Goal: Task Accomplishment & Management: Complete application form

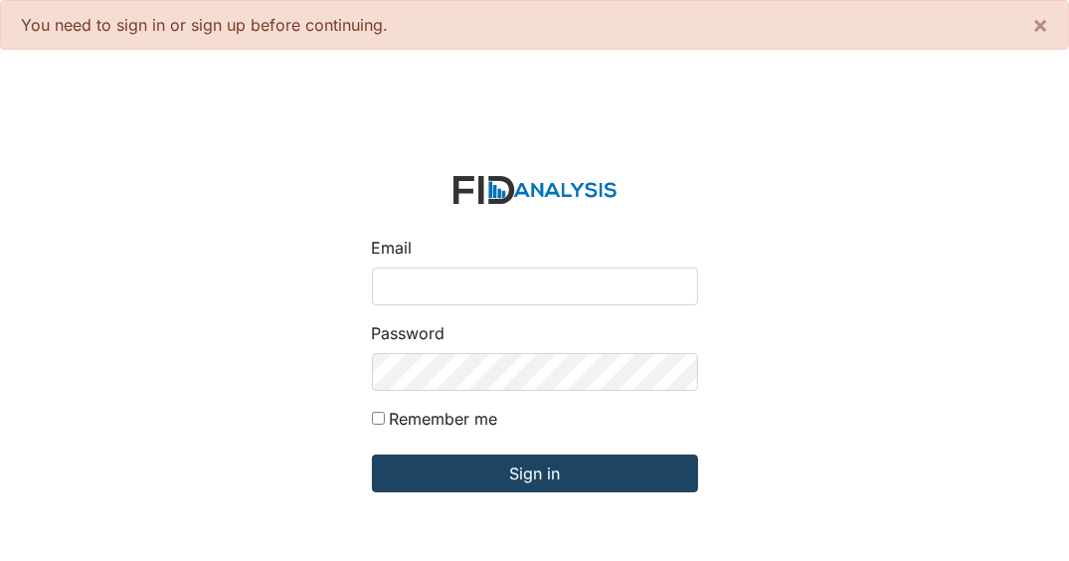
type input "[EMAIL_ADDRESS][DOMAIN_NAME]"
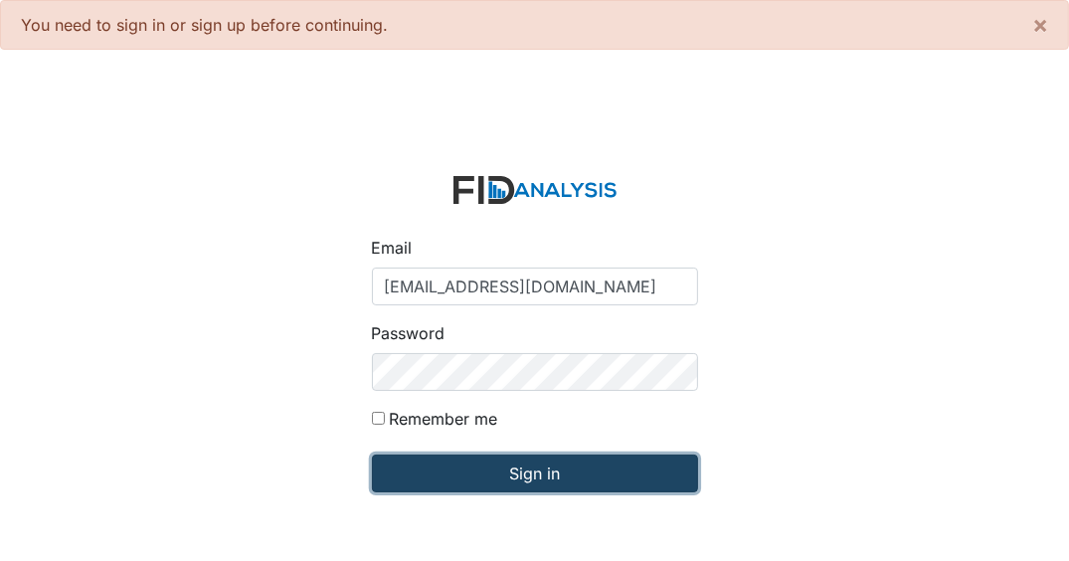
click at [586, 474] on input "Sign in" at bounding box center [535, 473] width 326 height 38
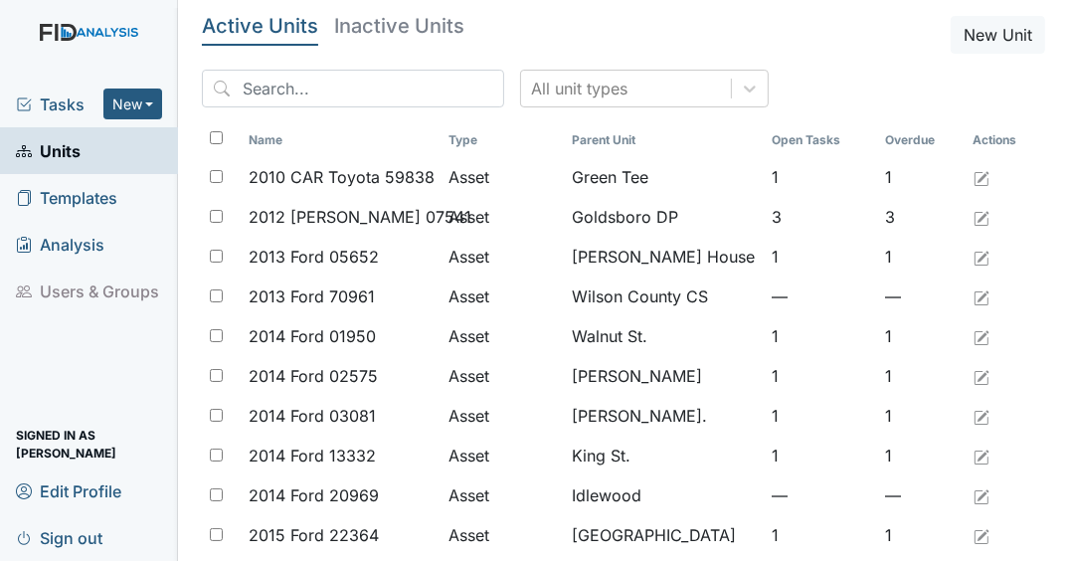
click at [67, 102] on span "Tasks" at bounding box center [59, 104] width 87 height 24
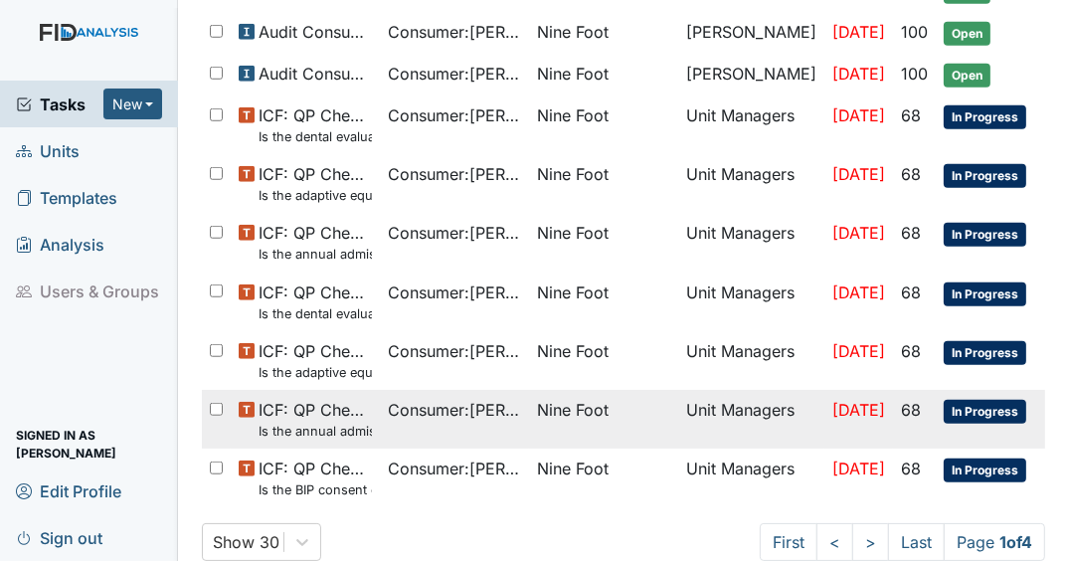
scroll to position [1257, 0]
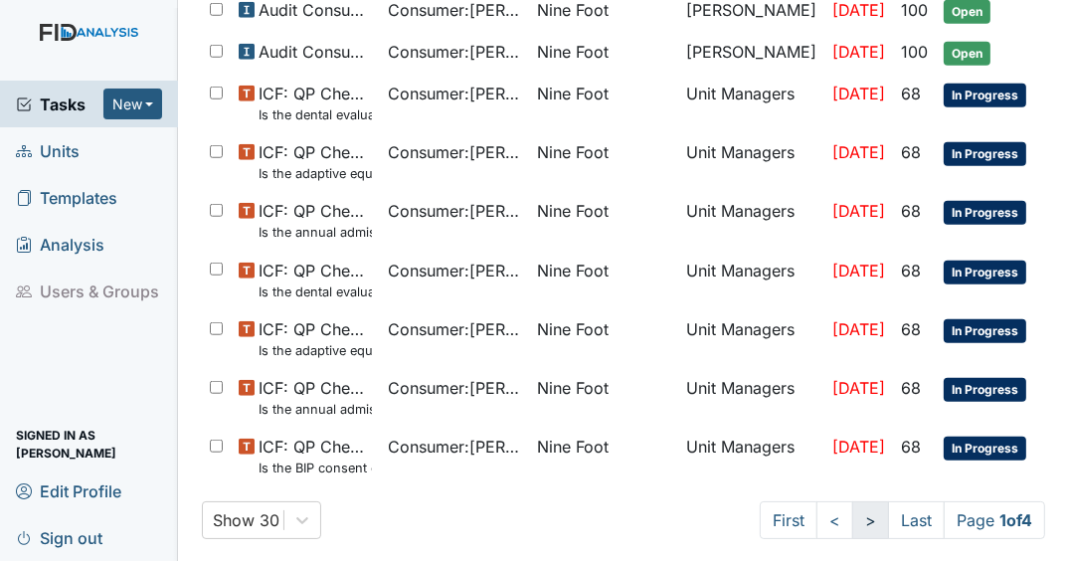
click at [852, 521] on link ">" at bounding box center [870, 520] width 37 height 38
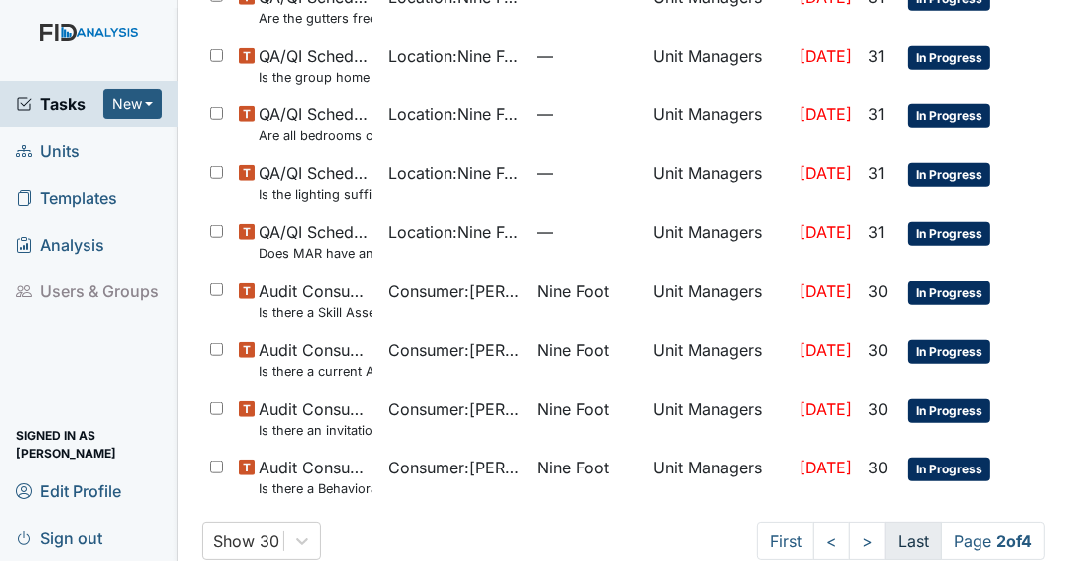
scroll to position [1344, 0]
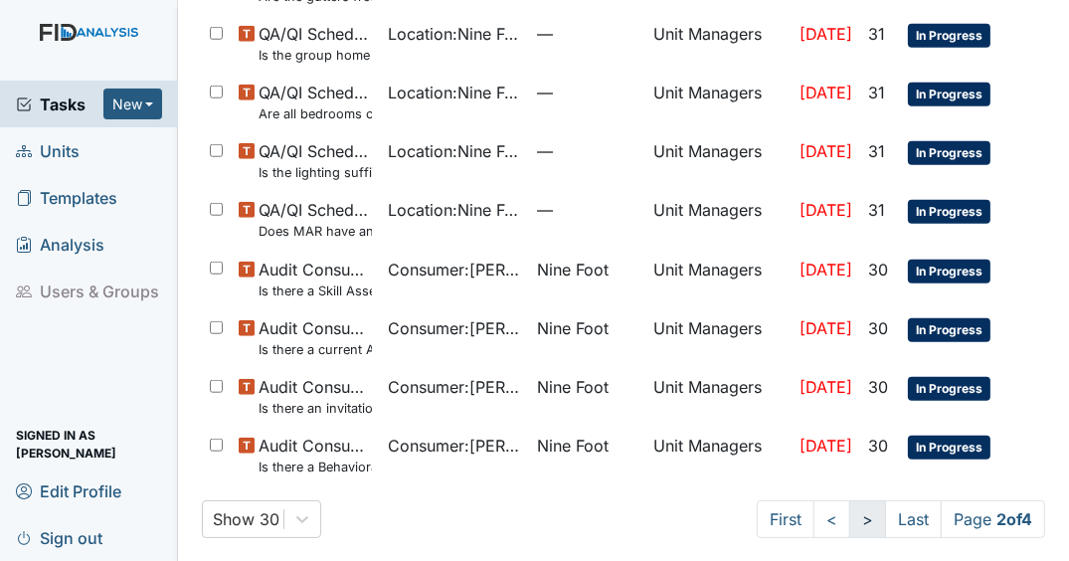
click at [856, 517] on link ">" at bounding box center [867, 519] width 37 height 38
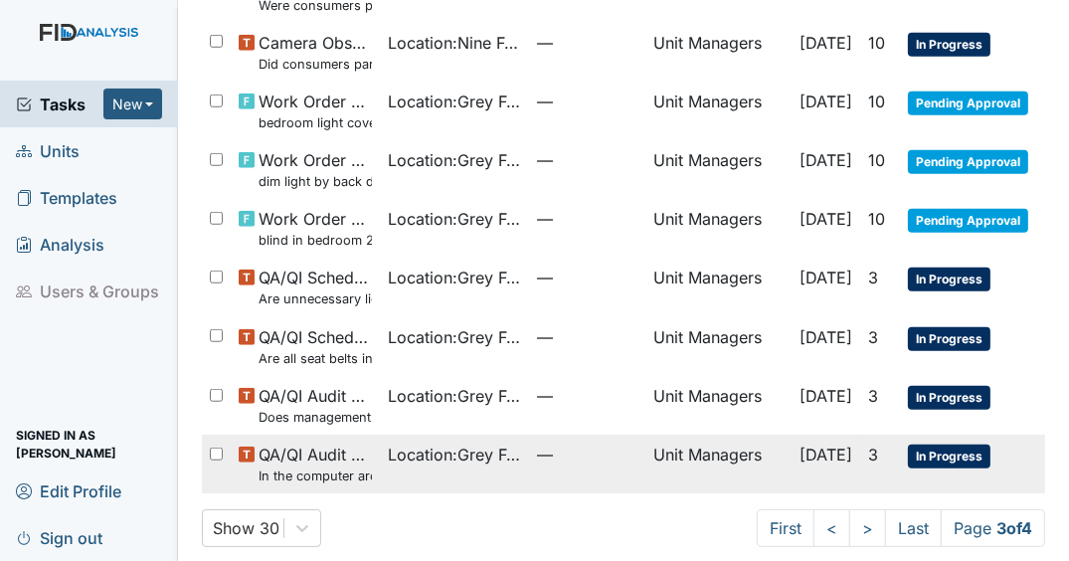
scroll to position [1241, 0]
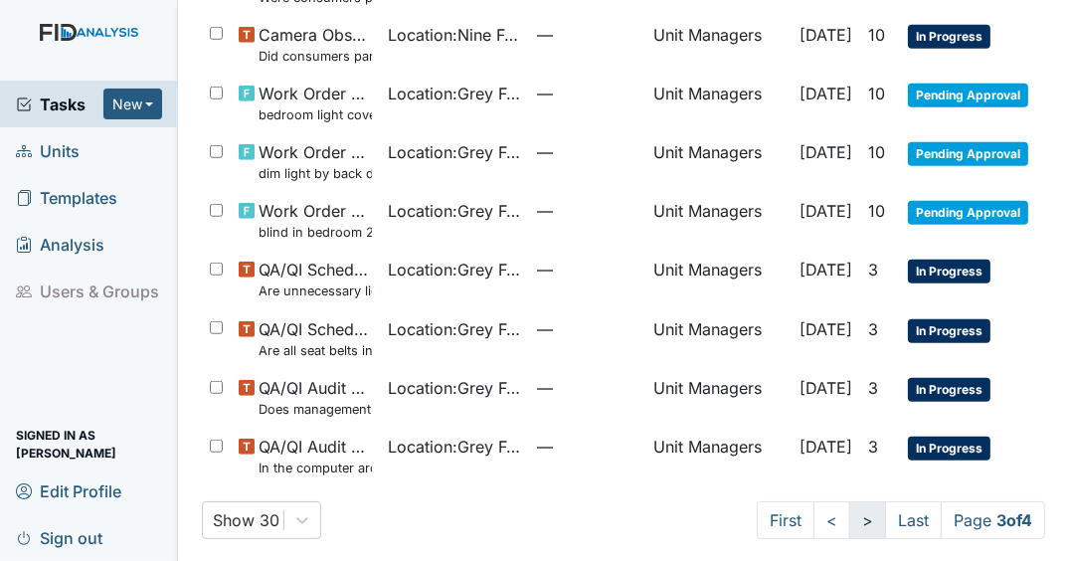
click at [852, 505] on link ">" at bounding box center [867, 520] width 37 height 38
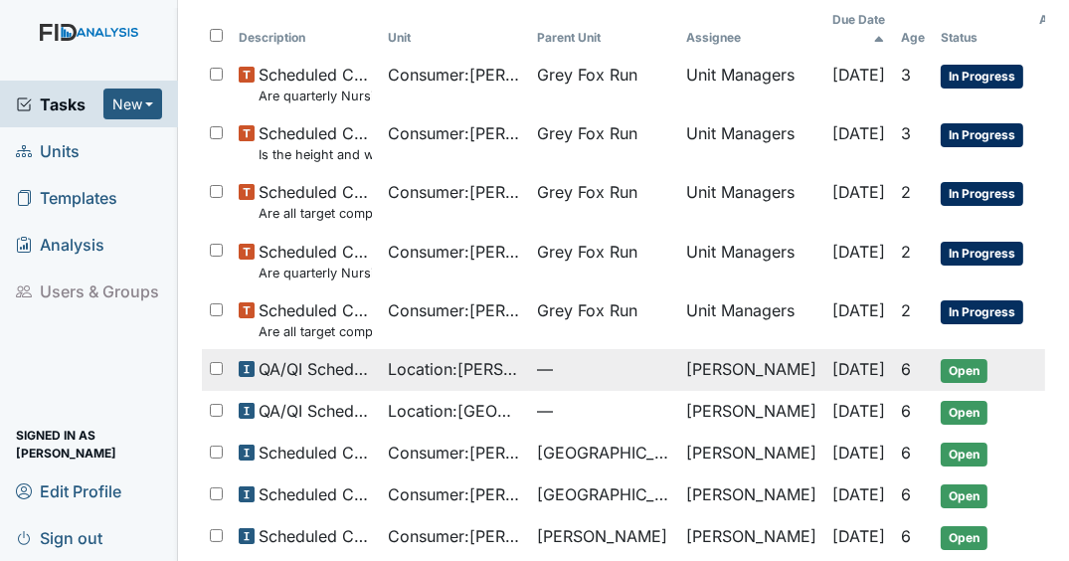
scroll to position [159, 0]
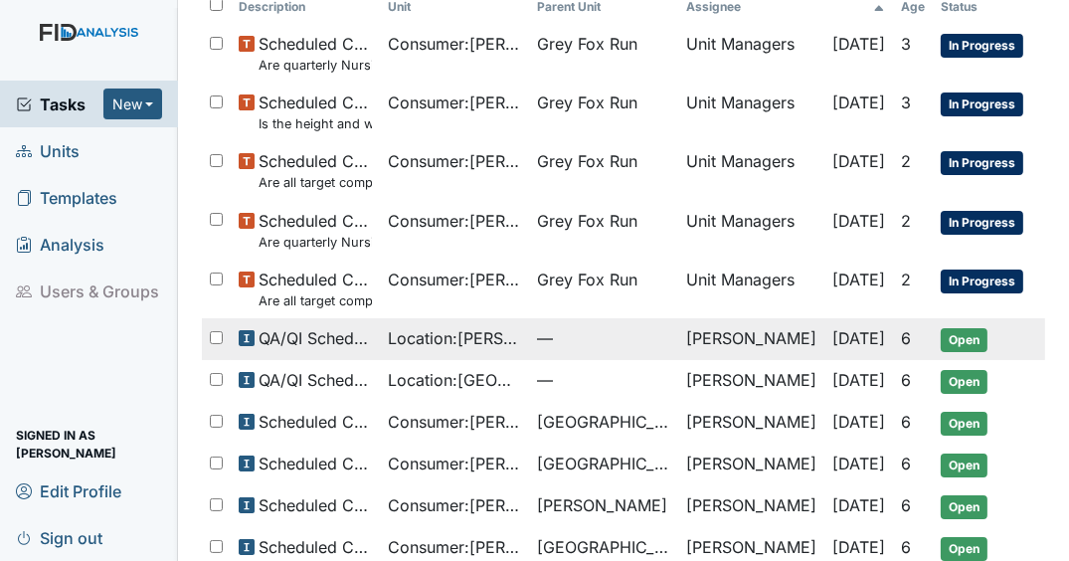
click at [940, 328] on span "Open" at bounding box center [963, 340] width 47 height 24
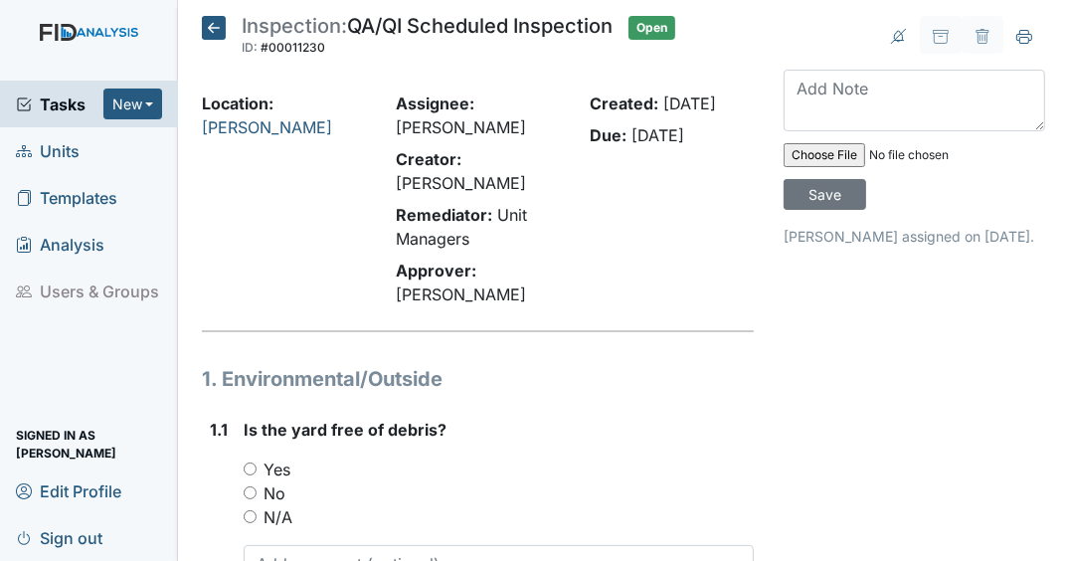
click at [244, 463] on input "Yes" at bounding box center [250, 468] width 13 height 13
radio input "true"
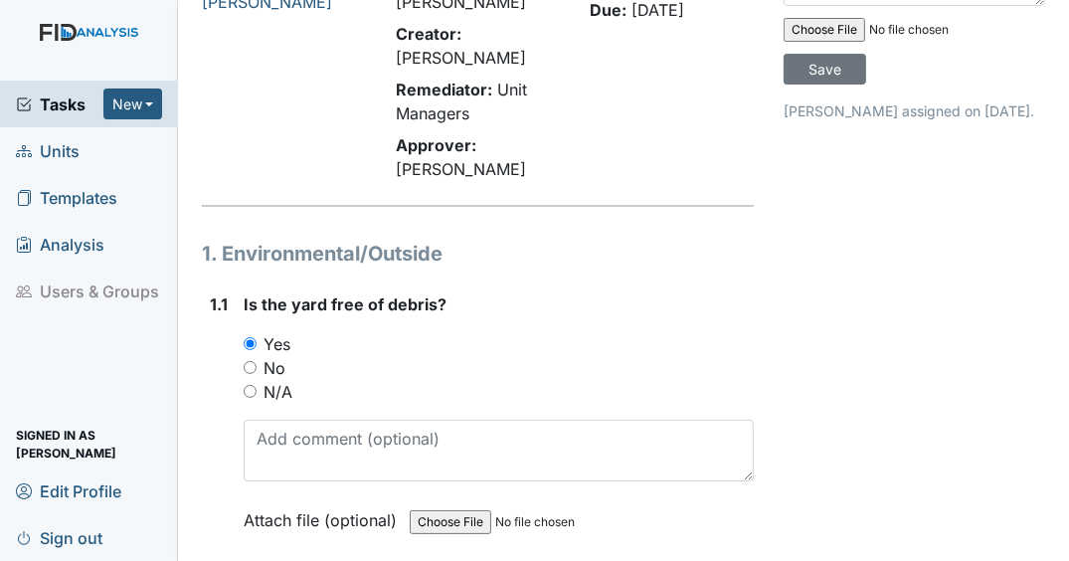
scroll to position [477, 0]
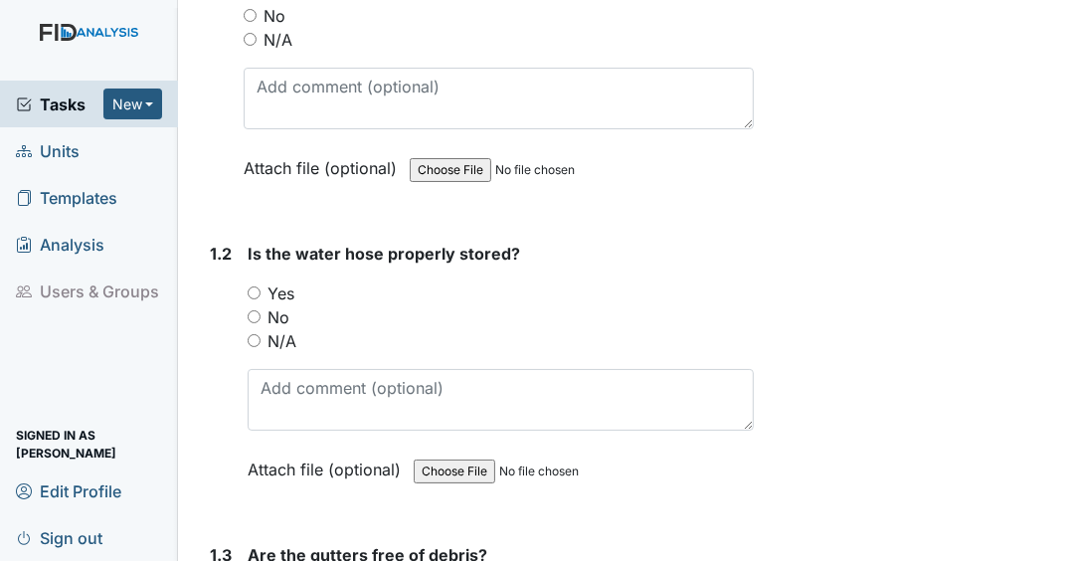
click at [253, 296] on input "Yes" at bounding box center [254, 292] width 13 height 13
radio input "true"
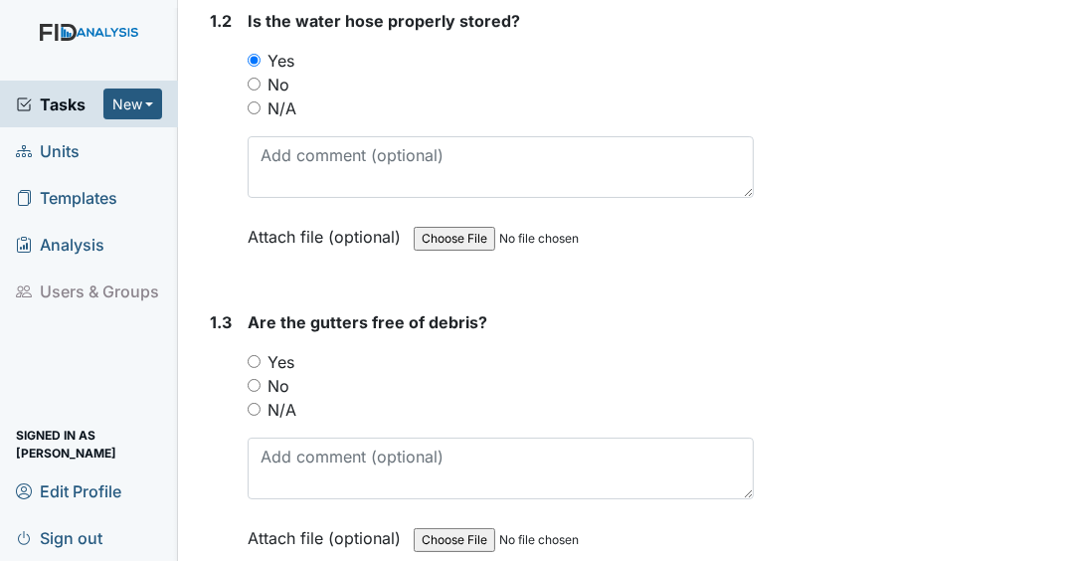
scroll to position [716, 0]
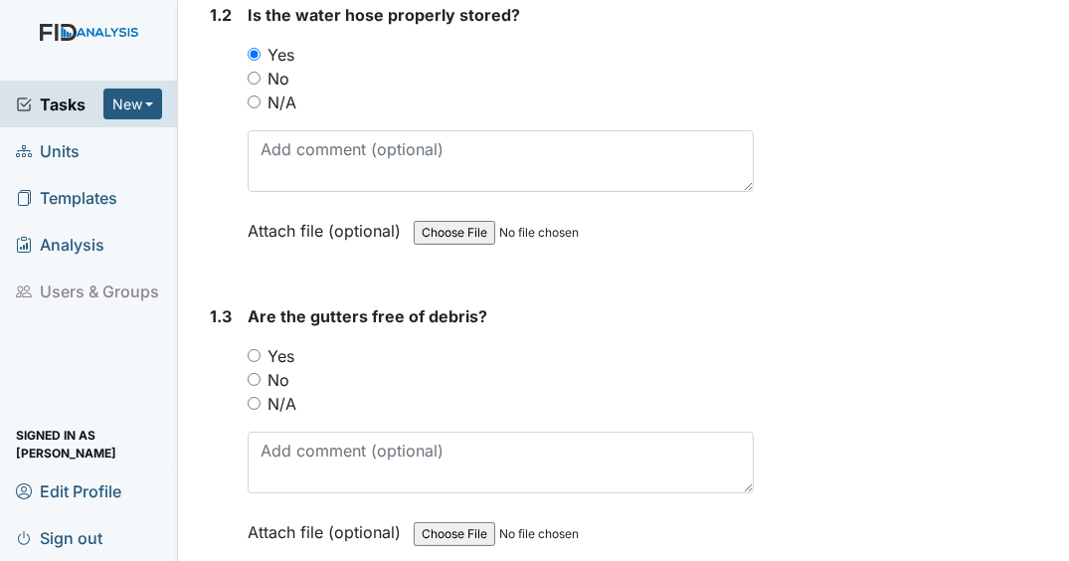
click at [250, 354] on input "Yes" at bounding box center [254, 355] width 13 height 13
radio input "true"
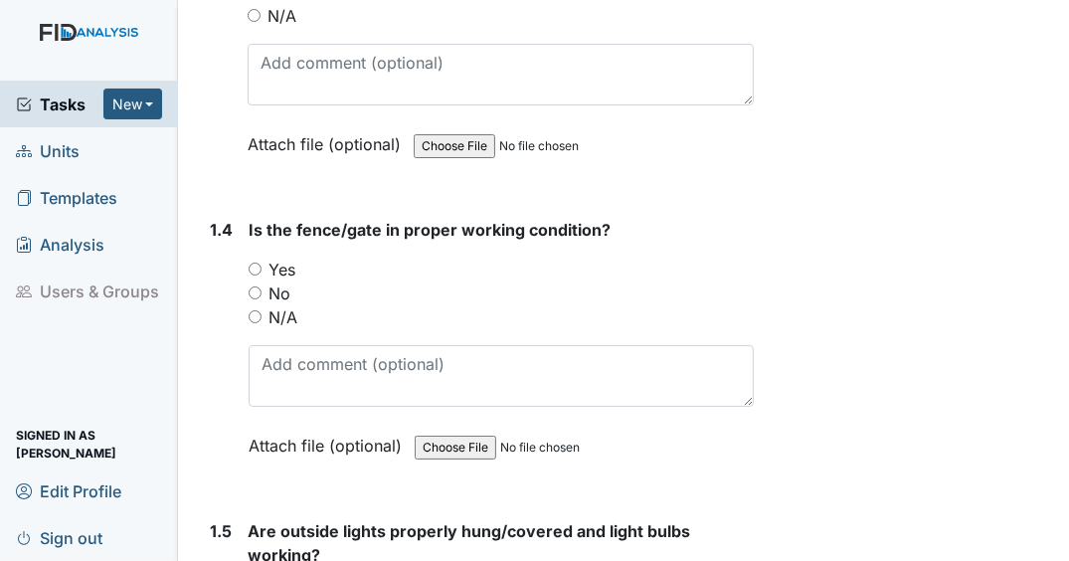
scroll to position [1113, 0]
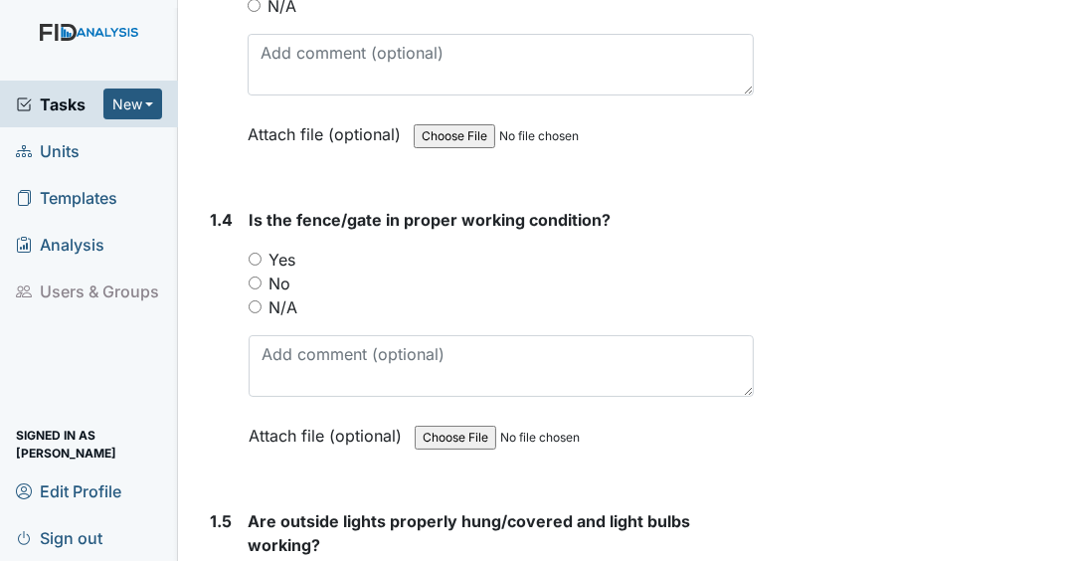
click at [252, 256] on input "Yes" at bounding box center [255, 258] width 13 height 13
radio input "true"
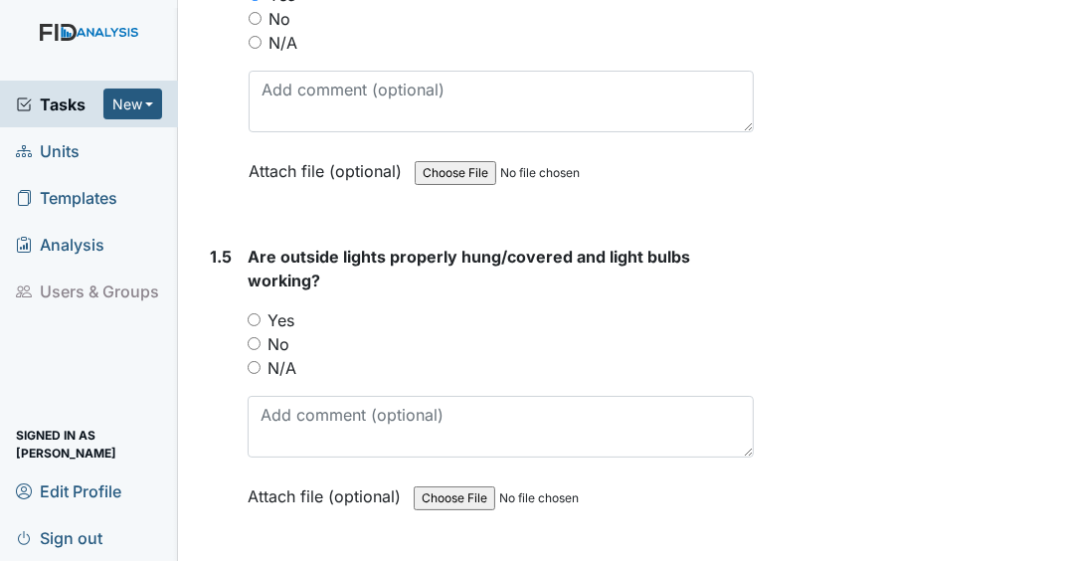
scroll to position [1430, 0]
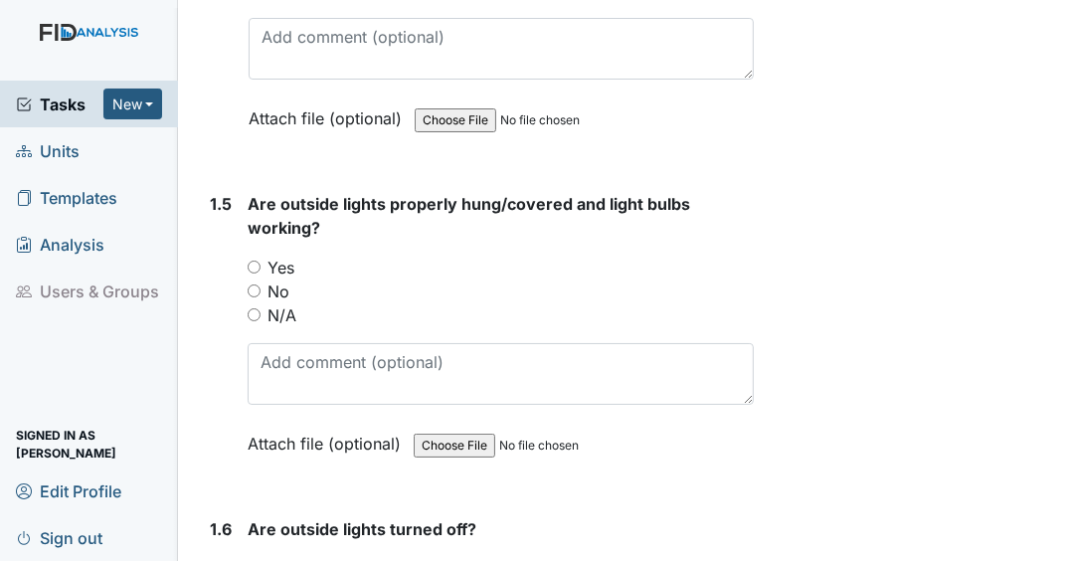
click at [251, 260] on input "Yes" at bounding box center [254, 266] width 13 height 13
radio input "true"
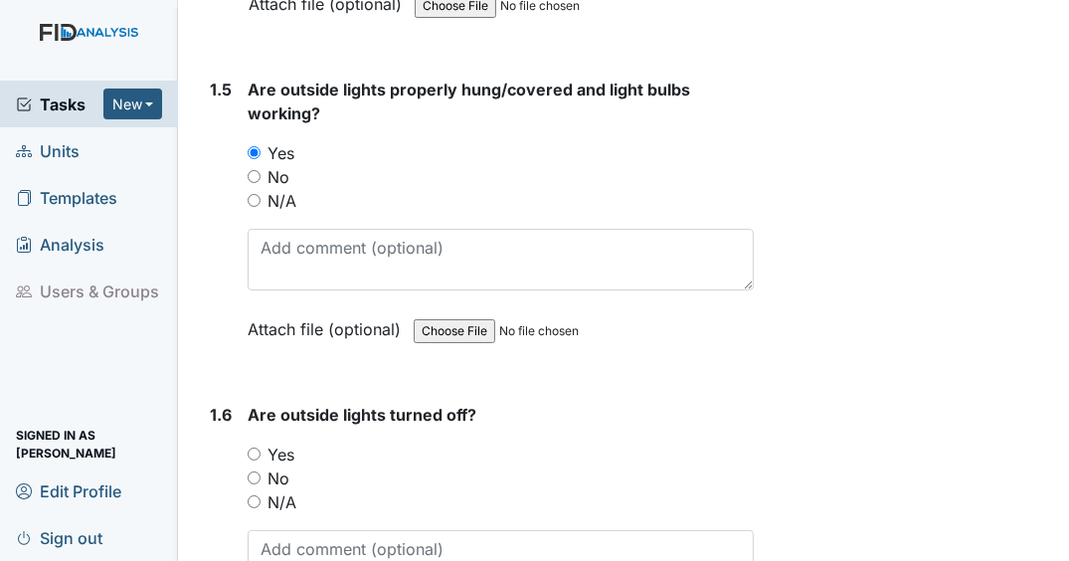
scroll to position [1750, 0]
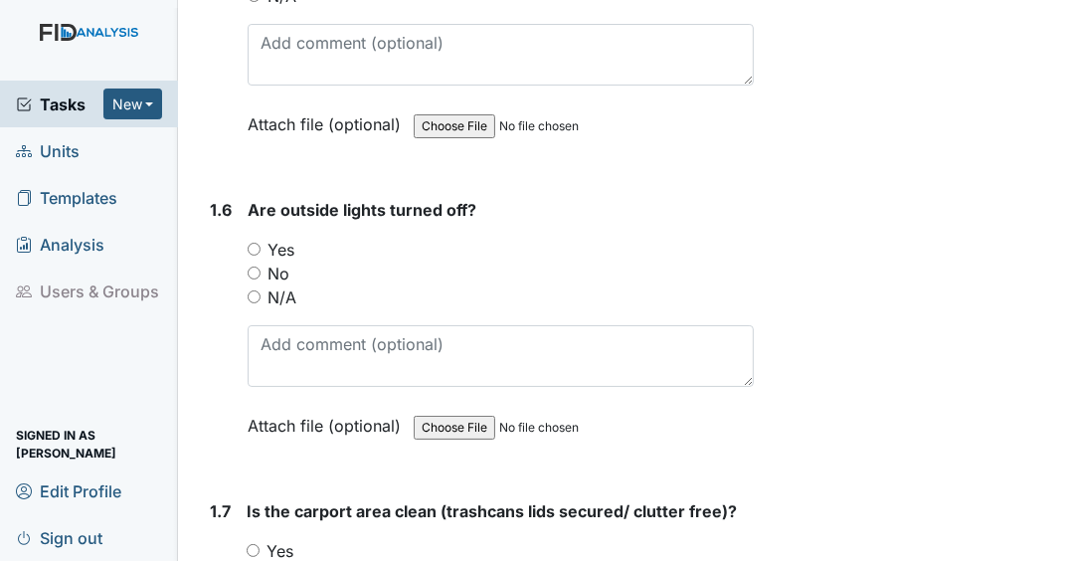
click at [257, 244] on input "Yes" at bounding box center [254, 249] width 13 height 13
radio input "true"
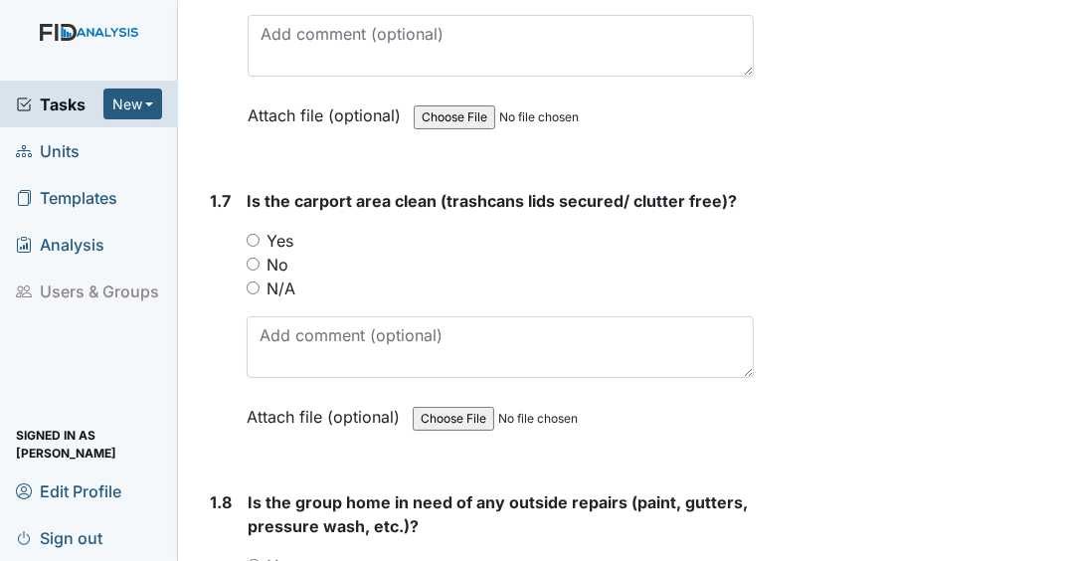
click at [252, 234] on input "Yes" at bounding box center [253, 240] width 13 height 13
radio input "true"
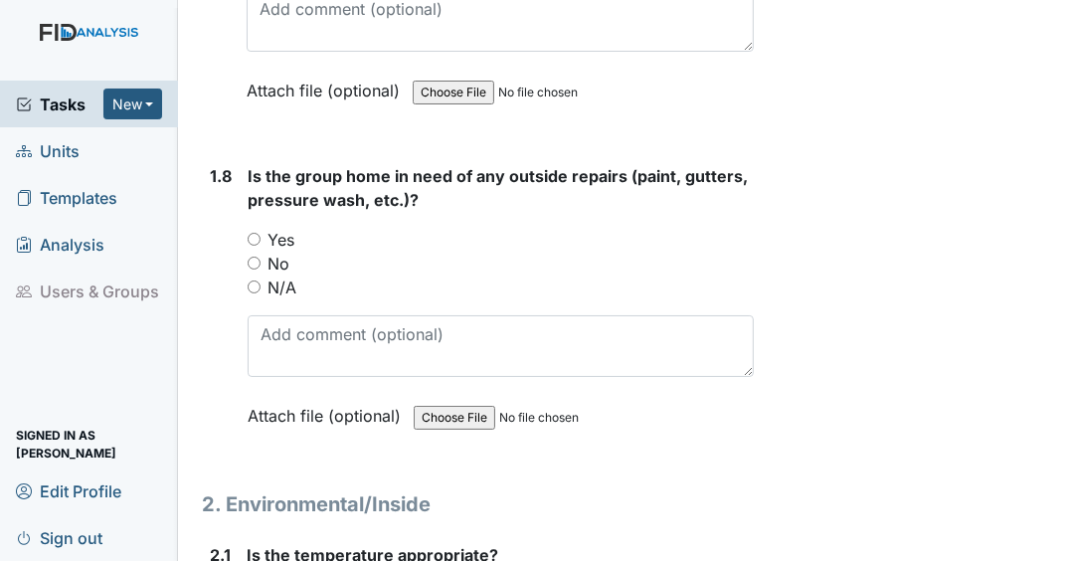
scroll to position [2414, 0]
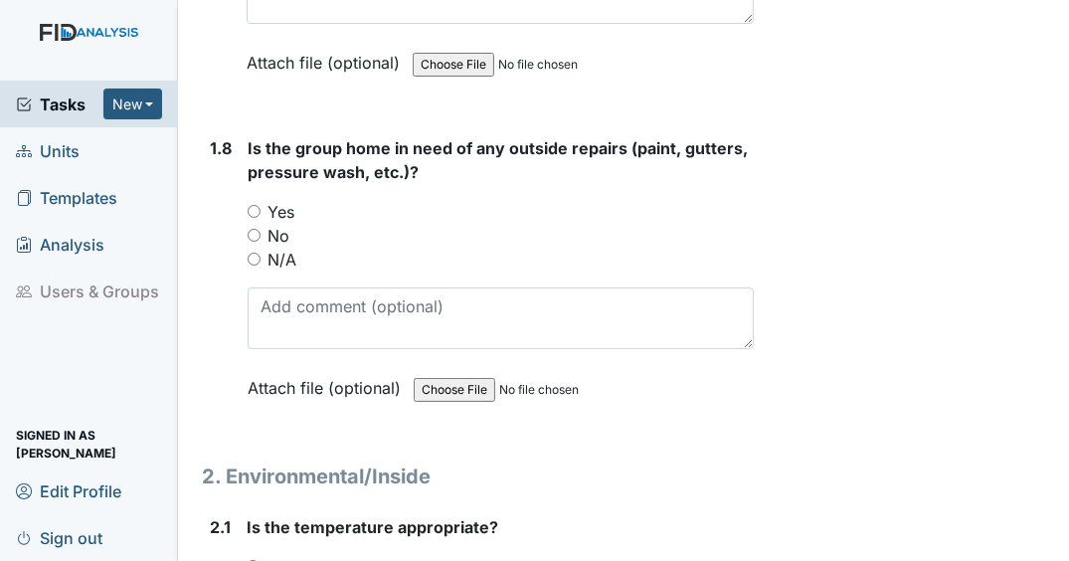
click at [252, 229] on input "No" at bounding box center [254, 235] width 13 height 13
radio input "true"
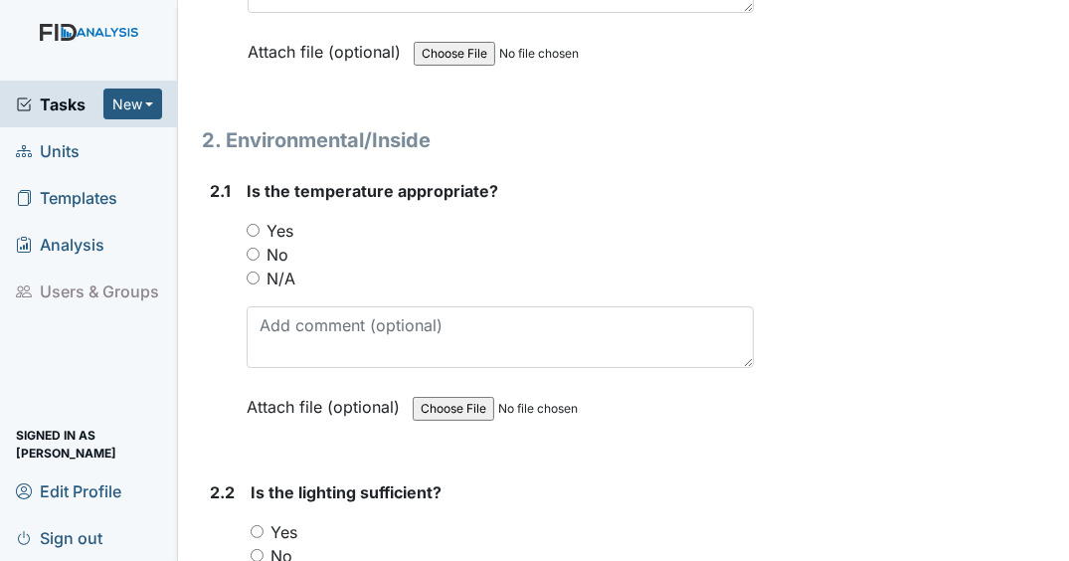
click at [252, 248] on input "No" at bounding box center [253, 254] width 13 height 13
radio input "true"
click at [248, 224] on input "Yes" at bounding box center [253, 230] width 13 height 13
radio input "true"
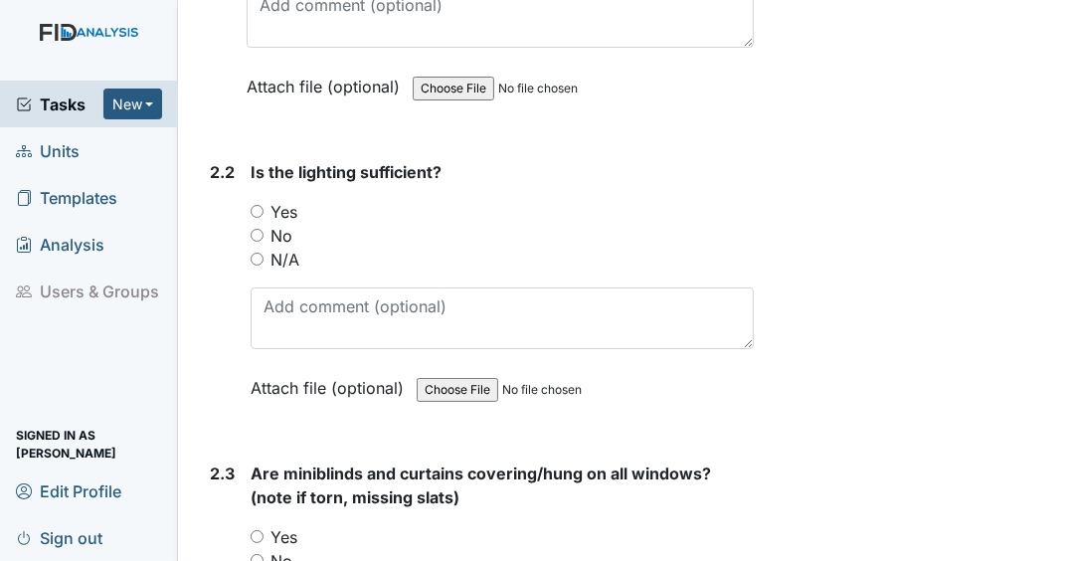
click at [254, 205] on input "Yes" at bounding box center [257, 211] width 13 height 13
radio input "true"
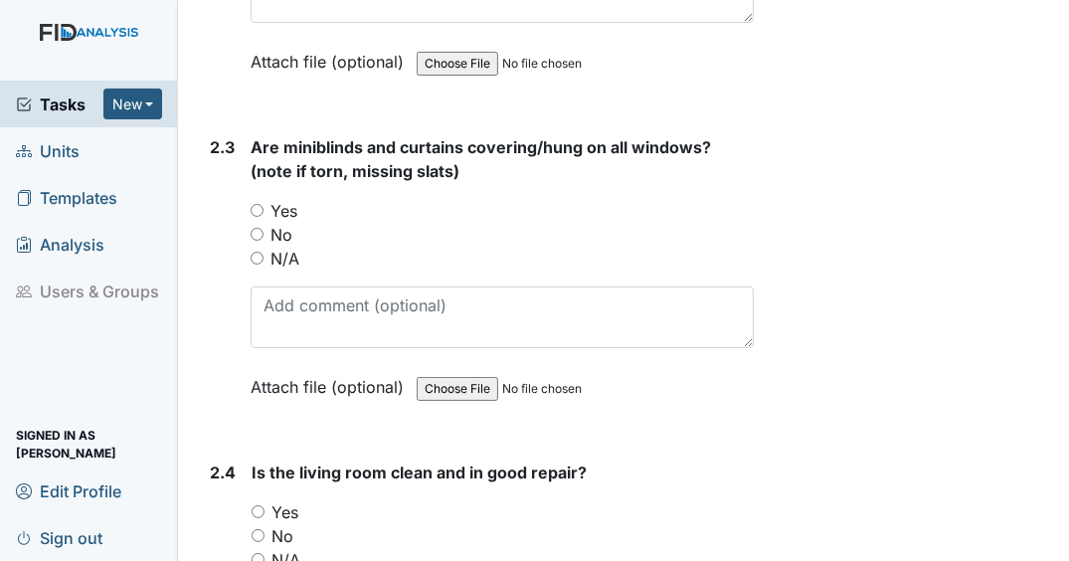
click at [254, 204] on input "Yes" at bounding box center [257, 210] width 13 height 13
radio input "true"
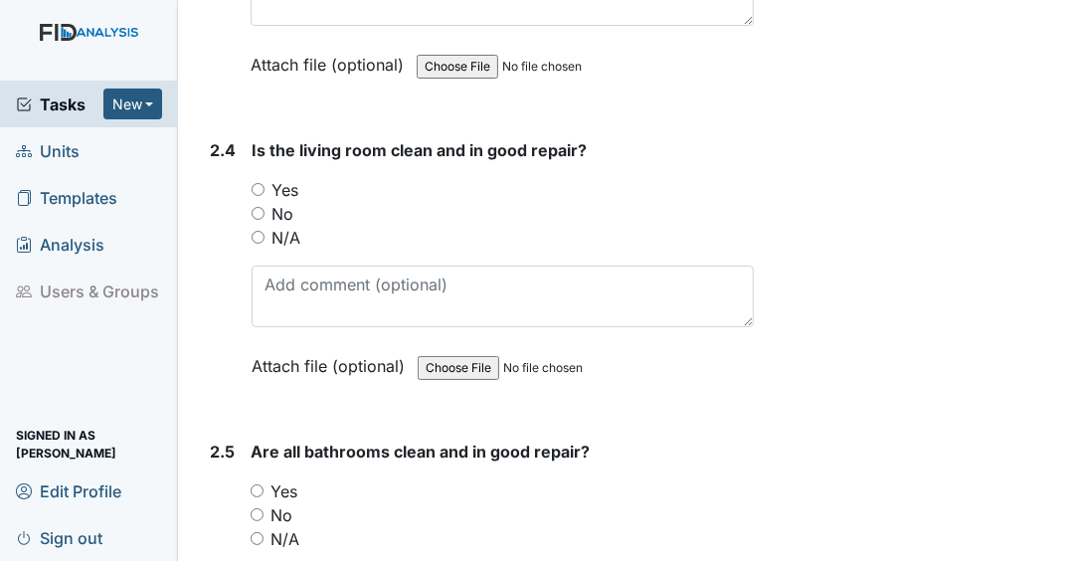
click at [251, 183] on input "Yes" at bounding box center [257, 189] width 13 height 13
radio input "true"
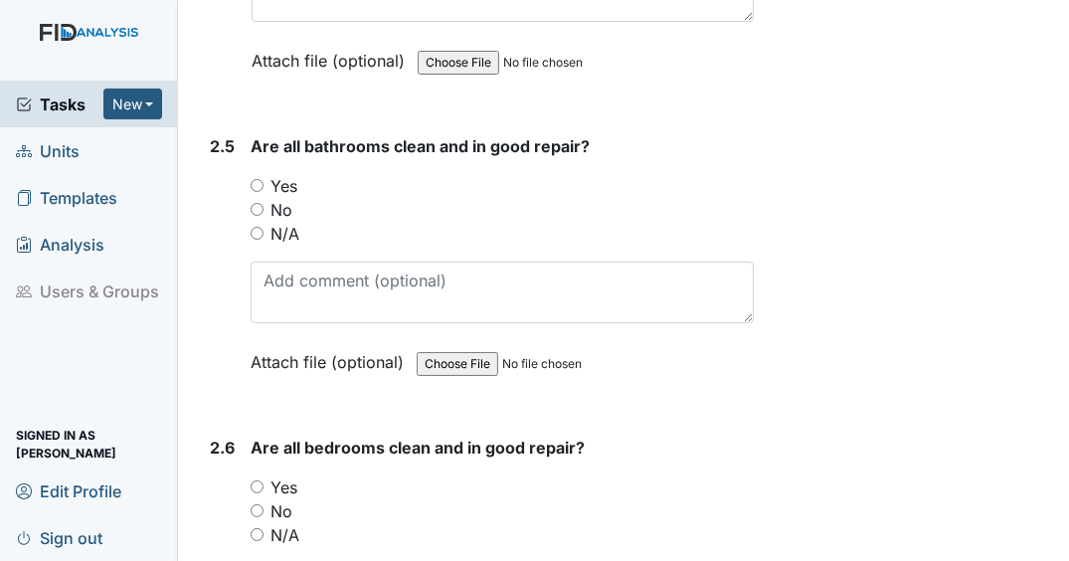
click at [255, 179] on input "Yes" at bounding box center [257, 185] width 13 height 13
radio input "true"
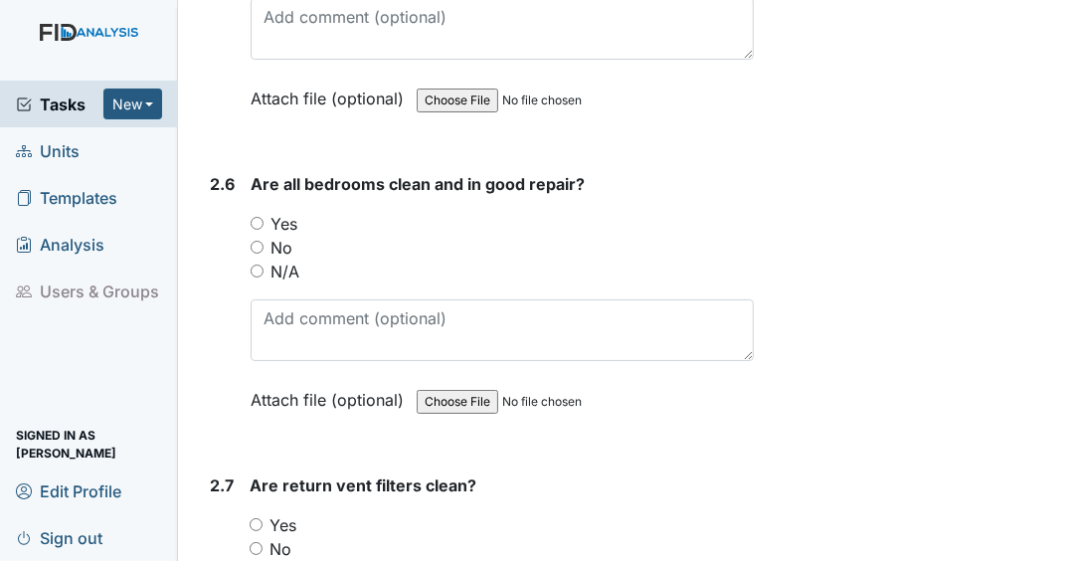
click at [255, 217] on input "Yes" at bounding box center [257, 223] width 13 height 13
radio input "true"
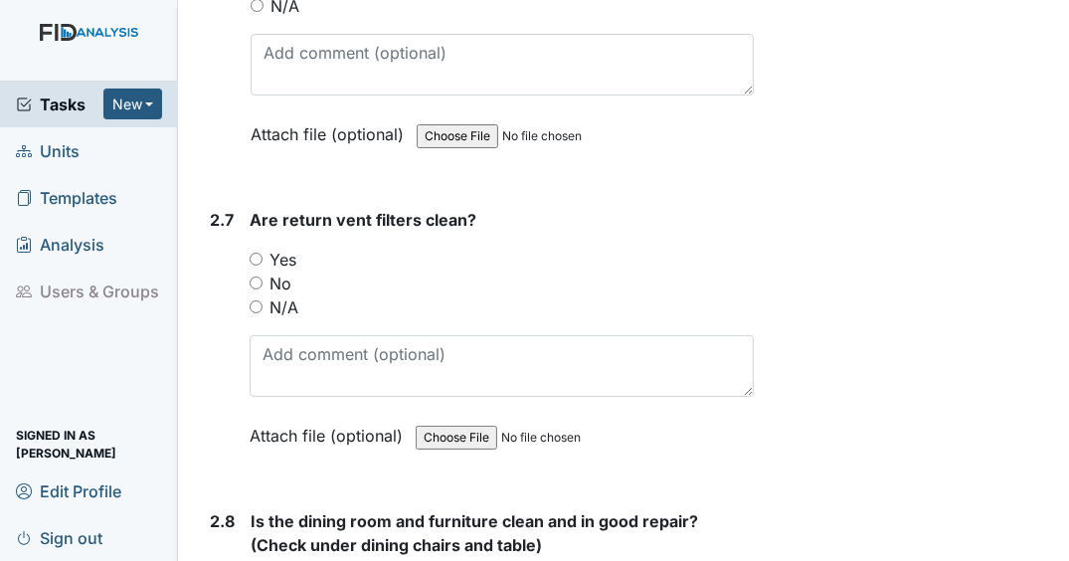
click at [251, 252] on input "Yes" at bounding box center [256, 258] width 13 height 13
radio input "true"
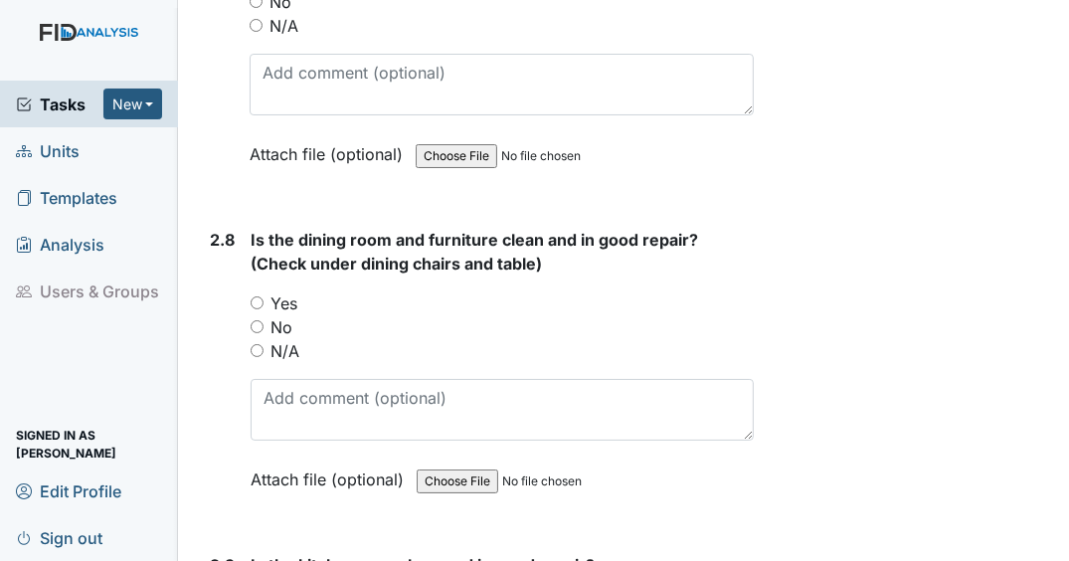
scroll to position [4858, 0]
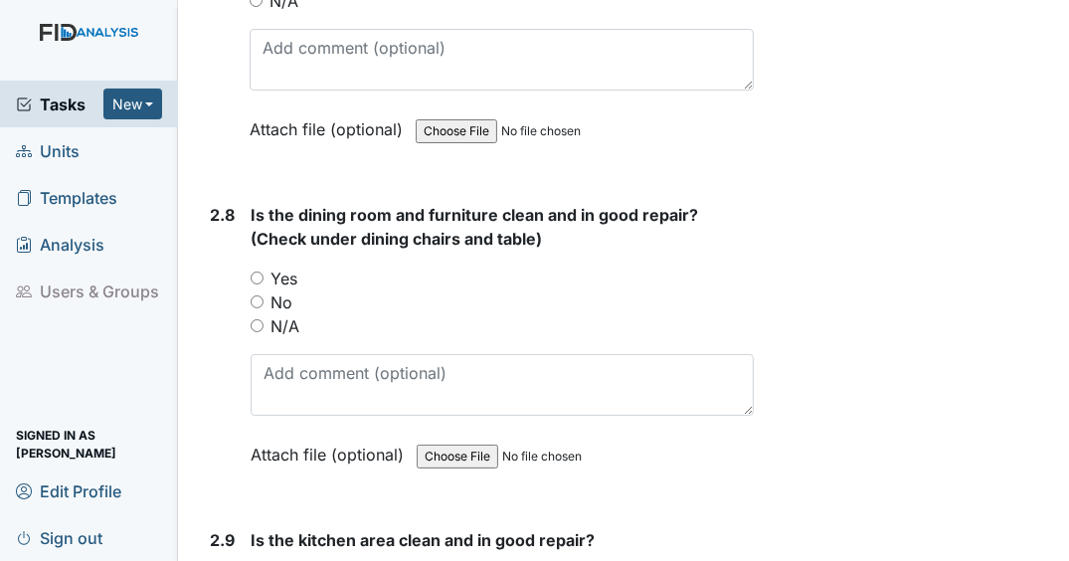
click at [254, 271] on input "Yes" at bounding box center [257, 277] width 13 height 13
radio input "true"
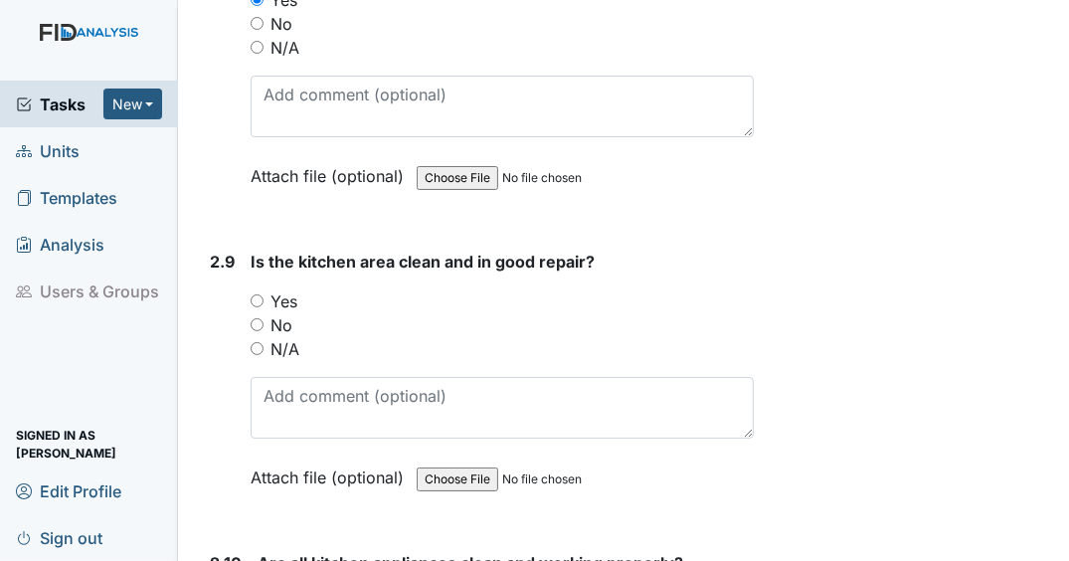
click at [257, 294] on input "Yes" at bounding box center [257, 300] width 13 height 13
radio input "true"
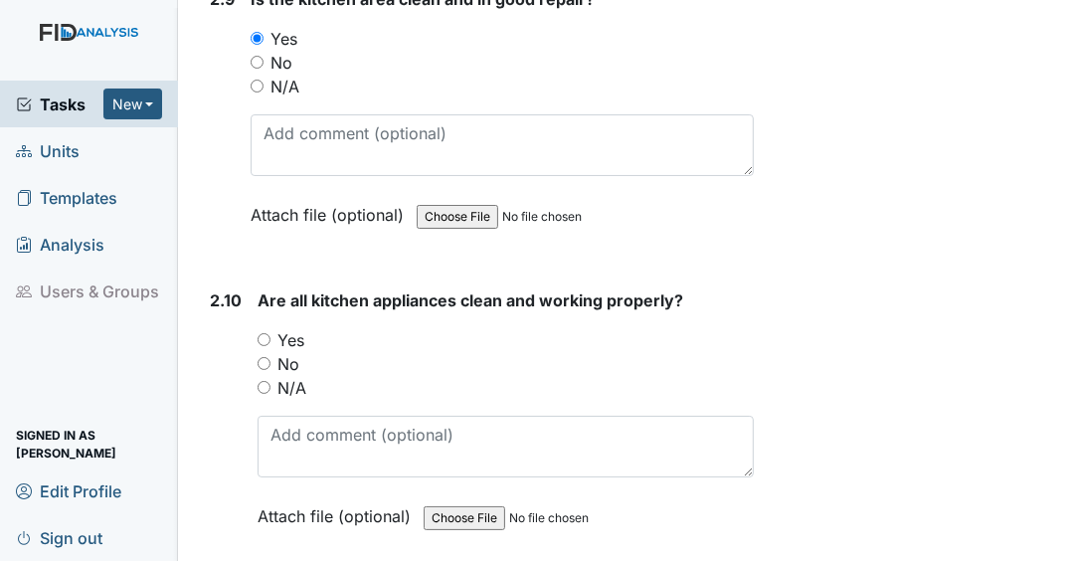
click at [259, 333] on input "Yes" at bounding box center [263, 339] width 13 height 13
radio input "true"
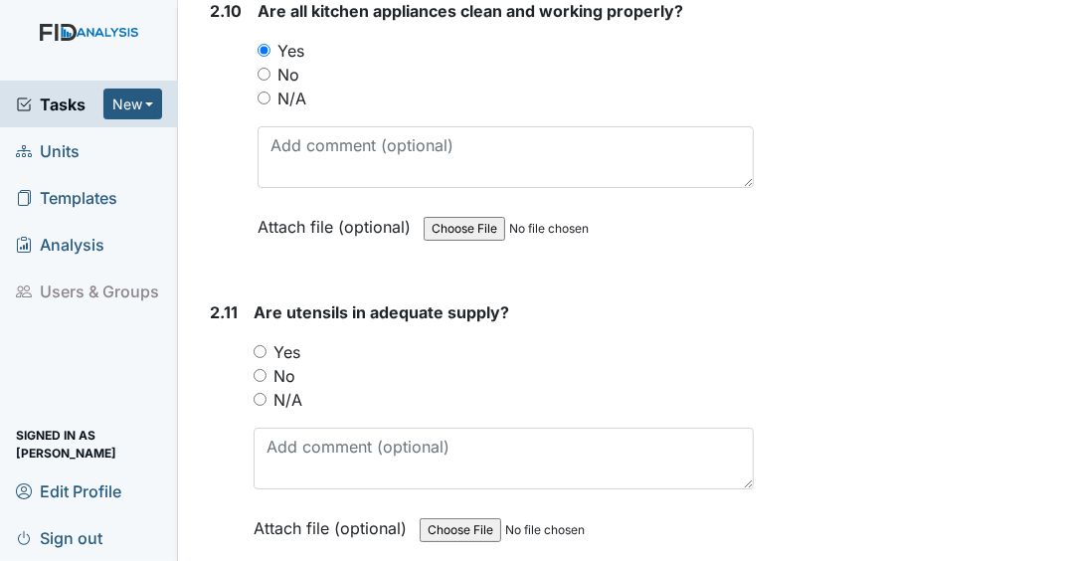
click at [254, 345] on input "Yes" at bounding box center [259, 351] width 13 height 13
radio input "true"
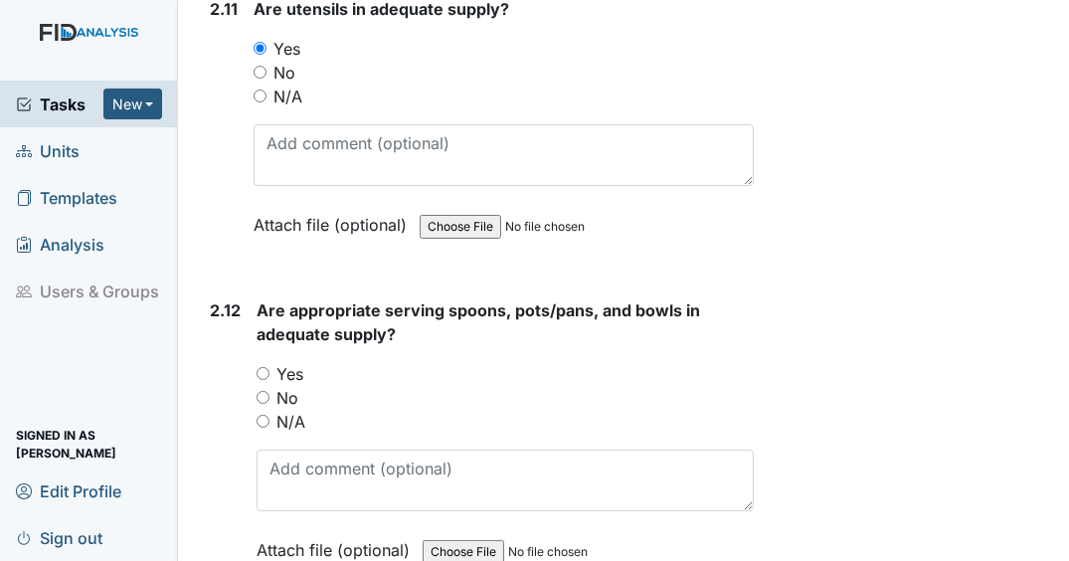
scroll to position [5992, 0]
click at [261, 366] on input "Yes" at bounding box center [262, 372] width 13 height 13
radio input "true"
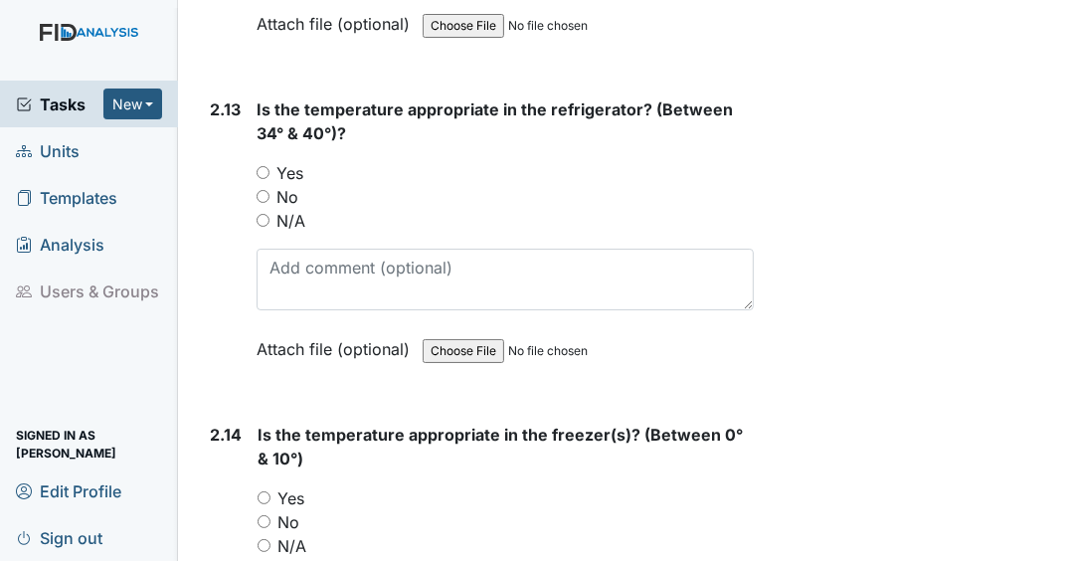
click at [259, 166] on input "Yes" at bounding box center [262, 172] width 13 height 13
radio input "true"
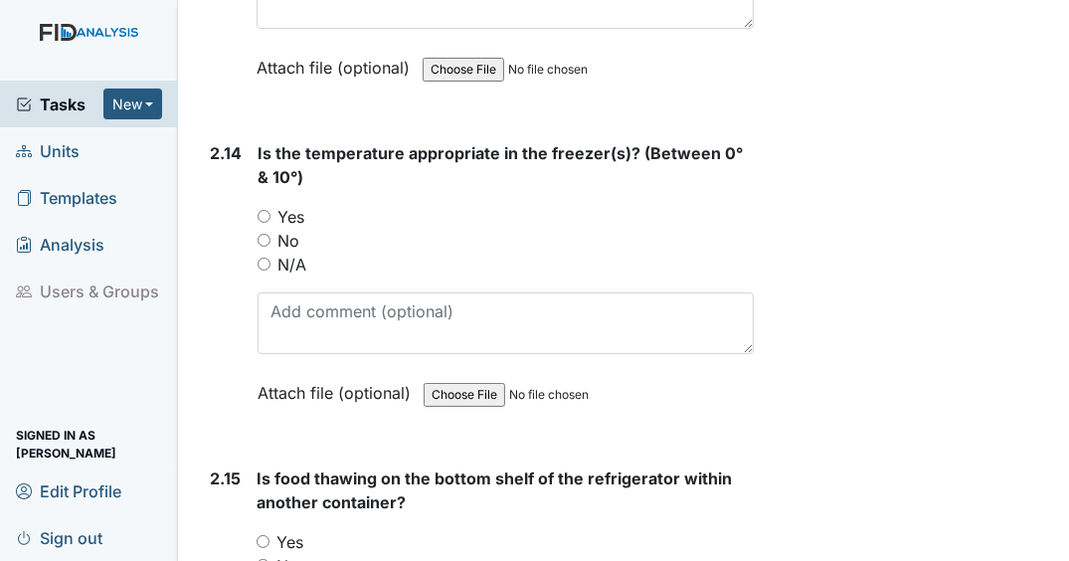
click at [259, 210] on input "Yes" at bounding box center [263, 216] width 13 height 13
radio input "true"
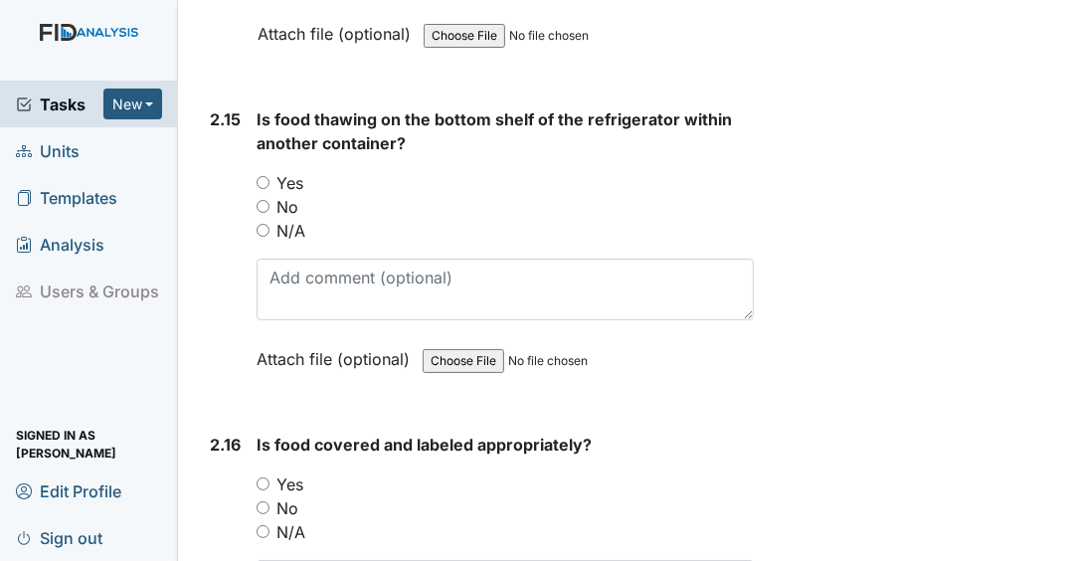
click at [262, 176] on input "Yes" at bounding box center [262, 182] width 13 height 13
radio input "true"
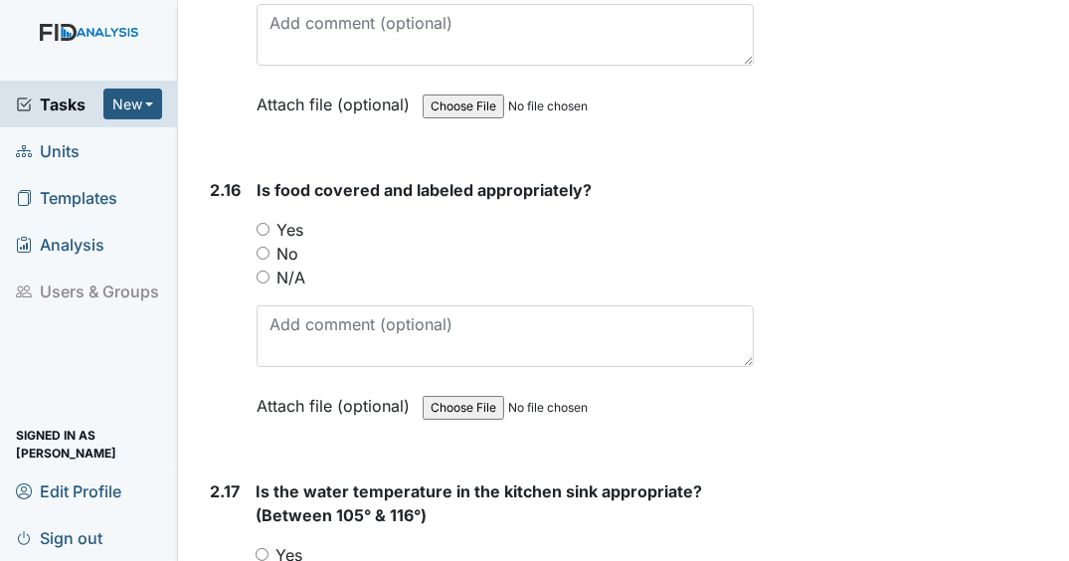
scroll to position [7435, 0]
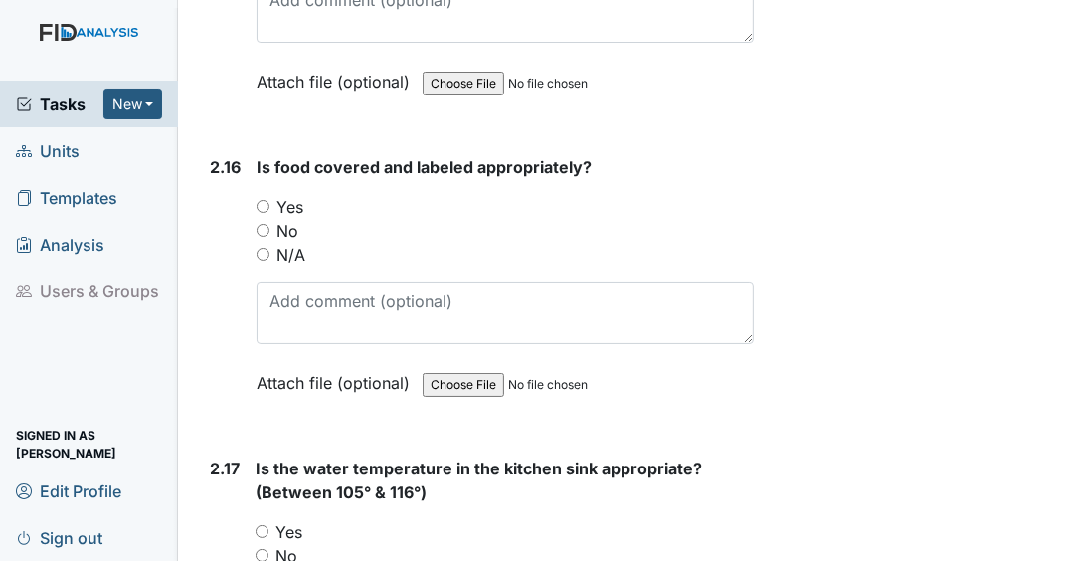
click at [243, 180] on div "2.16 Is food covered and labeled appropriately? You must select one of the belo…" at bounding box center [478, 289] width 552 height 269
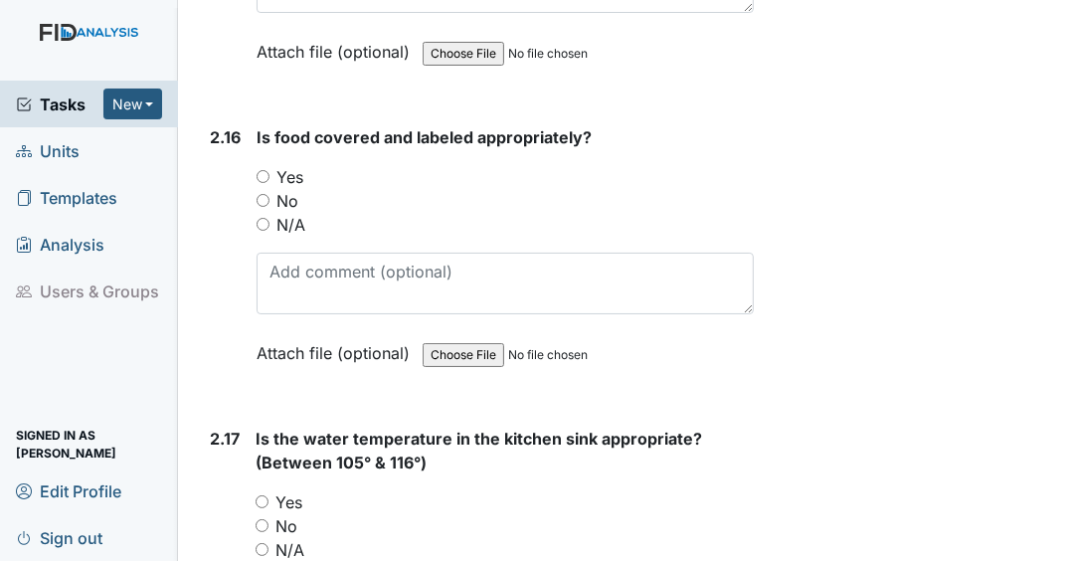
click at [264, 218] on input "N/A" at bounding box center [262, 224] width 13 height 13
radio input "true"
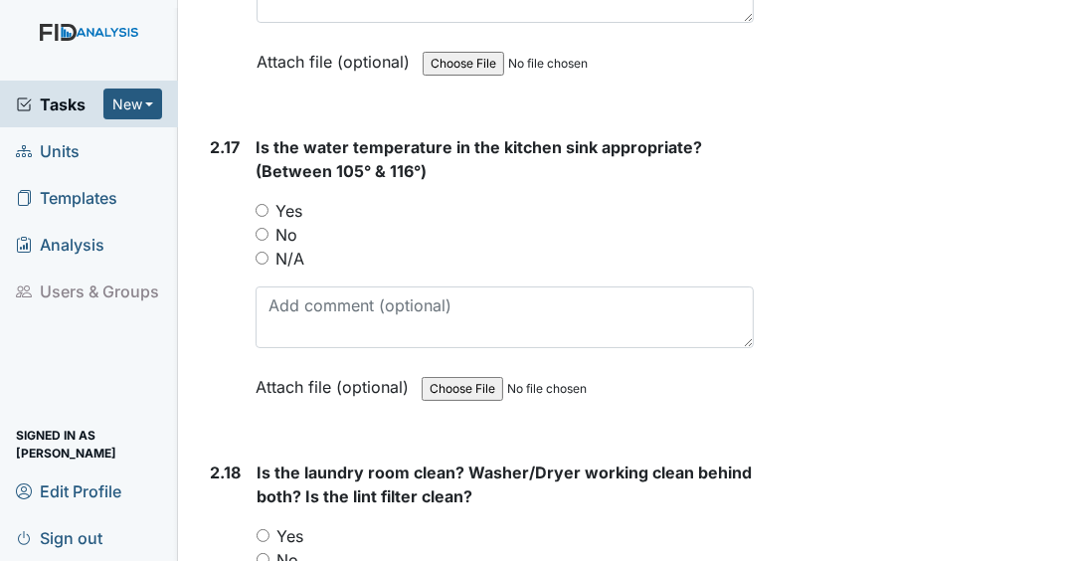
scroll to position [7758, 0]
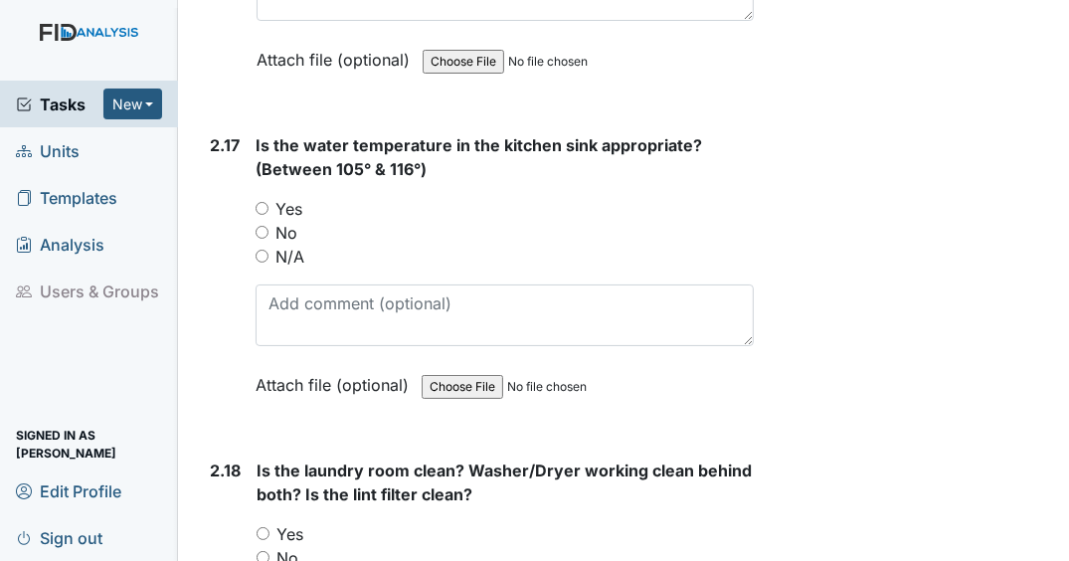
click at [261, 202] on input "Yes" at bounding box center [261, 208] width 13 height 13
radio input "true"
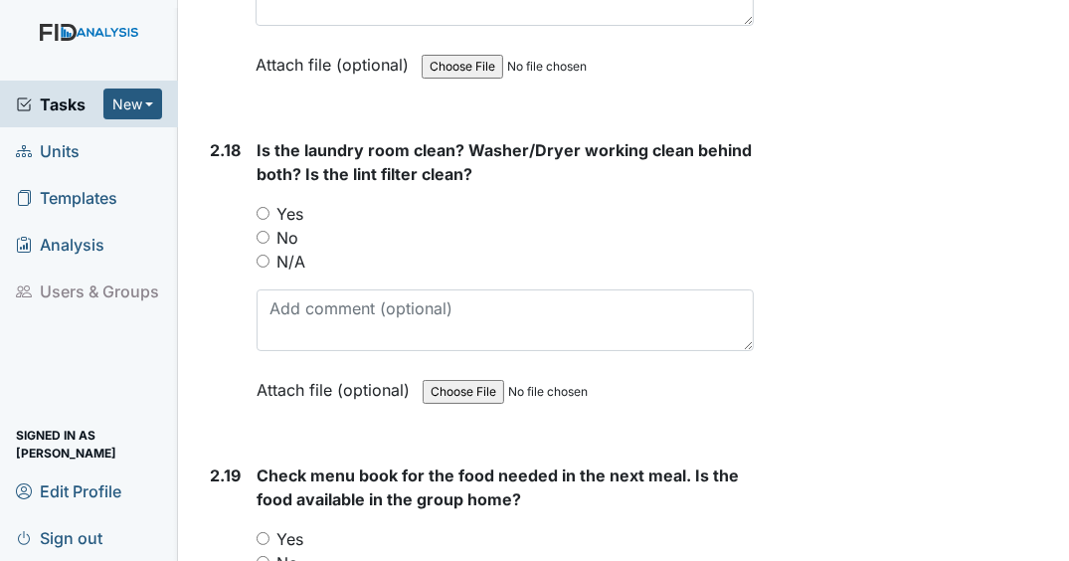
scroll to position [8083, 0]
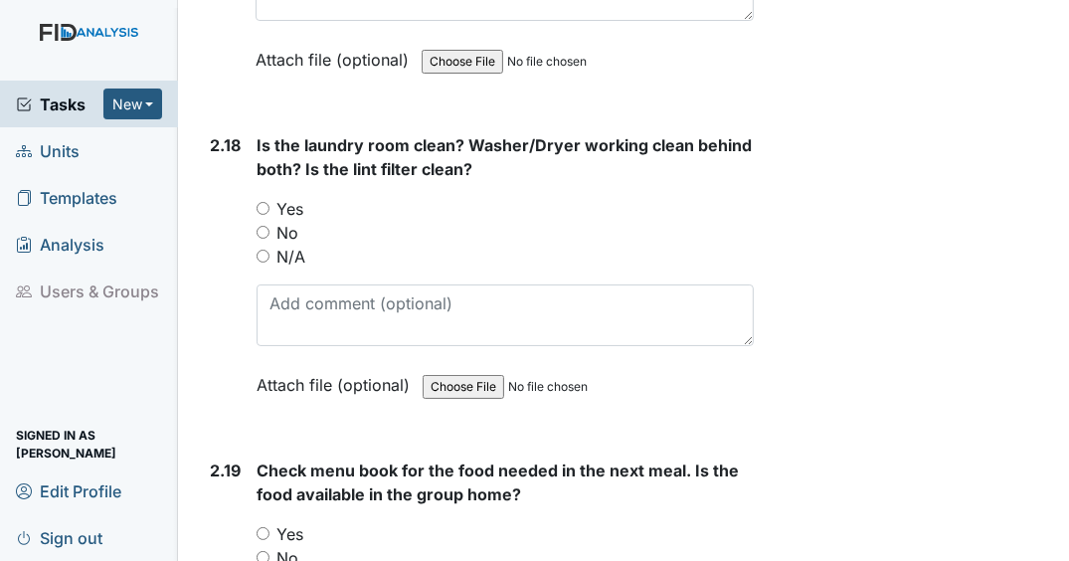
click at [263, 202] on input "Yes" at bounding box center [262, 208] width 13 height 13
radio input "true"
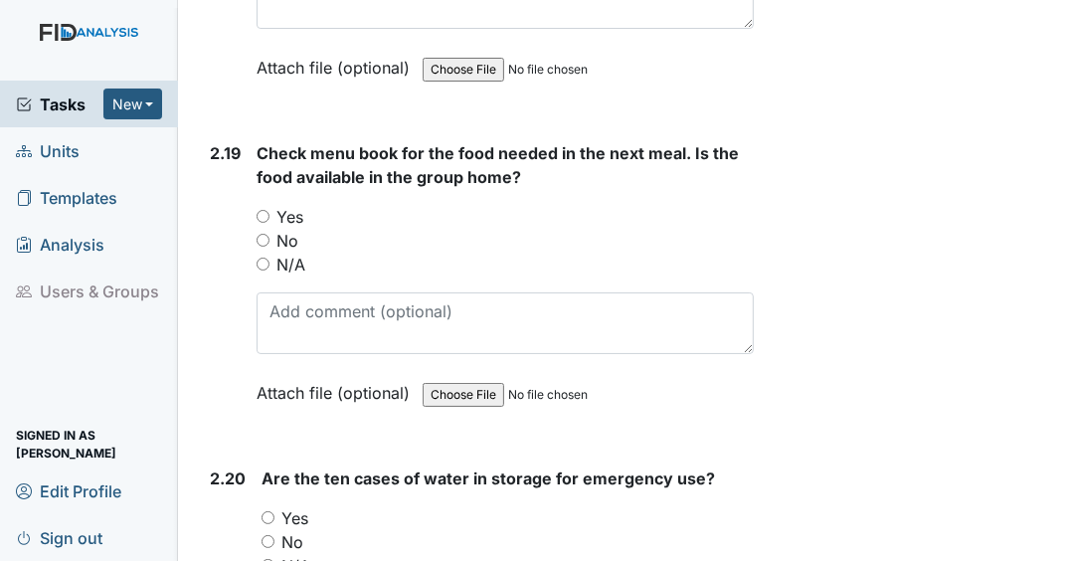
scroll to position [8426, 0]
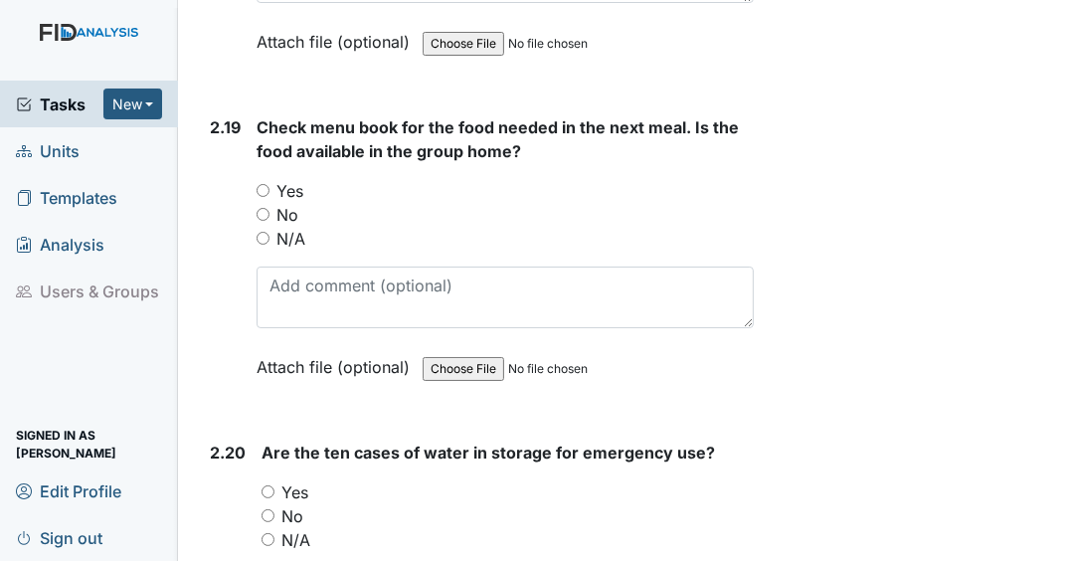
click at [261, 184] on input "Yes" at bounding box center [262, 190] width 13 height 13
radio input "true"
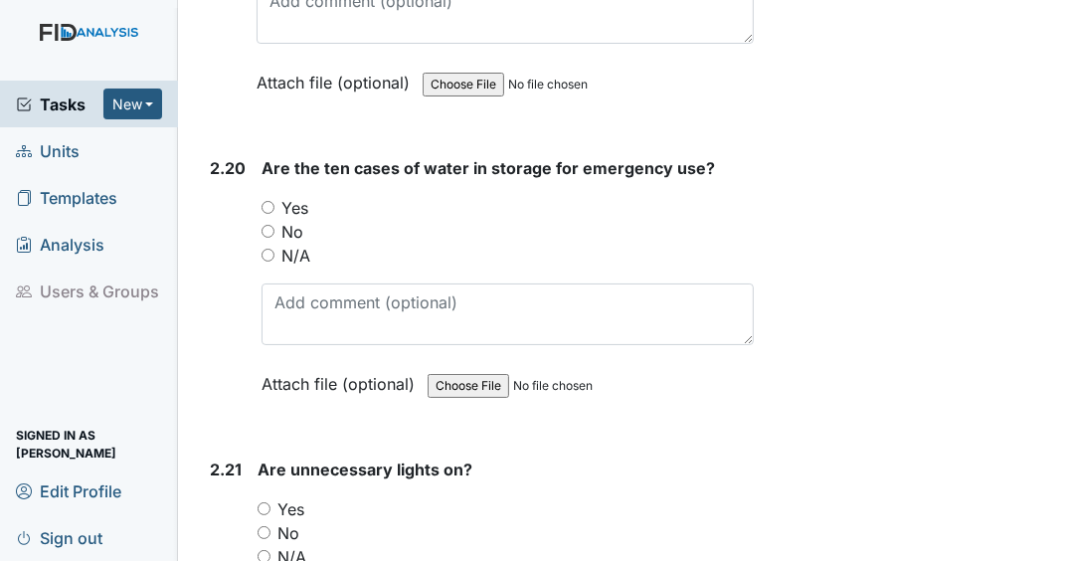
click at [270, 201] on input "Yes" at bounding box center [267, 207] width 13 height 13
radio input "true"
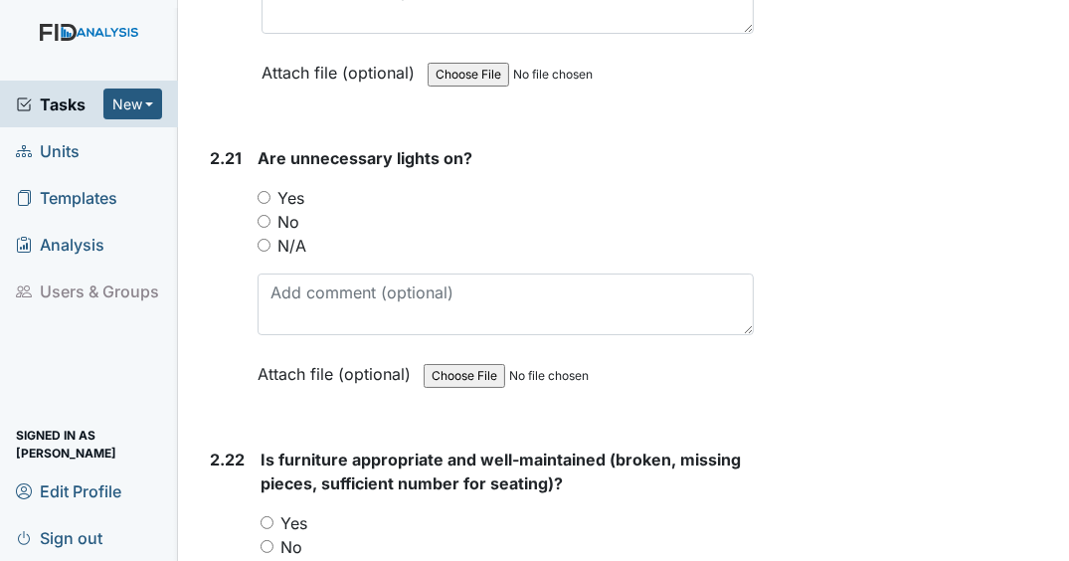
click at [263, 191] on input "Yes" at bounding box center [263, 197] width 13 height 13
radio input "true"
click at [260, 215] on input "No" at bounding box center [263, 221] width 13 height 13
radio input "true"
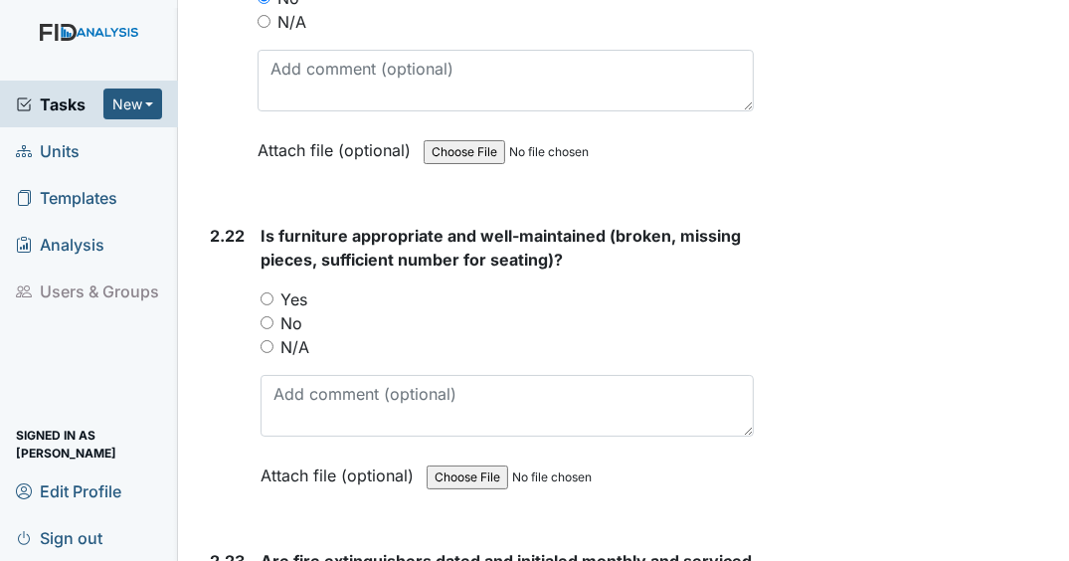
scroll to position [9276, 0]
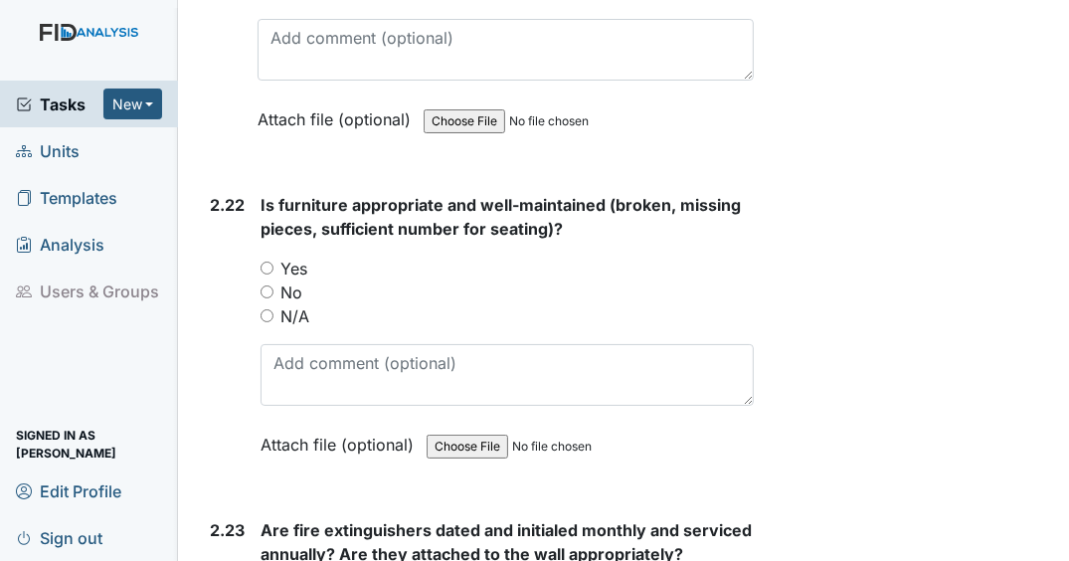
click at [266, 261] on input "Yes" at bounding box center [266, 267] width 13 height 13
radio input "true"
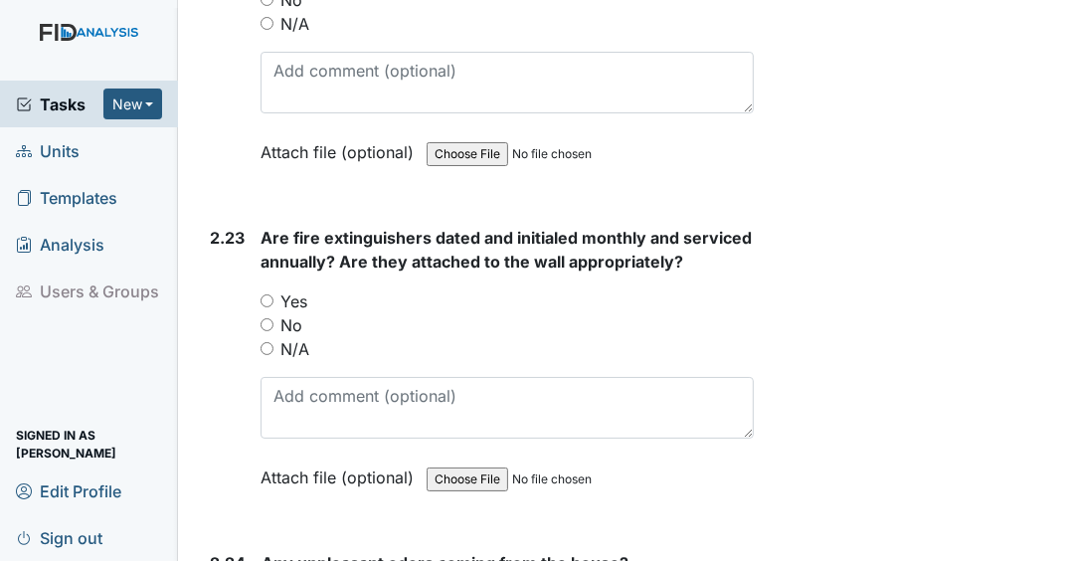
click at [261, 294] on input "Yes" at bounding box center [266, 300] width 13 height 13
radio input "true"
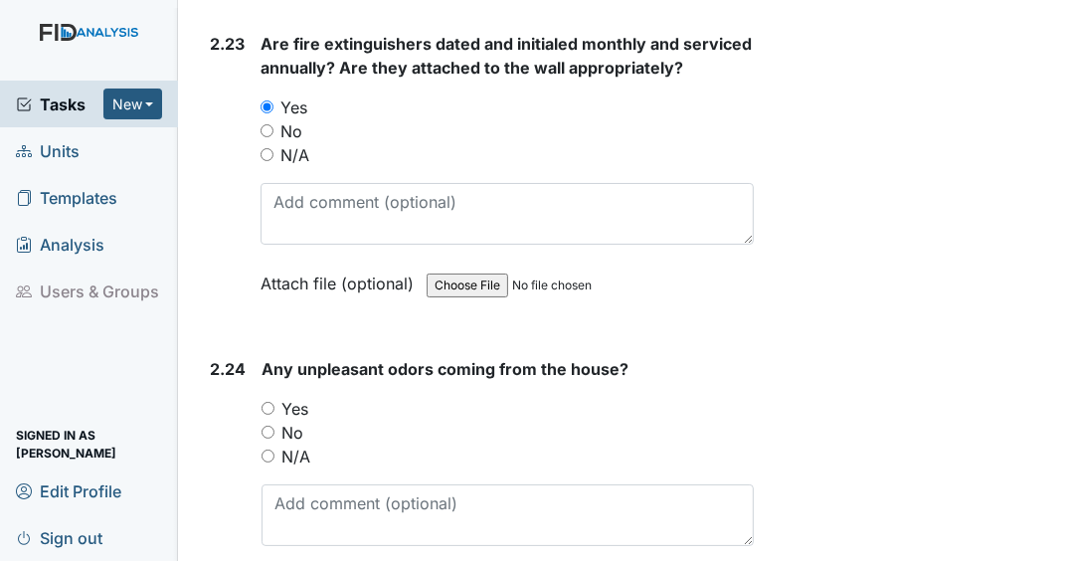
scroll to position [9764, 0]
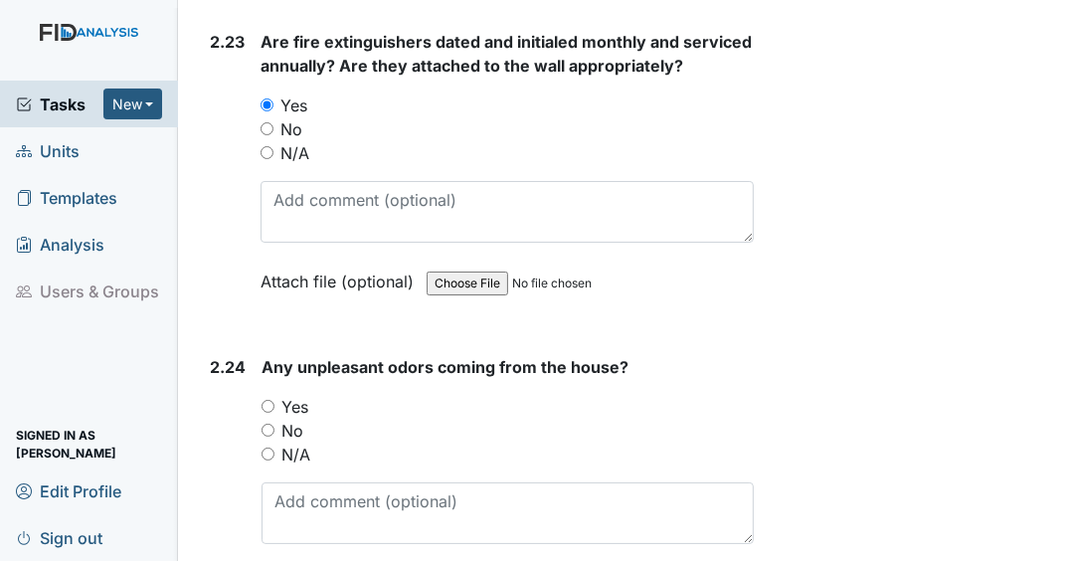
click at [272, 423] on input "No" at bounding box center [267, 429] width 13 height 13
radio input "true"
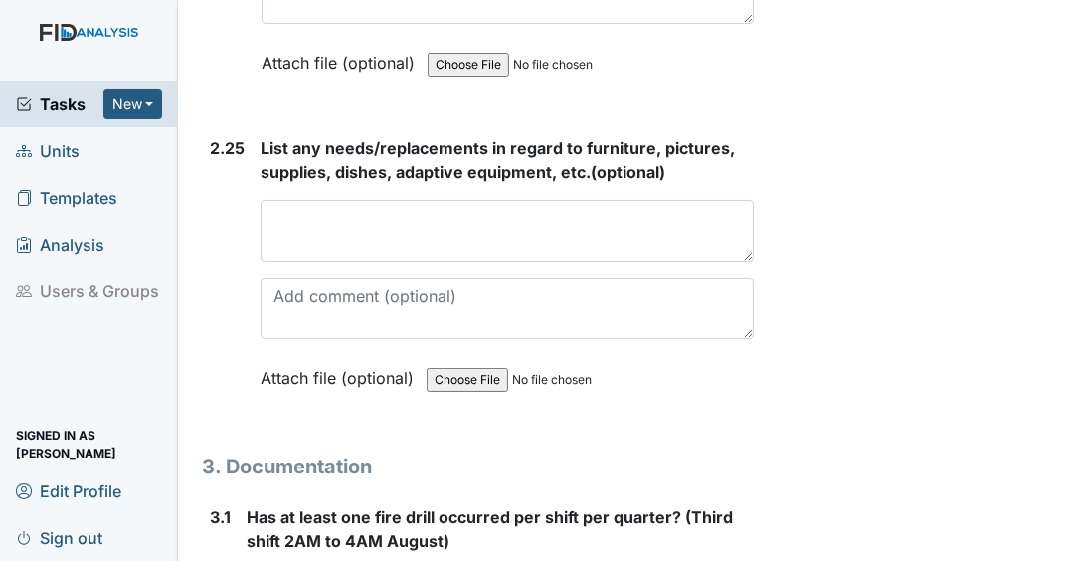
scroll to position [10287, 0]
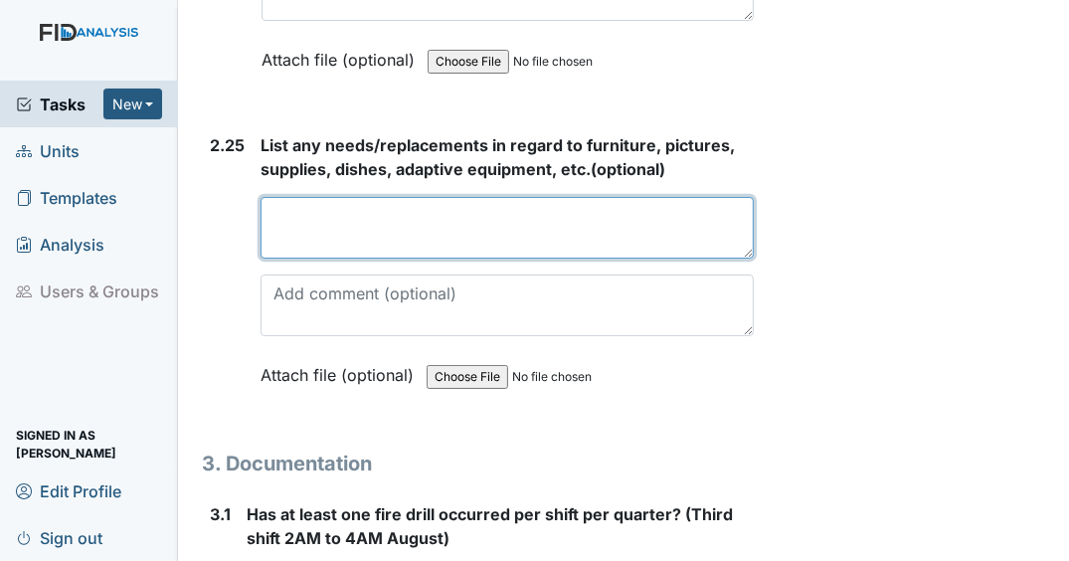
click at [595, 237] on textarea at bounding box center [506, 228] width 493 height 62
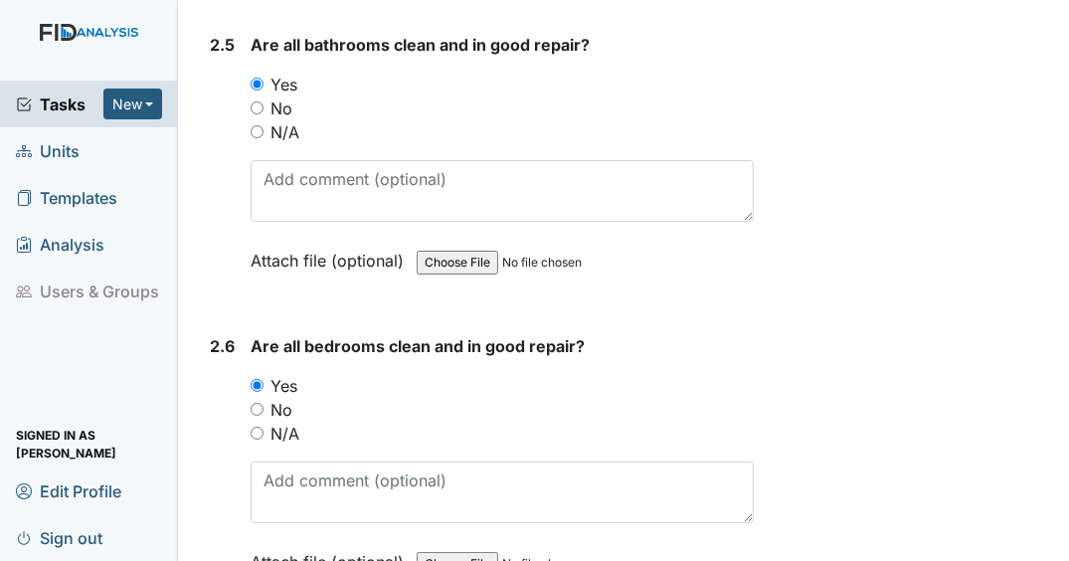
scroll to position [4127, 0]
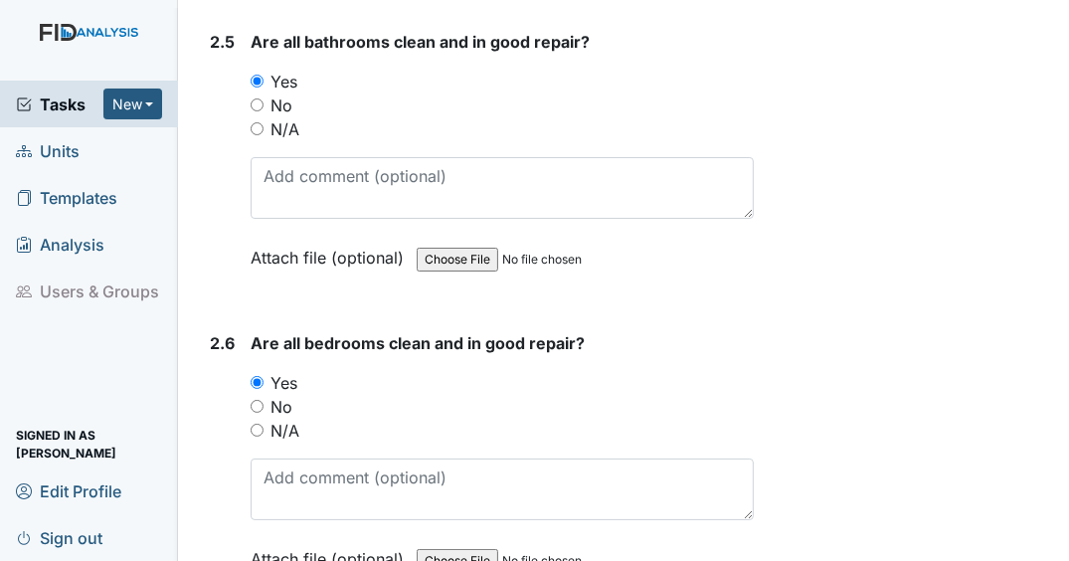
type textarea "n/a"
click at [259, 98] on input "No" at bounding box center [257, 104] width 13 height 13
radio input "true"
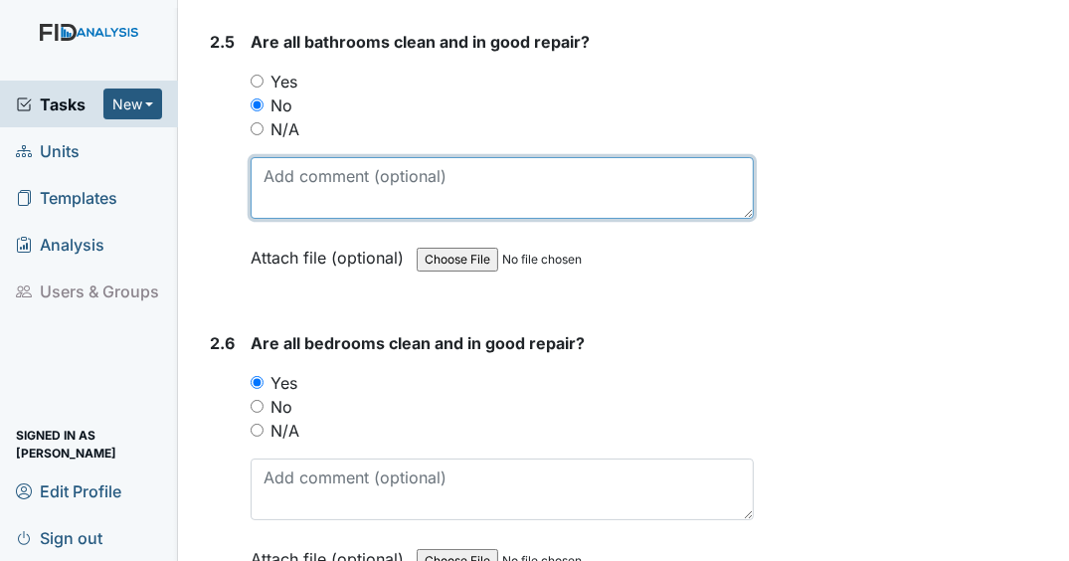
click at [389, 168] on textarea at bounding box center [502, 188] width 503 height 62
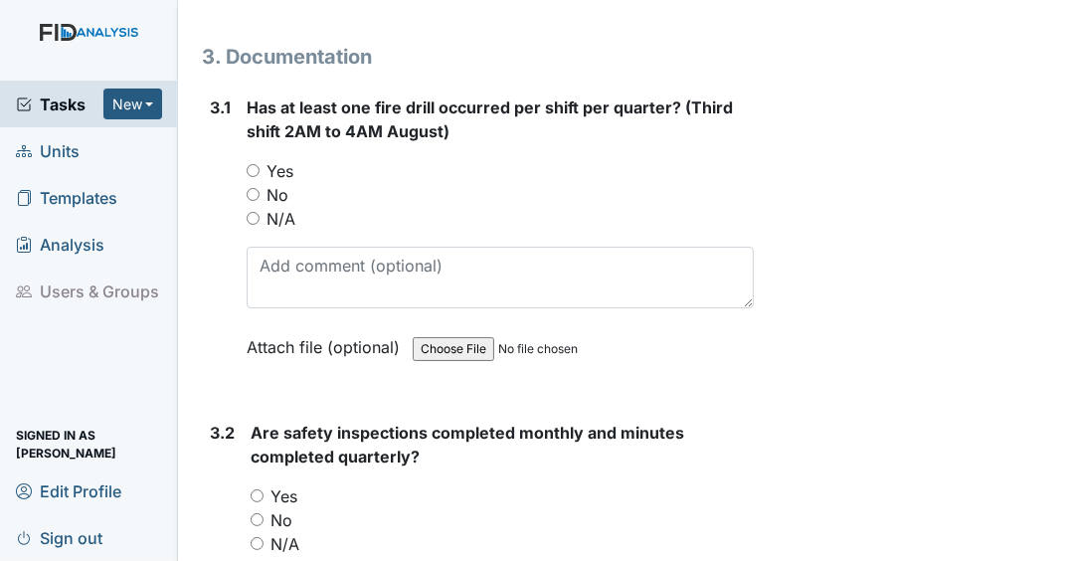
scroll to position [10693, 0]
type textarea "handi bath- walls peeling paint"
click at [255, 164] on input "Yes" at bounding box center [253, 170] width 13 height 13
radio input "true"
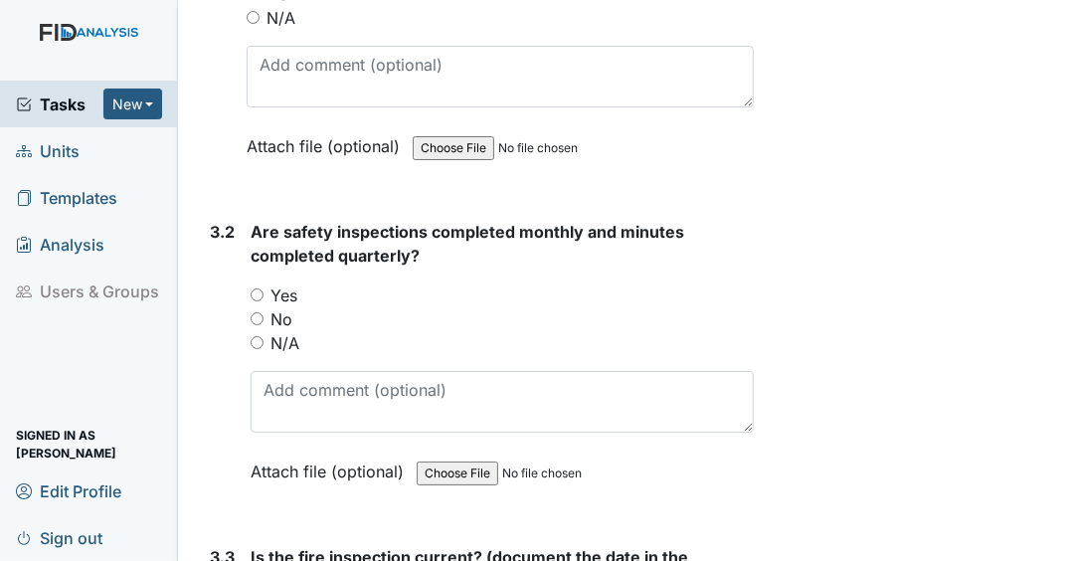
scroll to position [10895, 0]
click at [257, 287] on input "Yes" at bounding box center [257, 293] width 13 height 13
radio input "true"
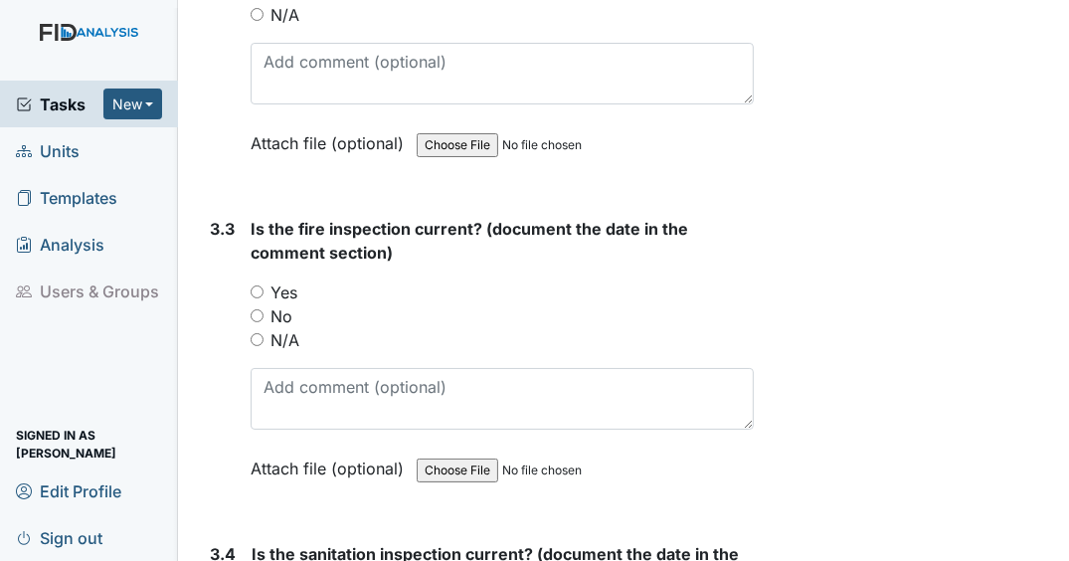
click at [256, 309] on input "No" at bounding box center [257, 315] width 13 height 13
radio input "true"
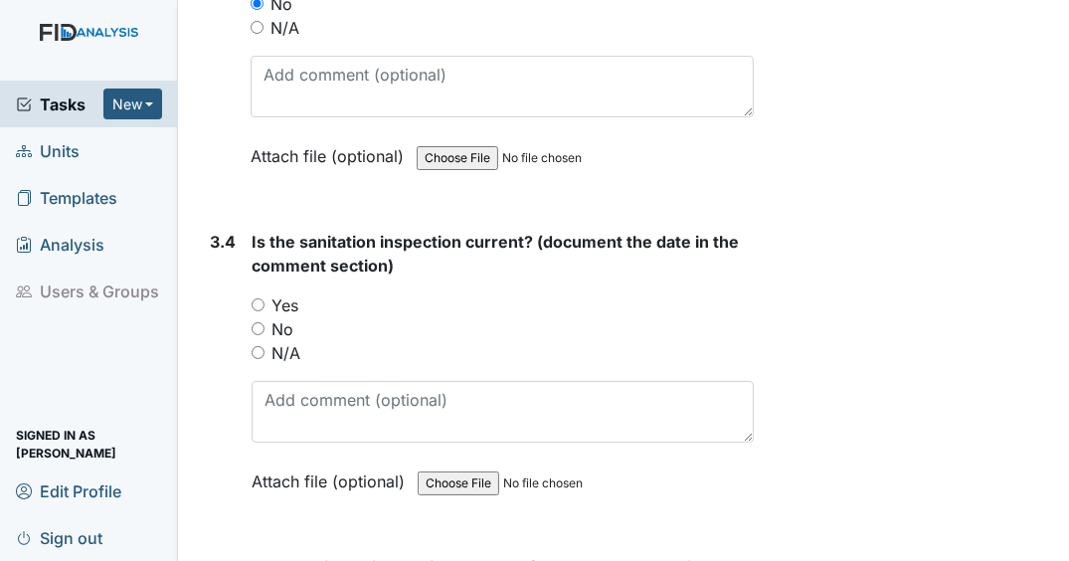
click at [252, 298] on input "Yes" at bounding box center [257, 304] width 13 height 13
radio input "true"
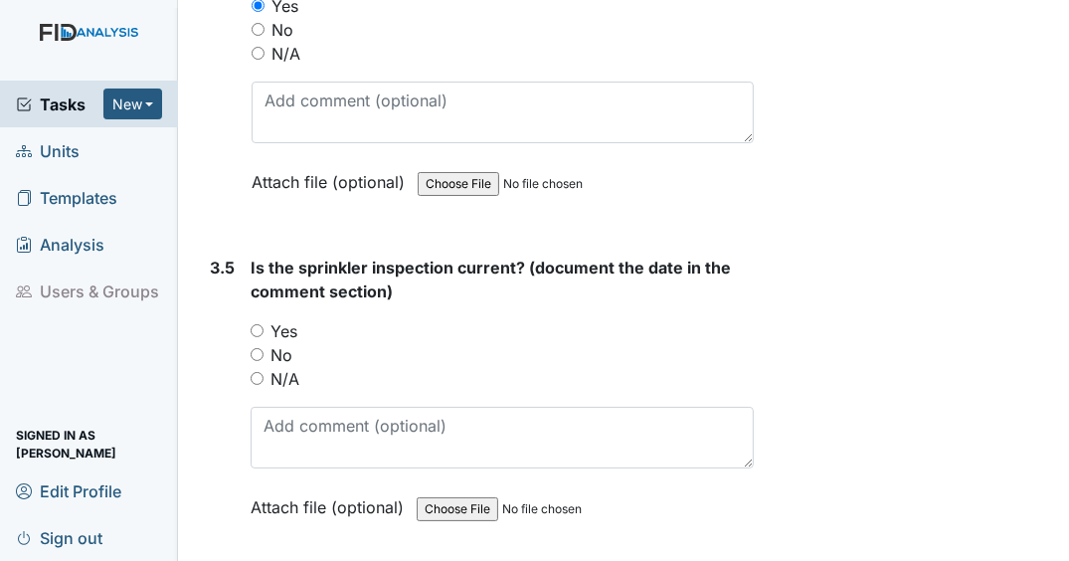
scroll to position [11835, 0]
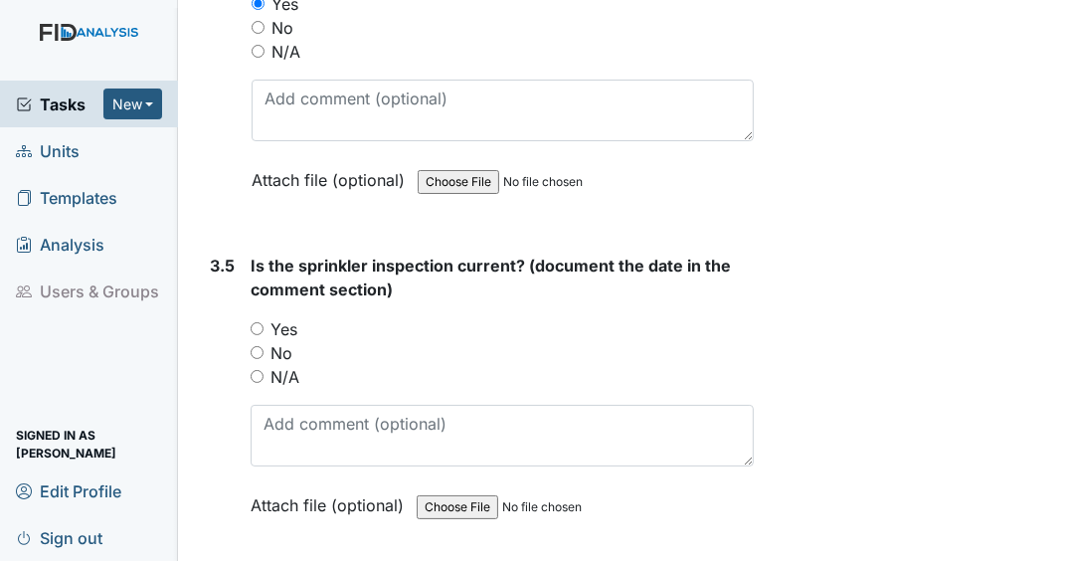
click at [254, 370] on input "N/A" at bounding box center [257, 376] width 13 height 13
radio input "true"
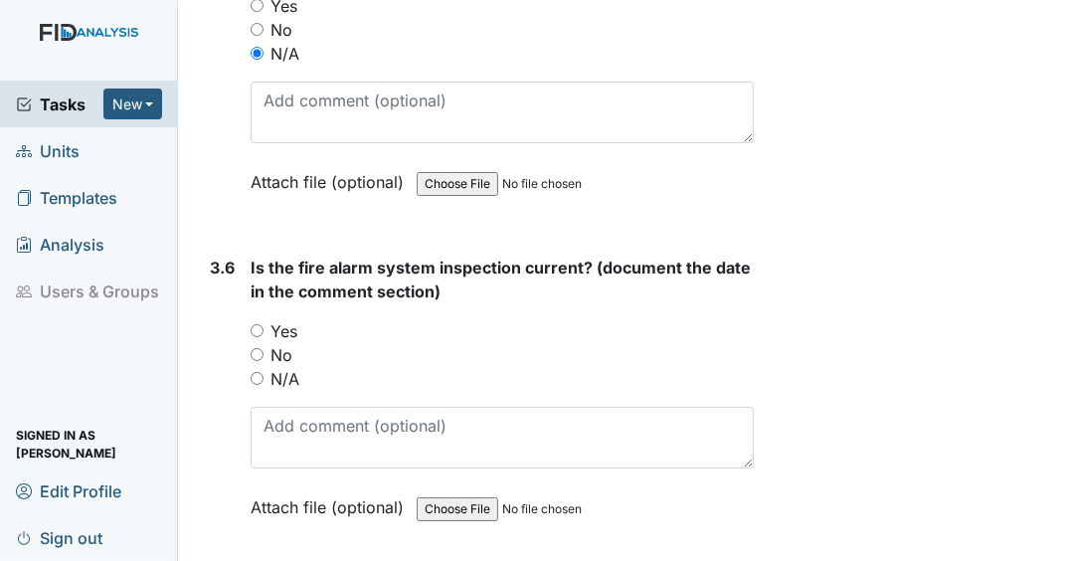
click at [255, 324] on input "Yes" at bounding box center [257, 330] width 13 height 13
radio input "true"
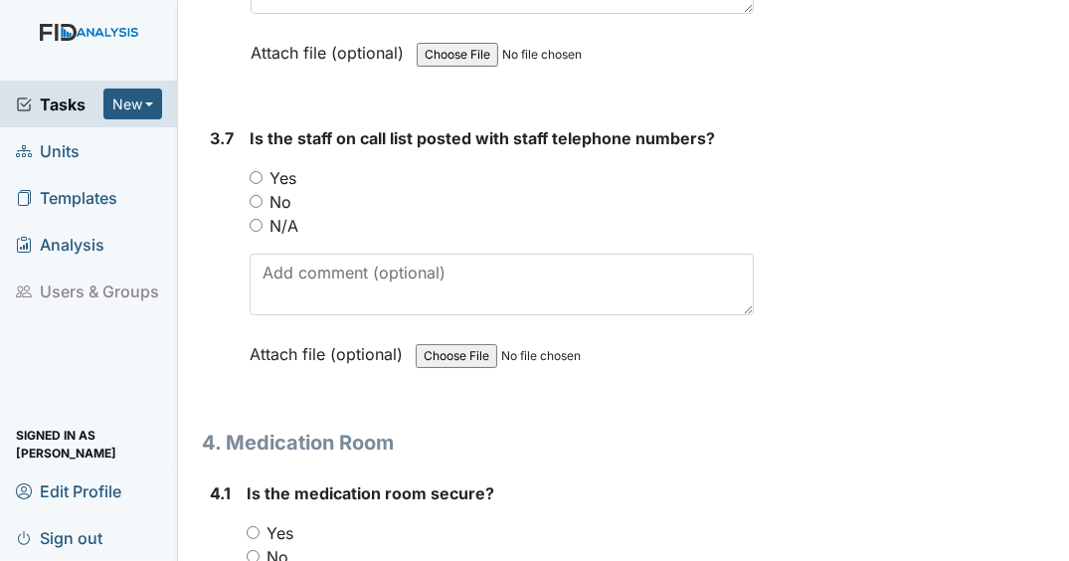
scroll to position [12616, 0]
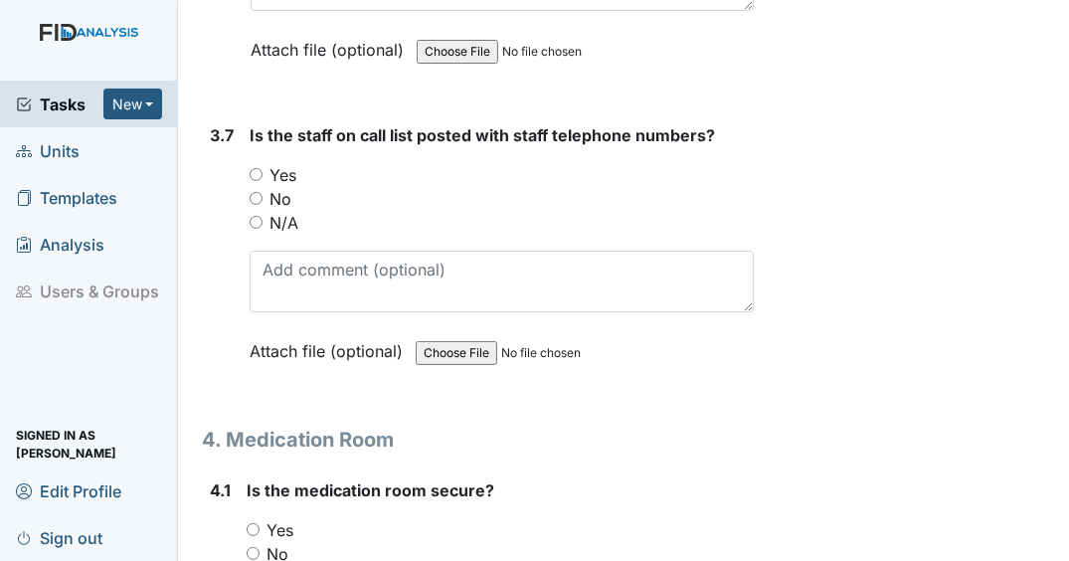
click at [254, 168] on input "Yes" at bounding box center [256, 174] width 13 height 13
radio input "true"
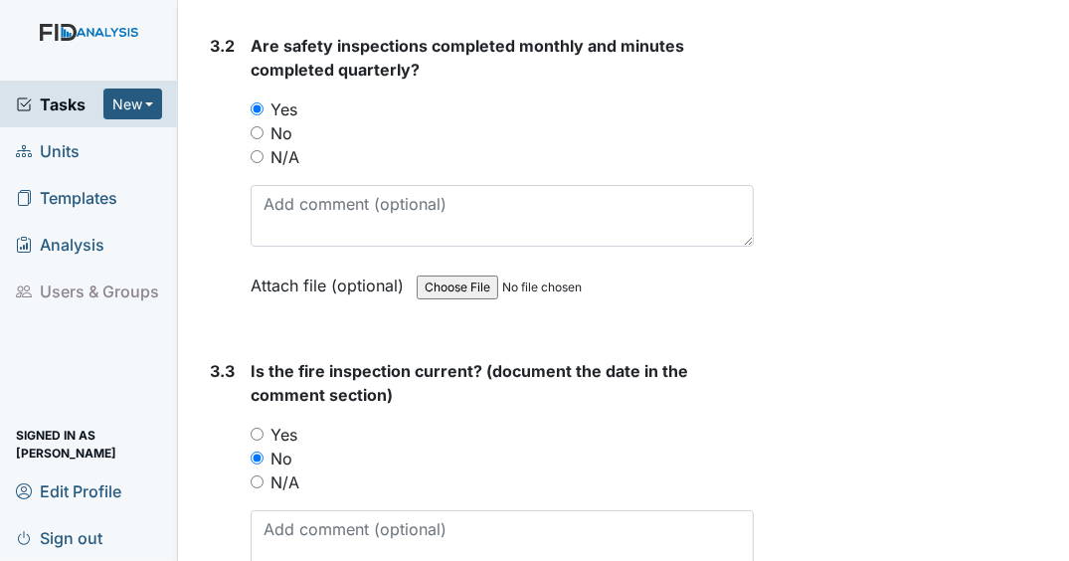
scroll to position [11025, 0]
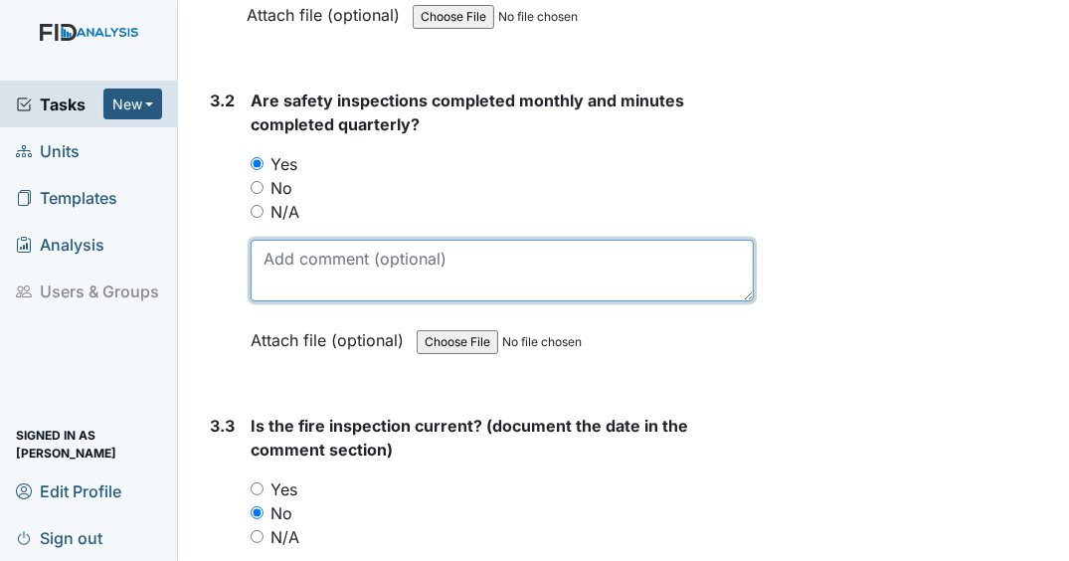
click at [408, 246] on textarea at bounding box center [502, 271] width 503 height 62
type textarea "8/25/25"
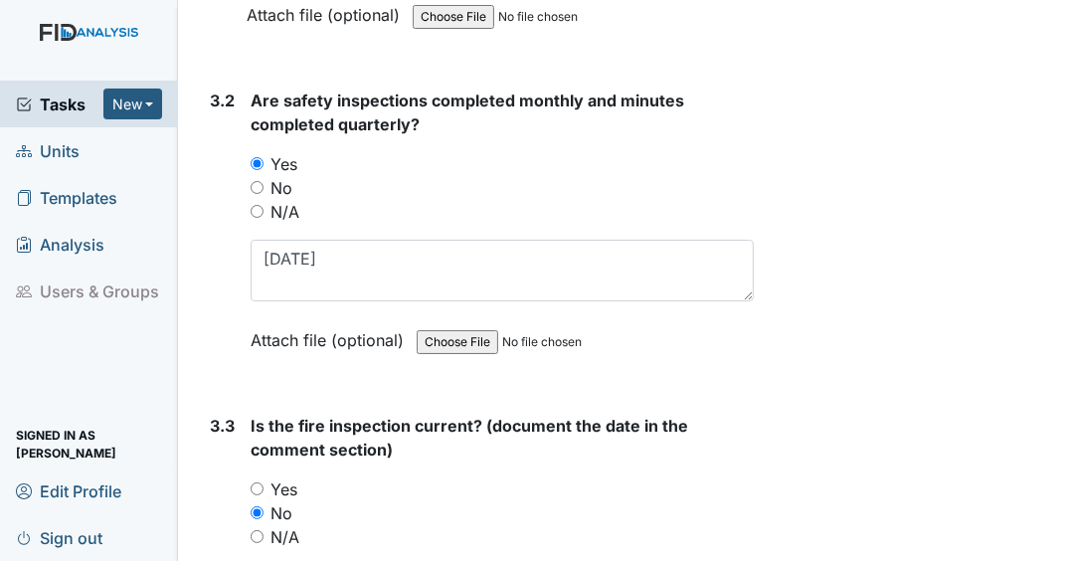
click at [465, 200] on div "N/A" at bounding box center [502, 212] width 503 height 24
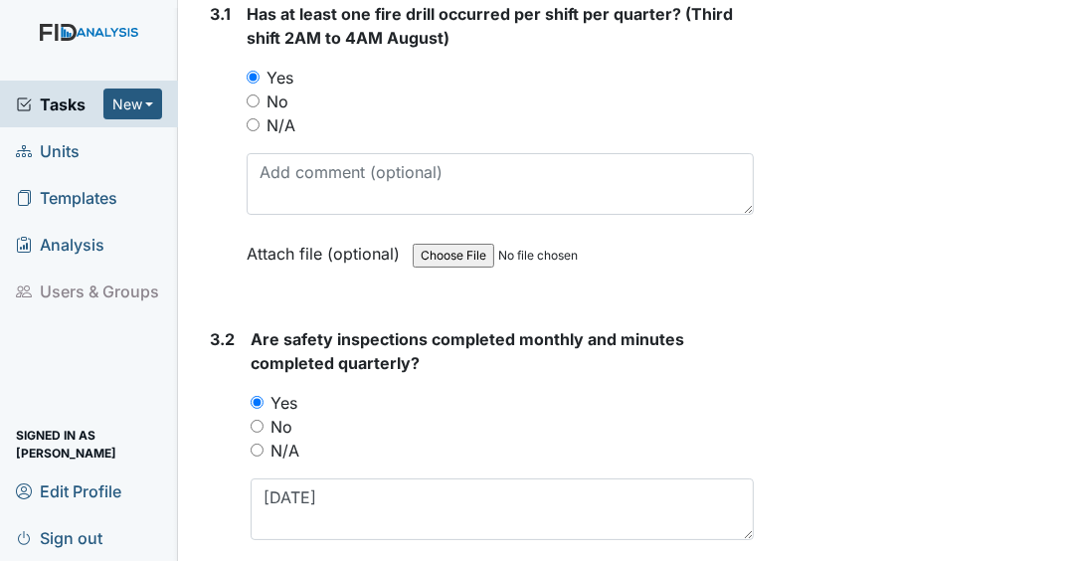
scroll to position [10628, 0]
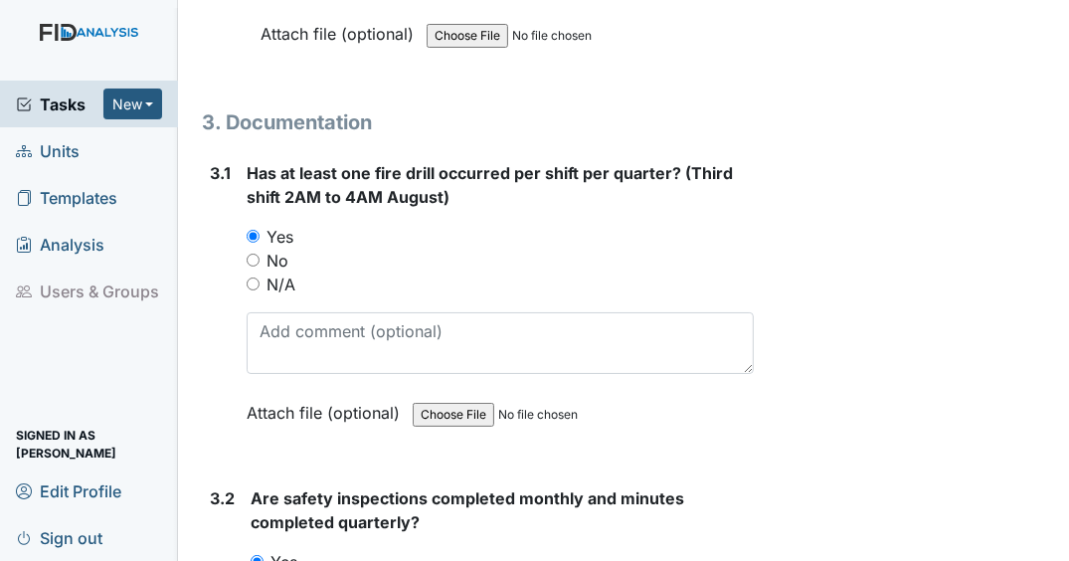
click at [247, 253] on input "No" at bounding box center [253, 259] width 13 height 13
radio input "true"
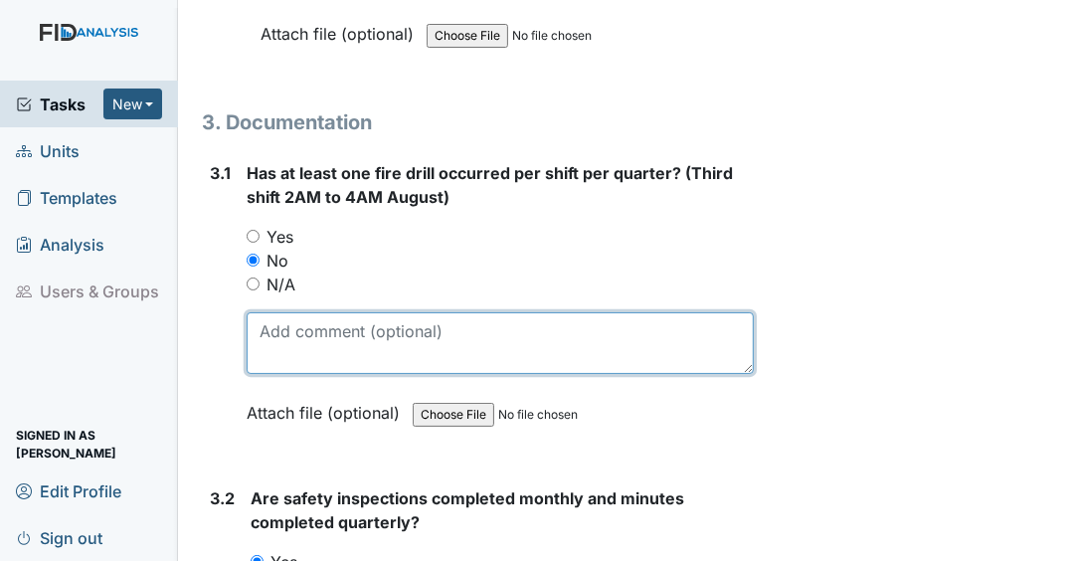
click at [336, 312] on textarea at bounding box center [500, 343] width 507 height 62
type textarea "last fire drill completed 6/30/25"
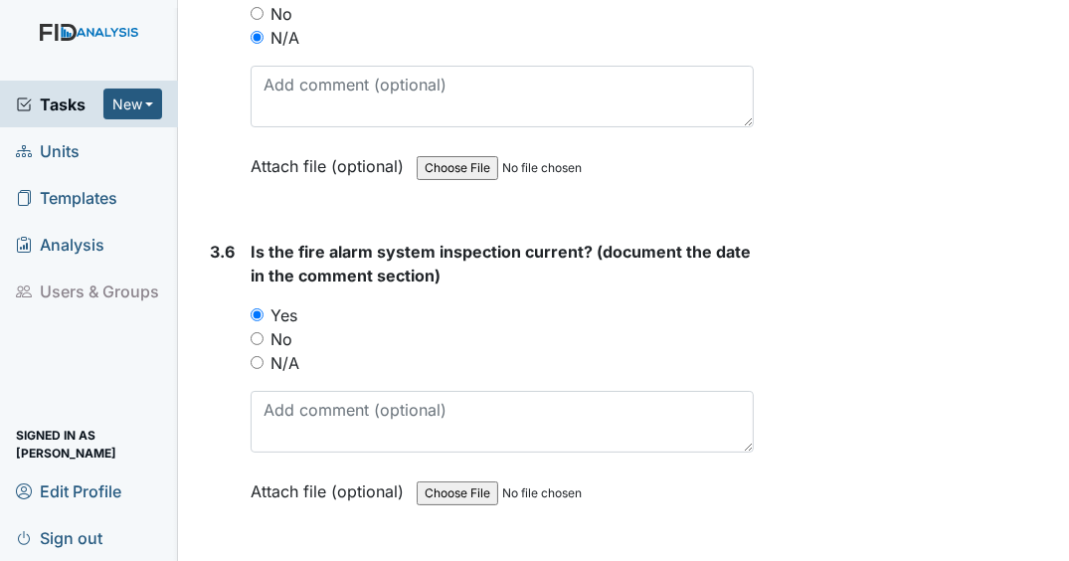
scroll to position [12218, 0]
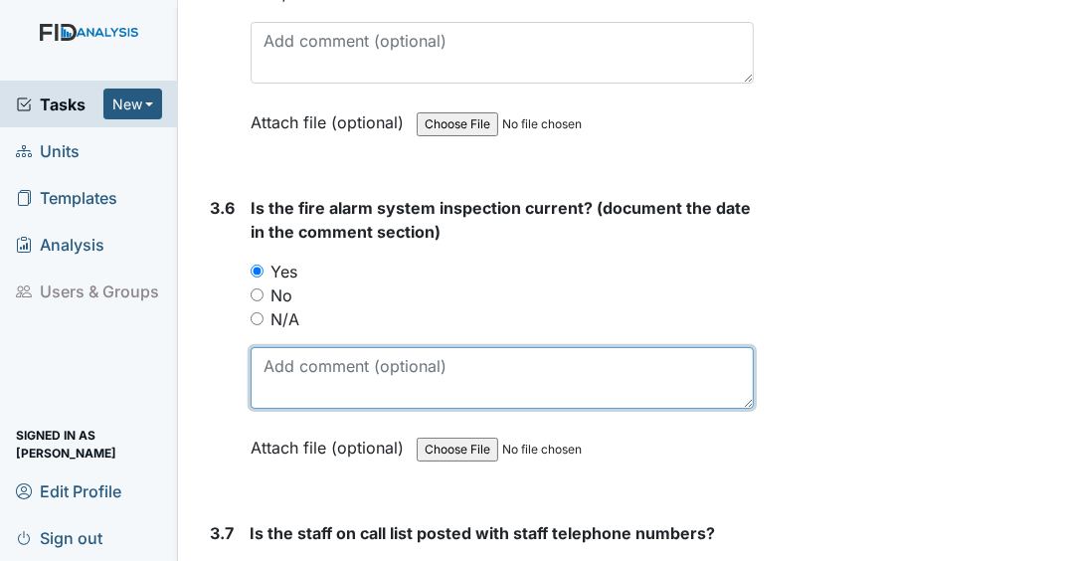
click at [303, 366] on textarea at bounding box center [502, 378] width 503 height 62
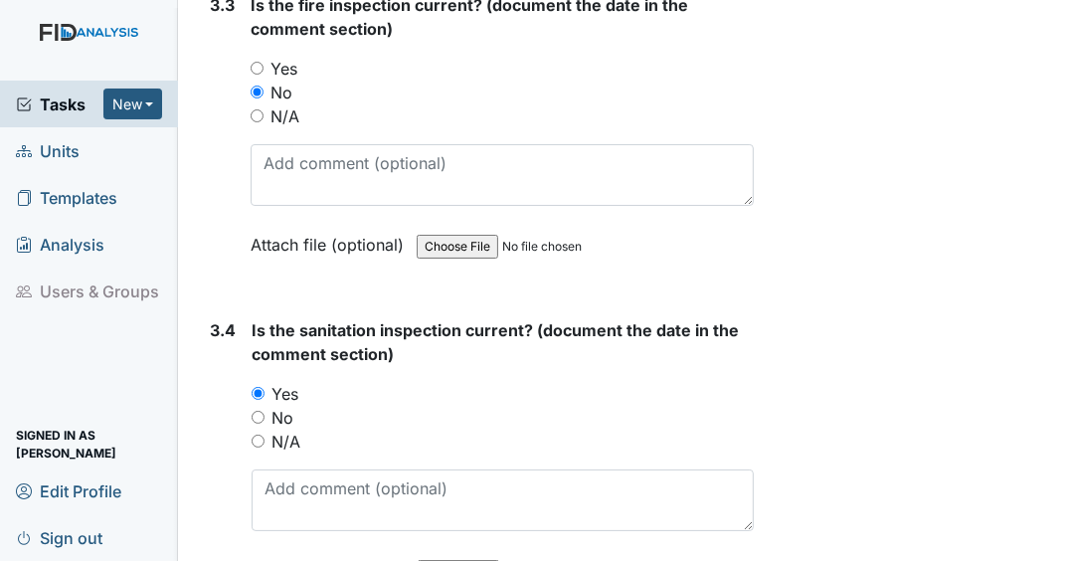
scroll to position [11423, 0]
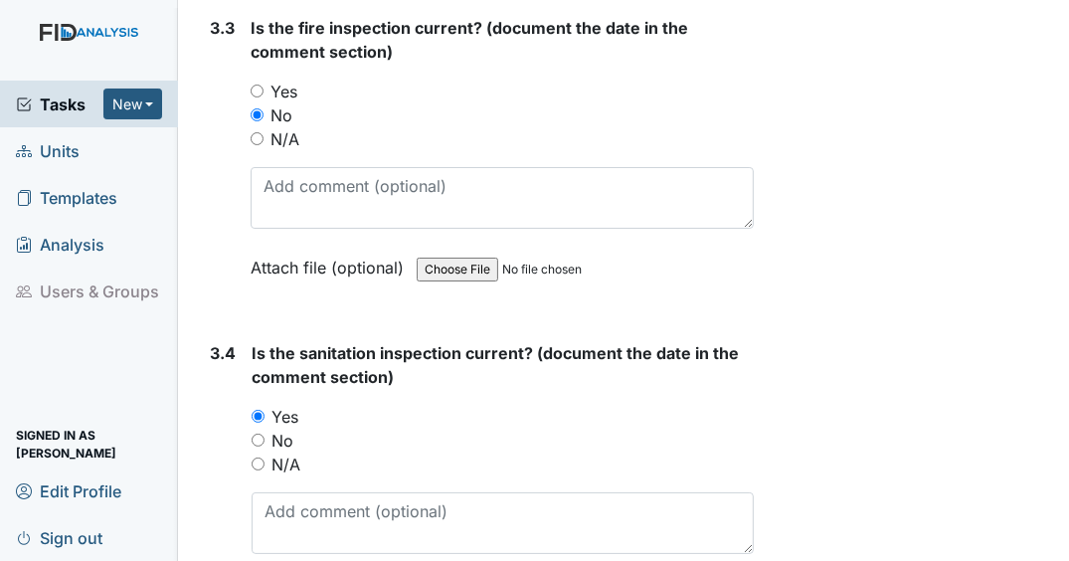
type textarea "9/18/25"
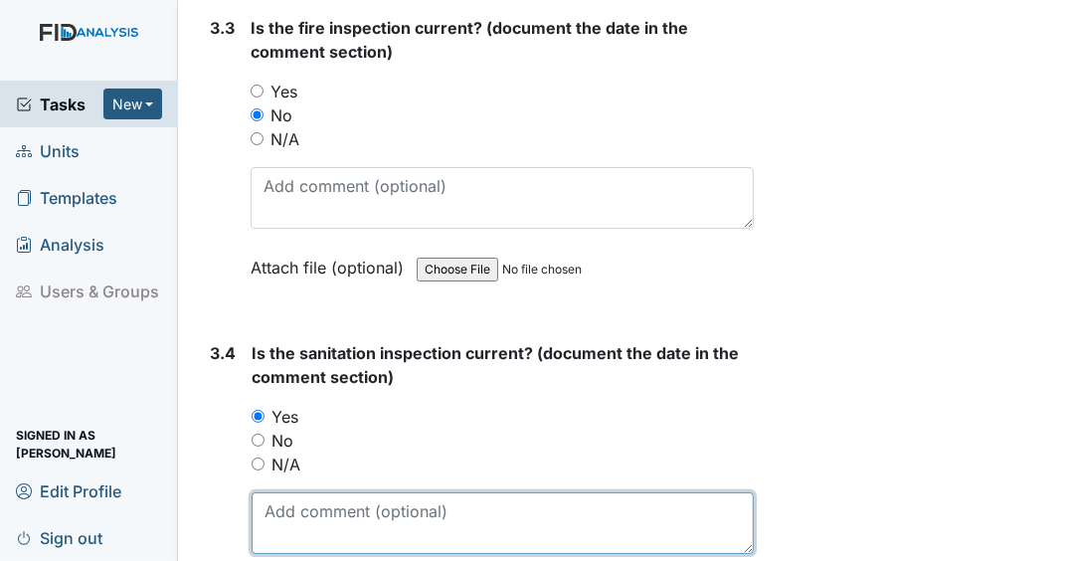
click at [298, 511] on textarea at bounding box center [502, 523] width 502 height 62
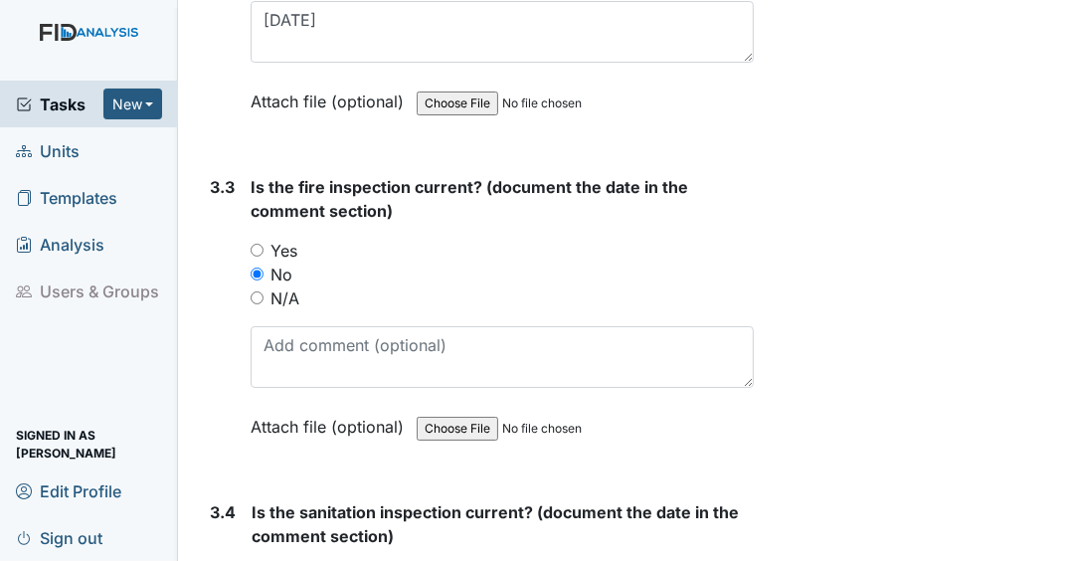
type textarea "12/16/24"
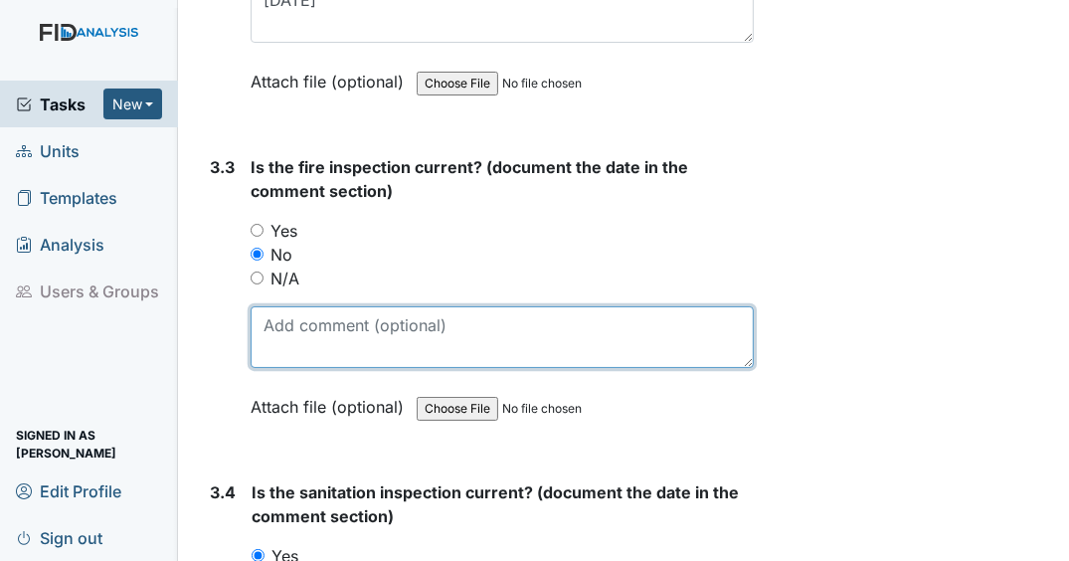
click at [360, 346] on textarea at bounding box center [502, 337] width 503 height 62
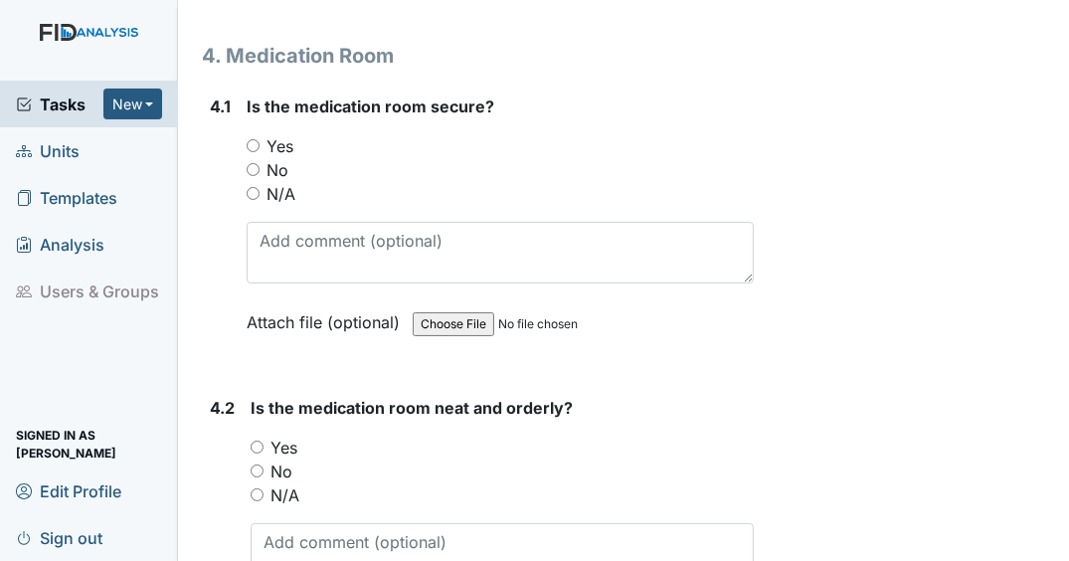
scroll to position [13013, 0]
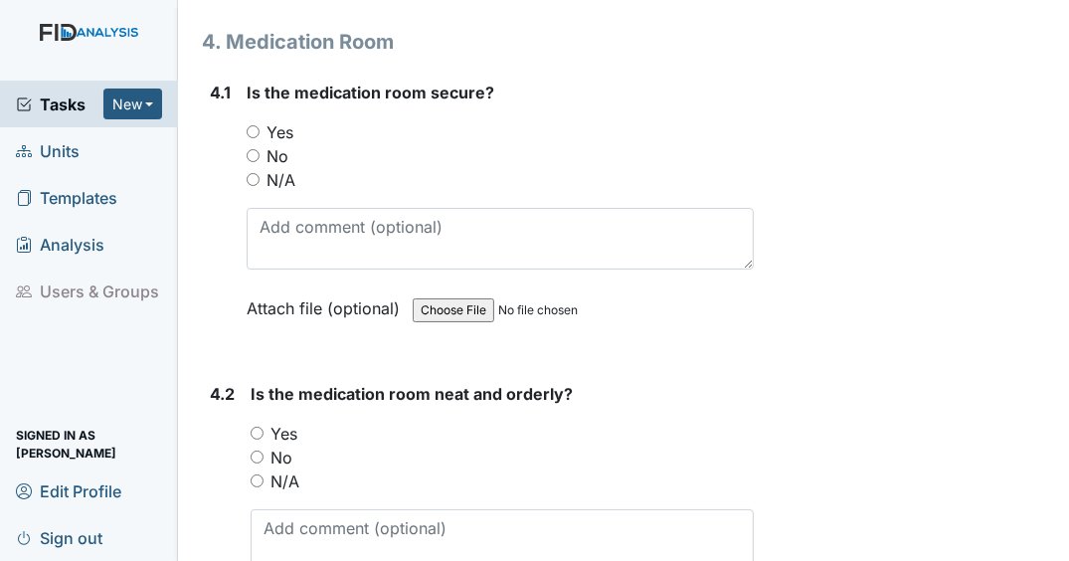
type textarea "2/13/25"
click at [252, 125] on input "Yes" at bounding box center [253, 131] width 13 height 13
radio input "true"
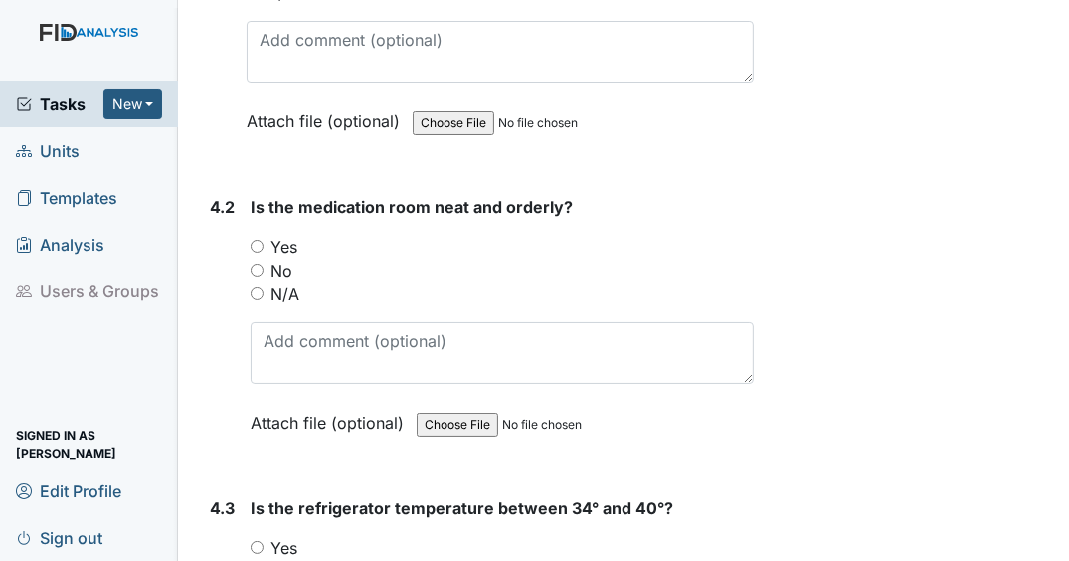
scroll to position [13252, 0]
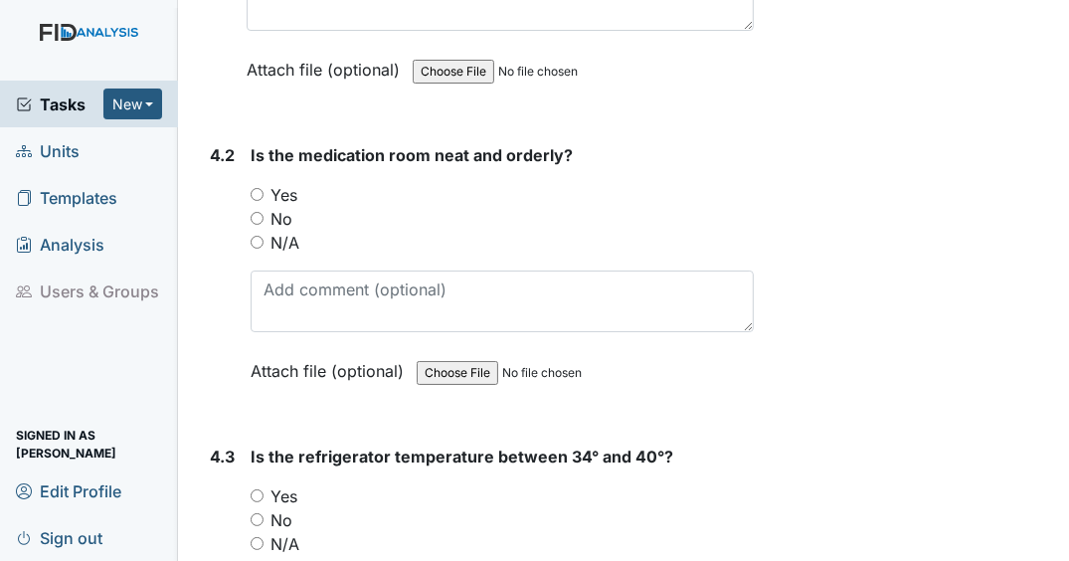
click at [251, 188] on input "Yes" at bounding box center [257, 194] width 13 height 13
radio input "true"
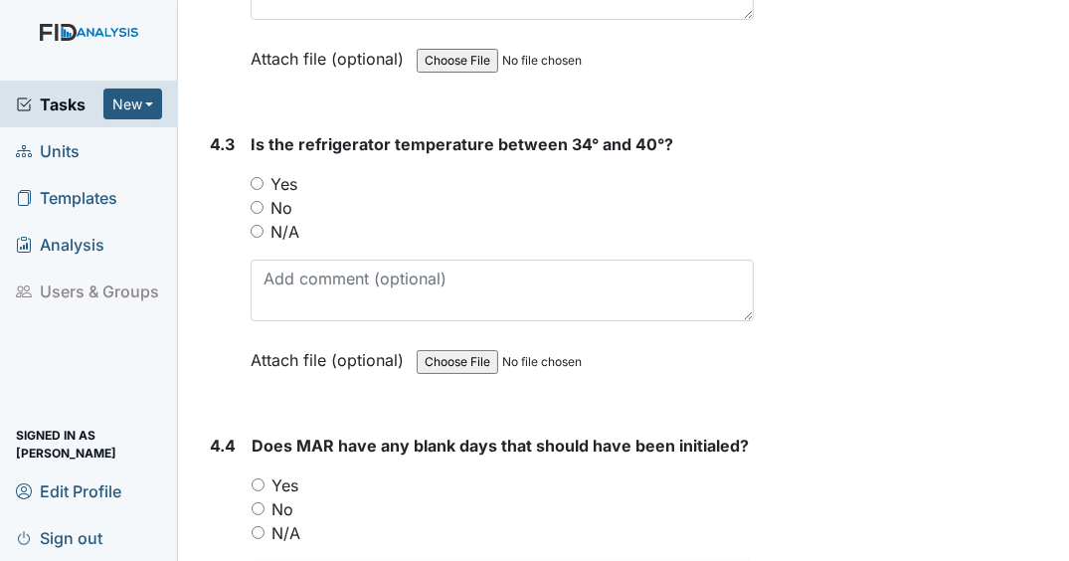
scroll to position [13570, 0]
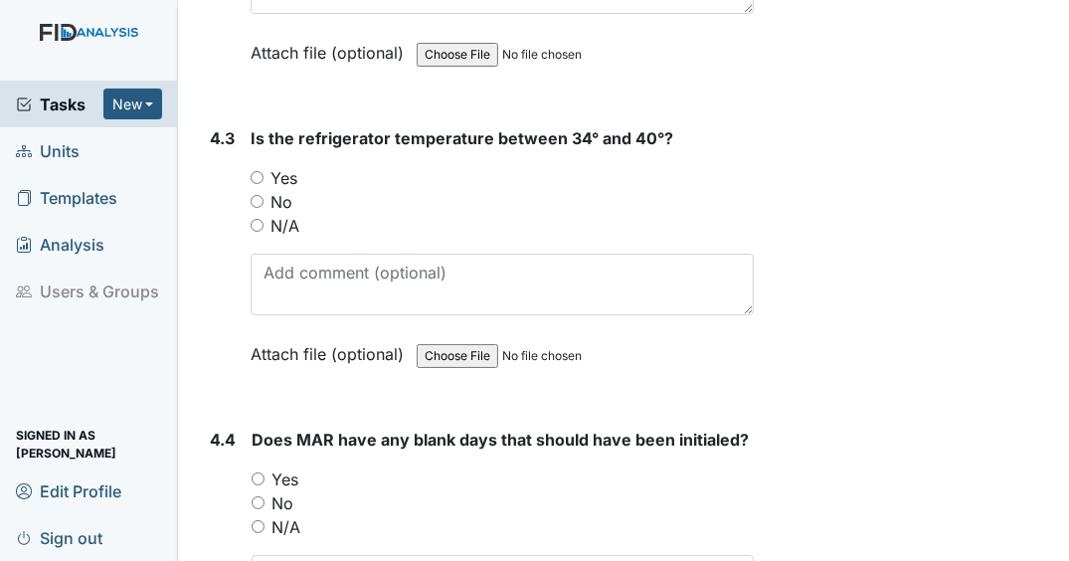
click at [257, 171] on input "Yes" at bounding box center [257, 177] width 13 height 13
radio input "true"
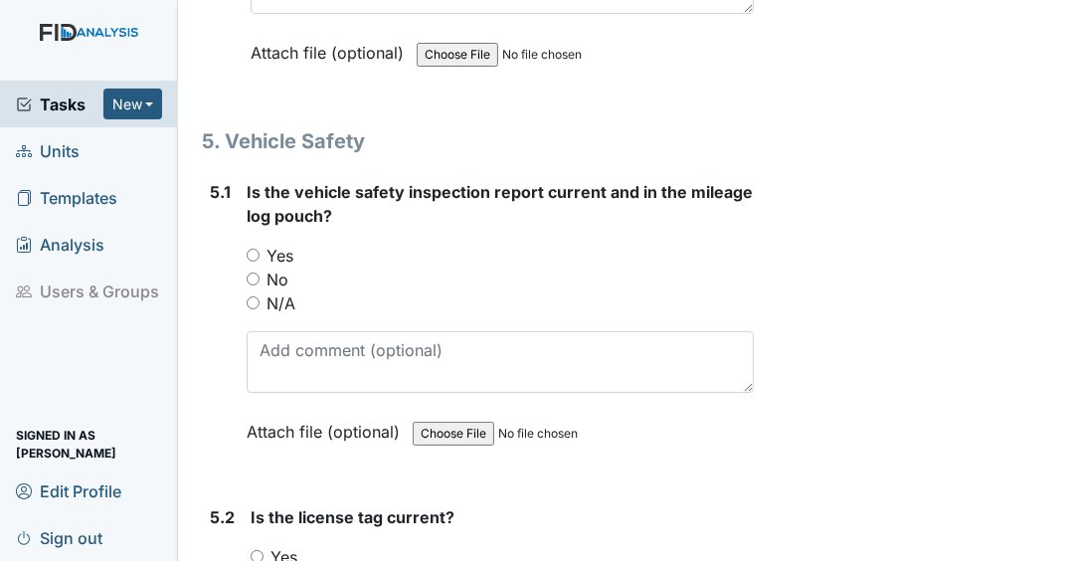
scroll to position [14524, 0]
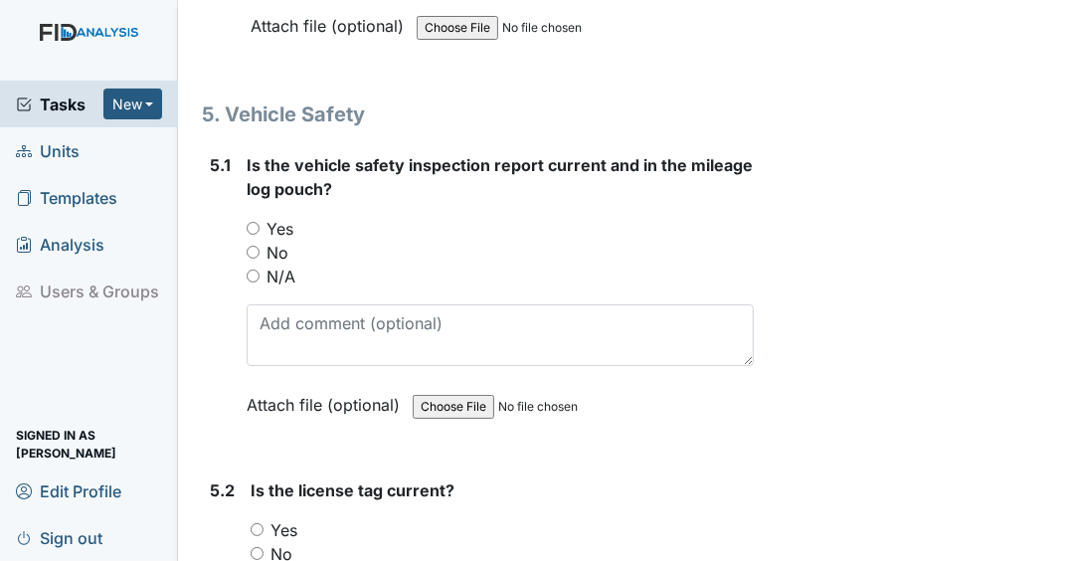
click at [249, 222] on input "Yes" at bounding box center [253, 228] width 13 height 13
radio input "true"
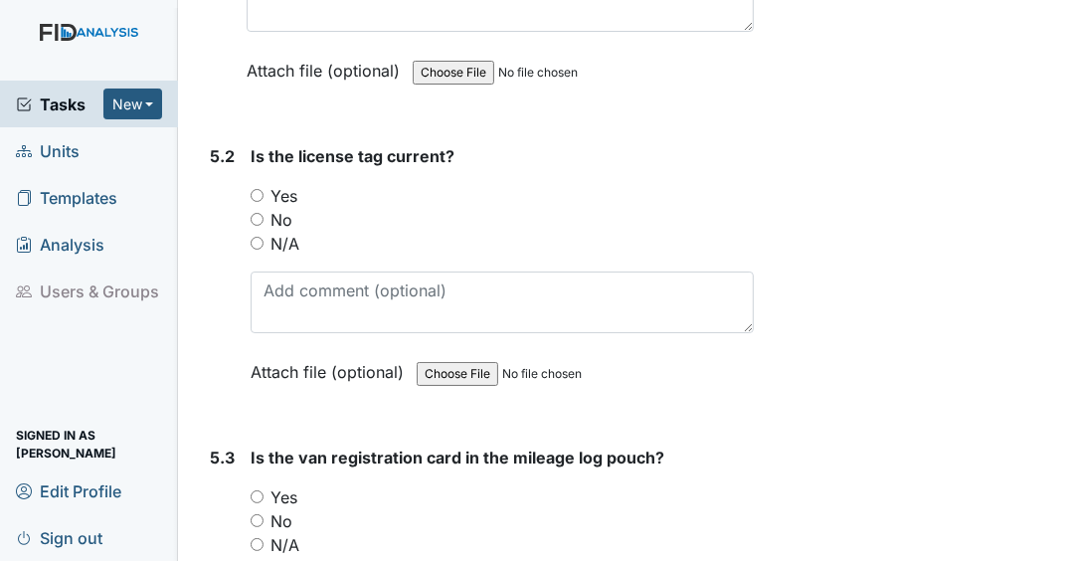
scroll to position [14842, 0]
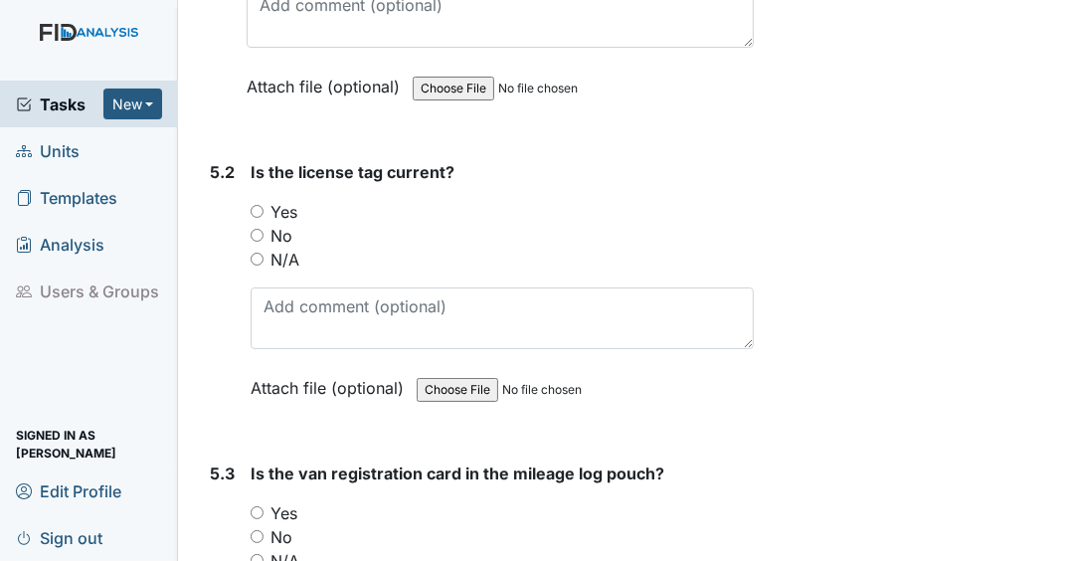
click at [253, 205] on input "Yes" at bounding box center [257, 211] width 13 height 13
radio input "true"
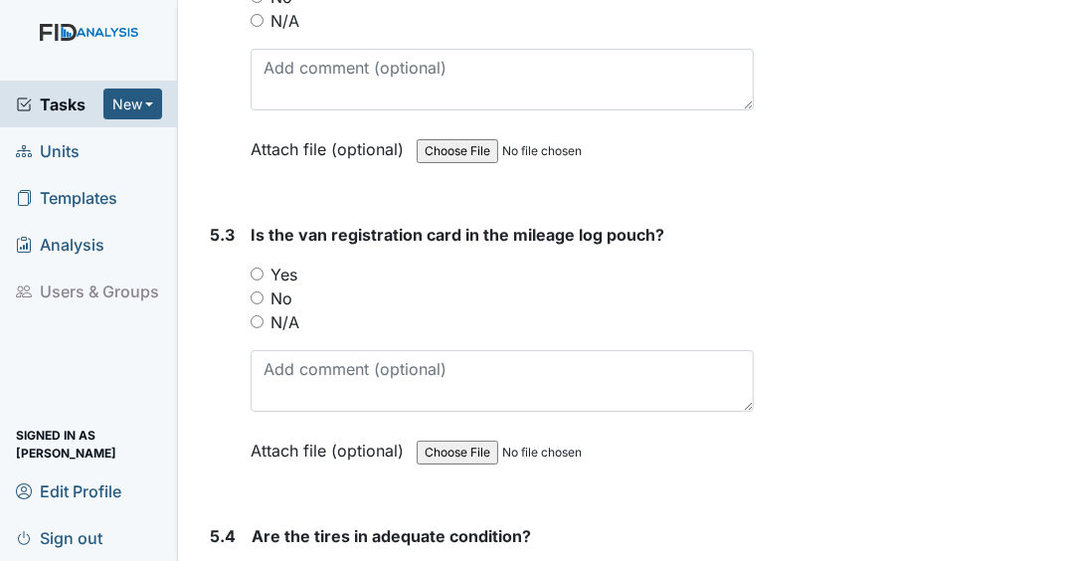
click at [261, 267] on input "Yes" at bounding box center [257, 273] width 13 height 13
radio input "true"
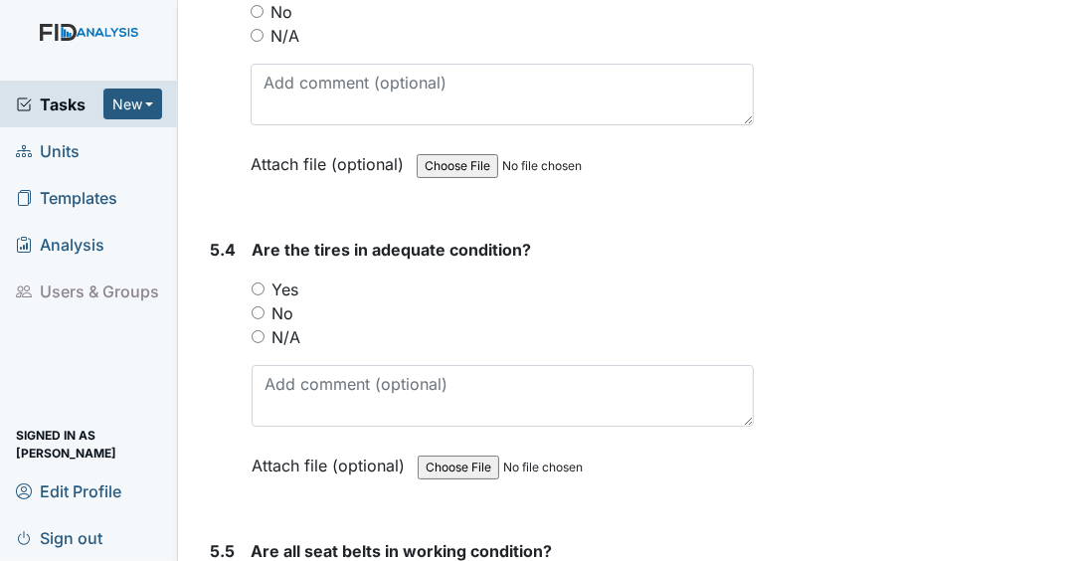
scroll to position [15399, 0]
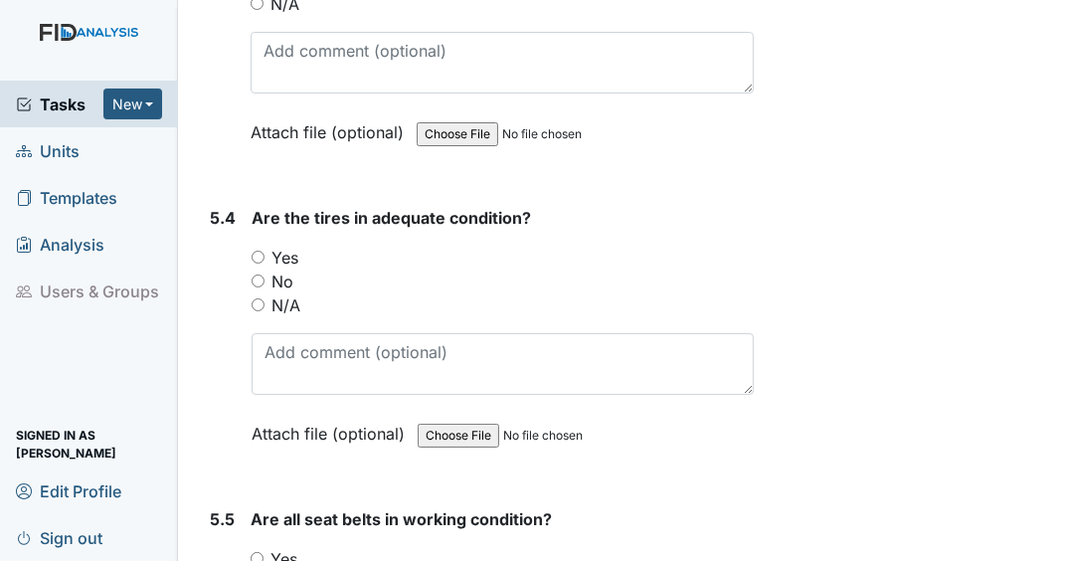
click at [261, 251] on input "Yes" at bounding box center [257, 257] width 13 height 13
radio input "true"
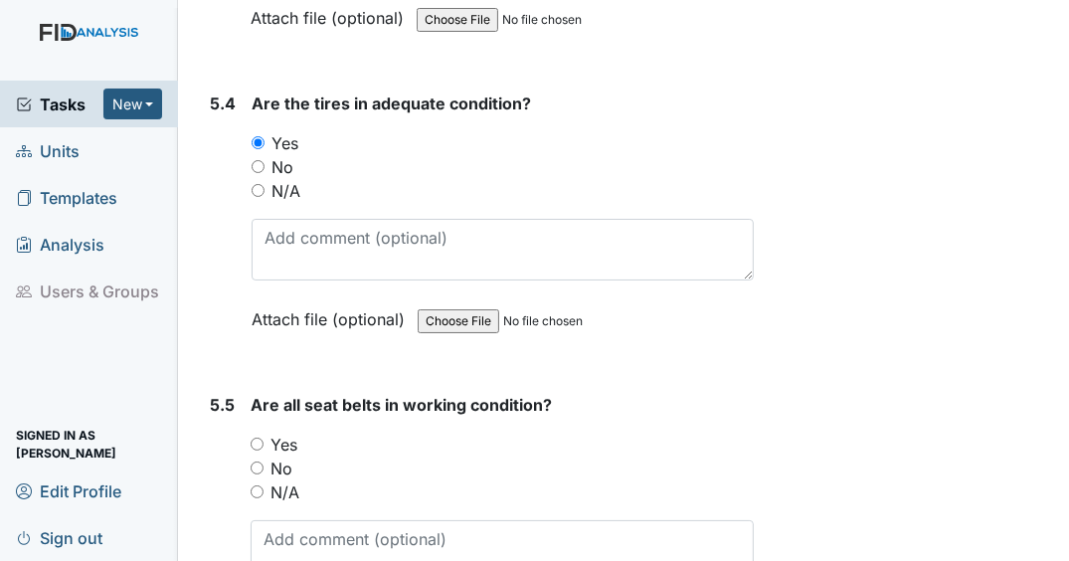
scroll to position [15638, 0]
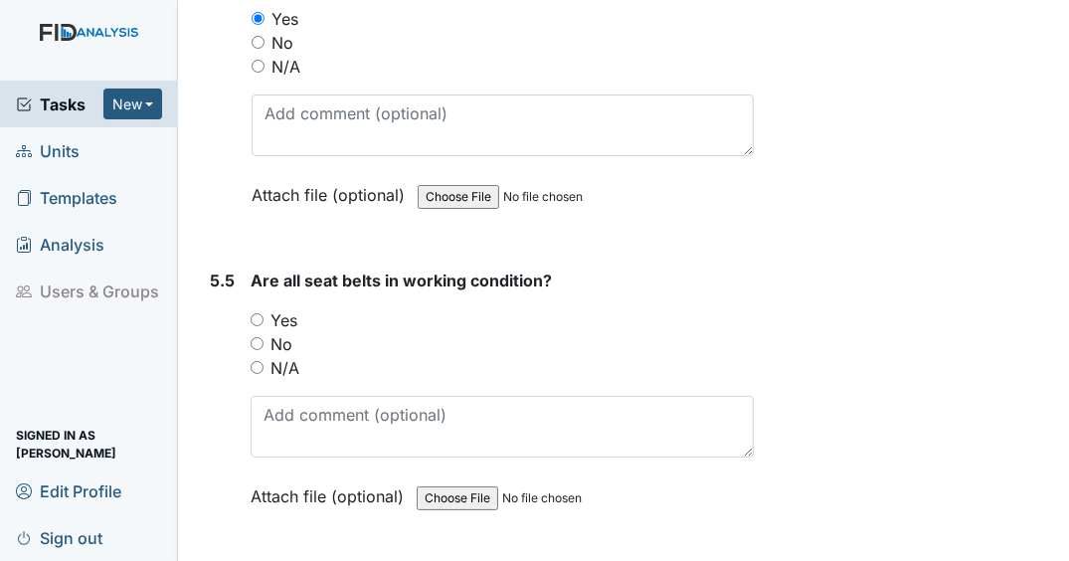
click at [258, 313] on input "Yes" at bounding box center [257, 319] width 13 height 13
radio input "true"
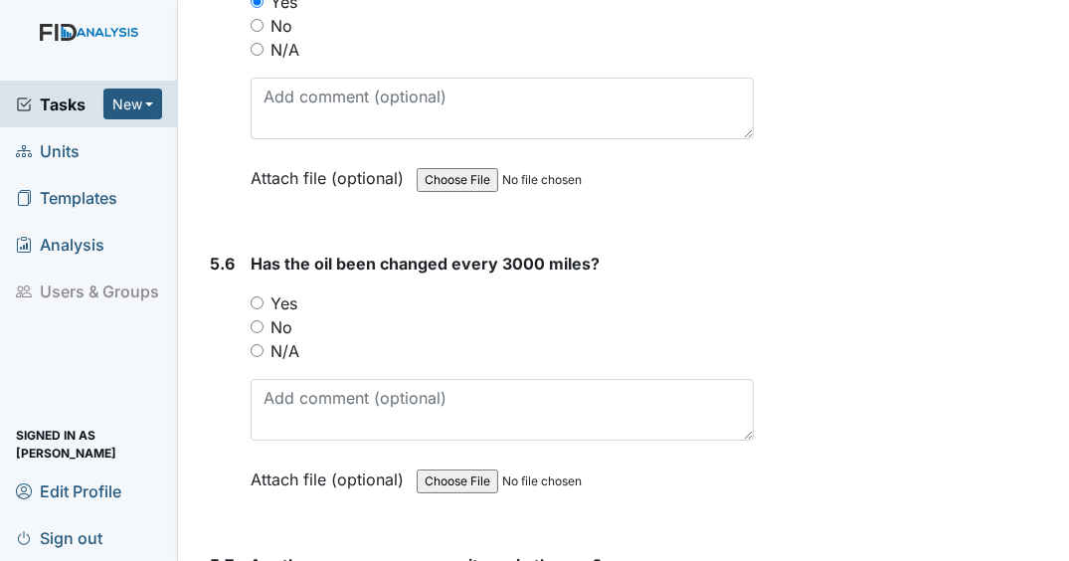
click at [261, 296] on input "Yes" at bounding box center [257, 302] width 13 height 13
radio input "true"
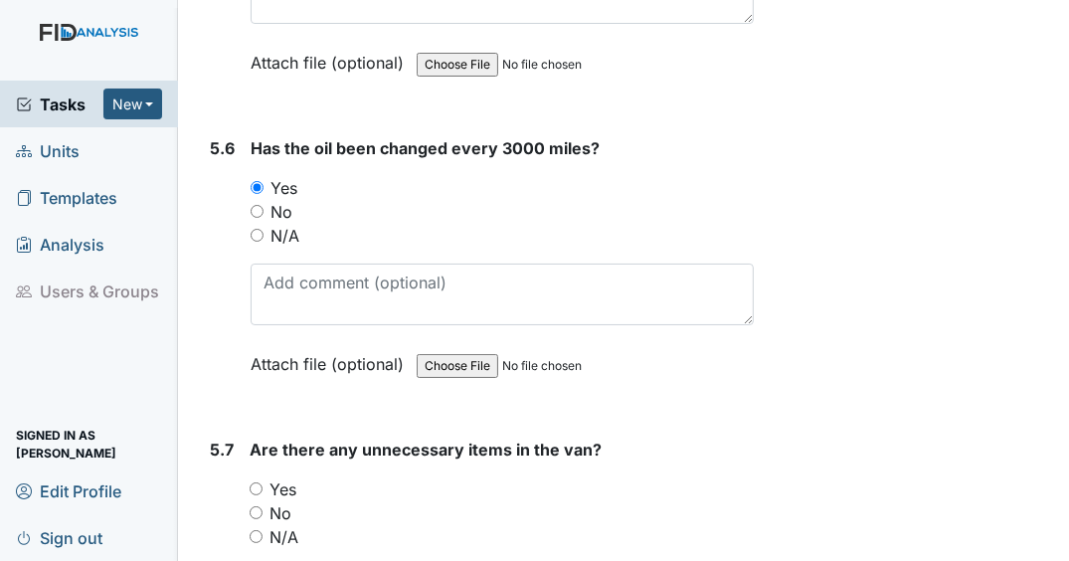
scroll to position [16256, 0]
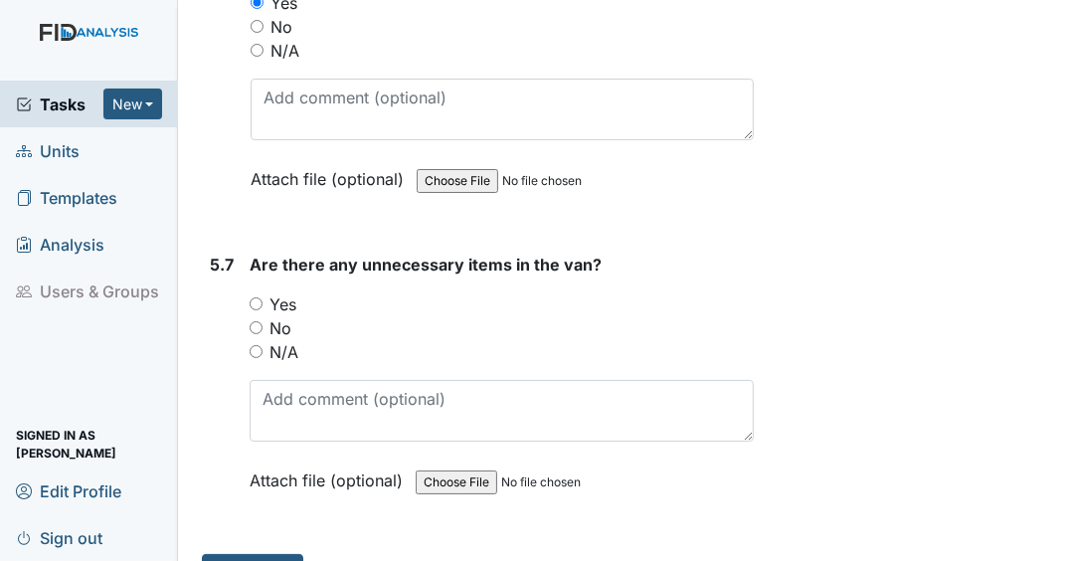
click at [257, 321] on input "No" at bounding box center [256, 327] width 13 height 13
radio input "true"
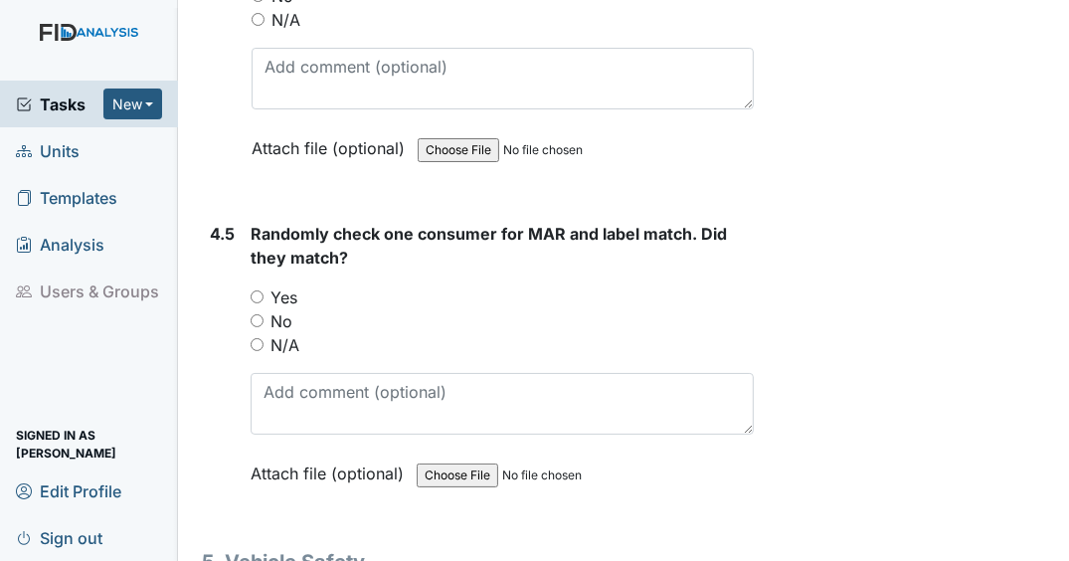
scroll to position [13950, 0]
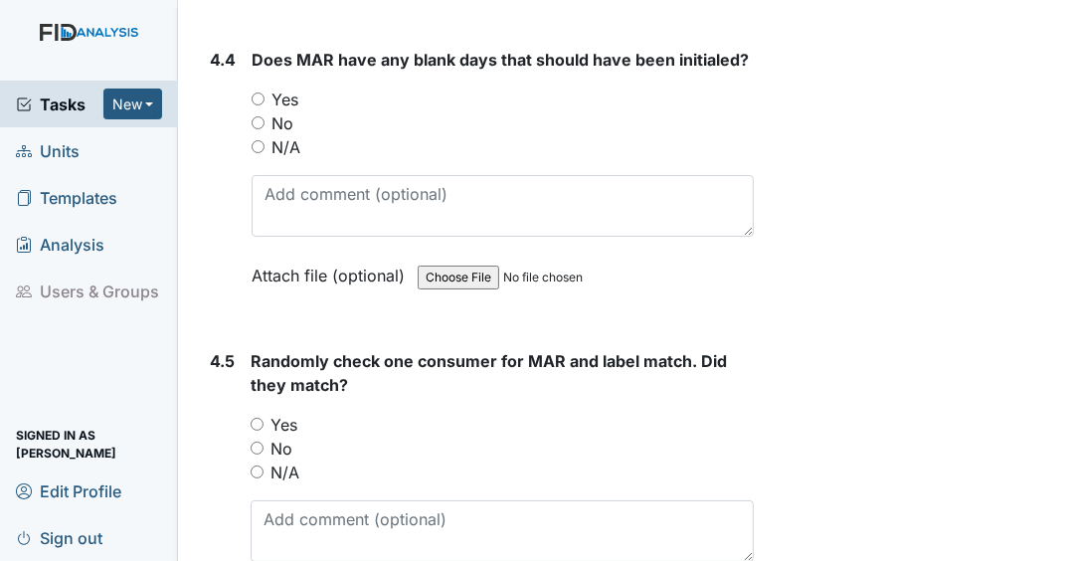
click at [261, 116] on input "No" at bounding box center [257, 122] width 13 height 13
radio input "true"
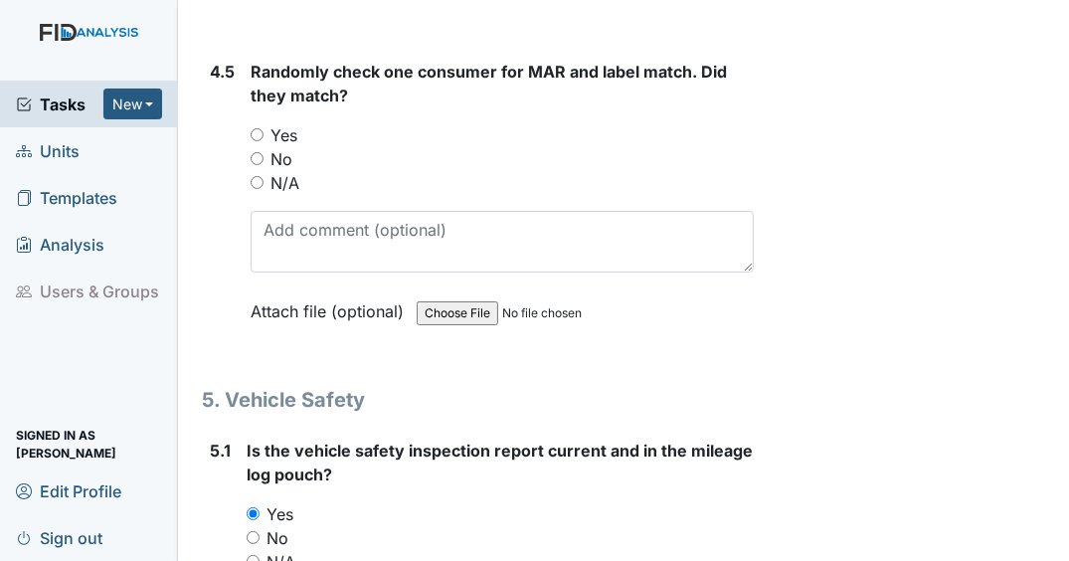
scroll to position [14268, 0]
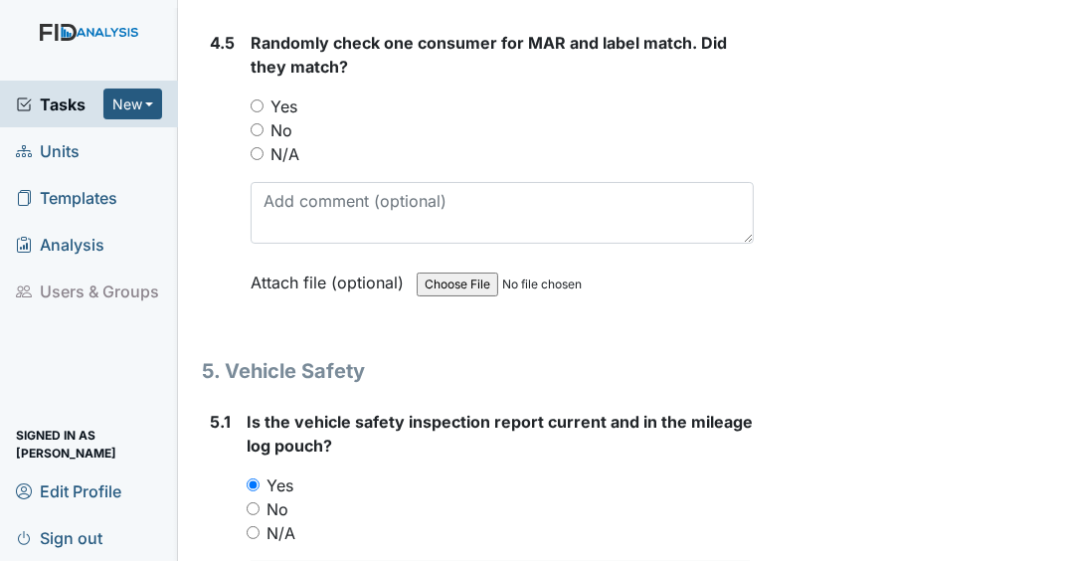
click at [252, 99] on input "Yes" at bounding box center [257, 105] width 13 height 13
radio input "true"
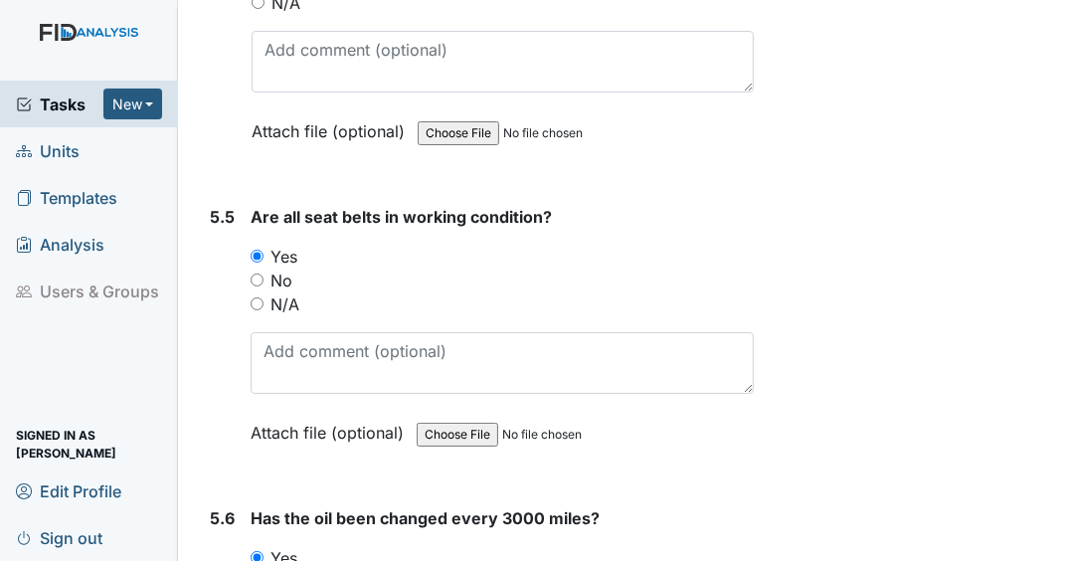
scroll to position [16256, 0]
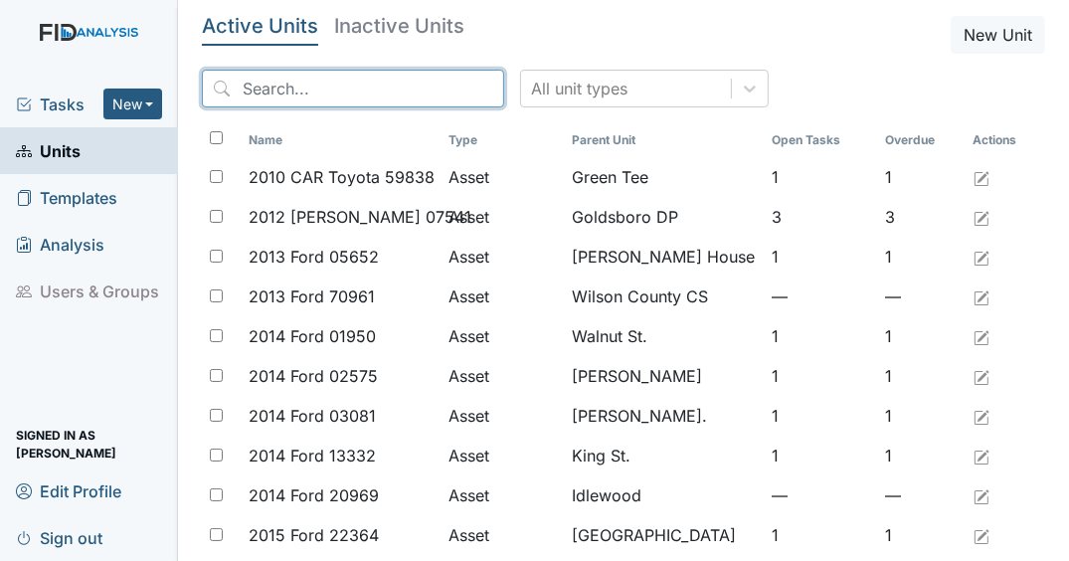
click at [306, 87] on input "search" at bounding box center [353, 89] width 302 height 38
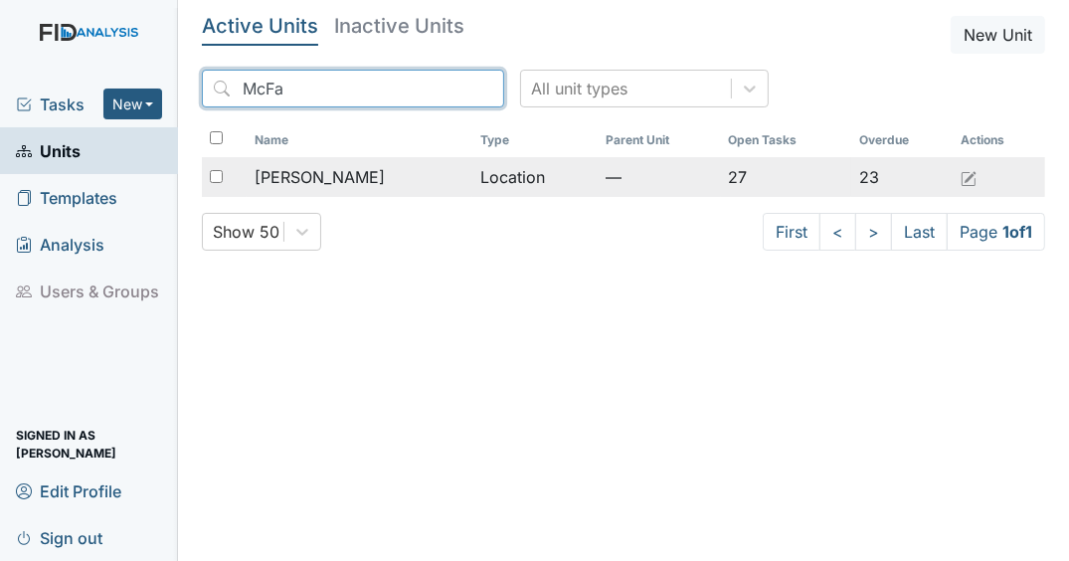
type input "McFa"
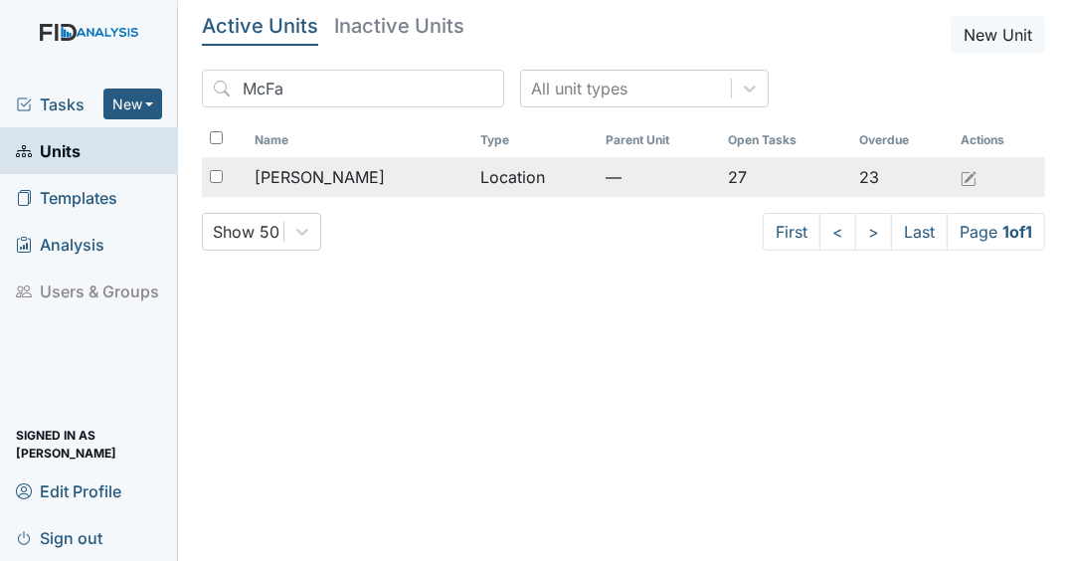
click at [315, 170] on span "McFarland" at bounding box center [319, 177] width 130 height 24
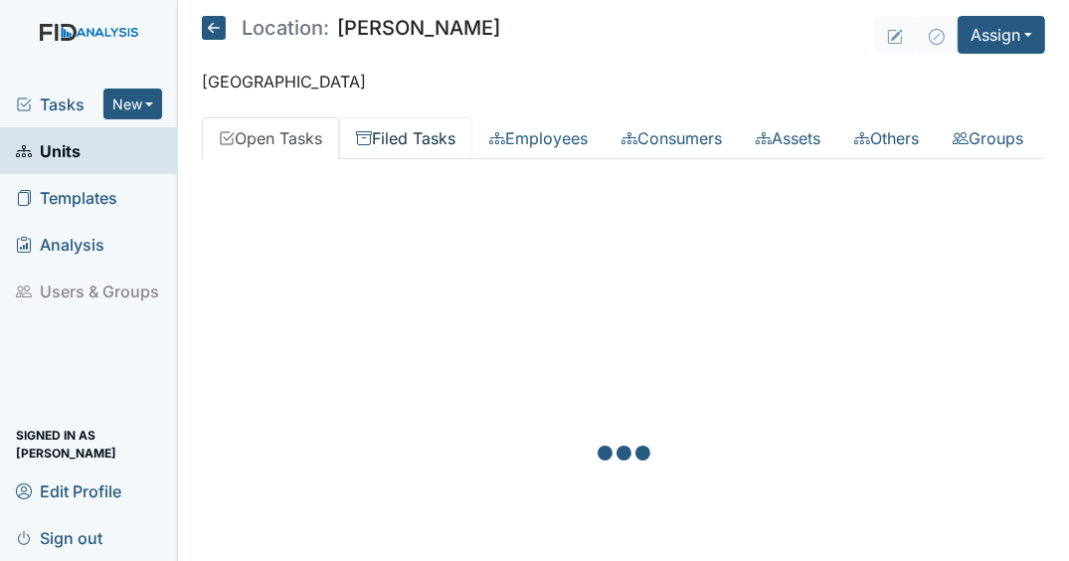
click at [421, 127] on link "Filed Tasks" at bounding box center [405, 138] width 133 height 42
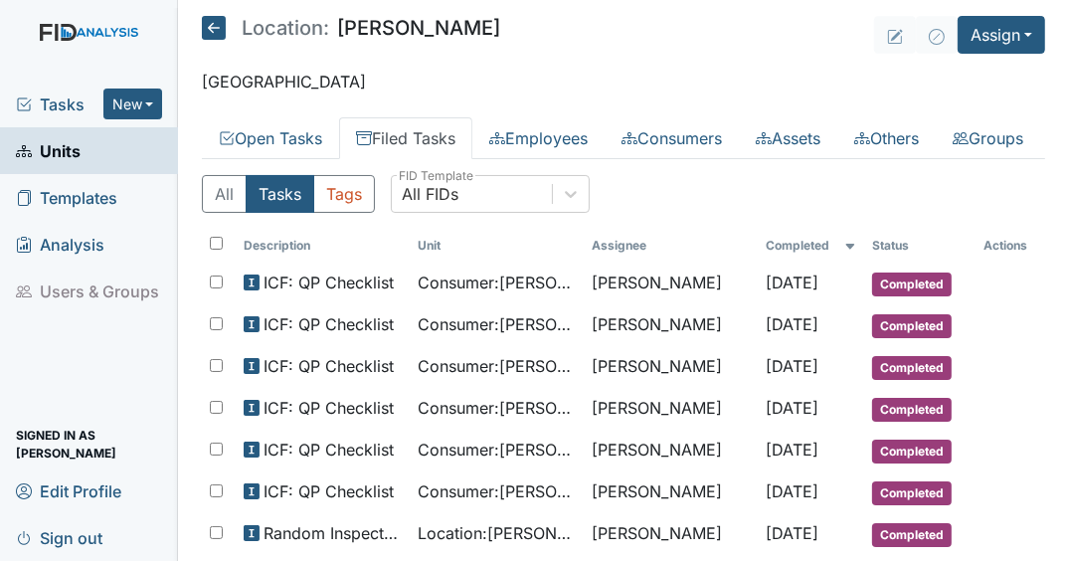
click at [423, 136] on link "Filed Tasks" at bounding box center [405, 138] width 133 height 42
click at [567, 204] on icon at bounding box center [571, 194] width 20 height 20
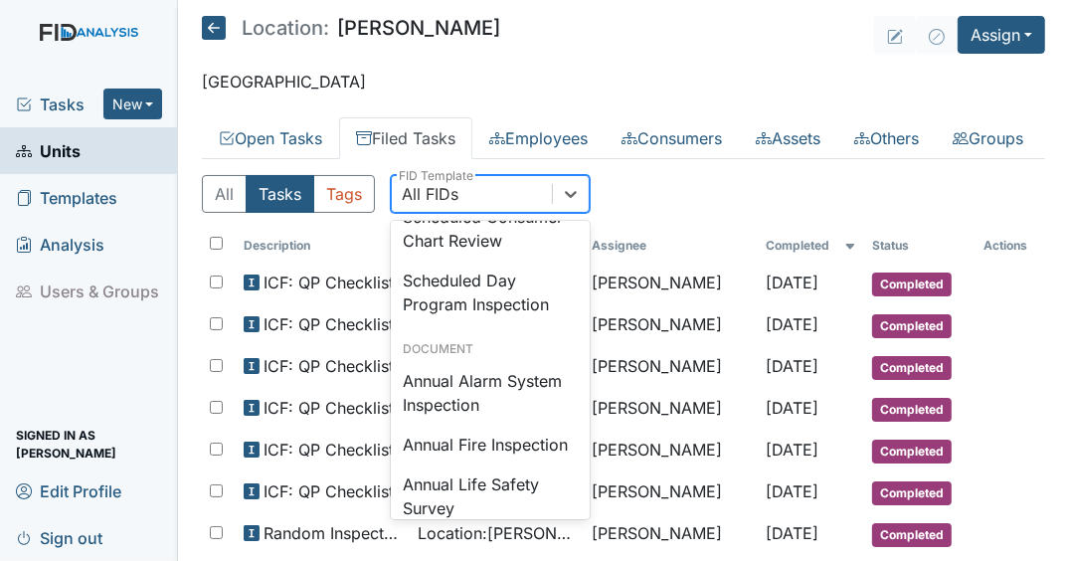
scroll to position [2068, 0]
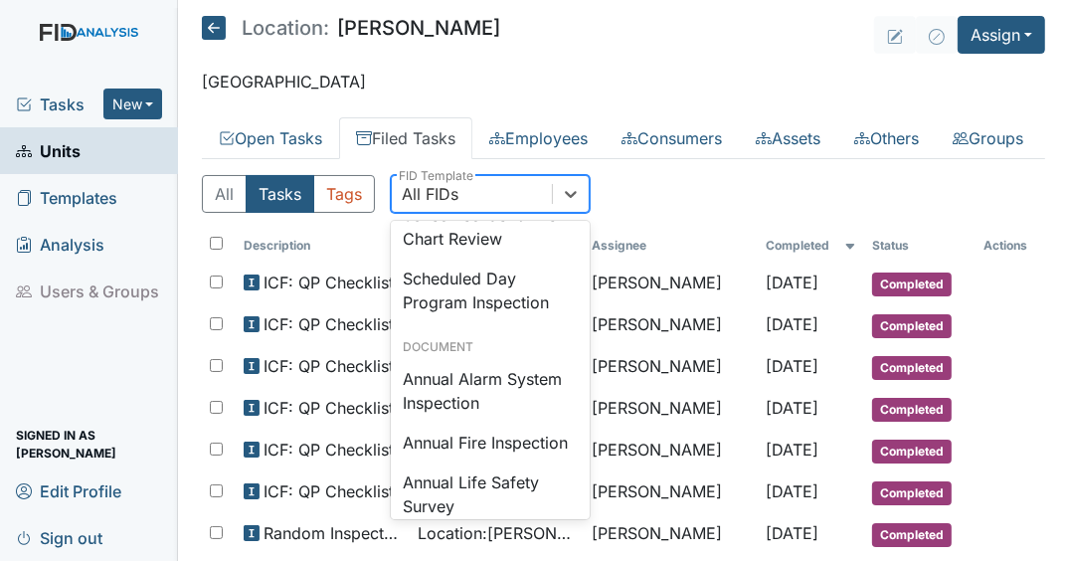
click at [484, 195] on div "Safety Inspection" at bounding box center [490, 175] width 199 height 40
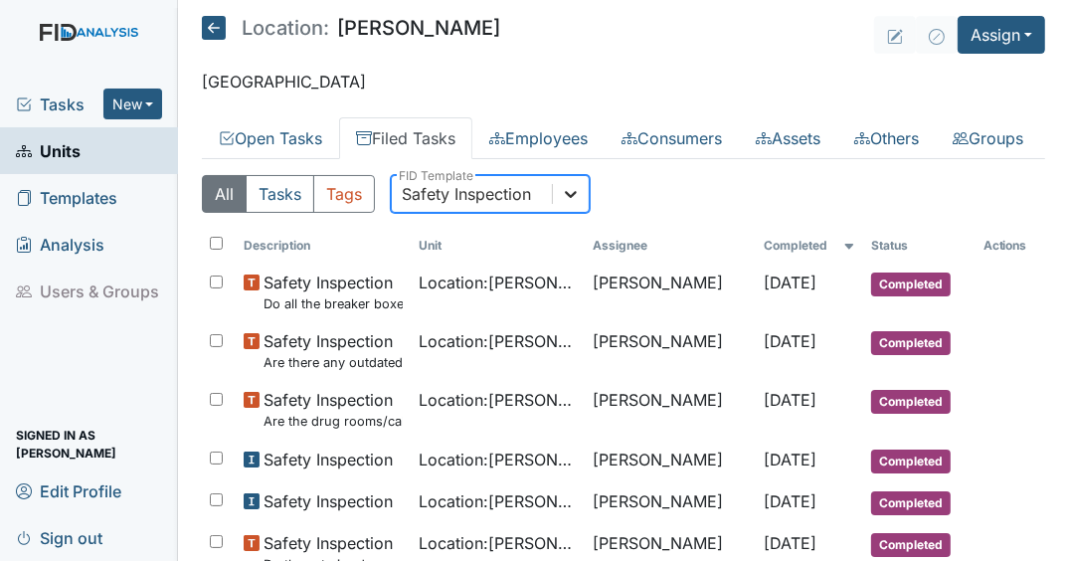
click at [565, 198] on icon at bounding box center [571, 194] width 12 height 7
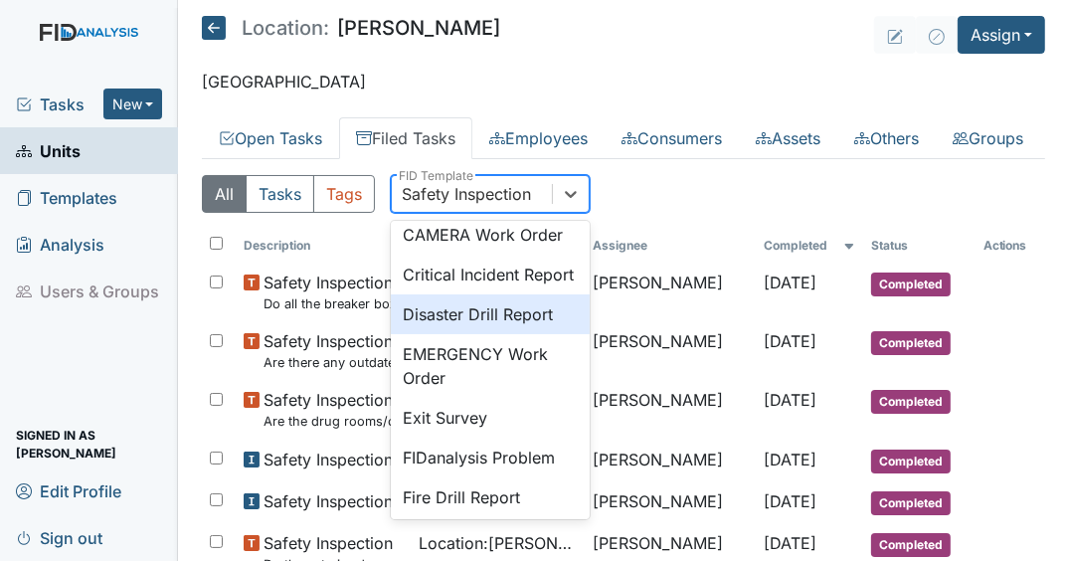
scroll to position [261, 0]
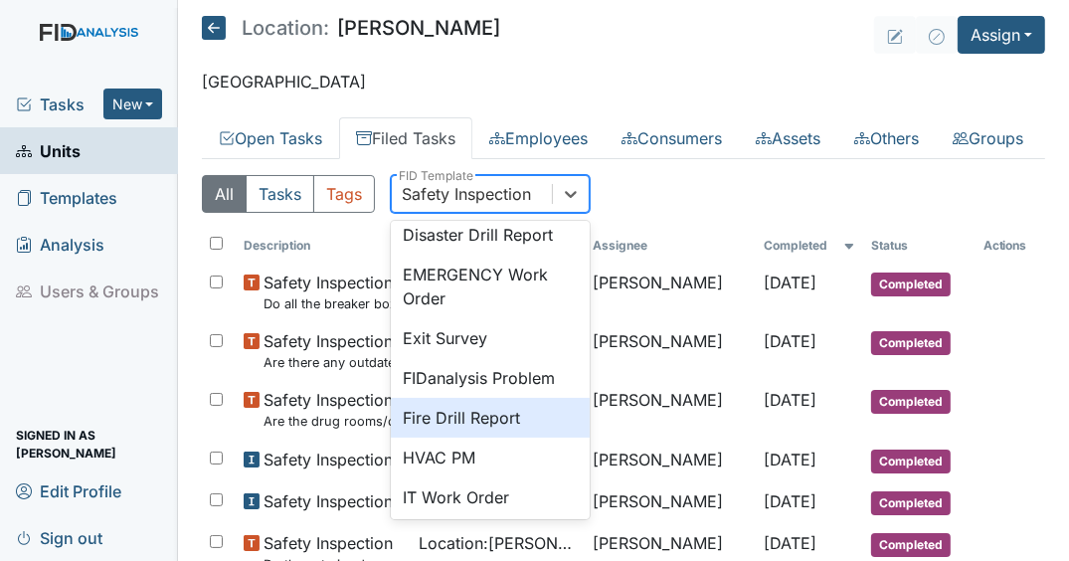
click at [487, 437] on div "Fire Drill Report" at bounding box center [490, 418] width 199 height 40
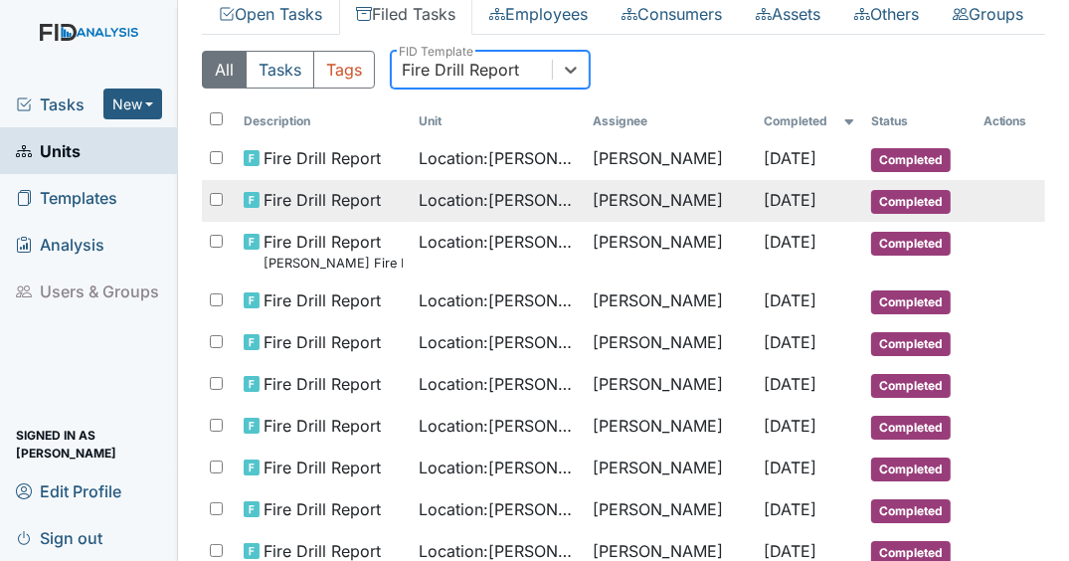
scroll to position [79, 0]
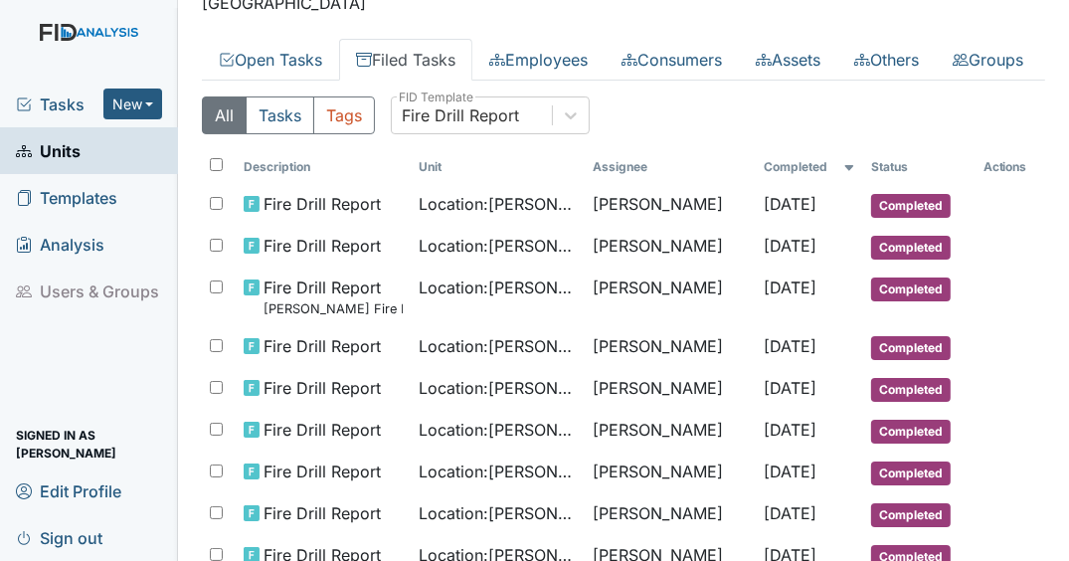
click at [436, 60] on link "Filed Tasks" at bounding box center [405, 60] width 133 height 42
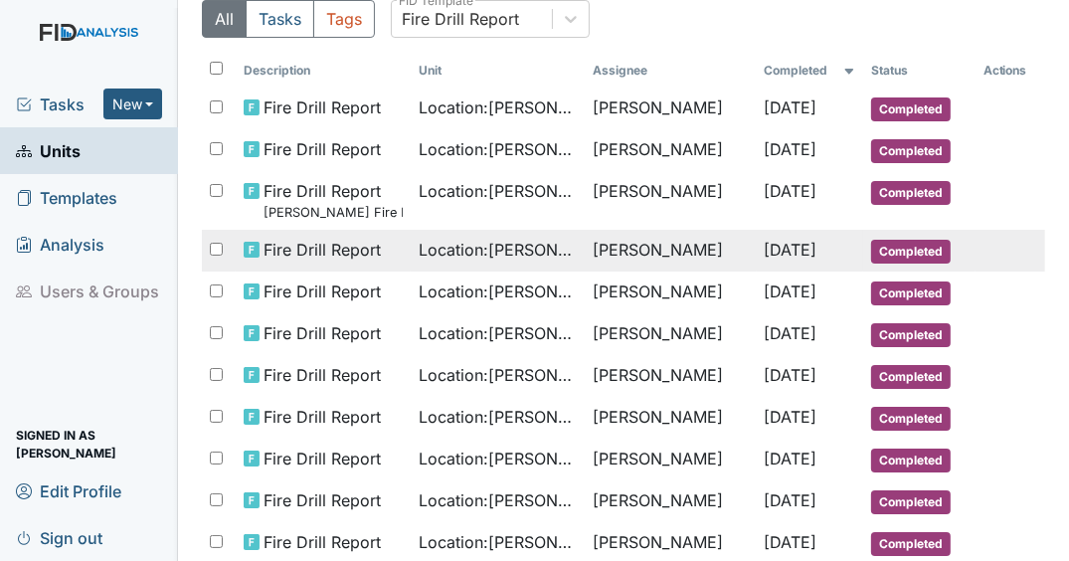
scroll to position [158, 0]
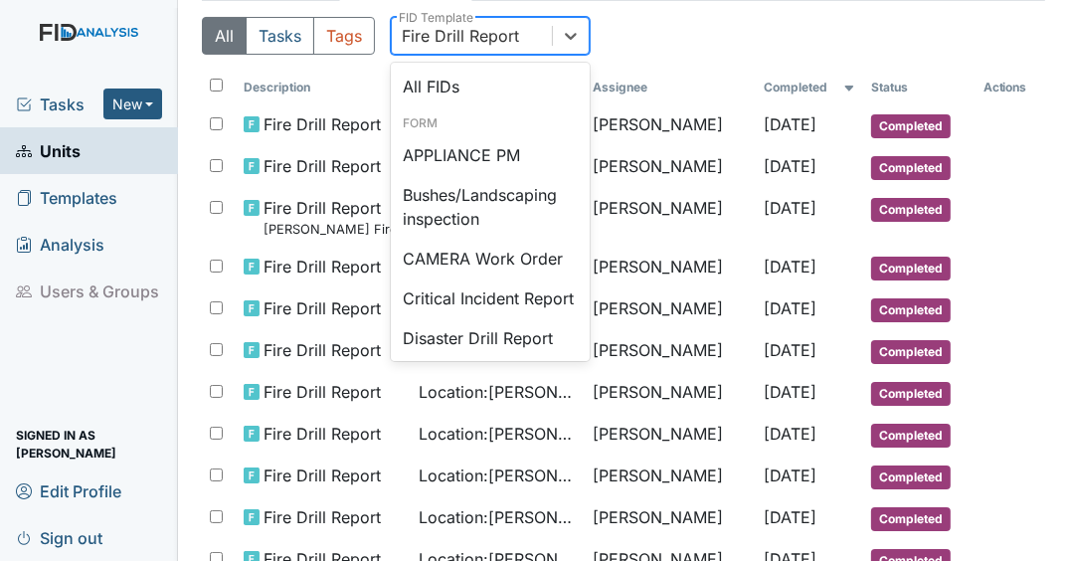
click at [544, 54] on div "Fire Drill Report" at bounding box center [472, 36] width 160 height 36
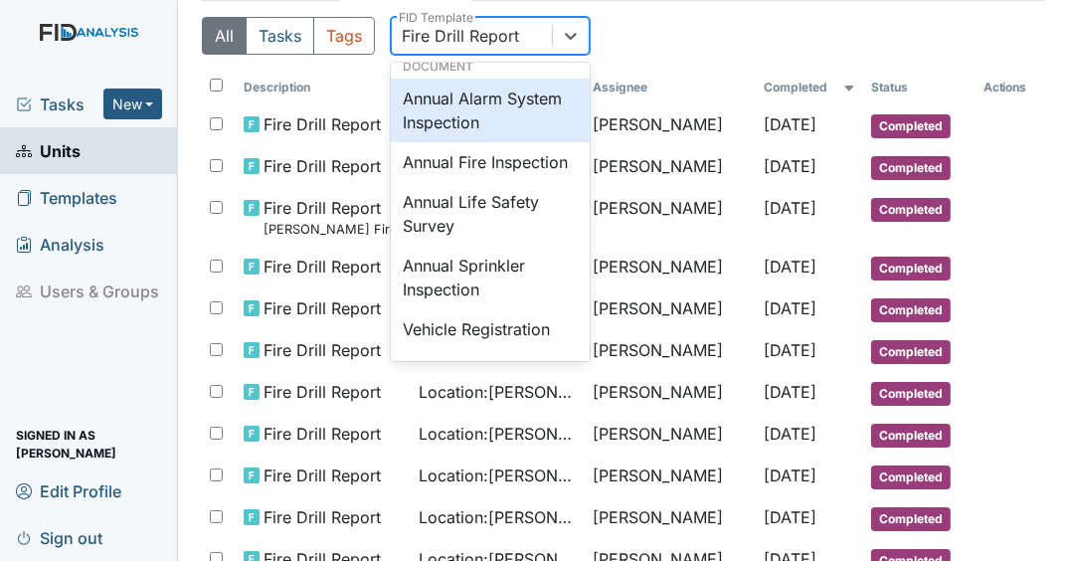
scroll to position [2284, 0]
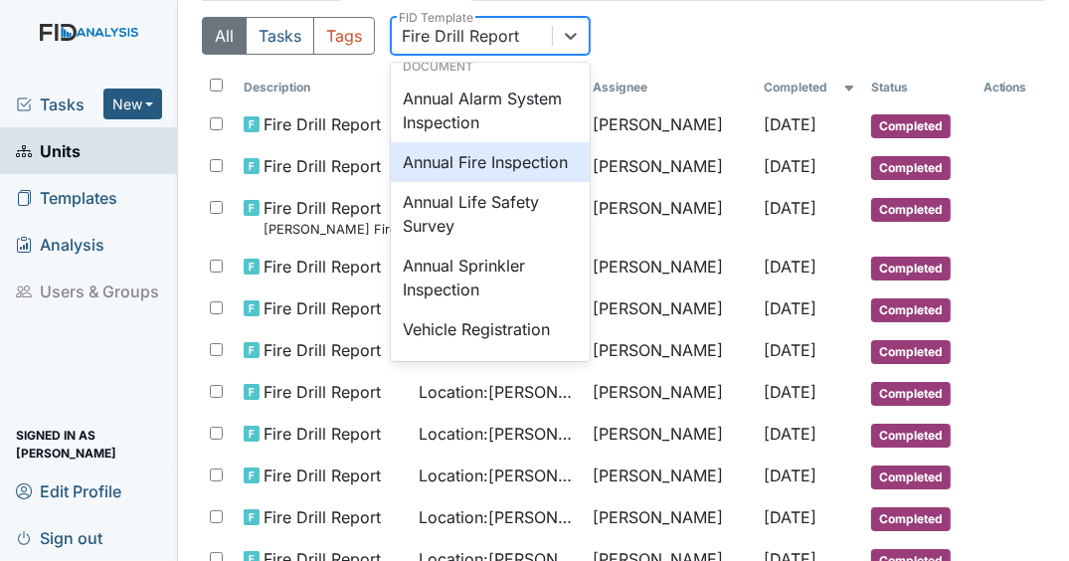
click at [479, 182] on div "Annual Fire Inspection" at bounding box center [490, 162] width 199 height 40
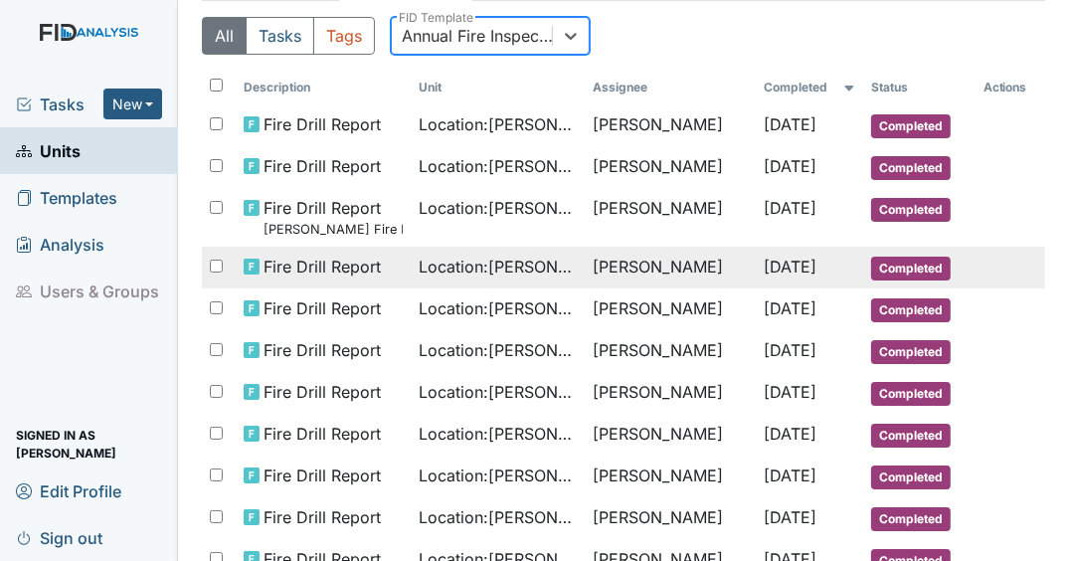
scroll to position [0, 0]
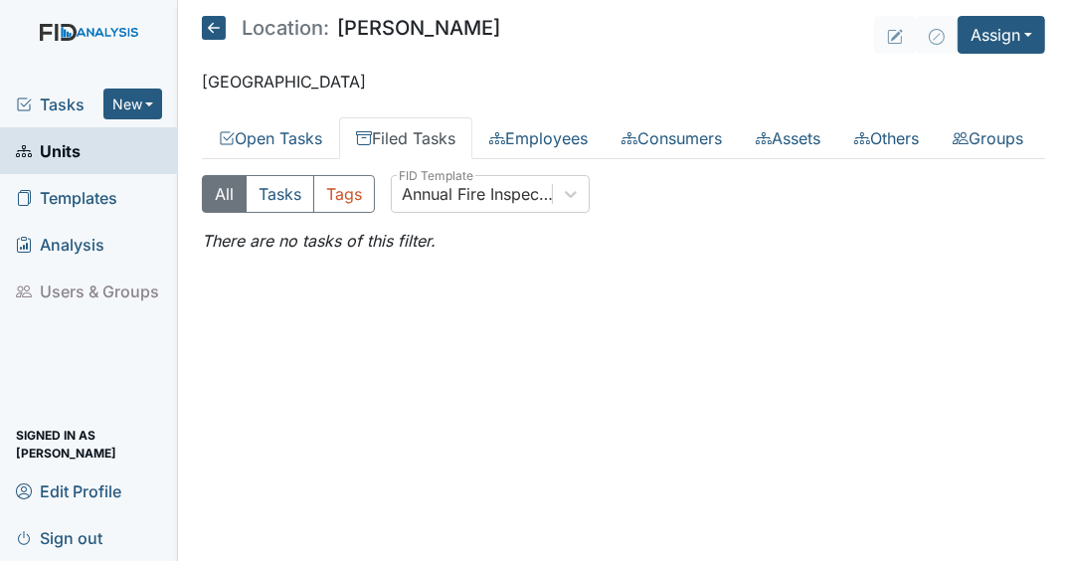
click at [448, 133] on link "Filed Tasks" at bounding box center [405, 138] width 133 height 42
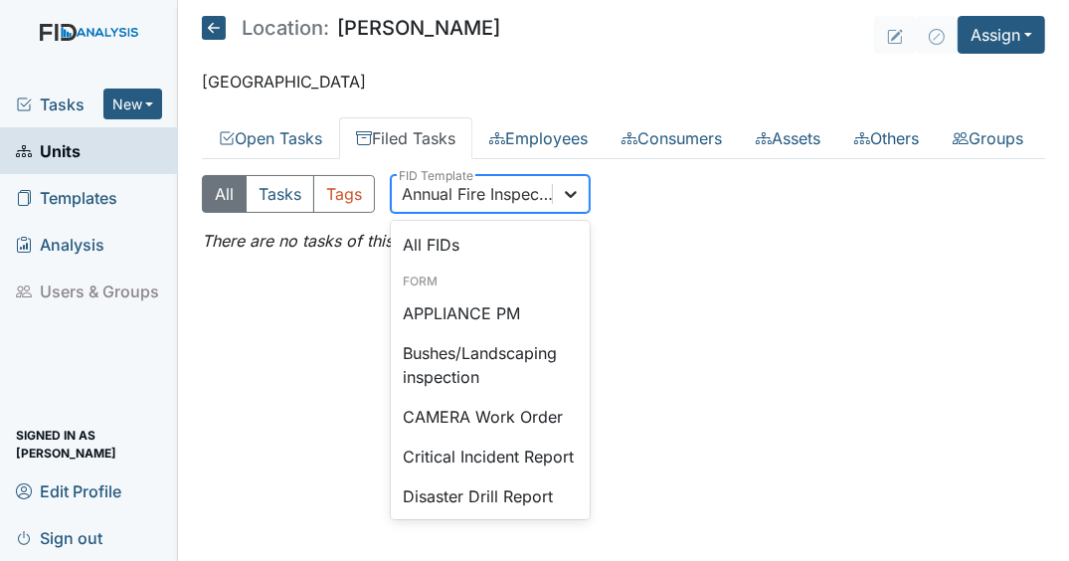
click at [573, 204] on icon at bounding box center [571, 194] width 20 height 20
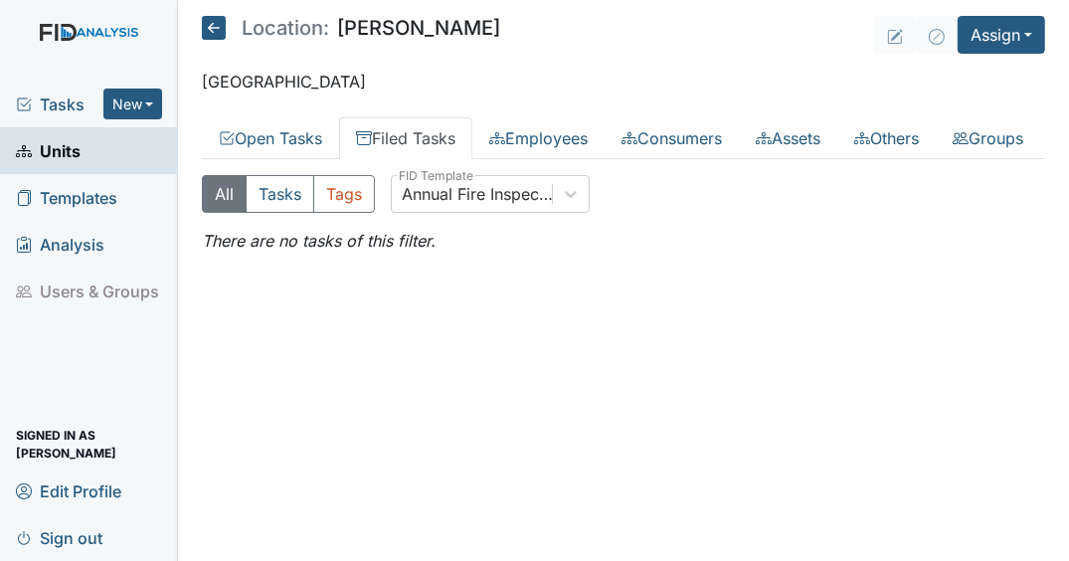
click at [428, 133] on link "Filed Tasks" at bounding box center [405, 138] width 133 height 42
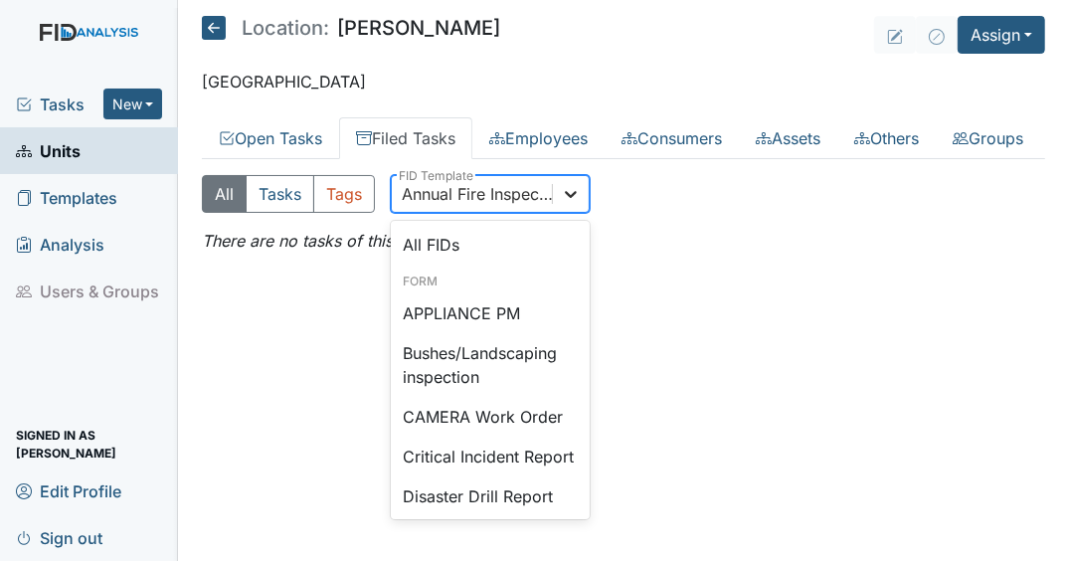
click at [553, 212] on div at bounding box center [571, 194] width 36 height 36
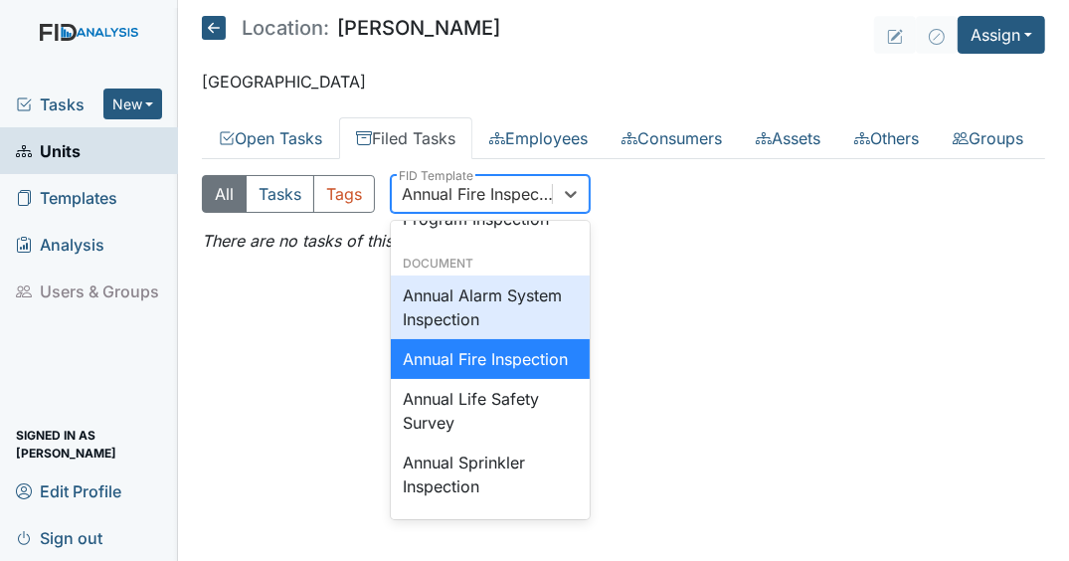
click at [464, 339] on div "Annual Alarm System Inspection" at bounding box center [490, 307] width 199 height 64
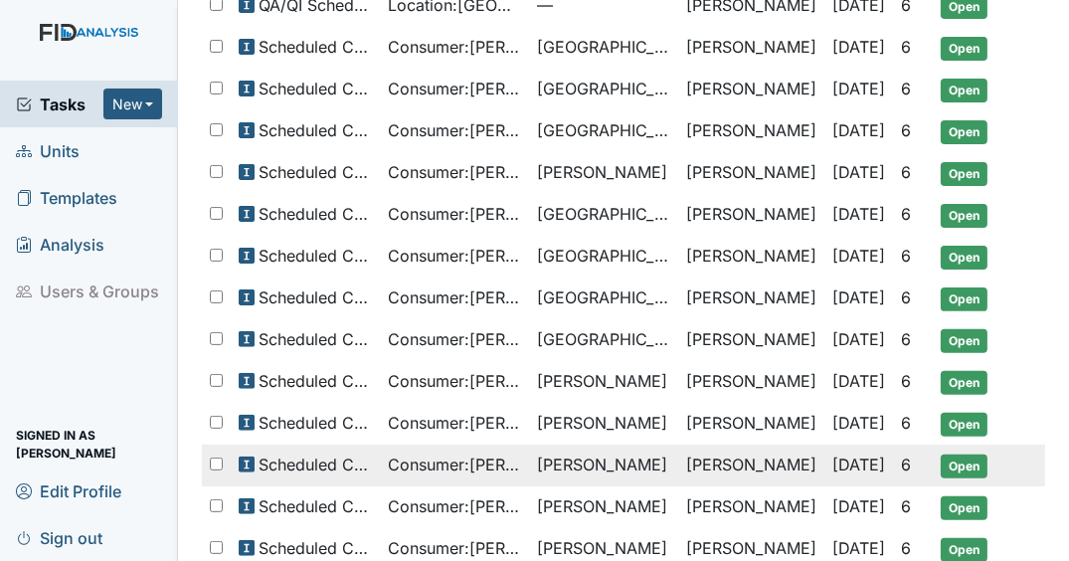
scroll to position [640, 0]
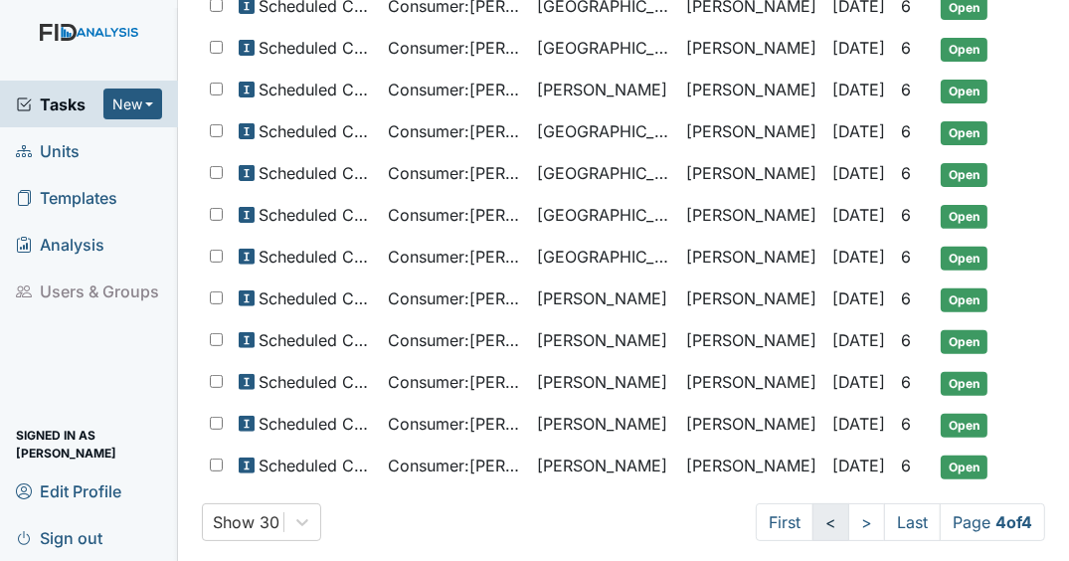
click at [821, 513] on link "<" at bounding box center [830, 522] width 37 height 38
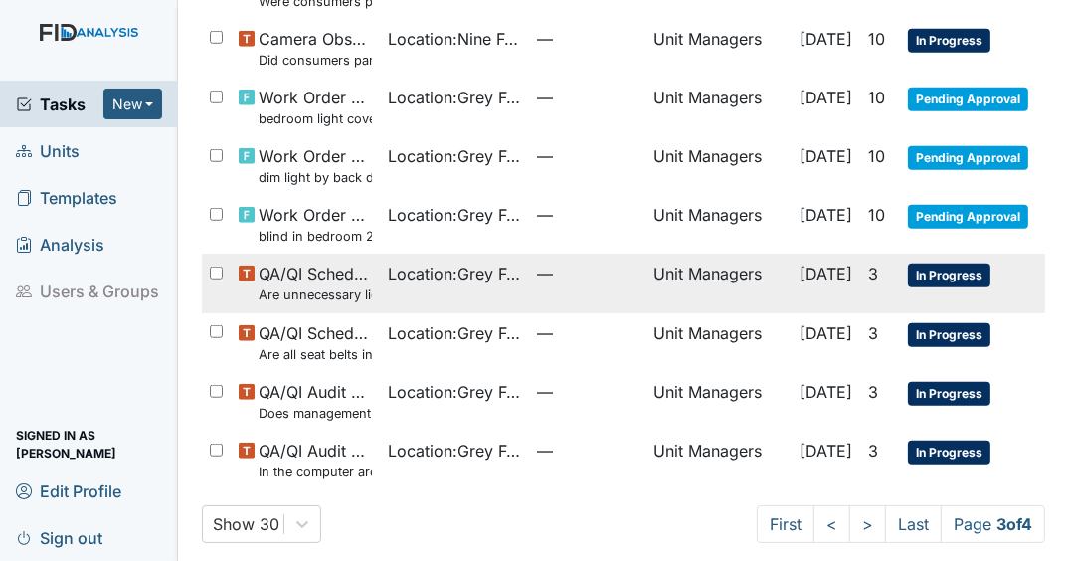
scroll to position [1305, 0]
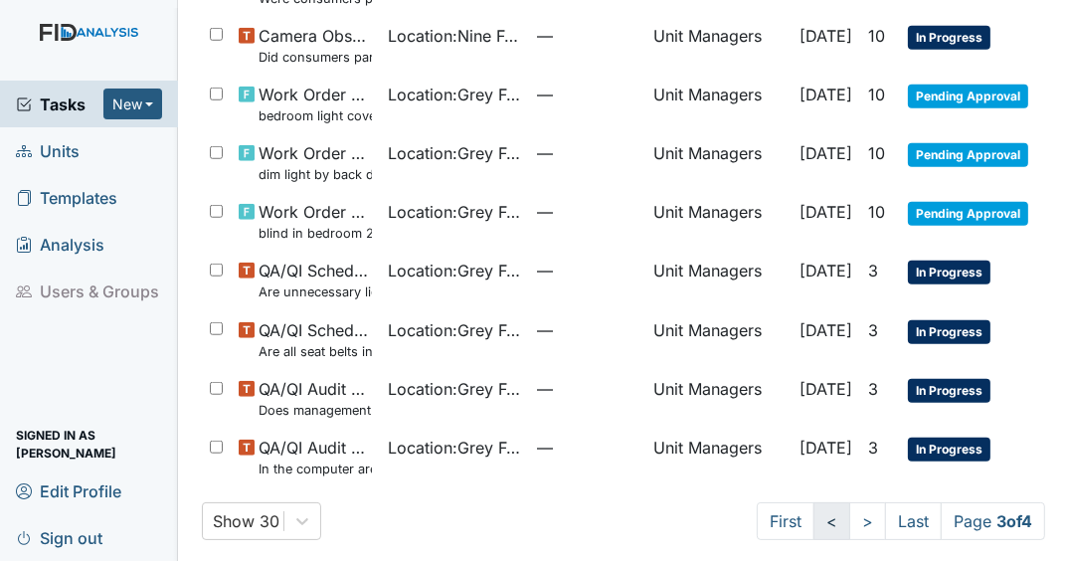
click at [813, 505] on link "<" at bounding box center [831, 521] width 37 height 38
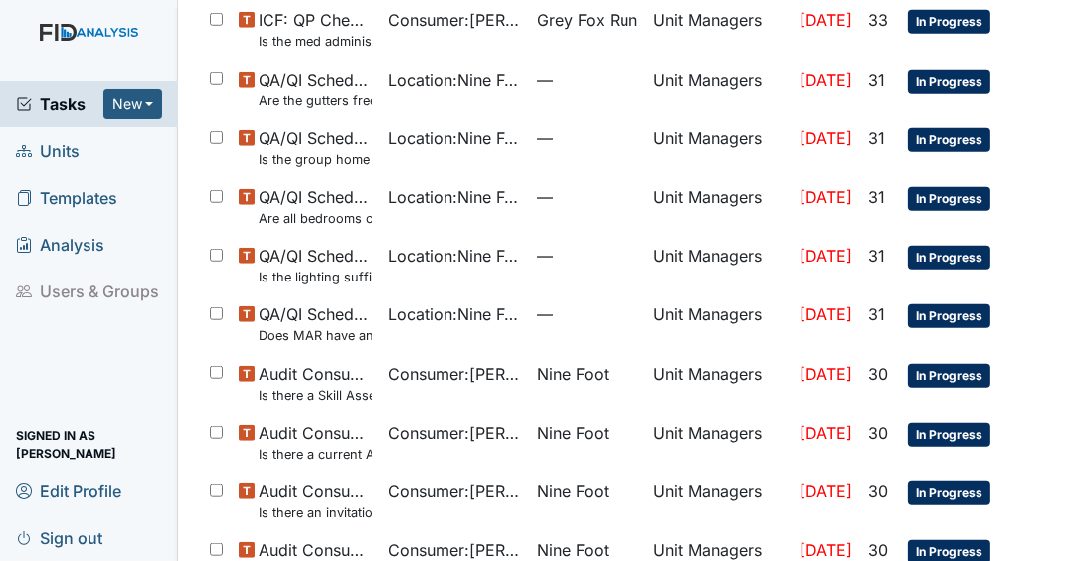
scroll to position [1410, 0]
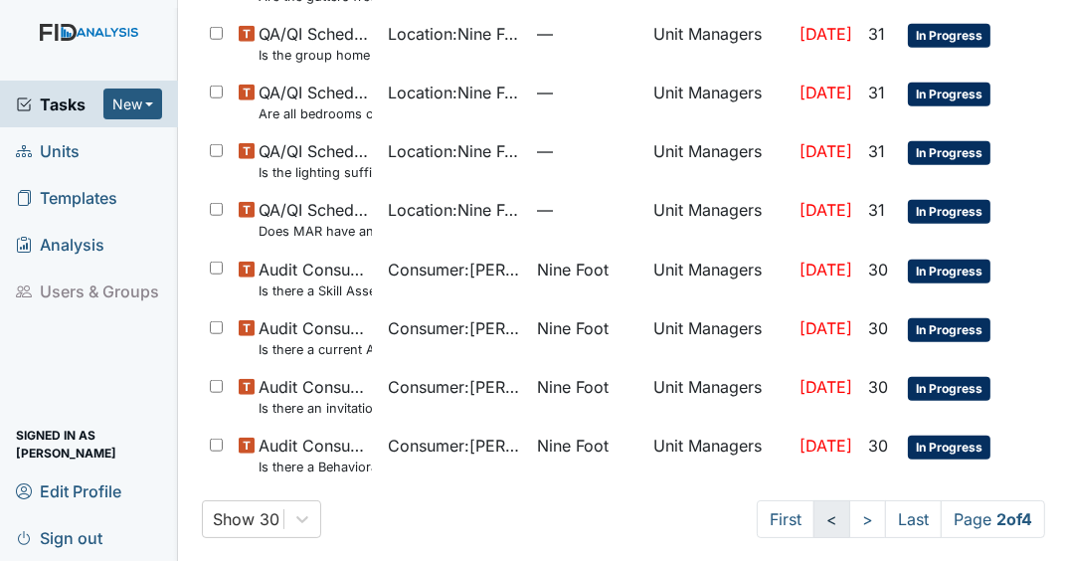
click at [813, 505] on link "<" at bounding box center [831, 519] width 37 height 38
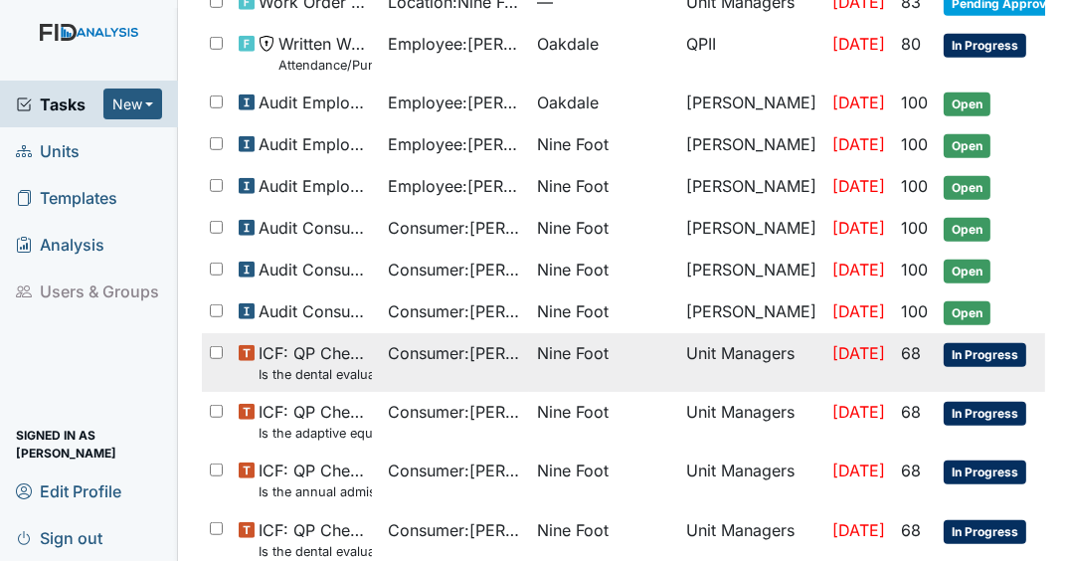
scroll to position [1113, 0]
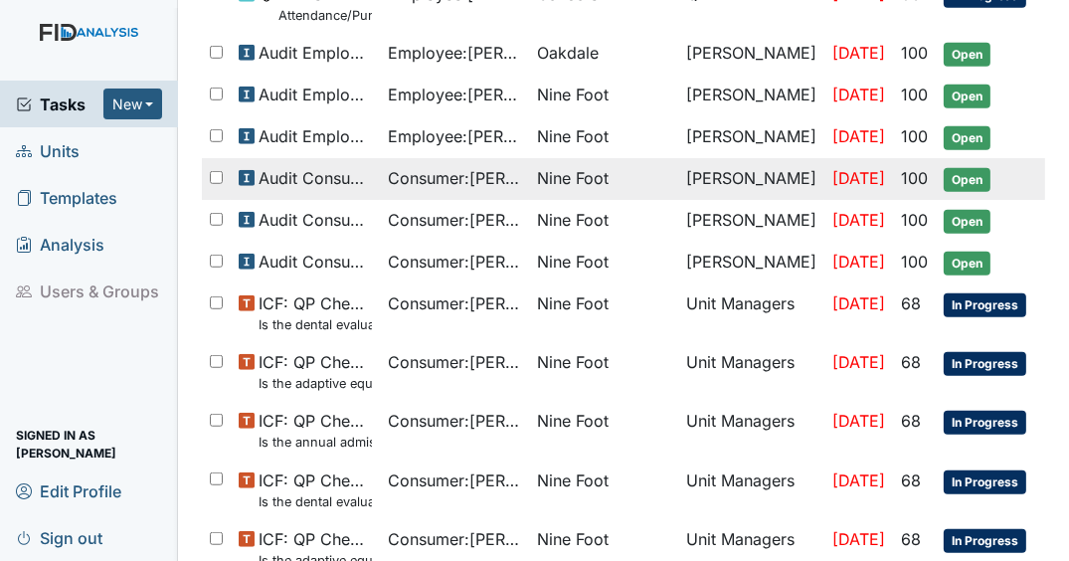
click at [585, 166] on span "Nine Foot" at bounding box center [573, 178] width 72 height 24
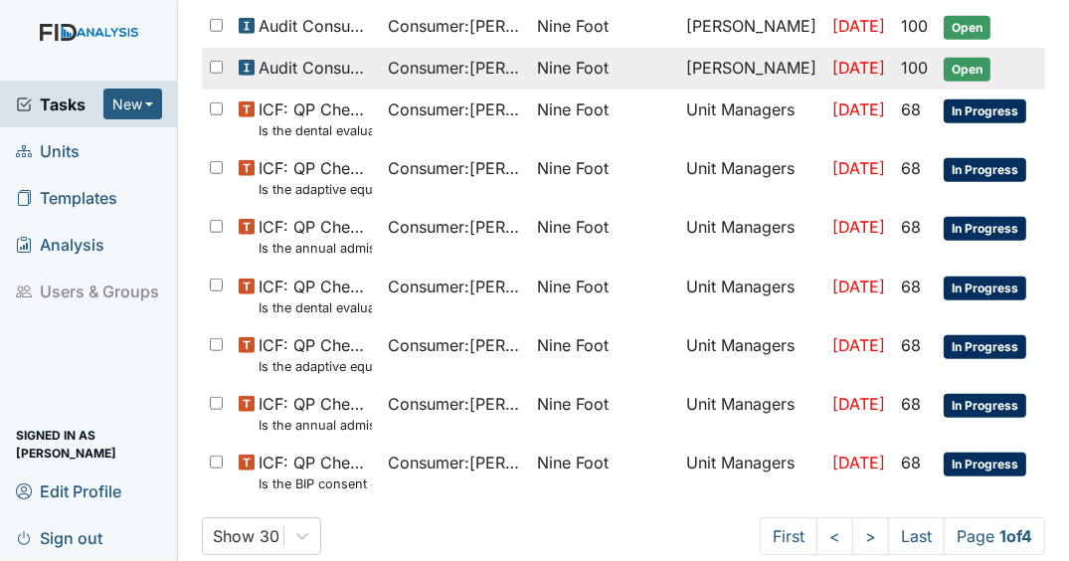
scroll to position [1323, 0]
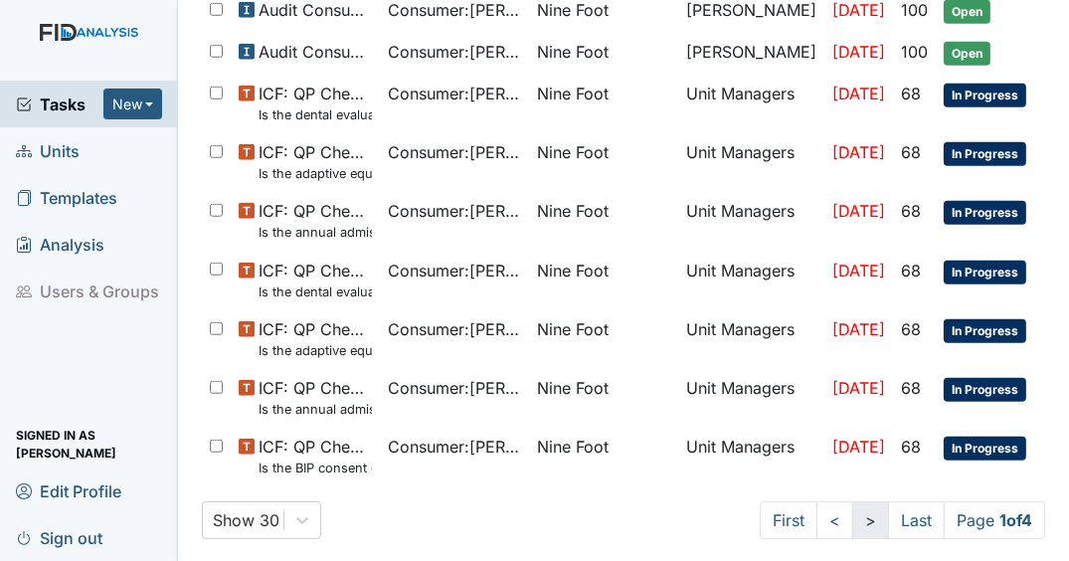
click at [852, 516] on link ">" at bounding box center [870, 520] width 37 height 38
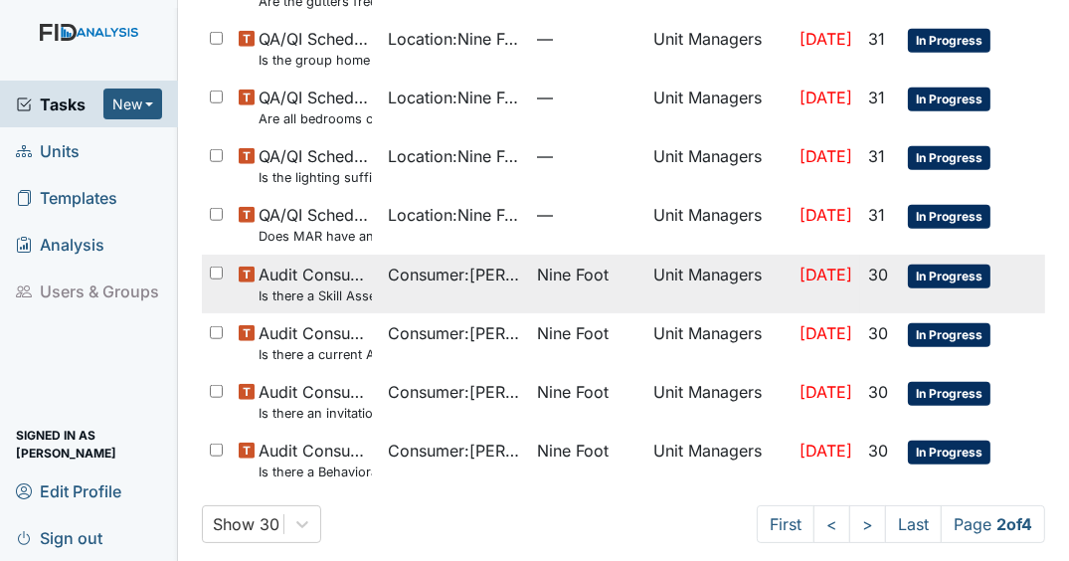
scroll to position [1410, 0]
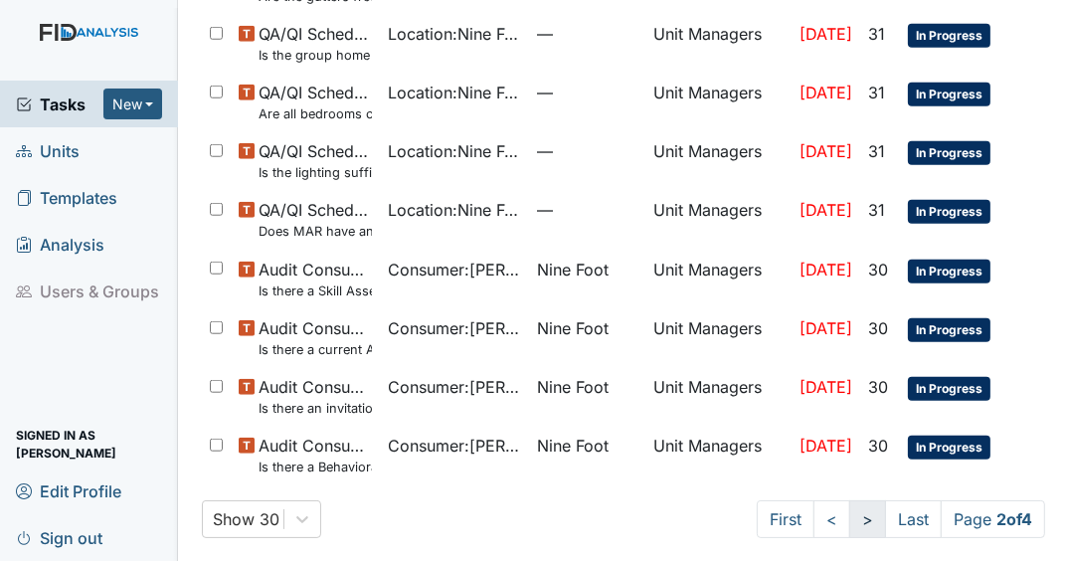
click at [849, 518] on link ">" at bounding box center [867, 519] width 37 height 38
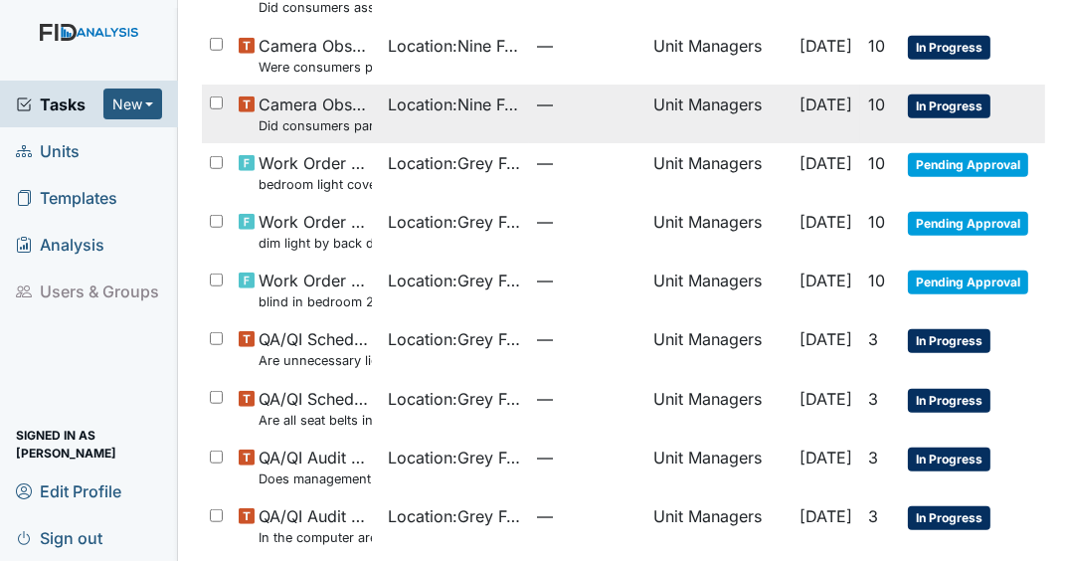
scroll to position [1272, 0]
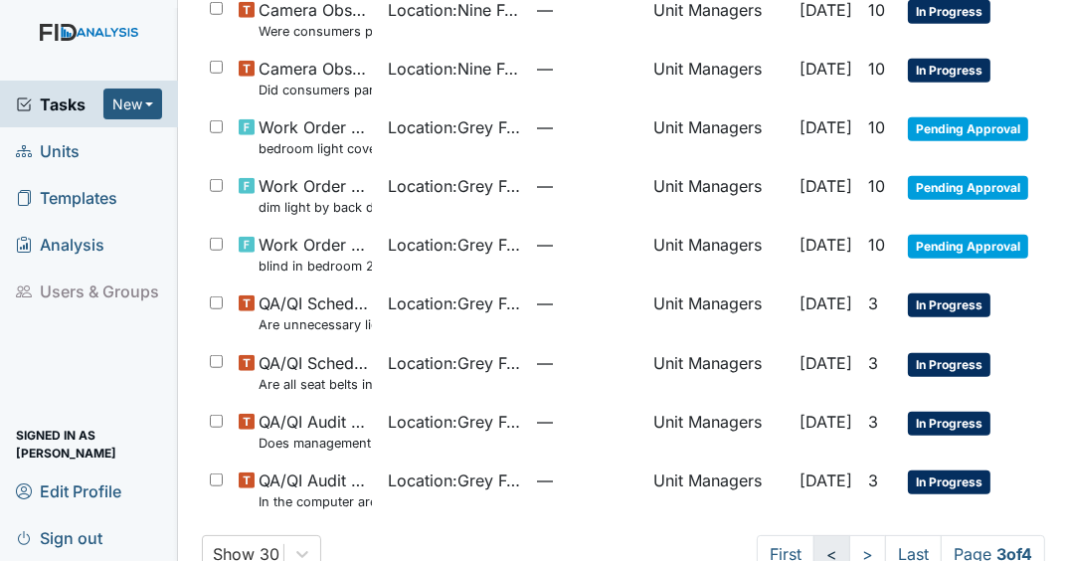
click at [820, 546] on link "<" at bounding box center [831, 554] width 37 height 38
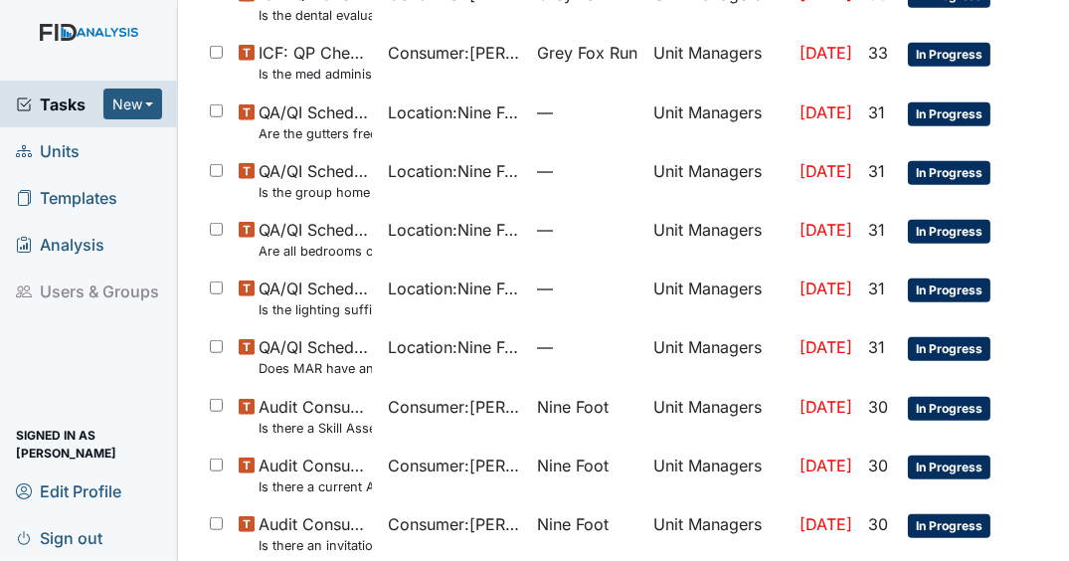
scroll to position [1377, 0]
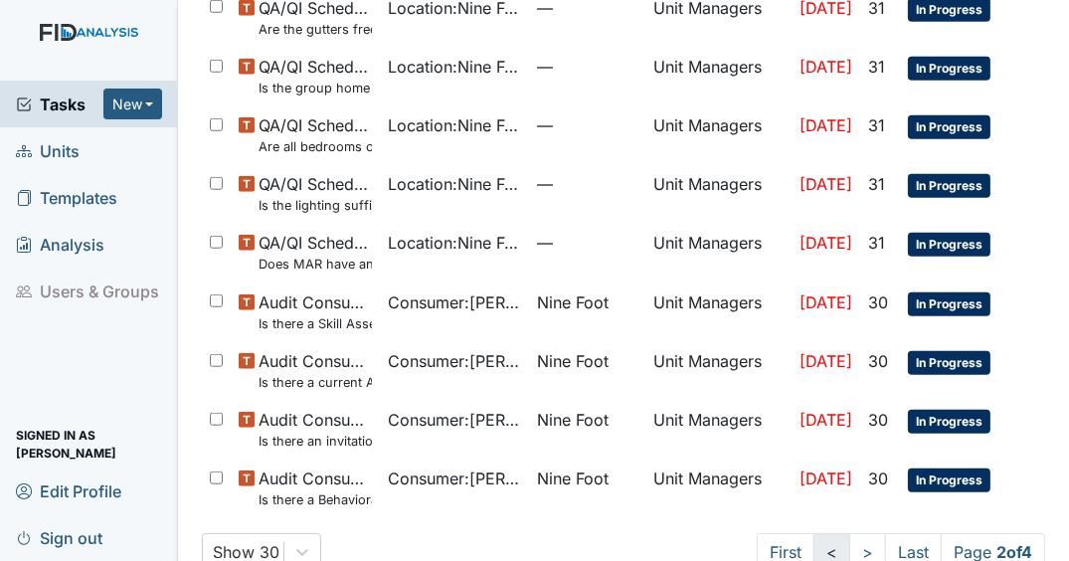
click at [820, 546] on link "<" at bounding box center [831, 552] width 37 height 38
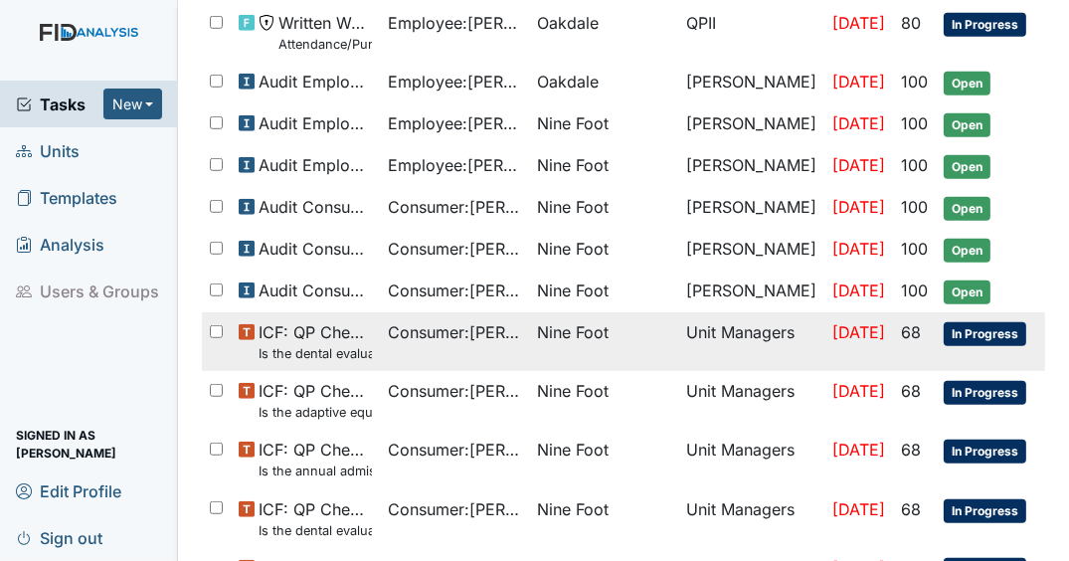
scroll to position [1085, 0]
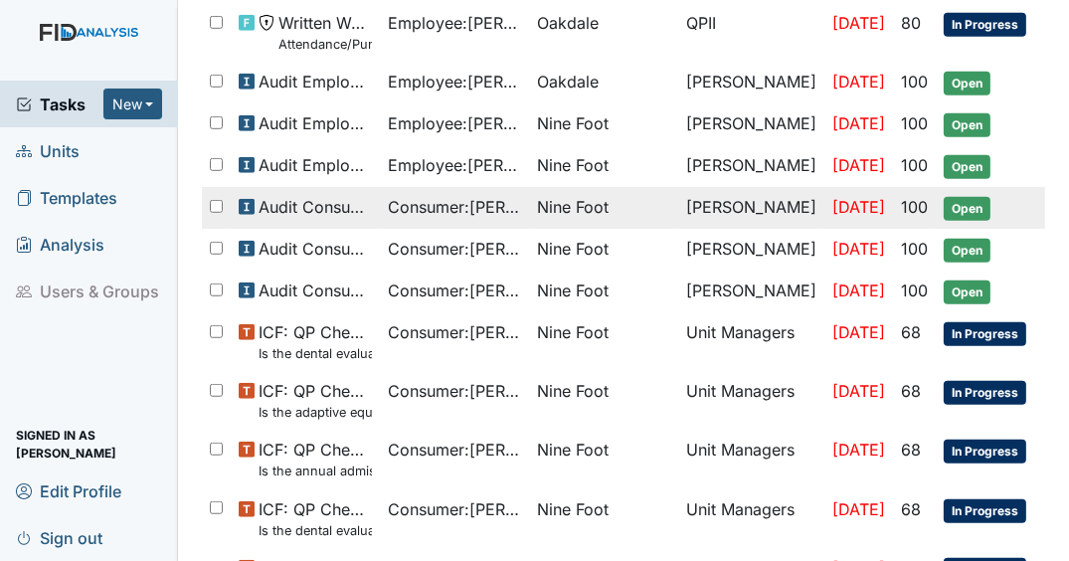
click at [943, 197] on span "Open" at bounding box center [966, 209] width 47 height 24
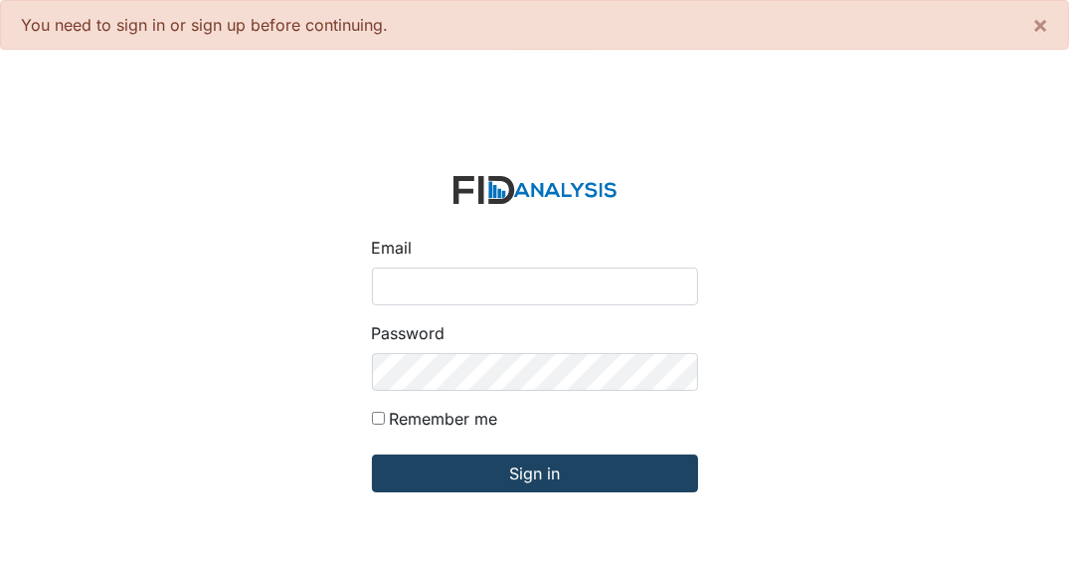
type input "[EMAIL_ADDRESS][DOMAIN_NAME]"
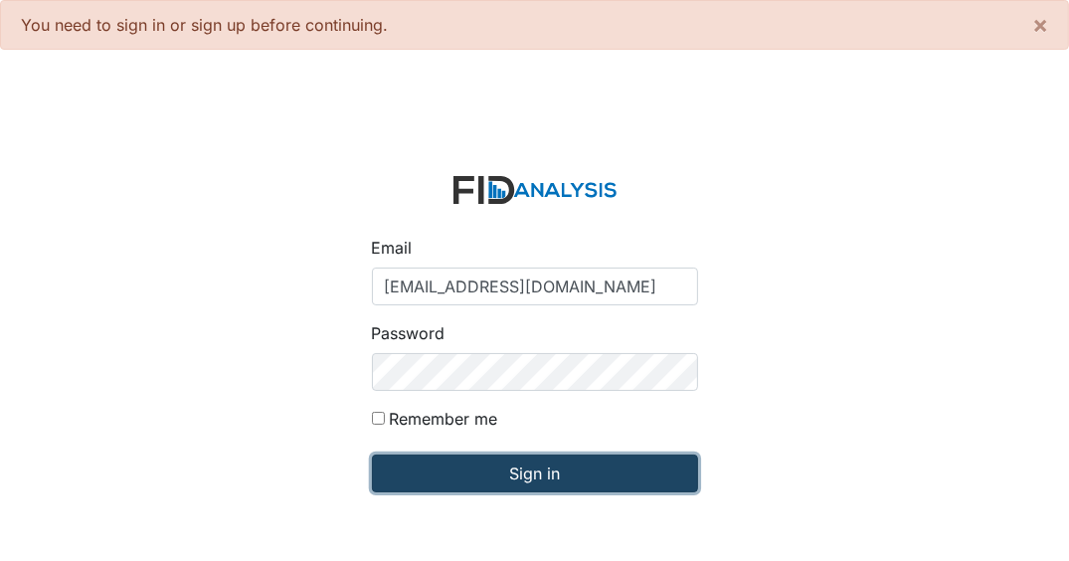
click at [512, 479] on input "Sign in" at bounding box center [535, 473] width 326 height 38
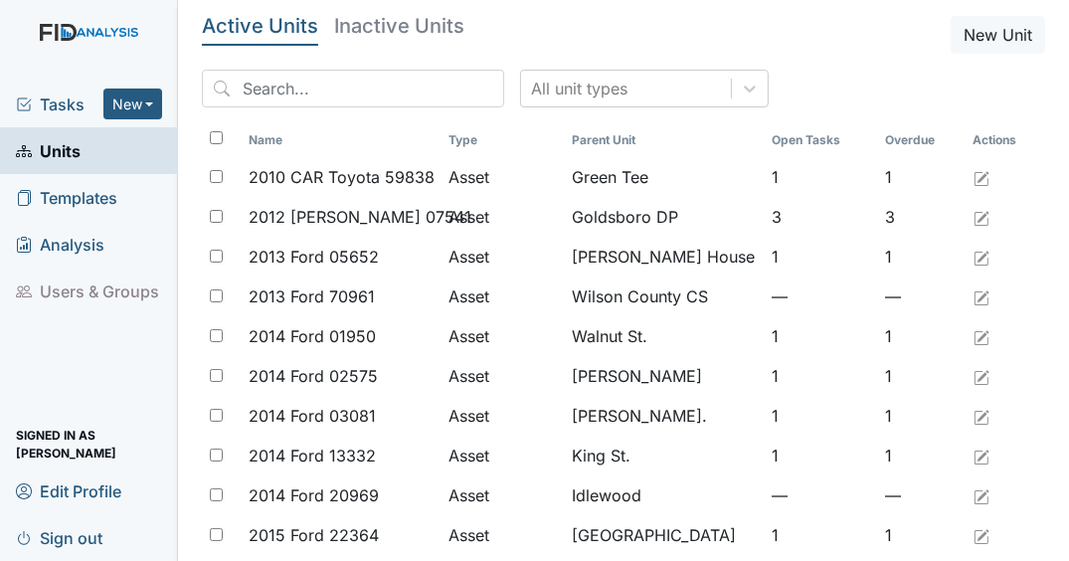
click at [72, 95] on span "Tasks" at bounding box center [59, 104] width 87 height 24
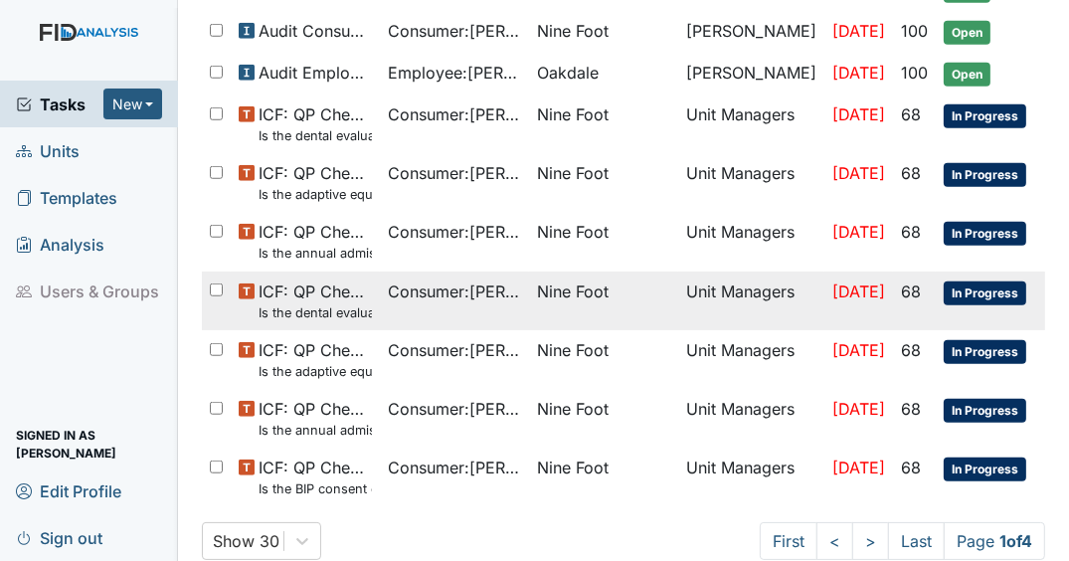
scroll to position [1257, 0]
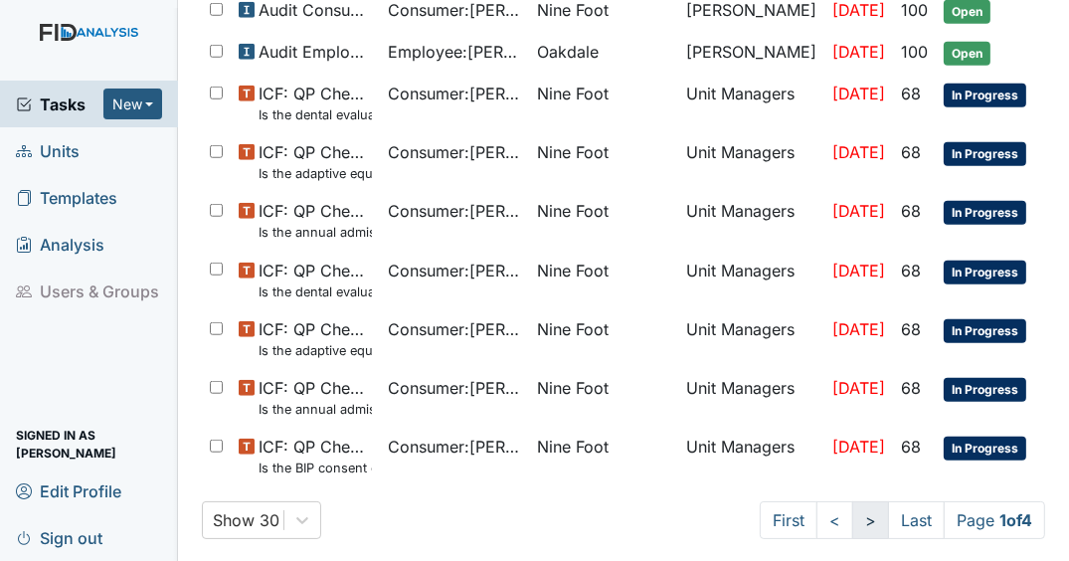
click at [852, 520] on link ">" at bounding box center [870, 520] width 37 height 38
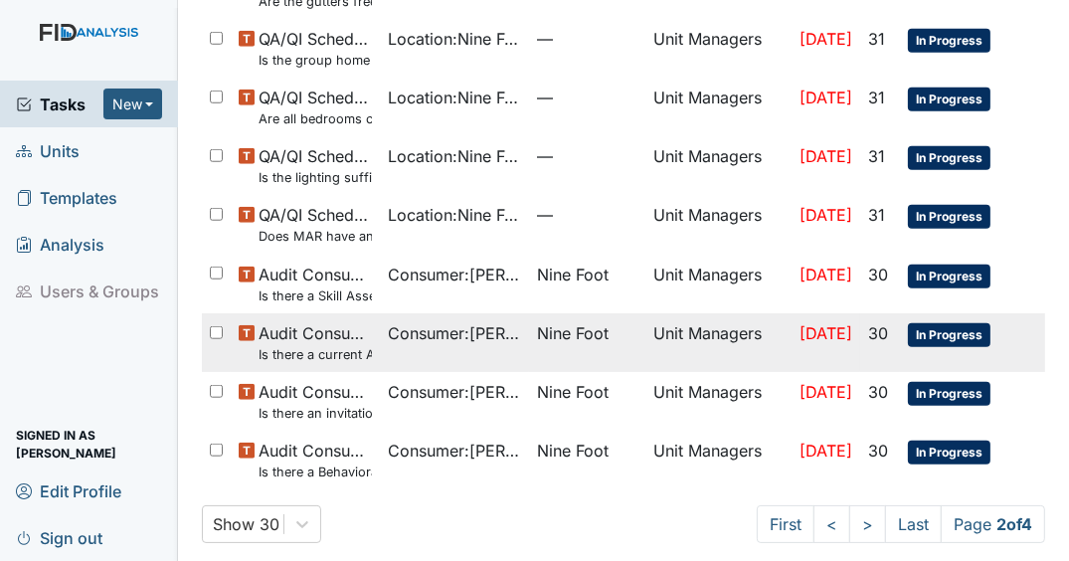
scroll to position [1344, 0]
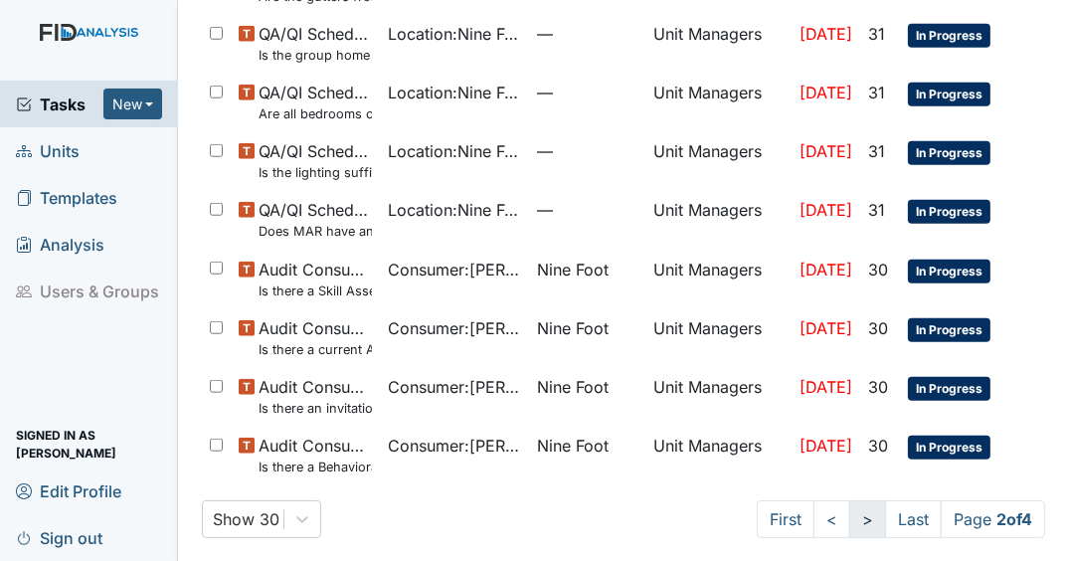
click at [851, 511] on link ">" at bounding box center [867, 519] width 37 height 38
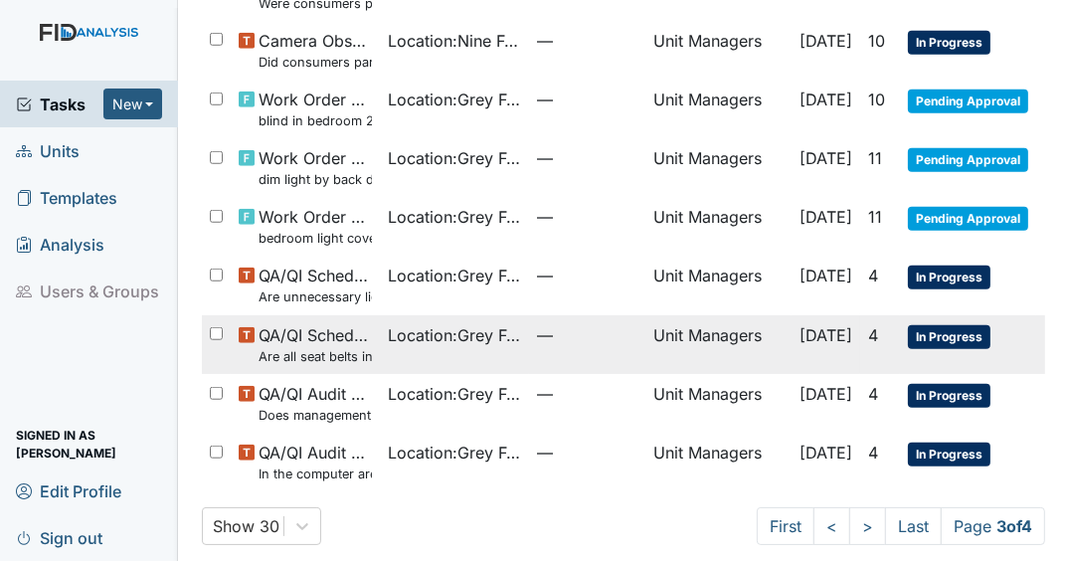
scroll to position [1241, 0]
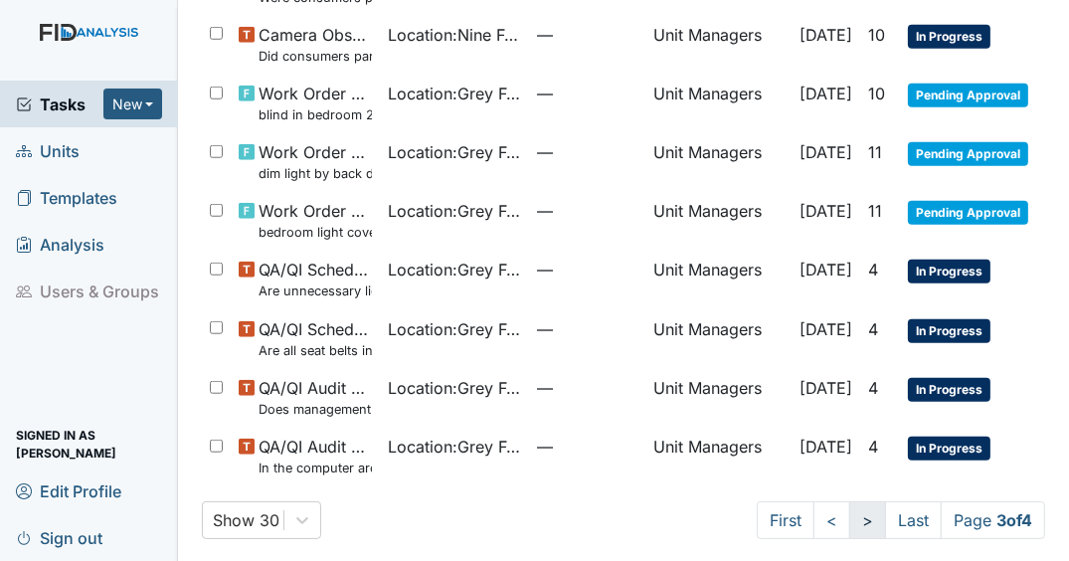
click at [856, 509] on link ">" at bounding box center [867, 520] width 37 height 38
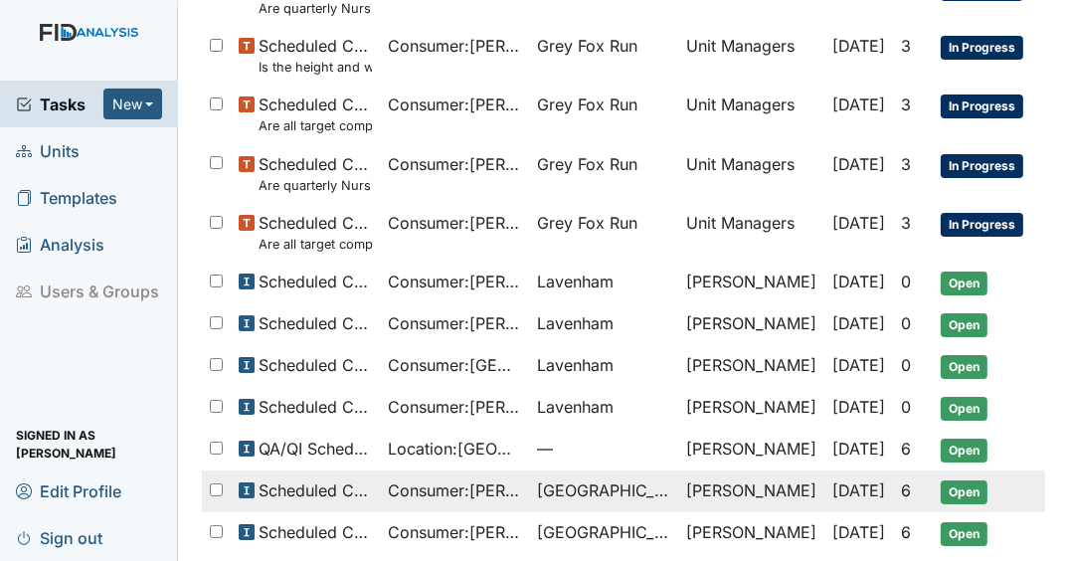
scroll to position [398, 0]
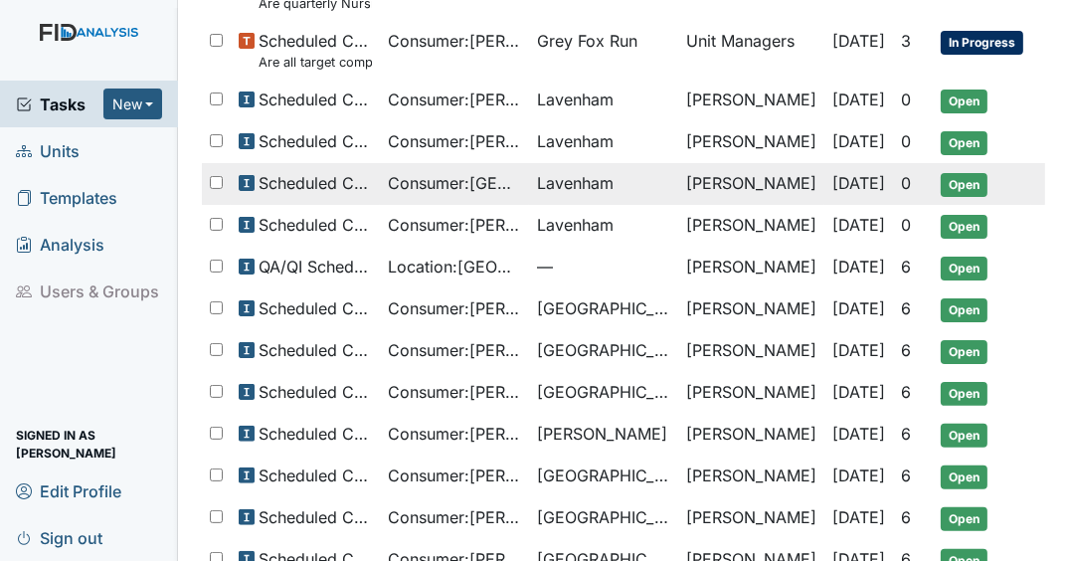
click at [945, 173] on span "Open" at bounding box center [963, 185] width 47 height 24
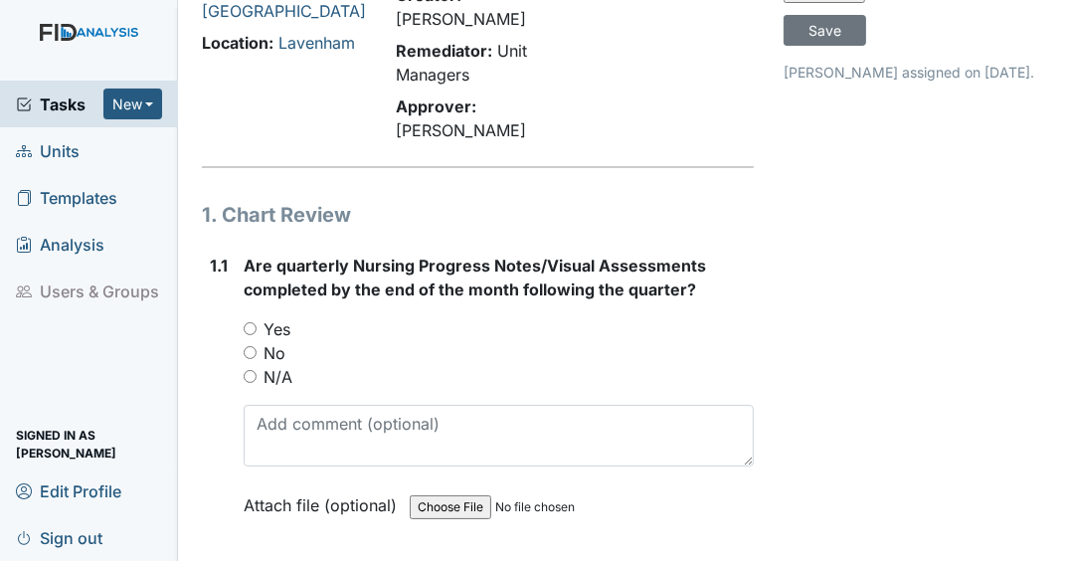
scroll to position [239, 0]
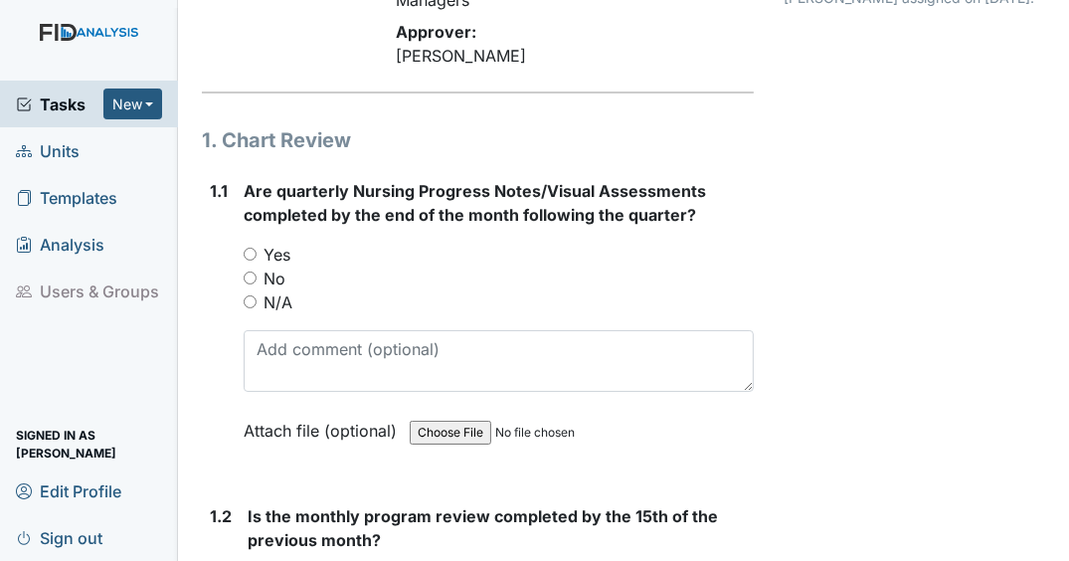
click at [251, 260] on input "Yes" at bounding box center [250, 254] width 13 height 13
radio input "true"
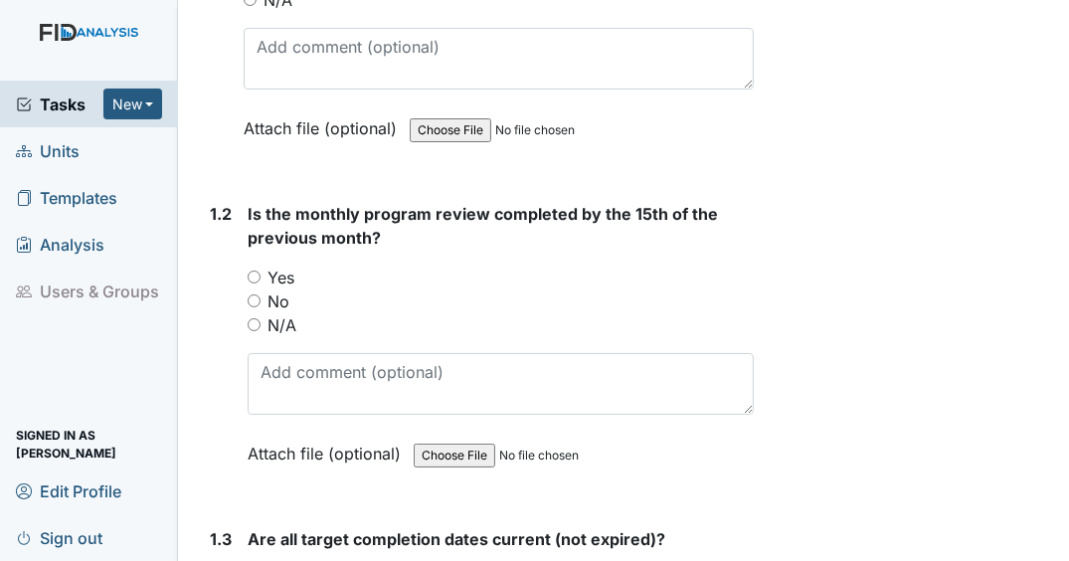
scroll to position [557, 0]
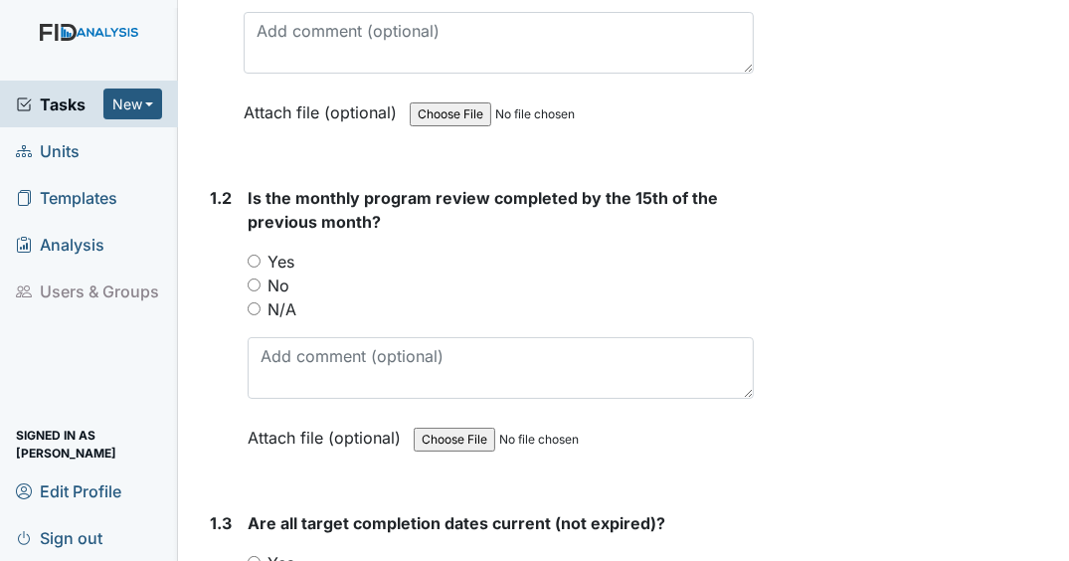
click at [251, 291] on input "No" at bounding box center [254, 284] width 13 height 13
radio input "true"
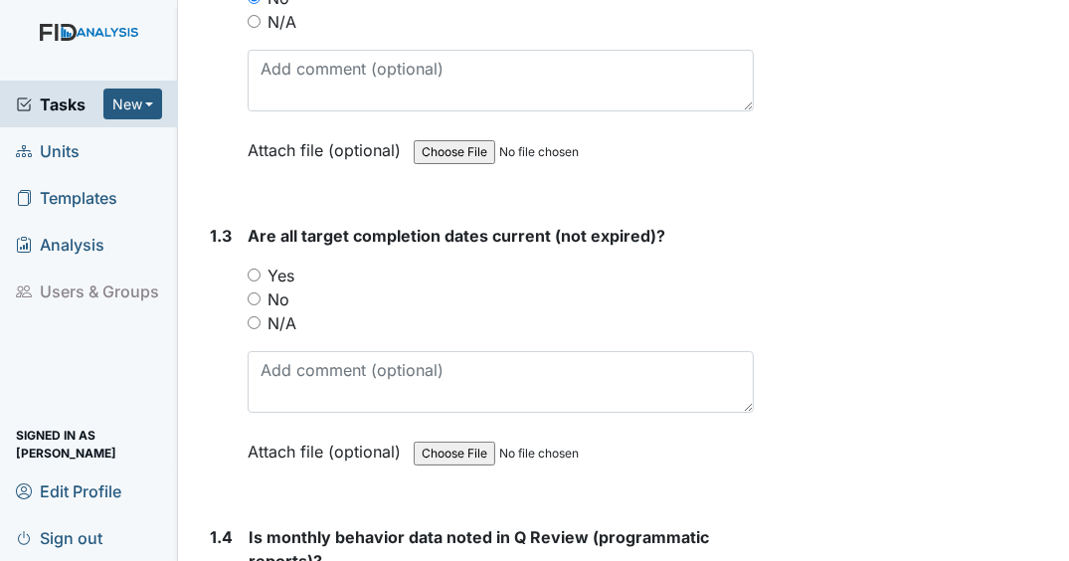
scroll to position [875, 0]
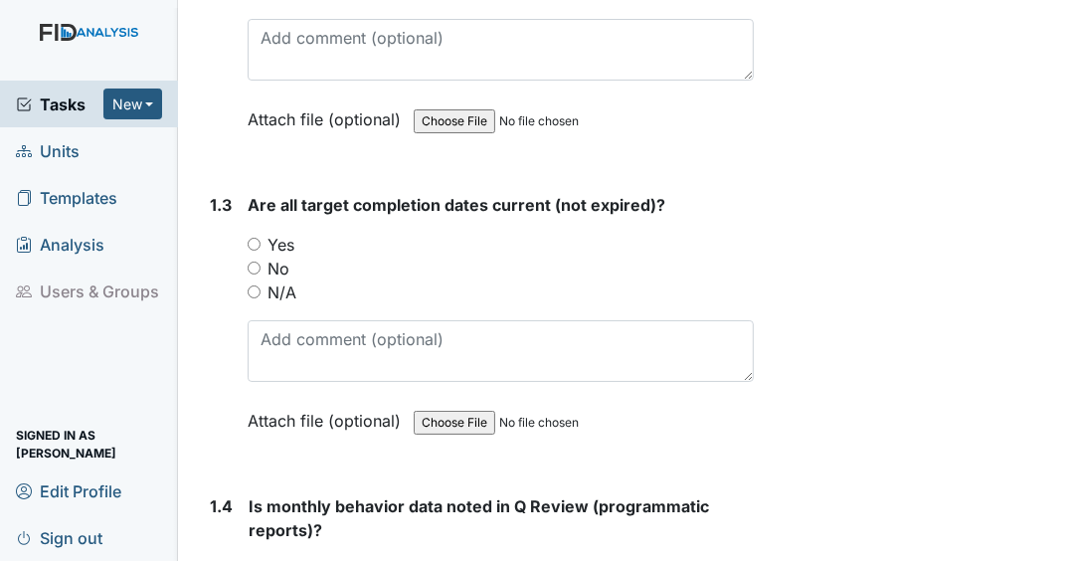
click at [255, 274] on input "No" at bounding box center [254, 267] width 13 height 13
radio input "true"
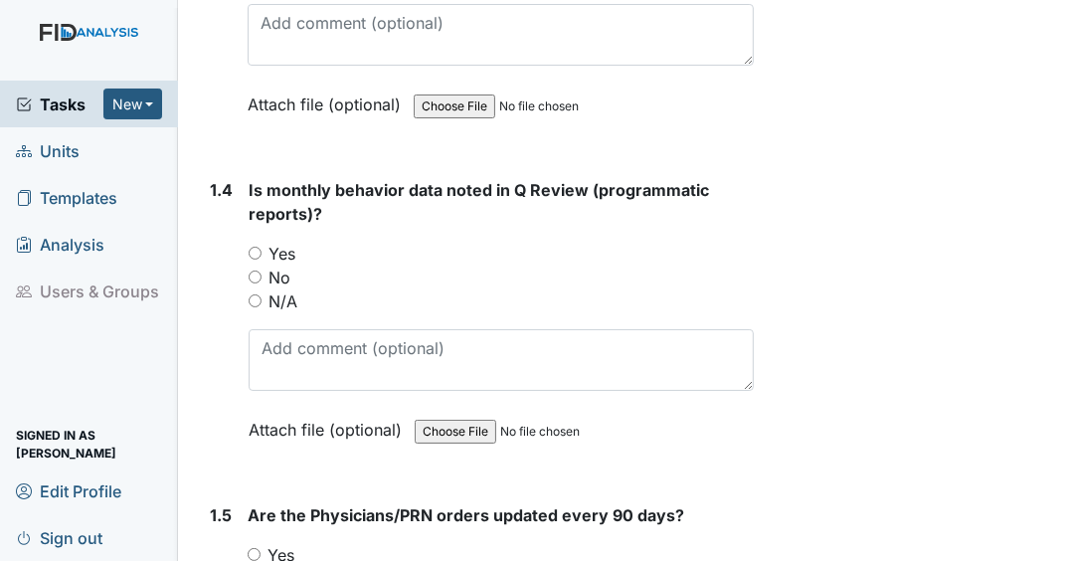
scroll to position [1193, 0]
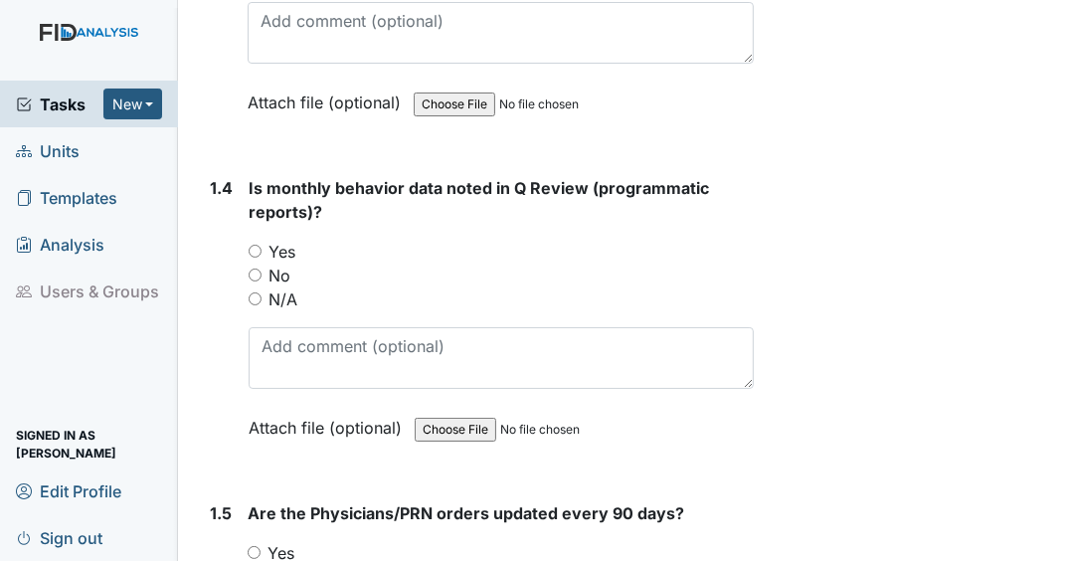
click at [254, 257] on input "Yes" at bounding box center [255, 251] width 13 height 13
radio input "true"
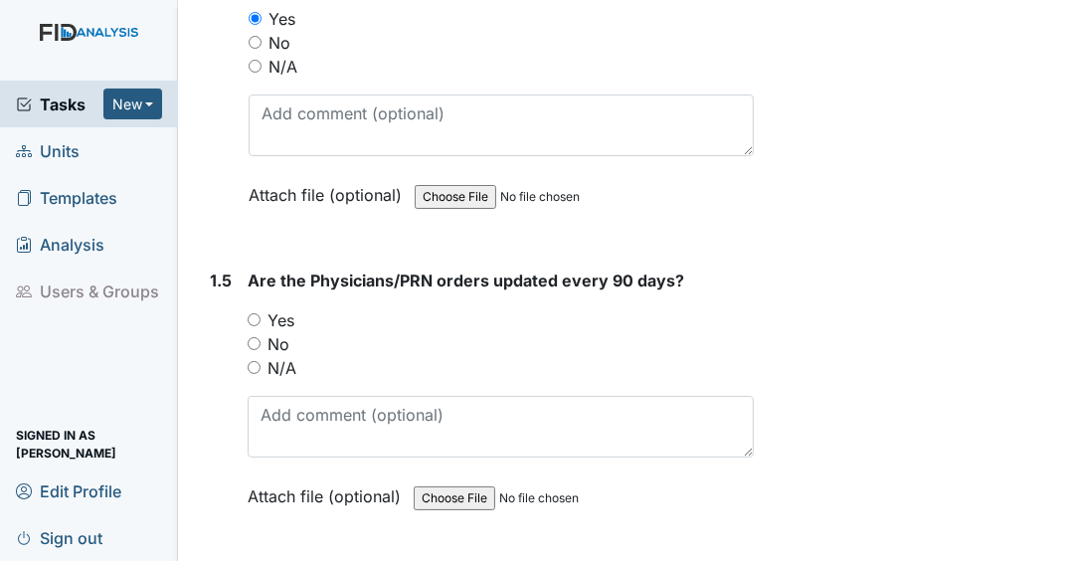
scroll to position [1431, 0]
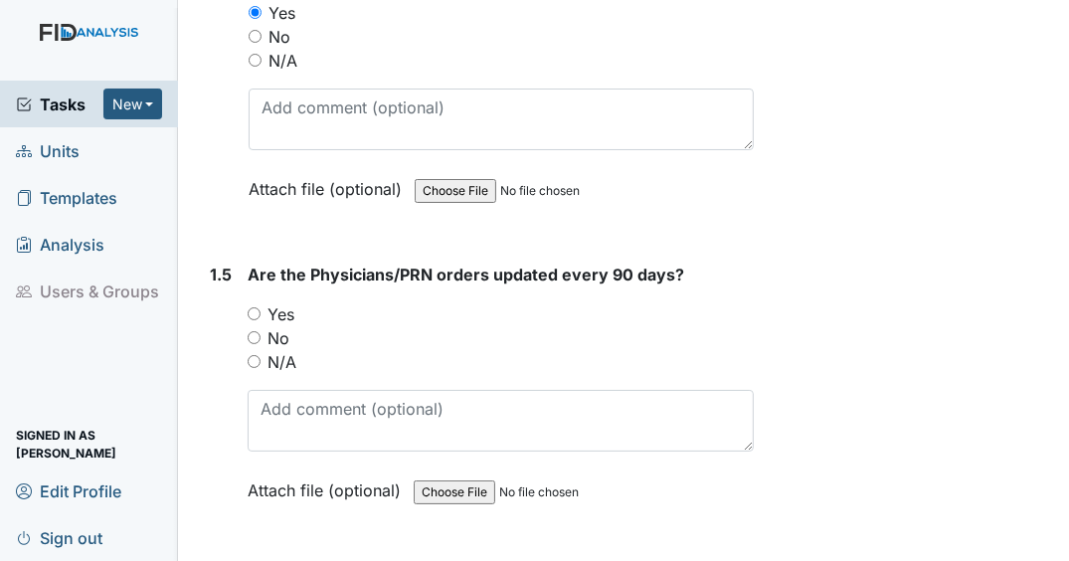
drag, startPoint x: 253, startPoint y: 329, endPoint x: 300, endPoint y: 314, distance: 49.0
click at [253, 320] on input "Yes" at bounding box center [254, 313] width 13 height 13
radio input "true"
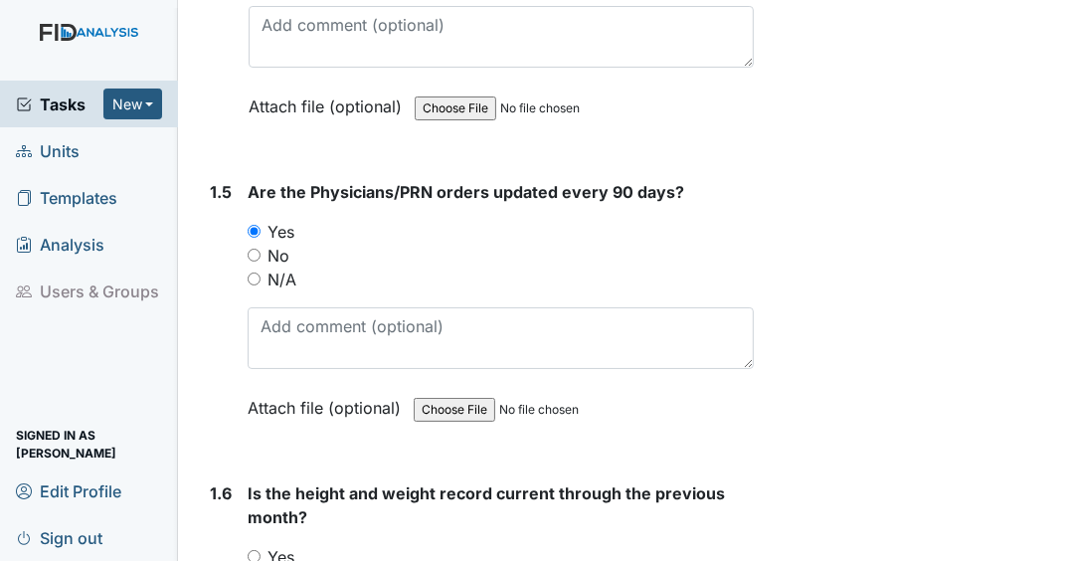
scroll to position [1750, 0]
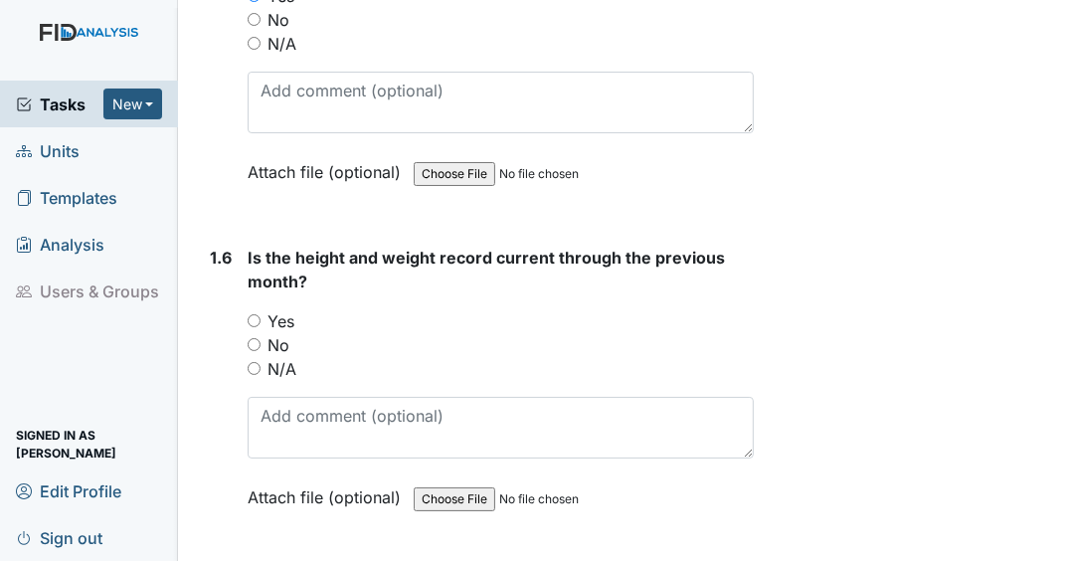
click at [255, 327] on input "Yes" at bounding box center [254, 320] width 13 height 13
radio input "true"
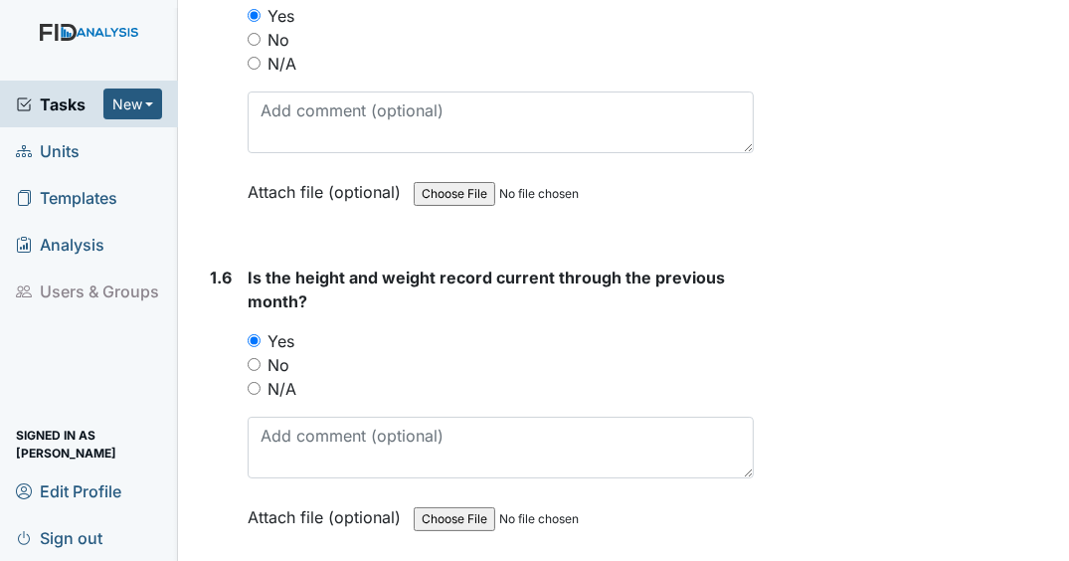
scroll to position [2147, 0]
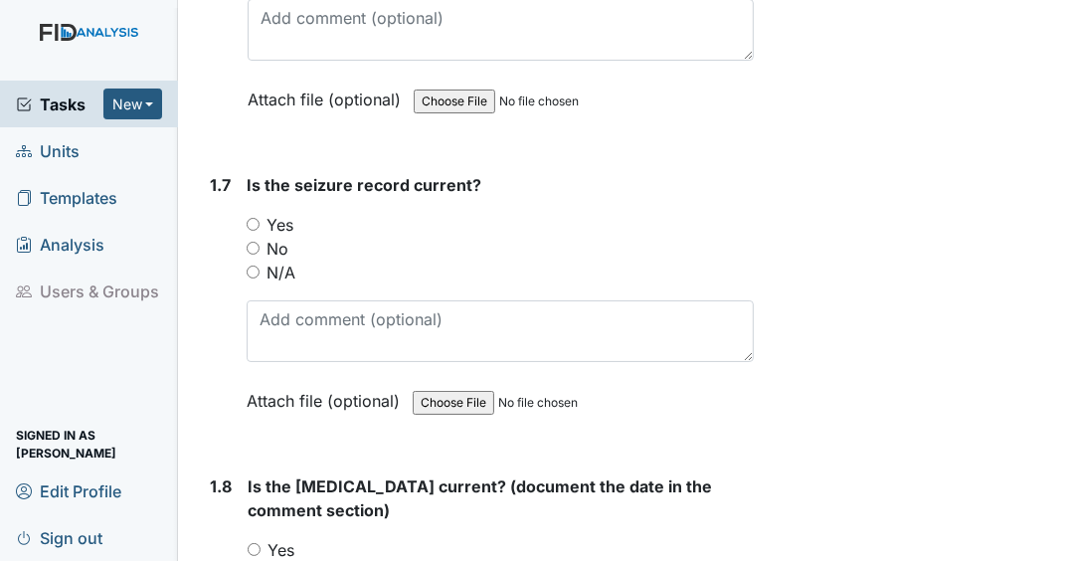
click at [255, 278] on input "N/A" at bounding box center [253, 271] width 13 height 13
radio input "true"
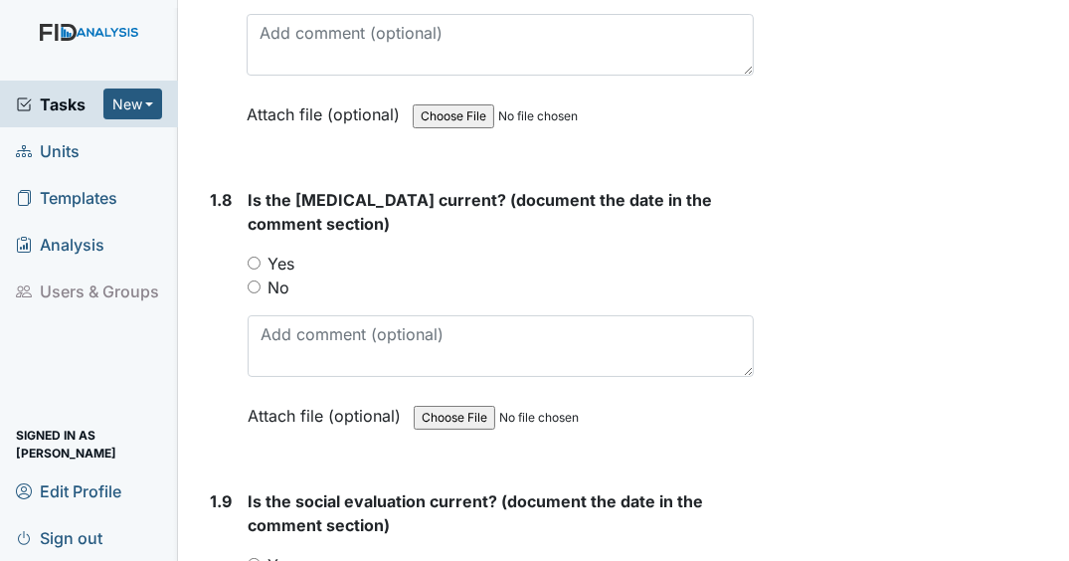
scroll to position [2465, 0]
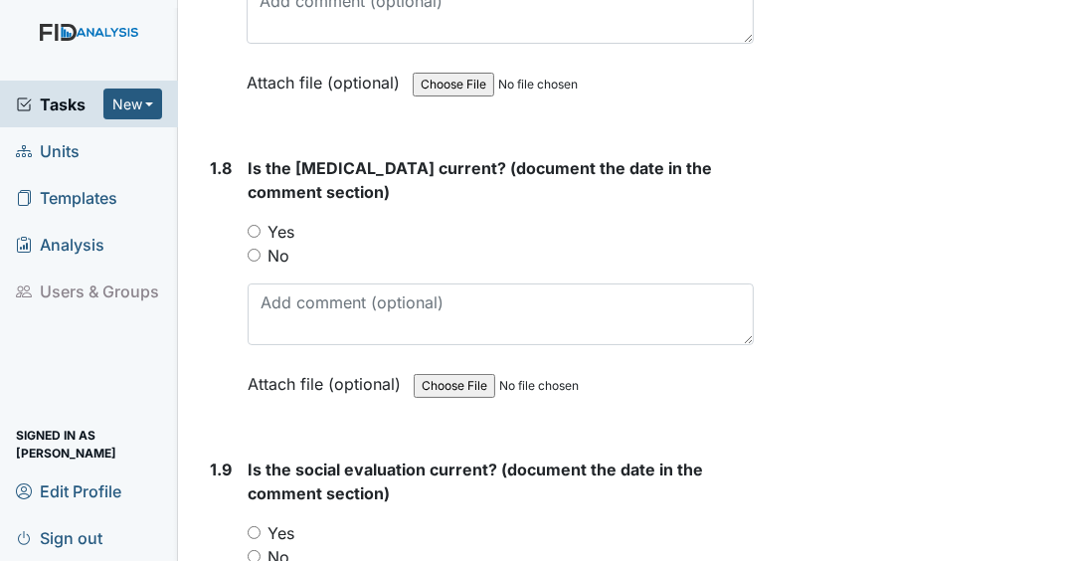
click at [249, 238] on input "Yes" at bounding box center [254, 231] width 13 height 13
radio input "true"
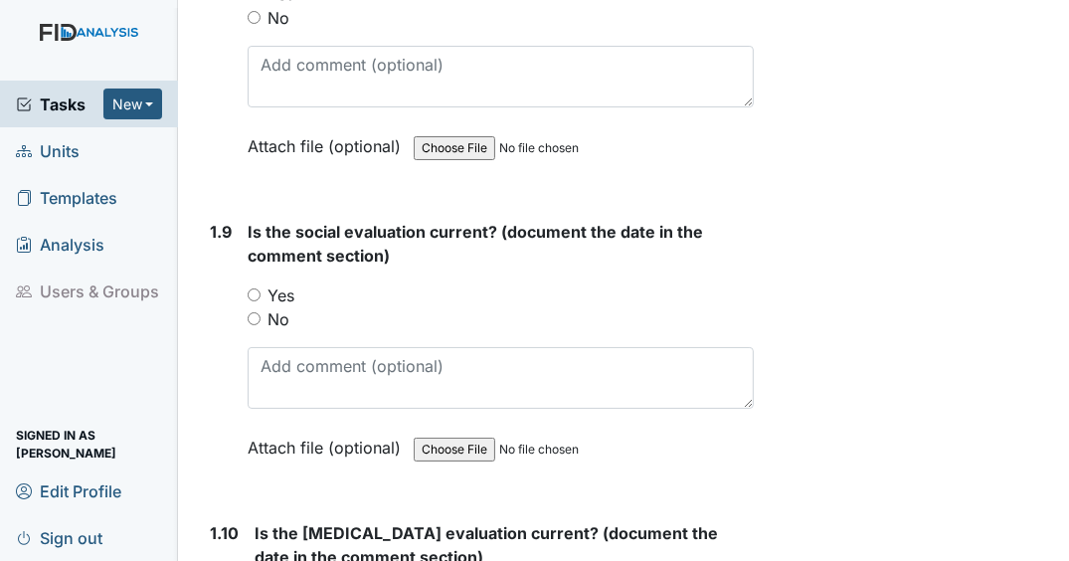
scroll to position [2704, 0]
click at [251, 297] on input "Yes" at bounding box center [254, 293] width 13 height 13
radio input "true"
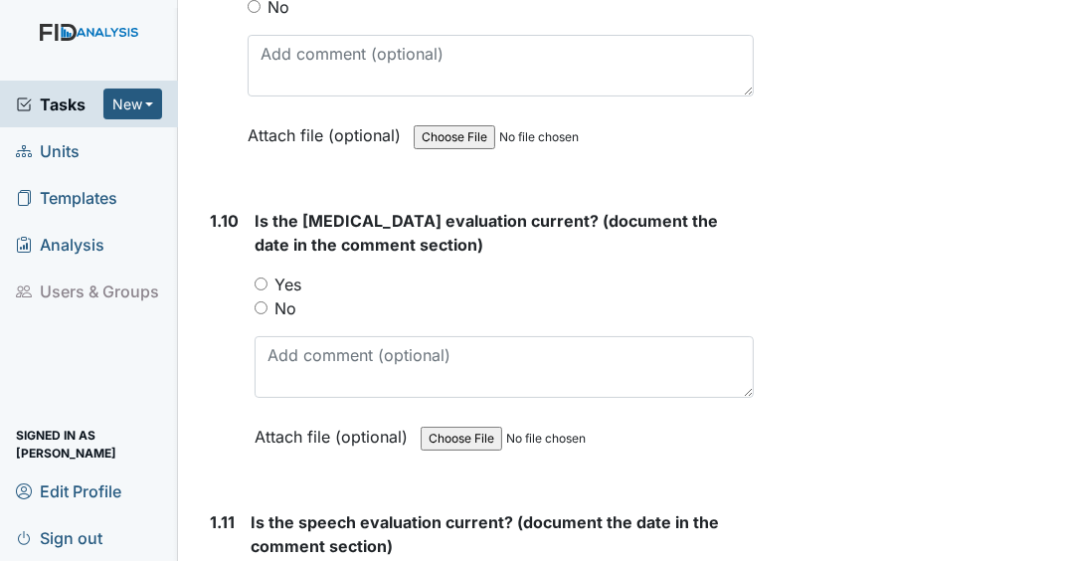
scroll to position [3022, 0]
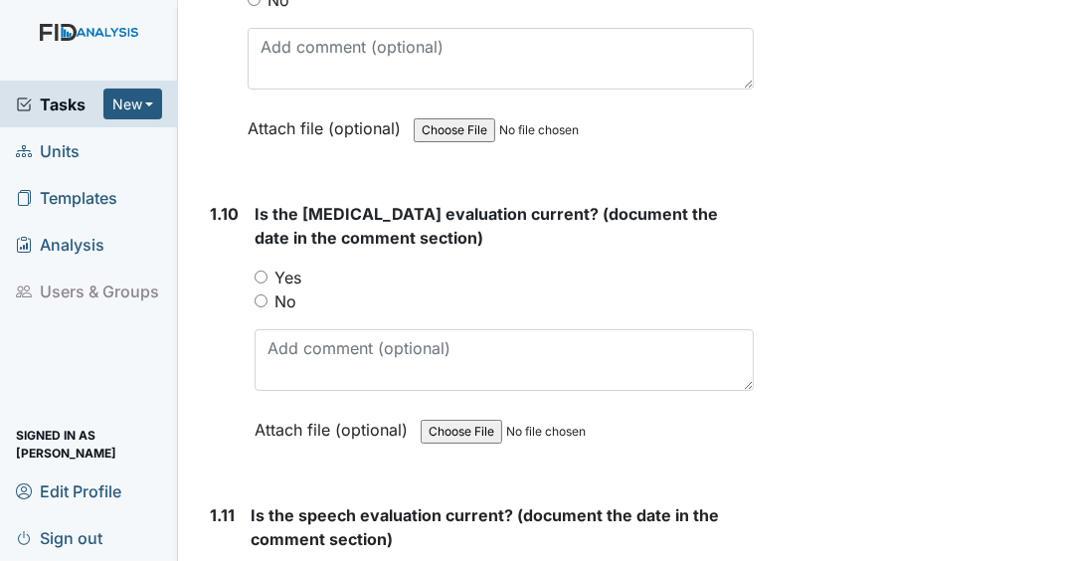
drag, startPoint x: 261, startPoint y: 282, endPoint x: 270, endPoint y: 288, distance: 10.8
click at [260, 283] on input "Yes" at bounding box center [260, 276] width 13 height 13
radio input "true"
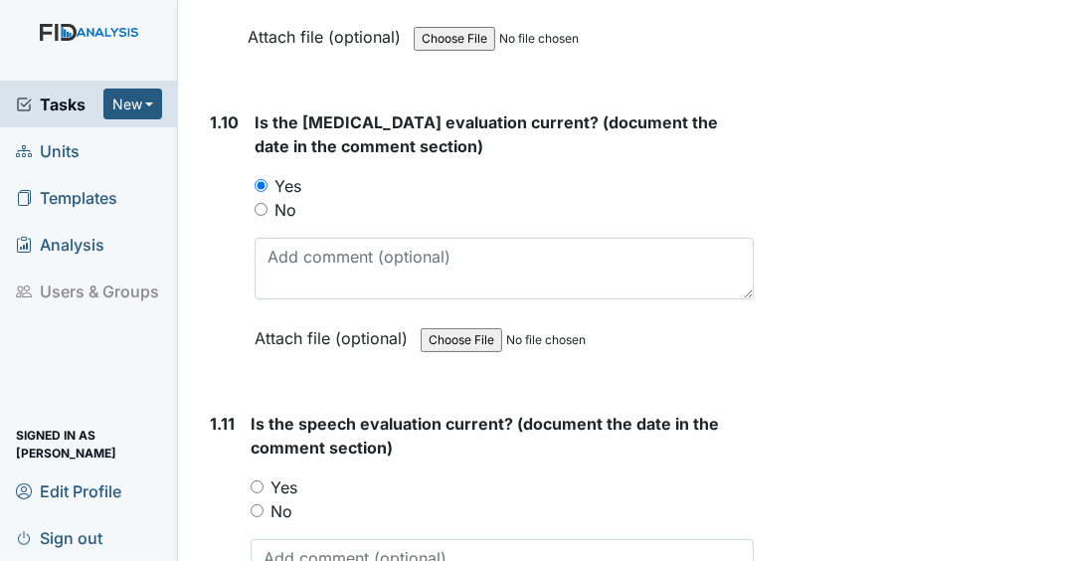
scroll to position [3340, 0]
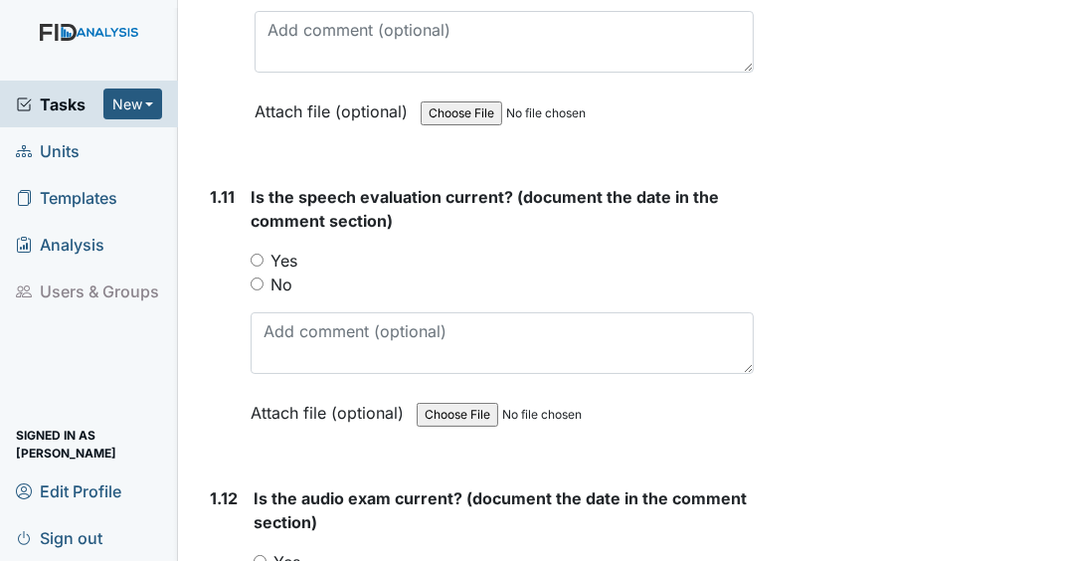
click at [257, 290] on input "No" at bounding box center [257, 283] width 13 height 13
radio input "true"
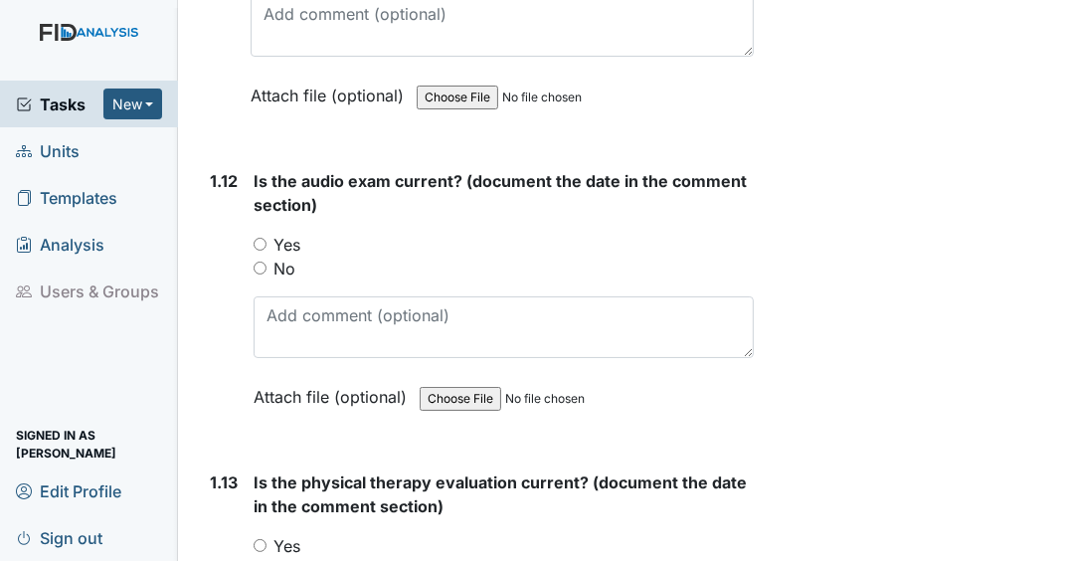
scroll to position [3658, 0]
click at [261, 248] on input "Yes" at bounding box center [259, 243] width 13 height 13
radio input "true"
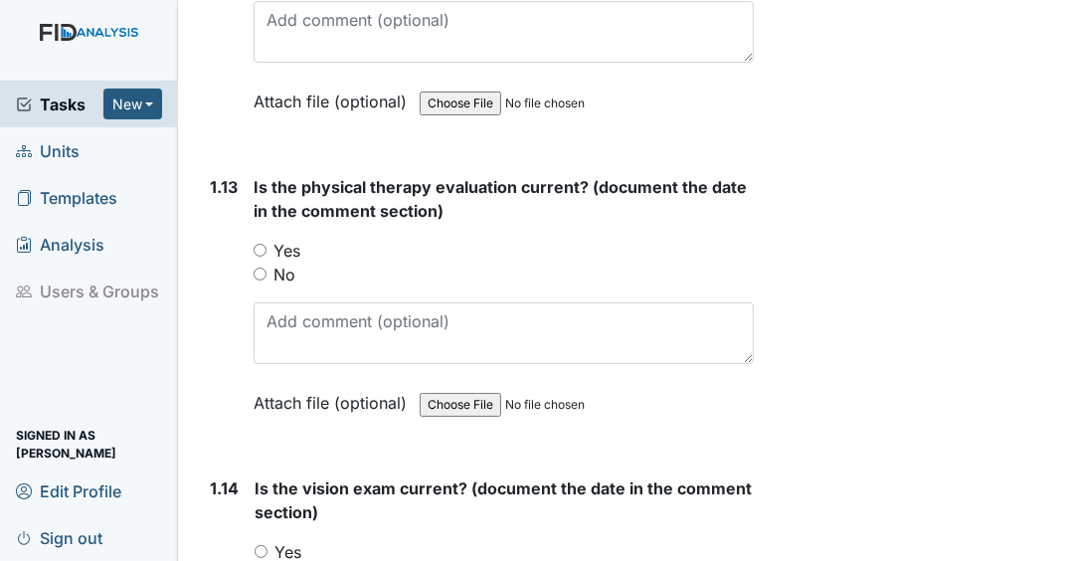
scroll to position [3976, 0]
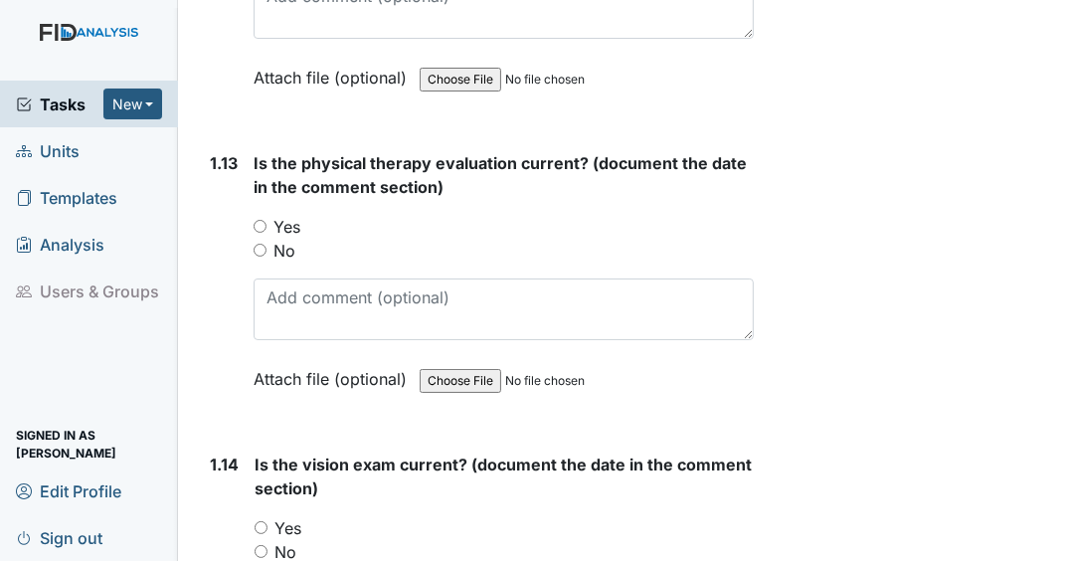
click at [261, 228] on input "Yes" at bounding box center [259, 226] width 13 height 13
radio input "true"
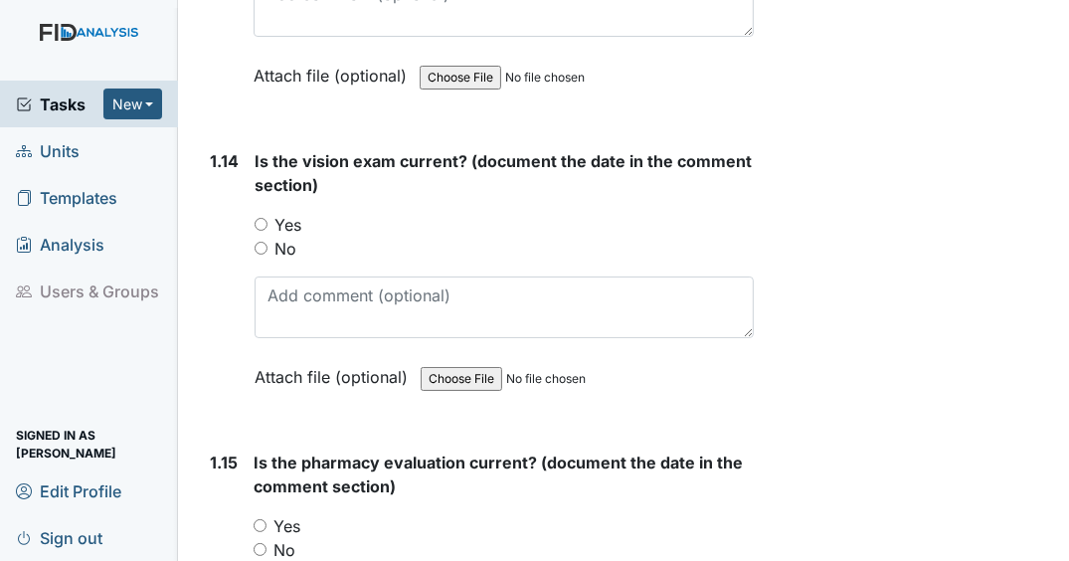
scroll to position [4294, 0]
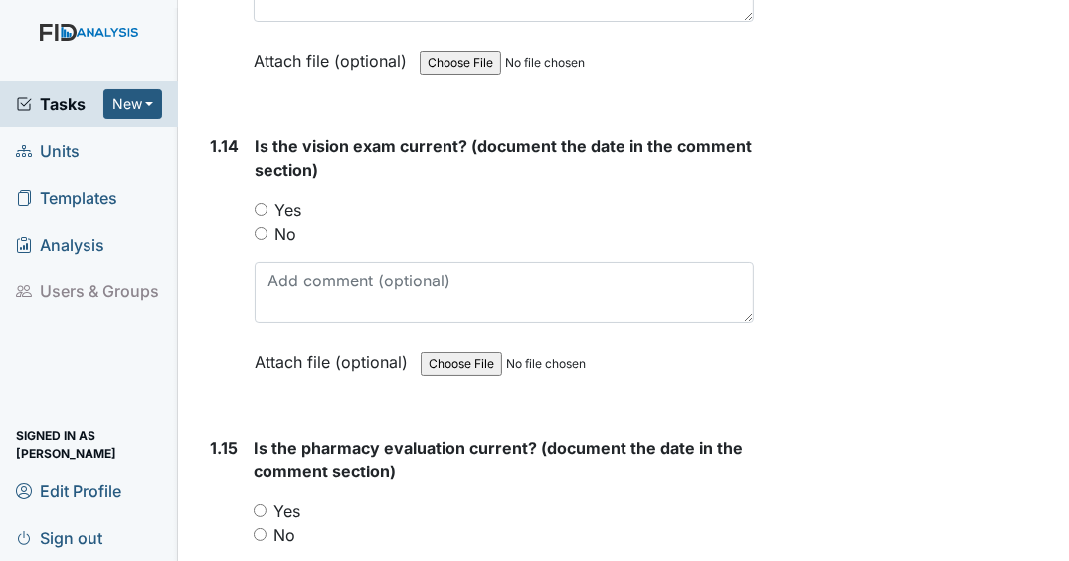
click at [264, 216] on input "Yes" at bounding box center [260, 209] width 13 height 13
radio input "true"
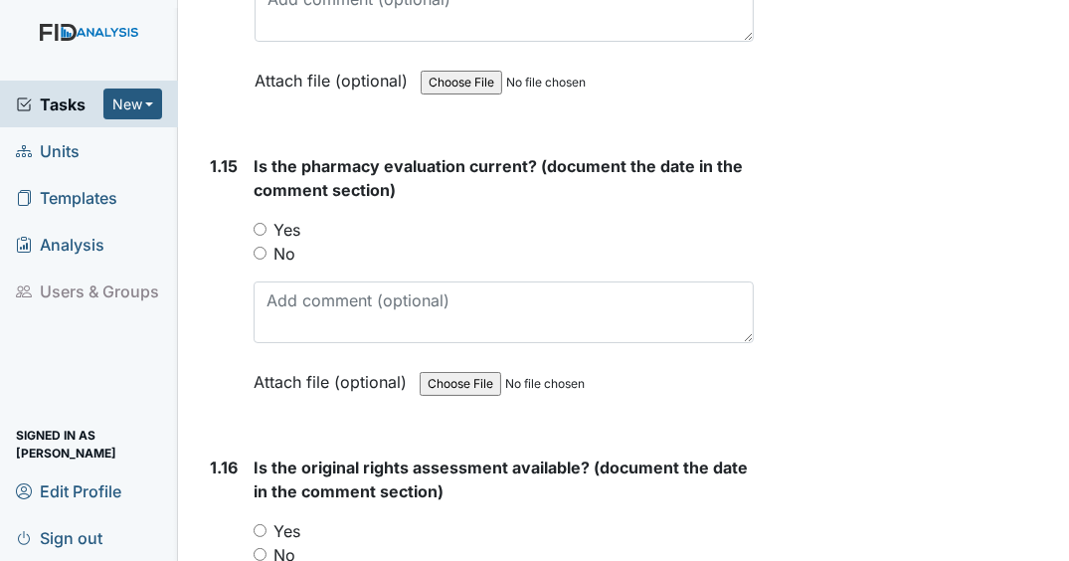
scroll to position [4612, 0]
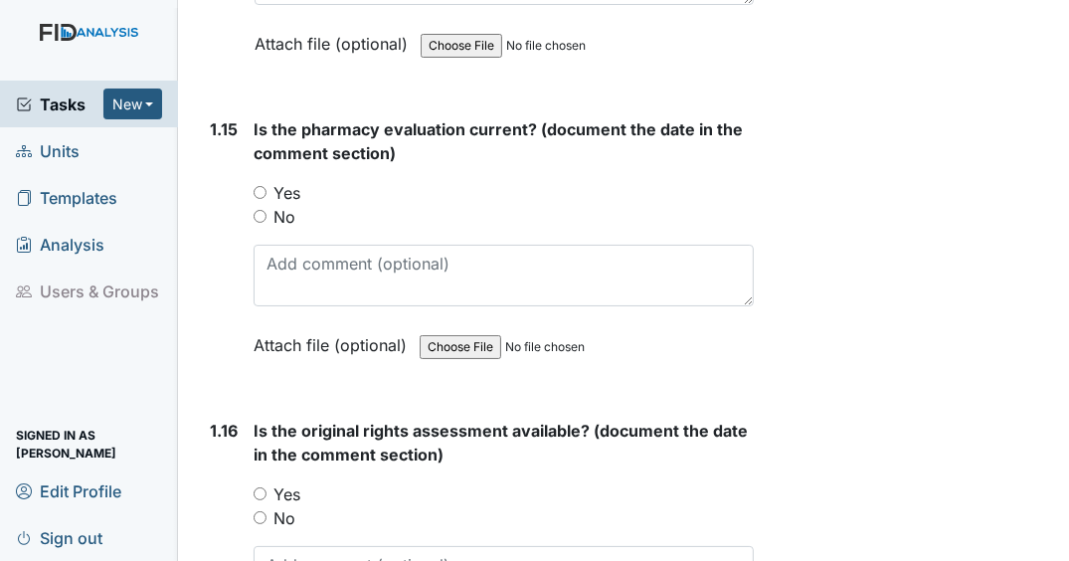
click at [261, 186] on div "Yes" at bounding box center [503, 193] width 500 height 24
drag, startPoint x: 260, startPoint y: 193, endPoint x: 262, endPoint y: 224, distance: 30.9
click at [259, 195] on input "Yes" at bounding box center [259, 192] width 13 height 13
radio input "true"
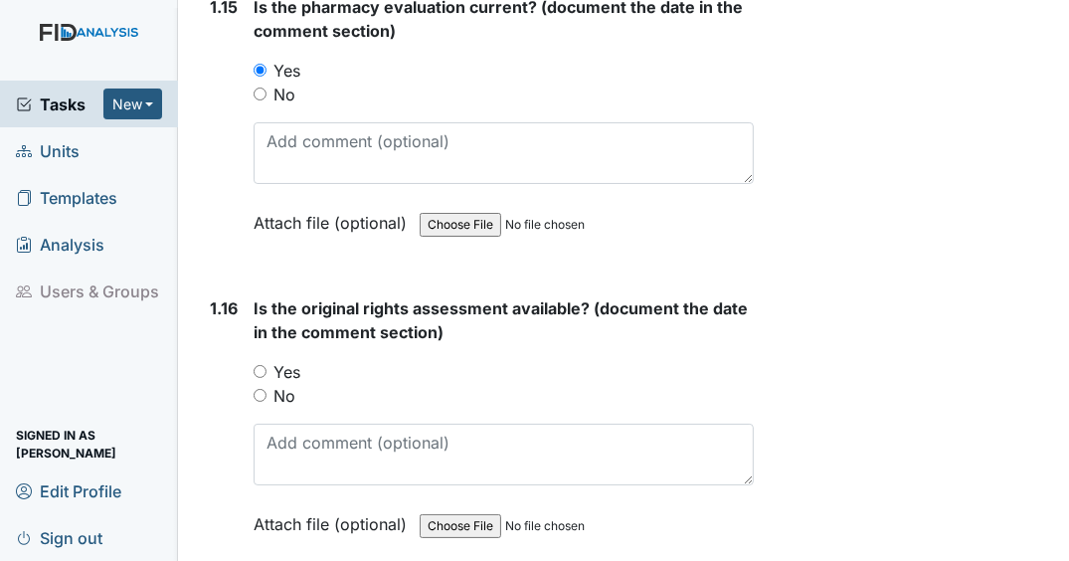
scroll to position [4931, 0]
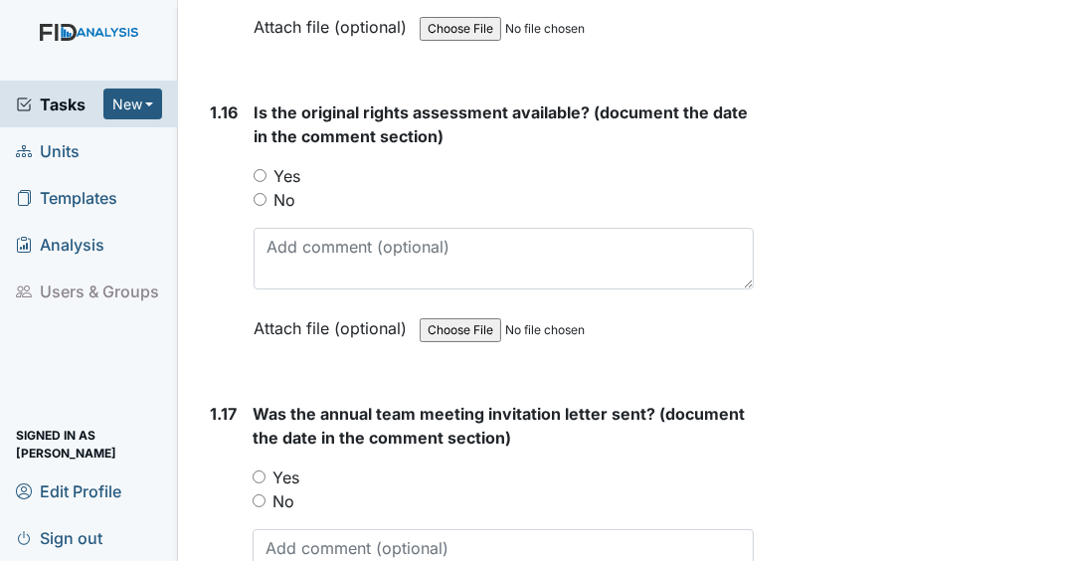
drag, startPoint x: 259, startPoint y: 173, endPoint x: 261, endPoint y: 197, distance: 23.9
click at [259, 173] on input "Yes" at bounding box center [259, 175] width 13 height 13
radio input "true"
click at [264, 477] on input "Yes" at bounding box center [258, 476] width 13 height 13
radio input "true"
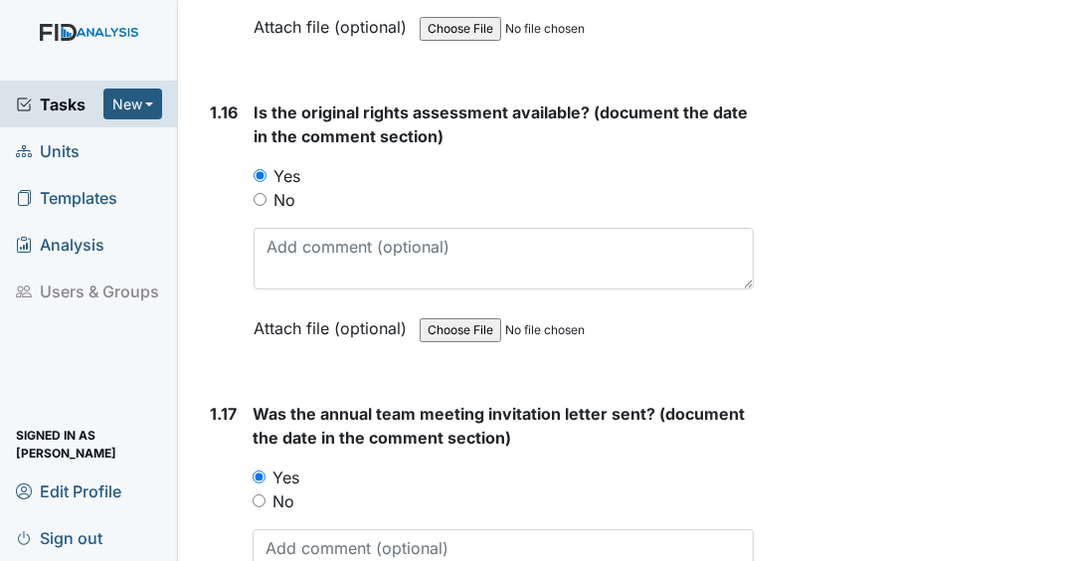
scroll to position [5249, 0]
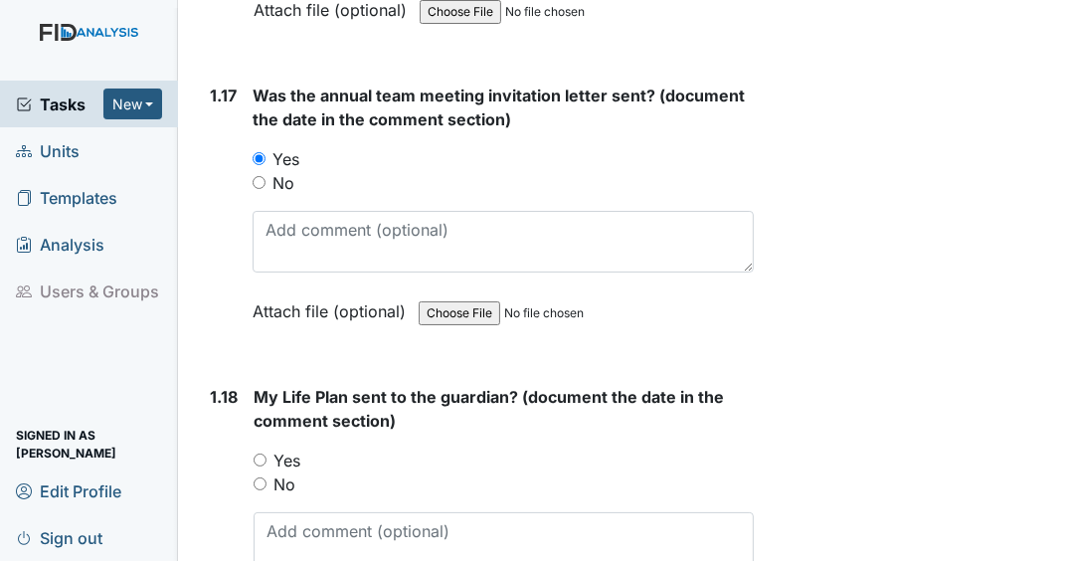
click at [257, 457] on input "Yes" at bounding box center [259, 459] width 13 height 13
radio input "true"
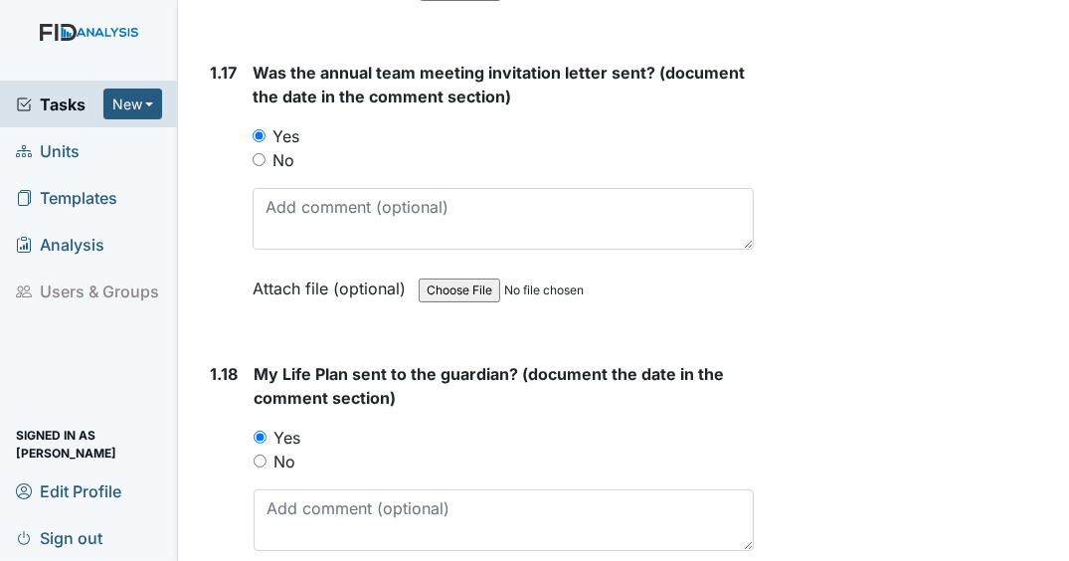
scroll to position [5245, 0]
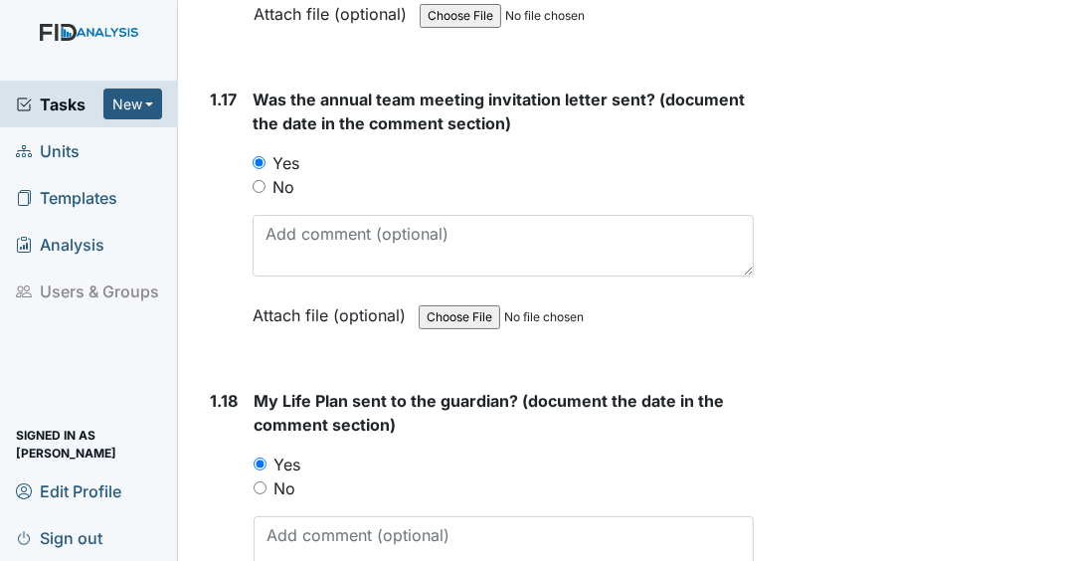
click at [258, 485] on input "No" at bounding box center [259, 487] width 13 height 13
radio input "true"
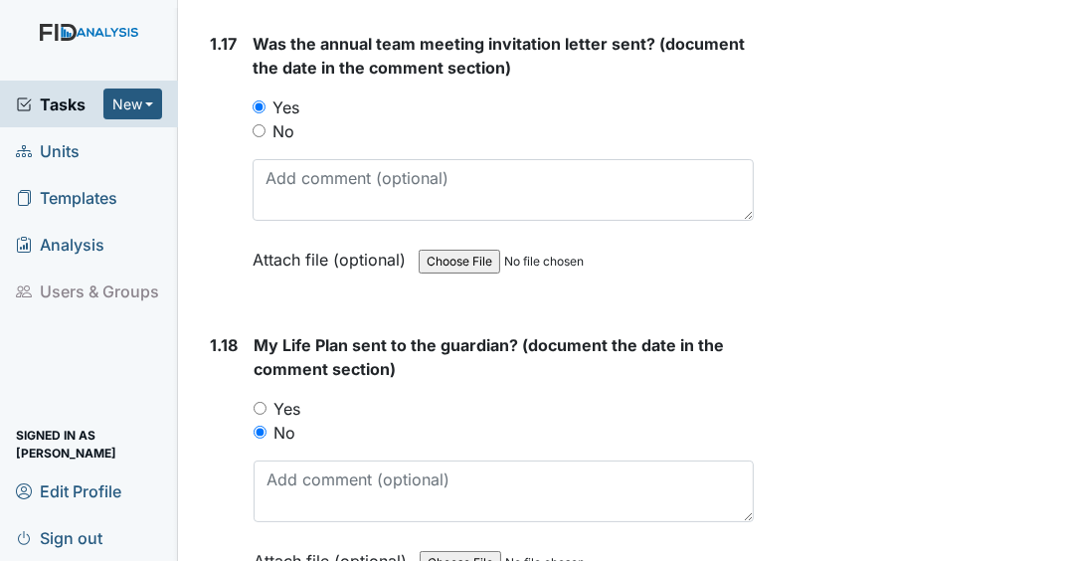
scroll to position [5483, 0]
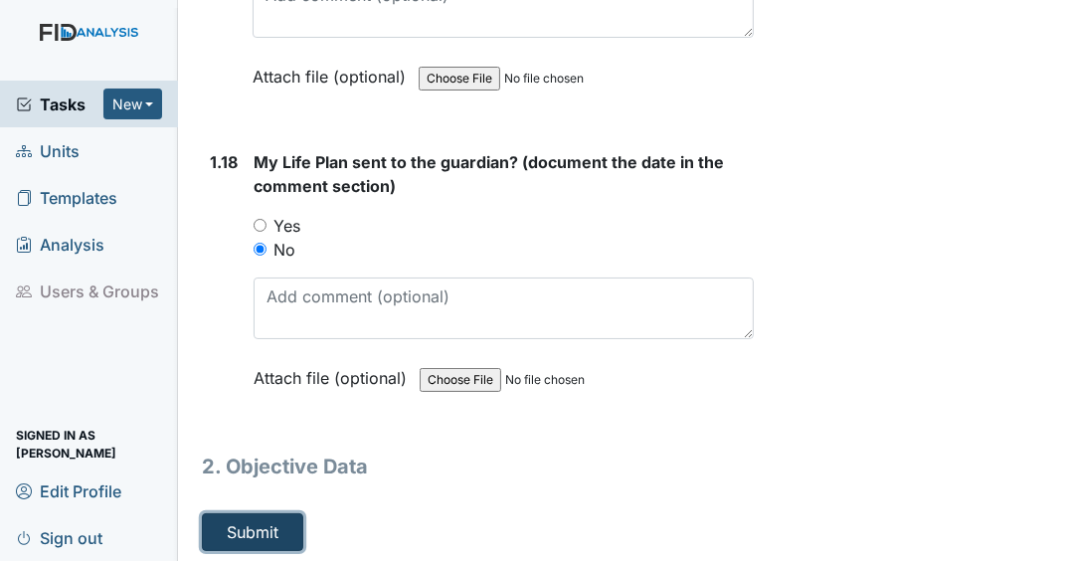
click at [291, 525] on button "Submit" at bounding box center [252, 532] width 101 height 38
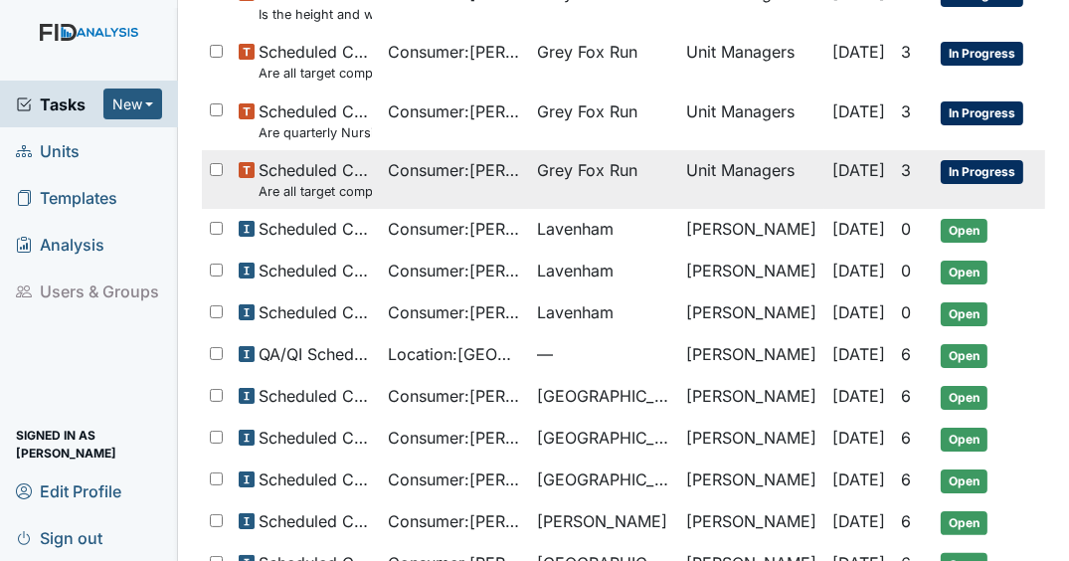
scroll to position [318, 0]
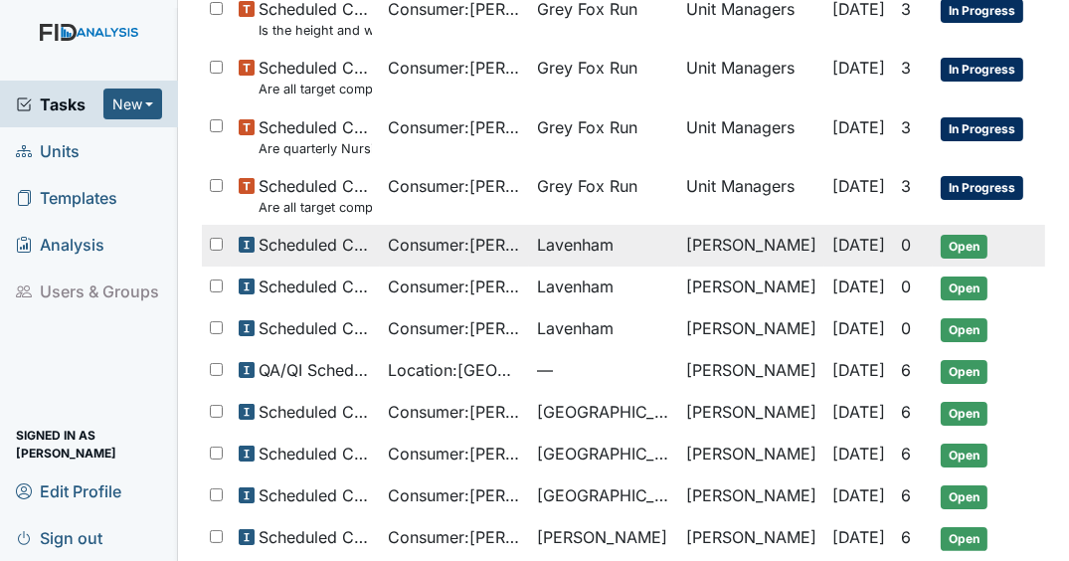
click at [553, 233] on span "Lavenham" at bounding box center [575, 245] width 77 height 24
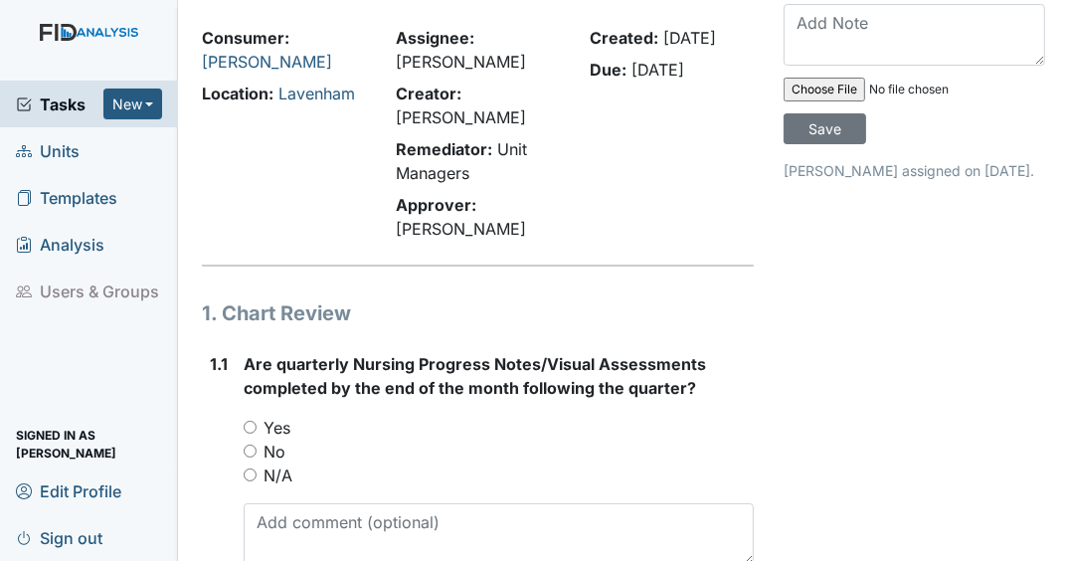
scroll to position [318, 0]
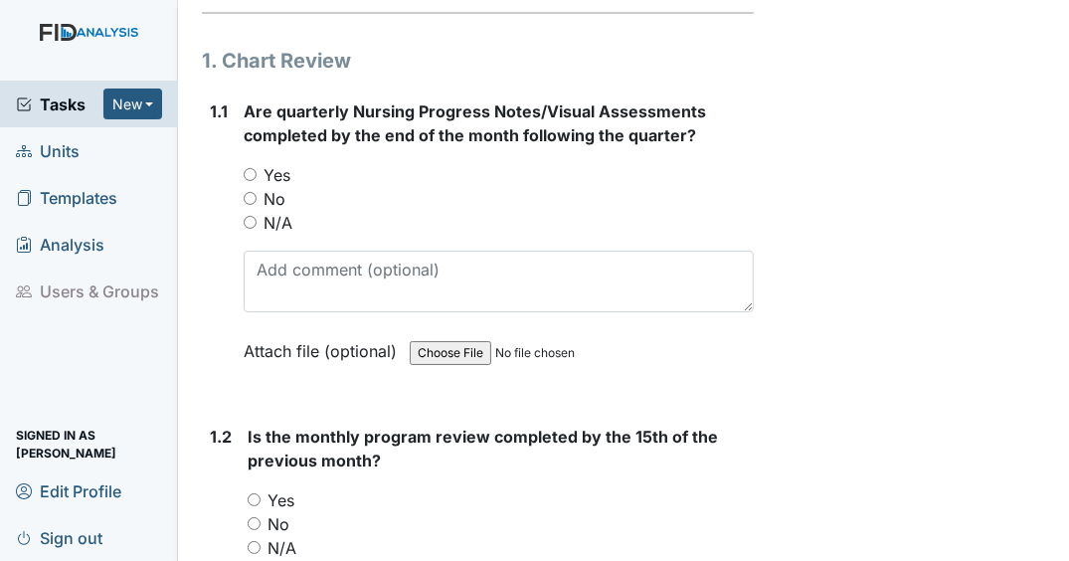
click at [252, 181] on input "Yes" at bounding box center [250, 174] width 13 height 13
radio input "true"
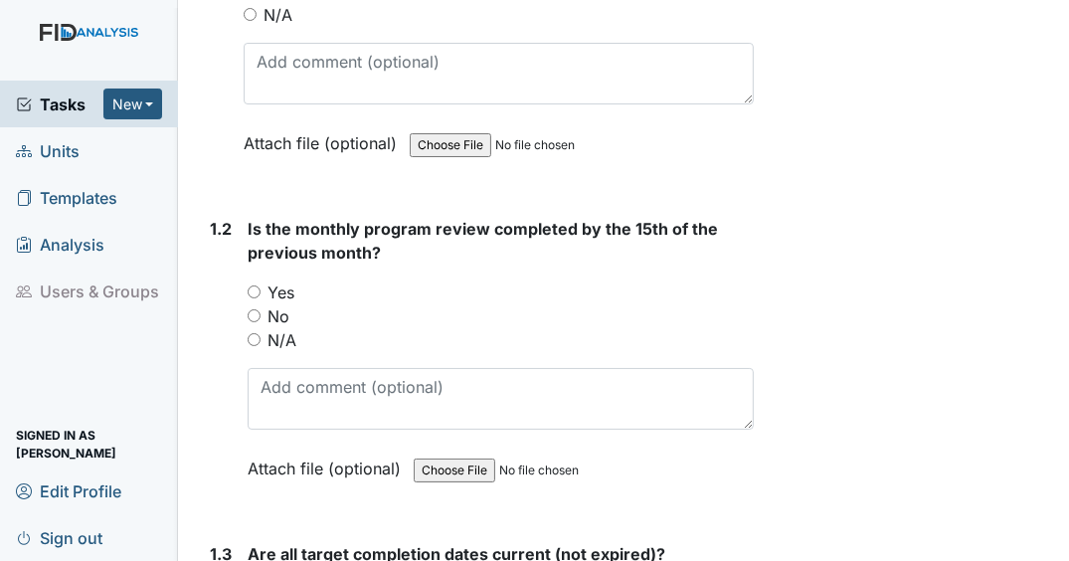
scroll to position [557, 0]
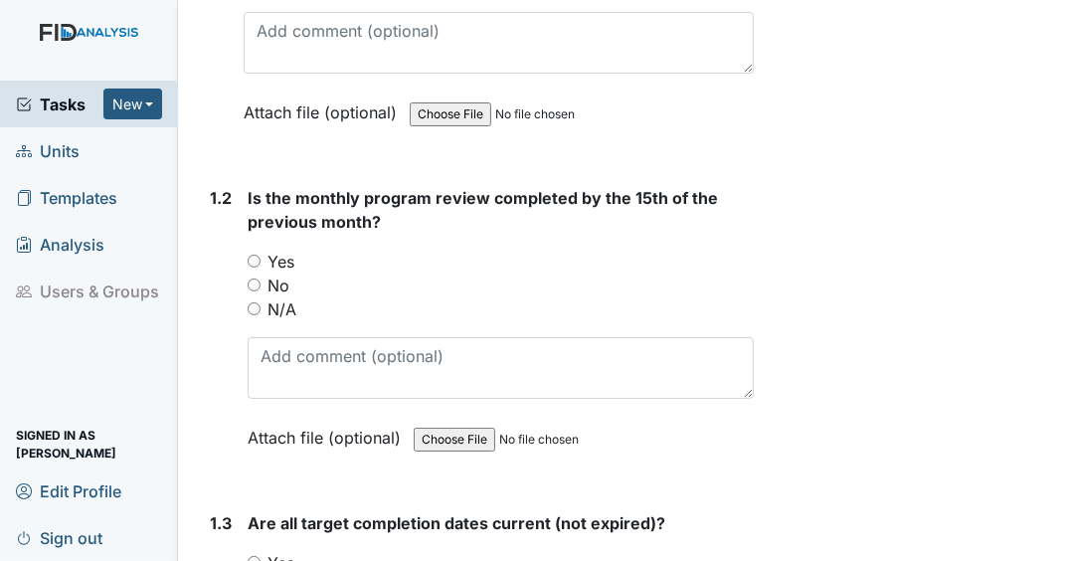
click at [250, 291] on input "No" at bounding box center [254, 284] width 13 height 13
radio input "true"
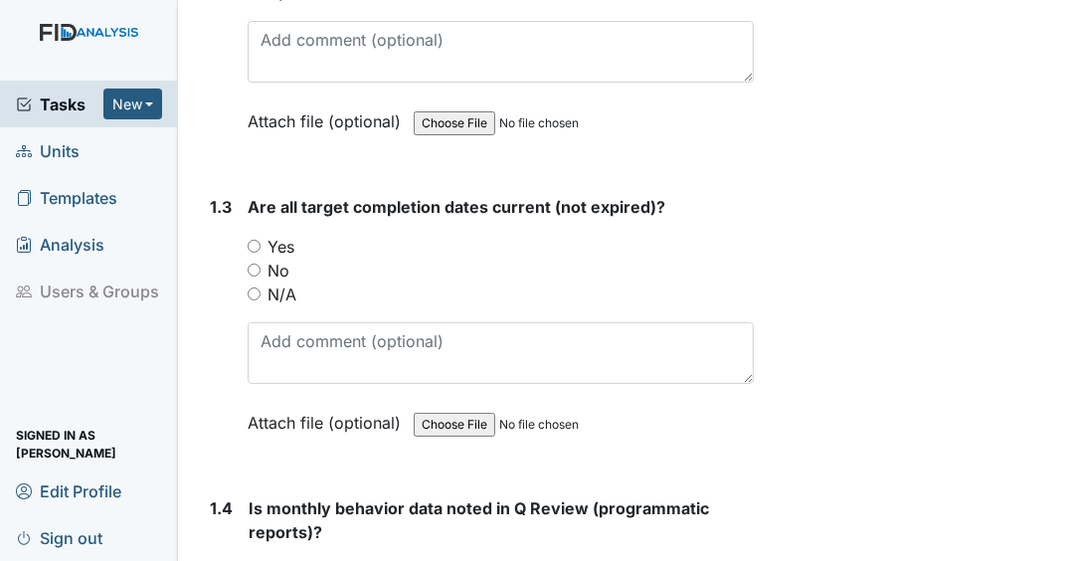
scroll to position [875, 0]
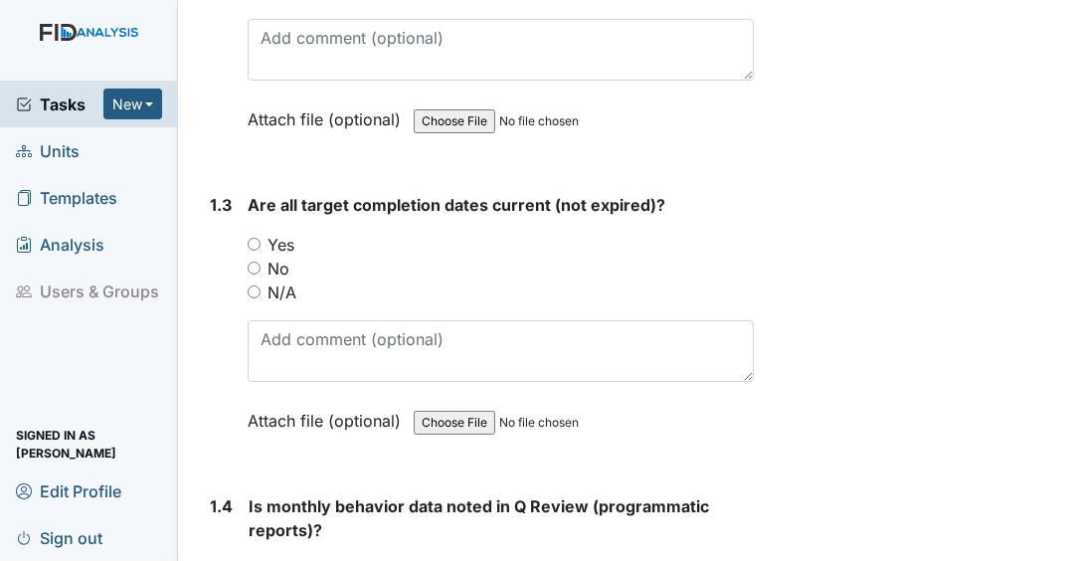
click at [253, 274] on input "No" at bounding box center [254, 267] width 13 height 13
radio input "true"
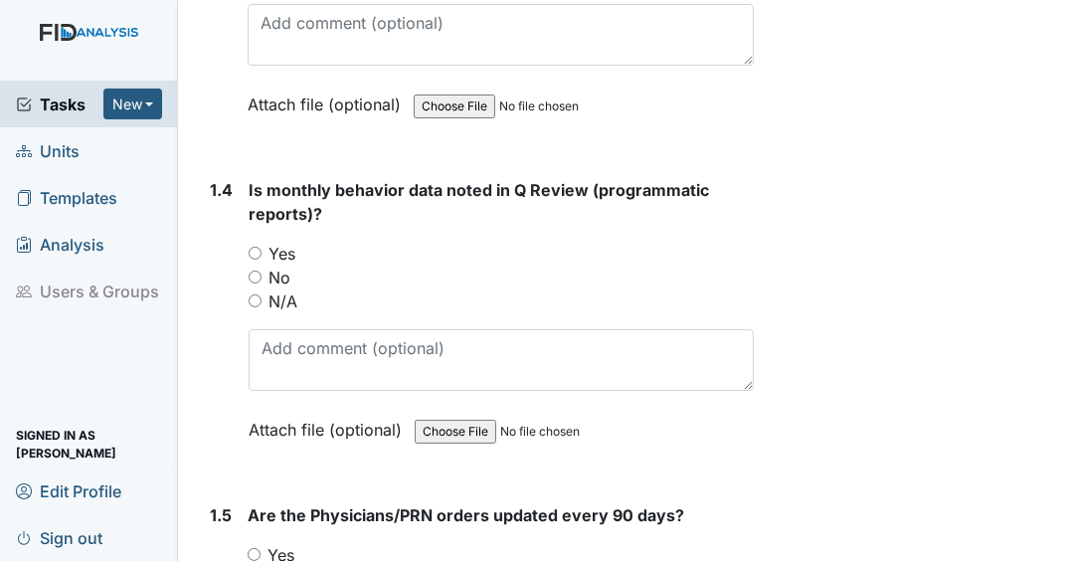
scroll to position [1193, 0]
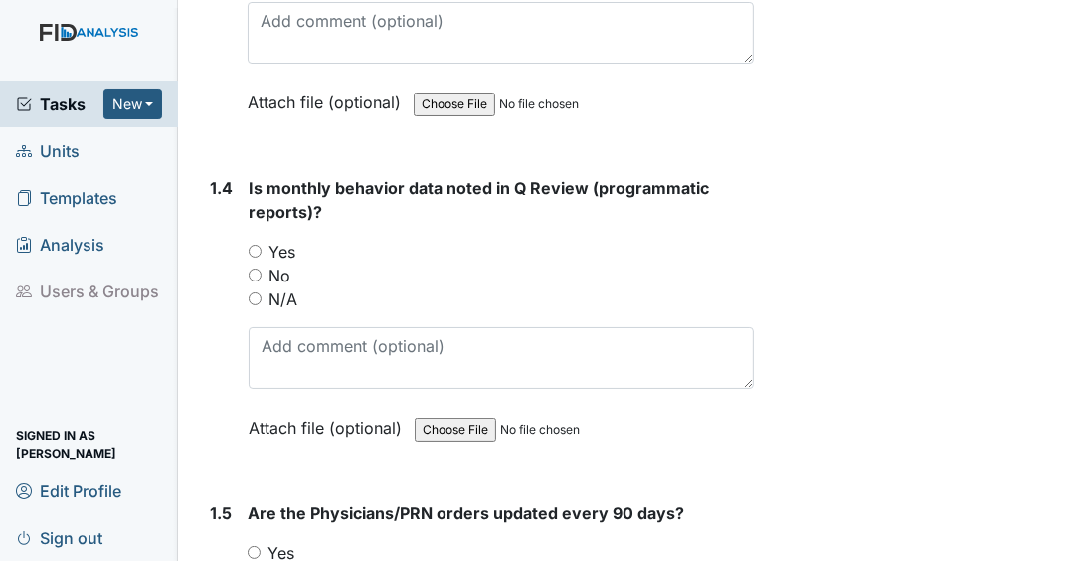
click at [254, 305] on input "N/A" at bounding box center [255, 298] width 13 height 13
radio input "true"
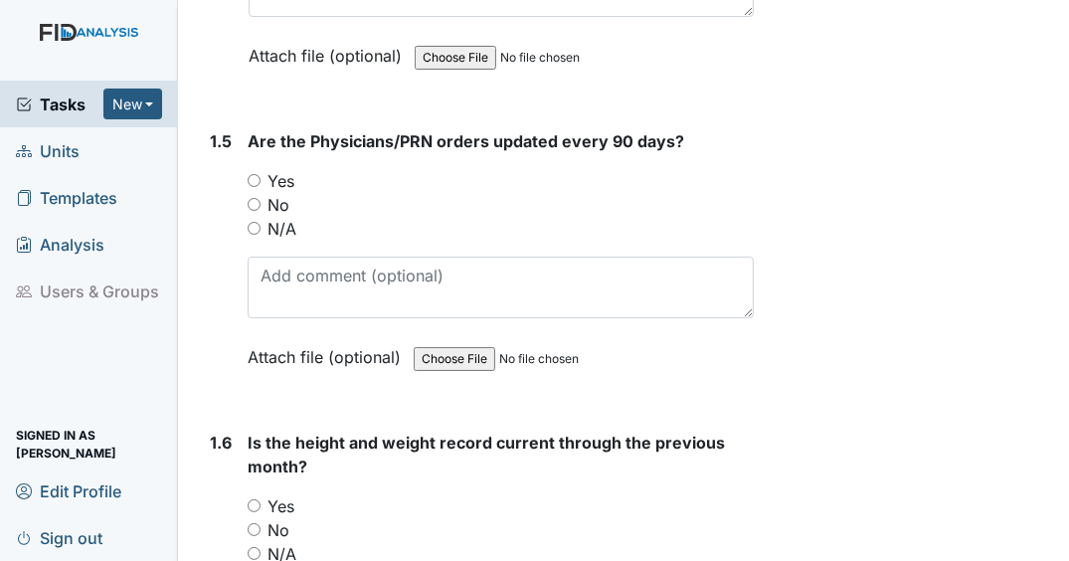
scroll to position [1591, 0]
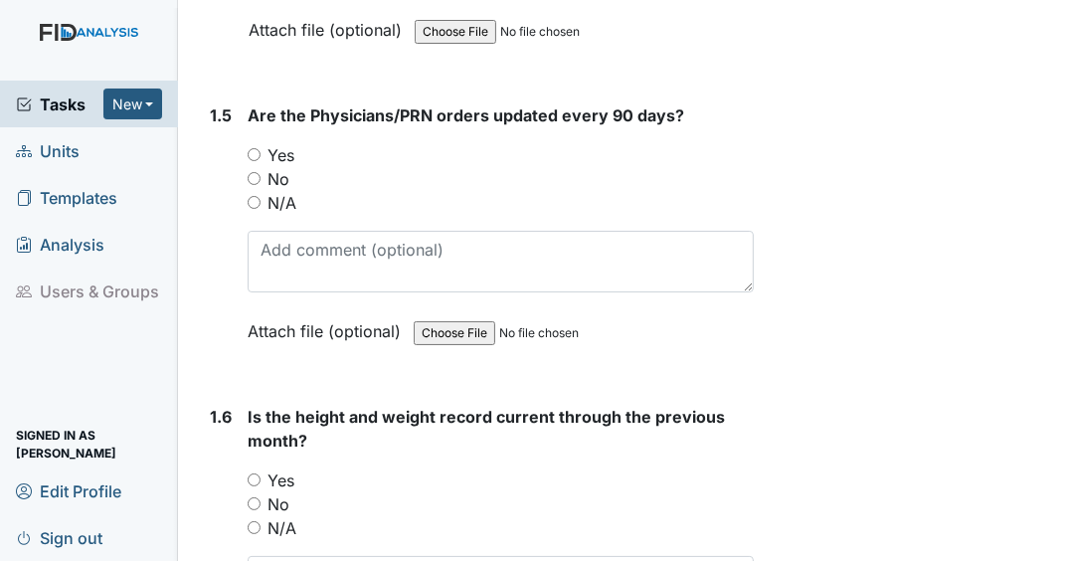
drag, startPoint x: 254, startPoint y: 166, endPoint x: 295, endPoint y: 193, distance: 48.8
click at [254, 161] on input "Yes" at bounding box center [254, 154] width 13 height 13
radio input "true"
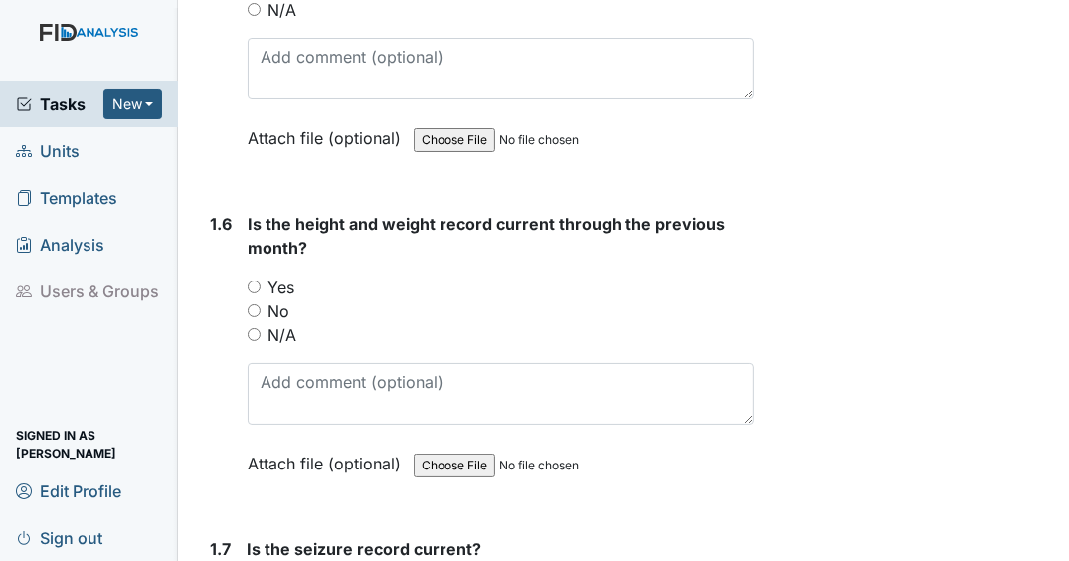
scroll to position [1750, 0]
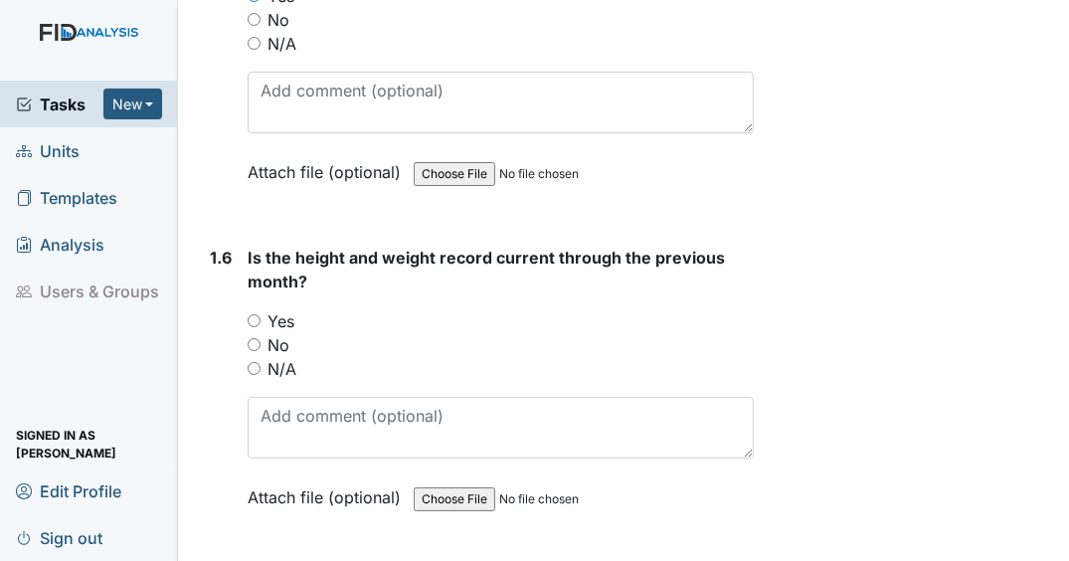
click at [251, 327] on input "Yes" at bounding box center [254, 320] width 13 height 13
radio input "true"
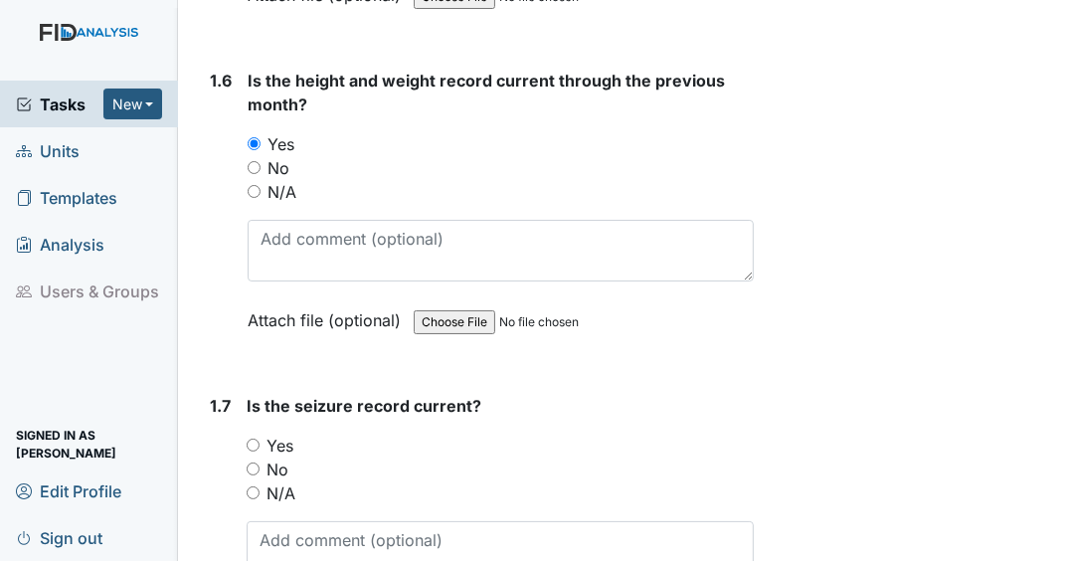
scroll to position [1988, 0]
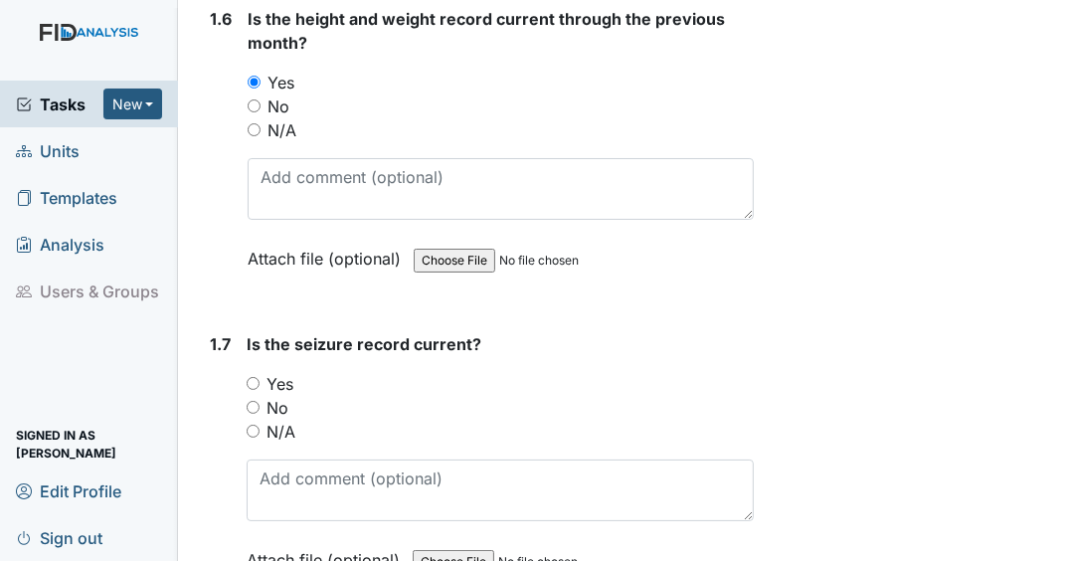
click at [251, 437] on input "N/A" at bounding box center [253, 430] width 13 height 13
radio input "true"
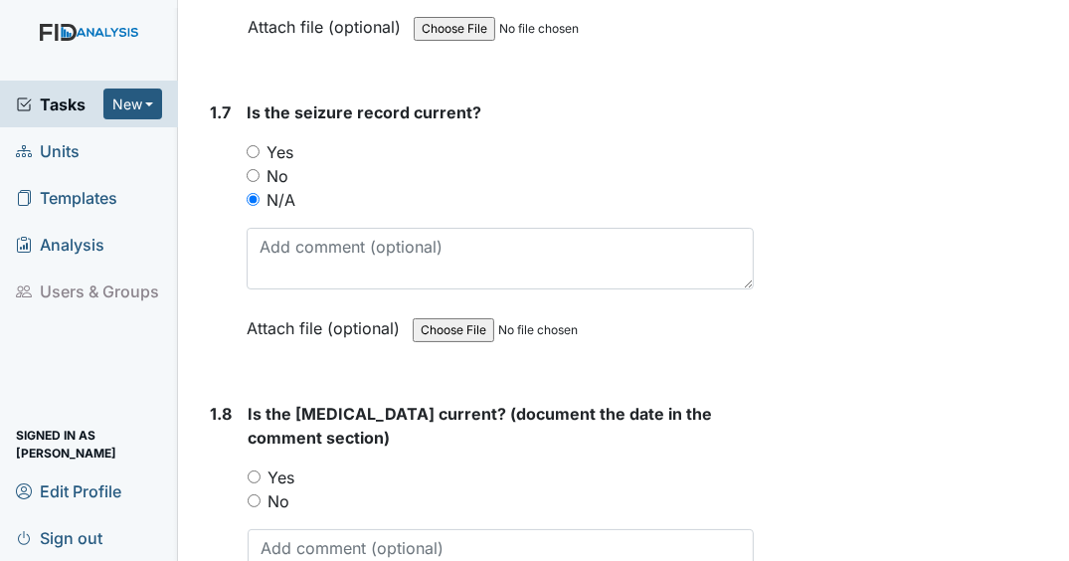
scroll to position [2306, 0]
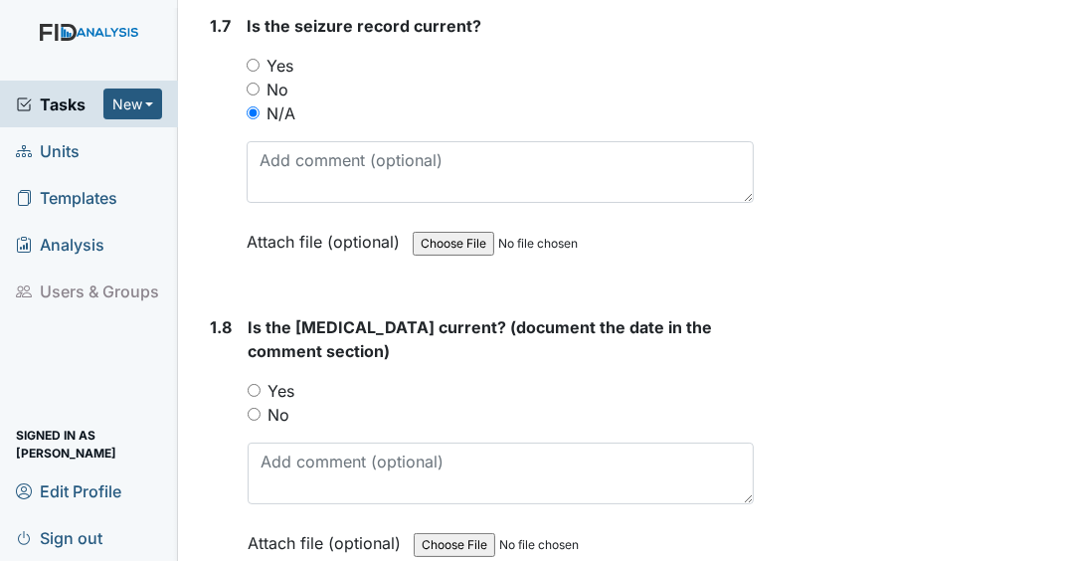
click at [256, 397] on input "Yes" at bounding box center [254, 390] width 13 height 13
radio input "true"
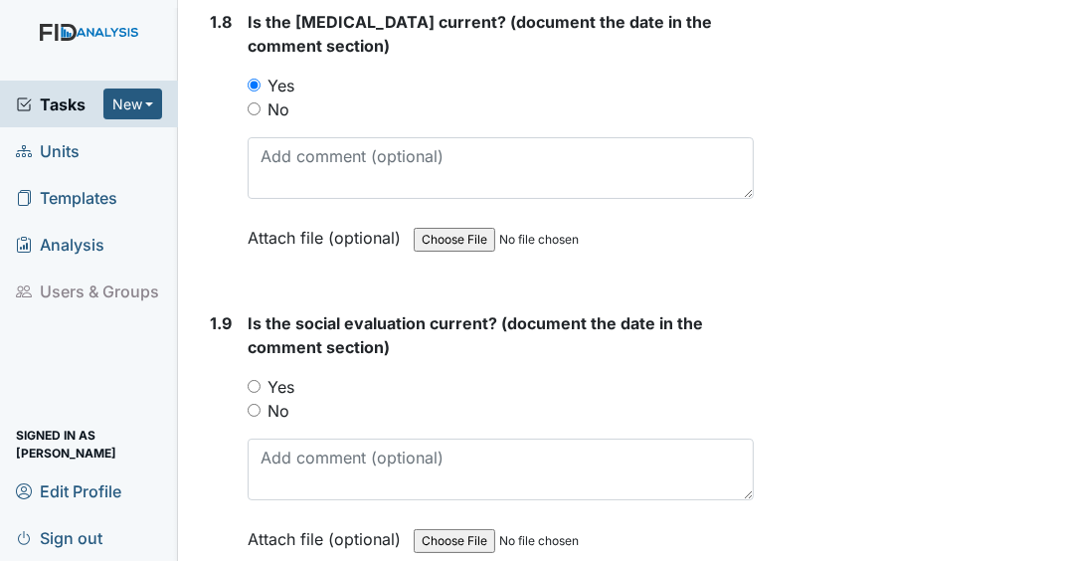
scroll to position [2624, 0]
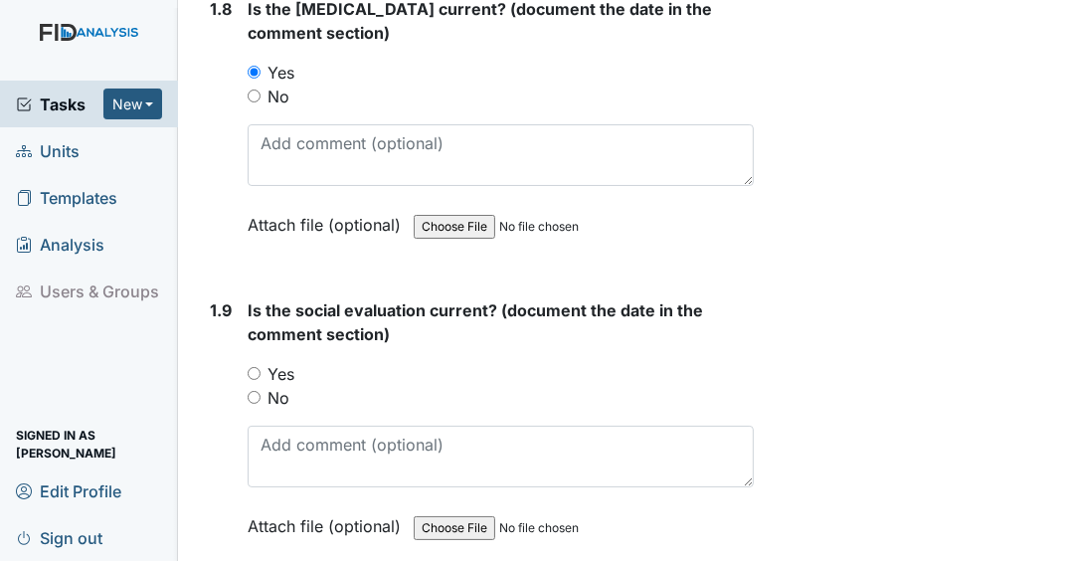
click at [255, 380] on input "Yes" at bounding box center [254, 373] width 13 height 13
radio input "true"
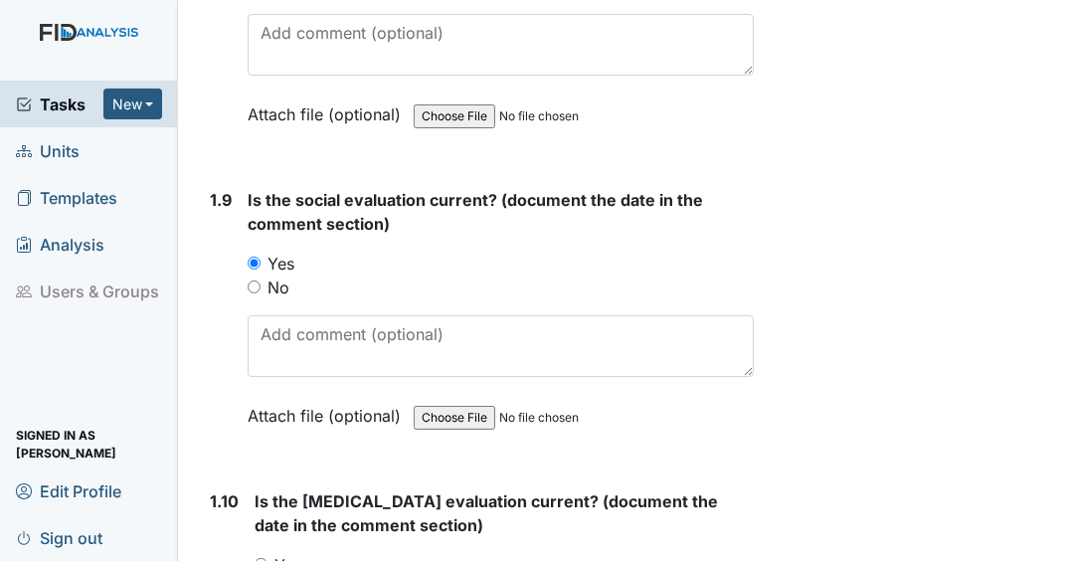
scroll to position [2942, 0]
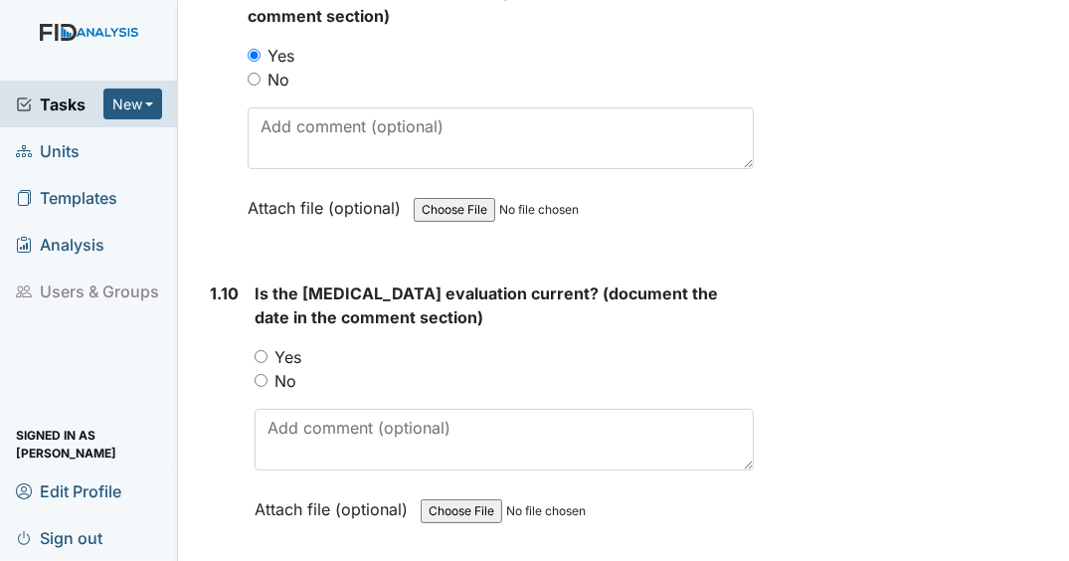
click at [259, 363] on input "Yes" at bounding box center [260, 356] width 13 height 13
radio input "true"
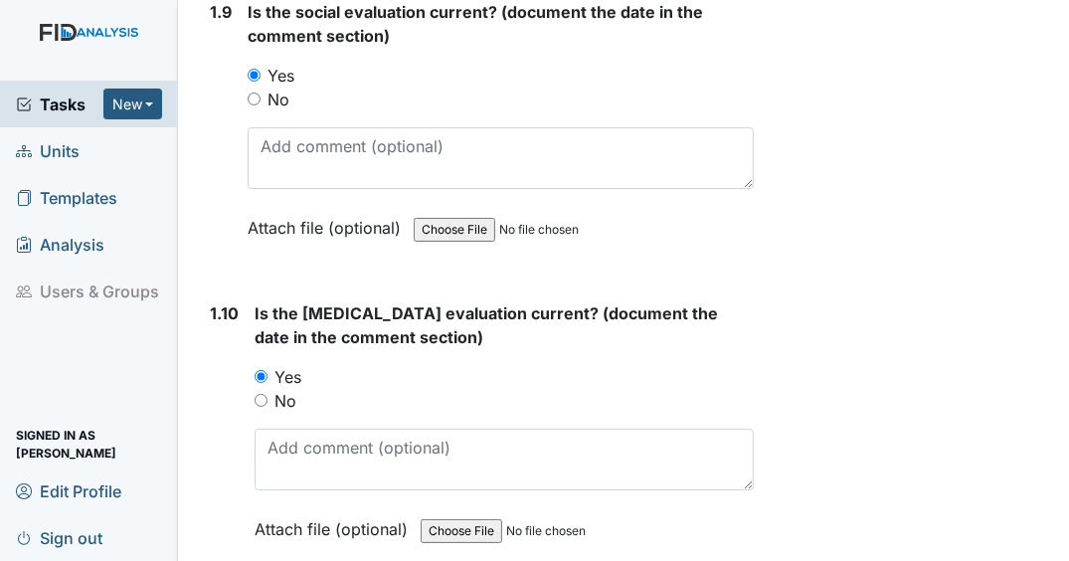
scroll to position [3261, 0]
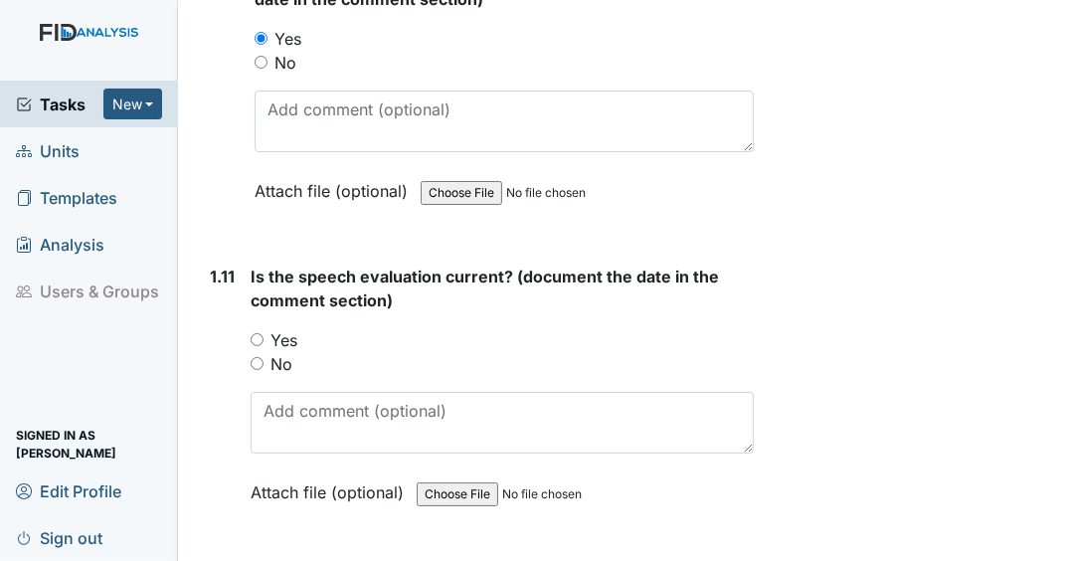
click at [254, 346] on input "Yes" at bounding box center [257, 339] width 13 height 13
radio input "true"
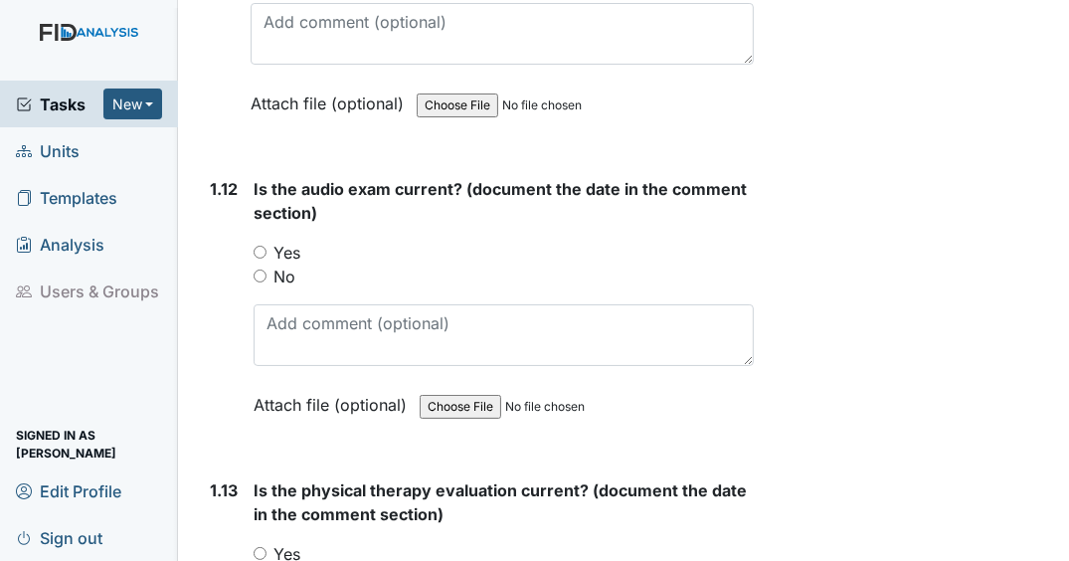
scroll to position [3658, 0]
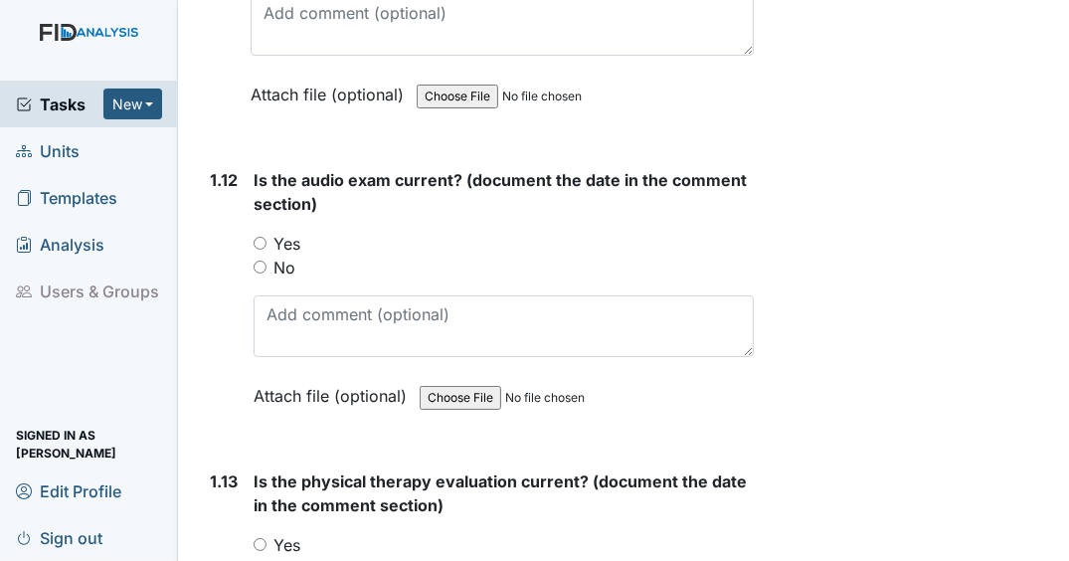
click at [257, 250] on input "Yes" at bounding box center [259, 243] width 13 height 13
radio input "true"
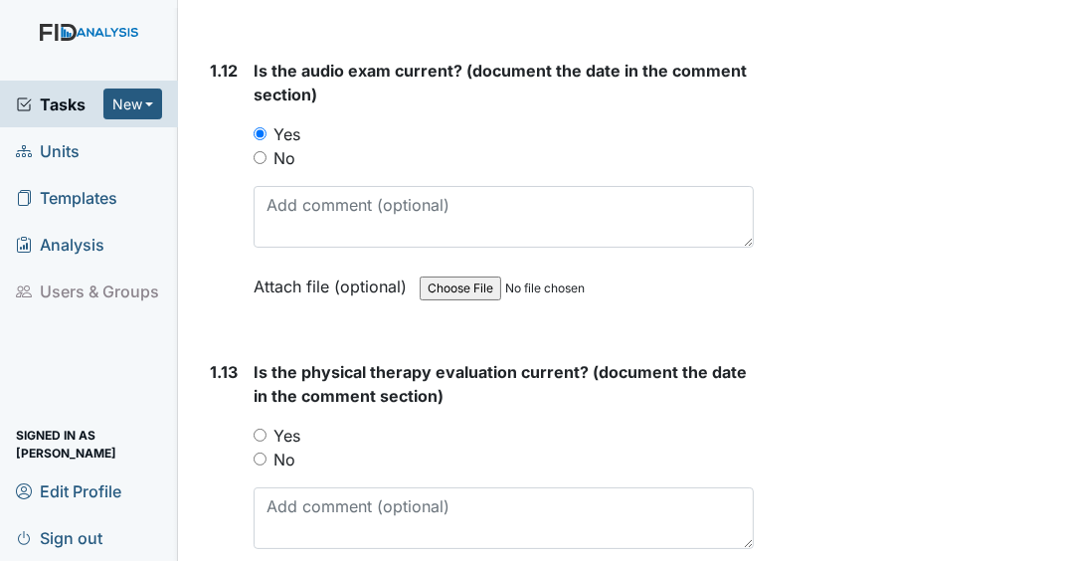
scroll to position [3897, 0]
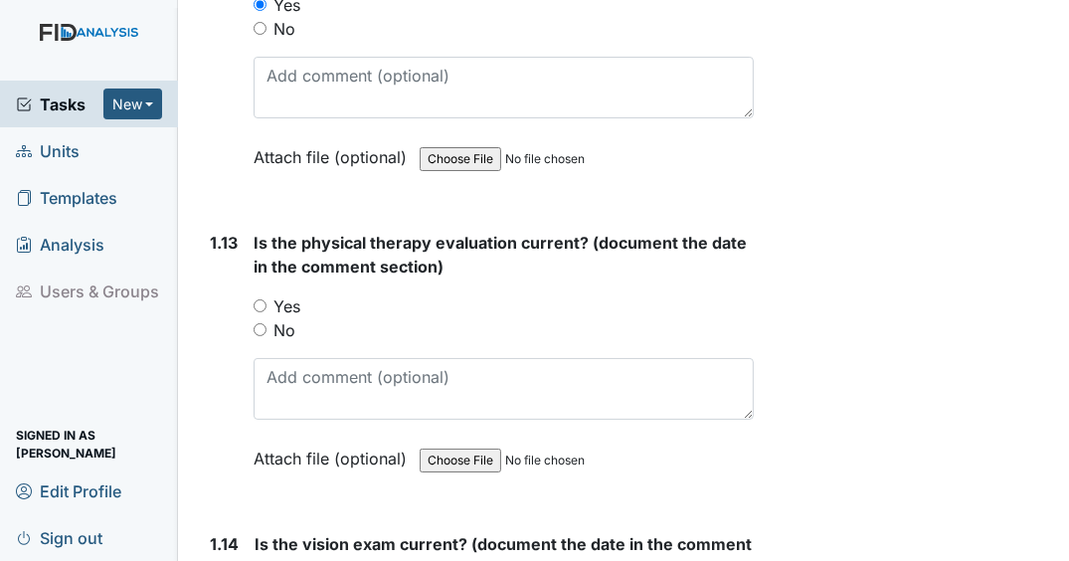
click at [259, 309] on input "Yes" at bounding box center [259, 305] width 13 height 13
radio input "true"
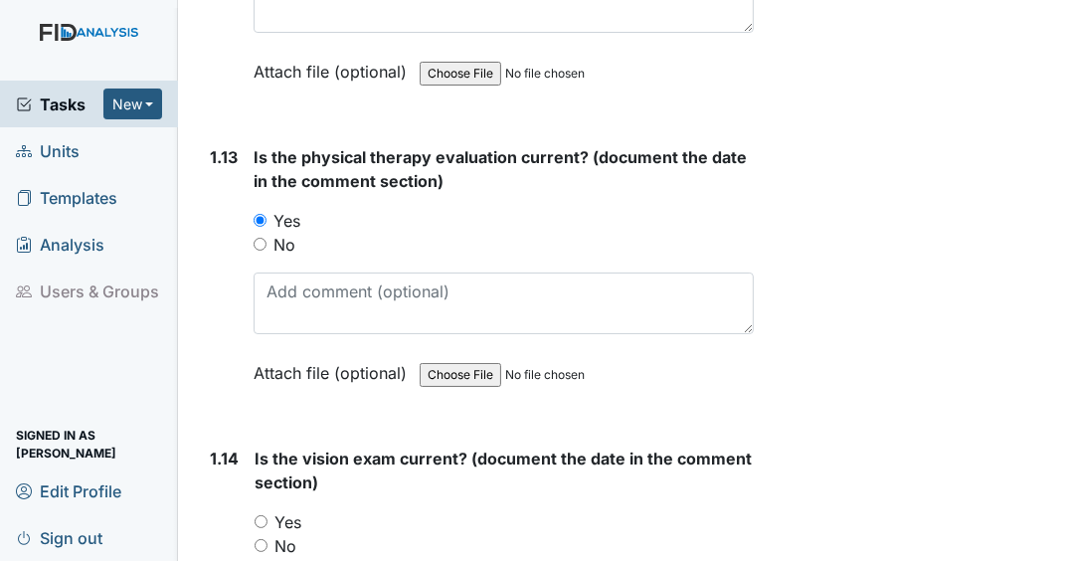
scroll to position [4135, 0]
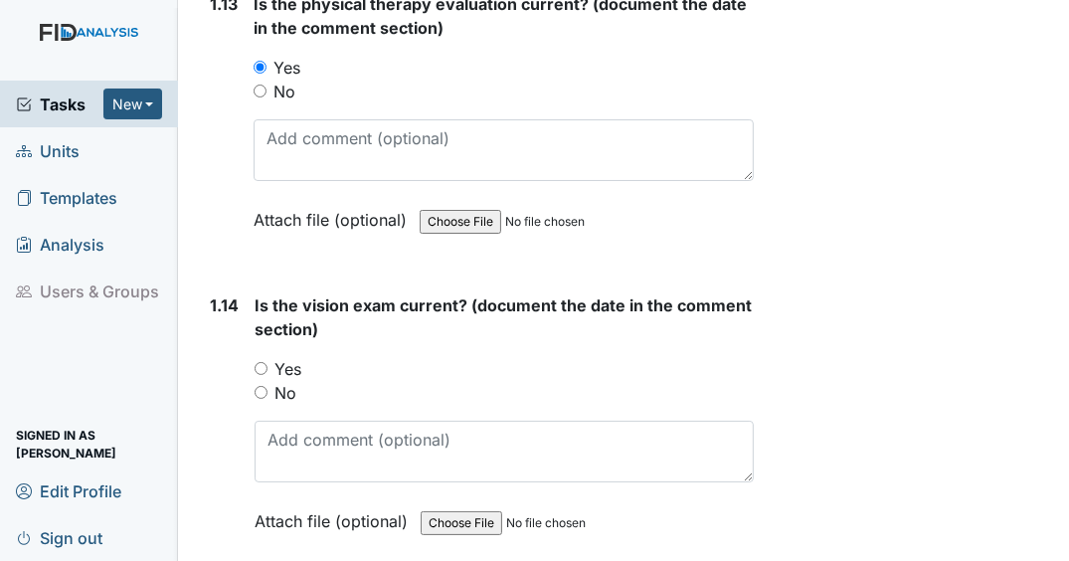
click at [260, 371] on input "Yes" at bounding box center [260, 368] width 13 height 13
radio input "true"
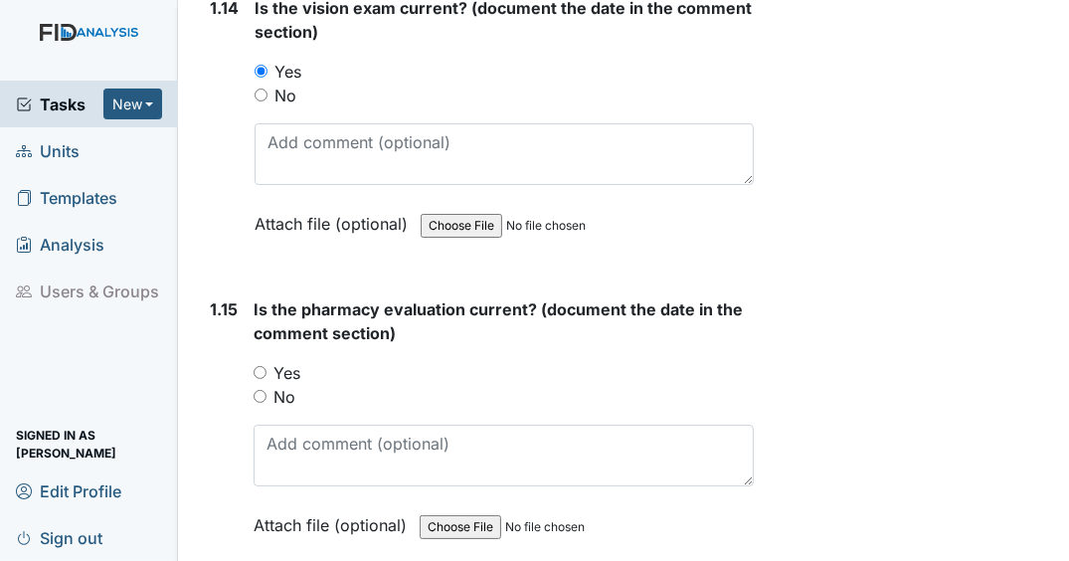
scroll to position [4453, 0]
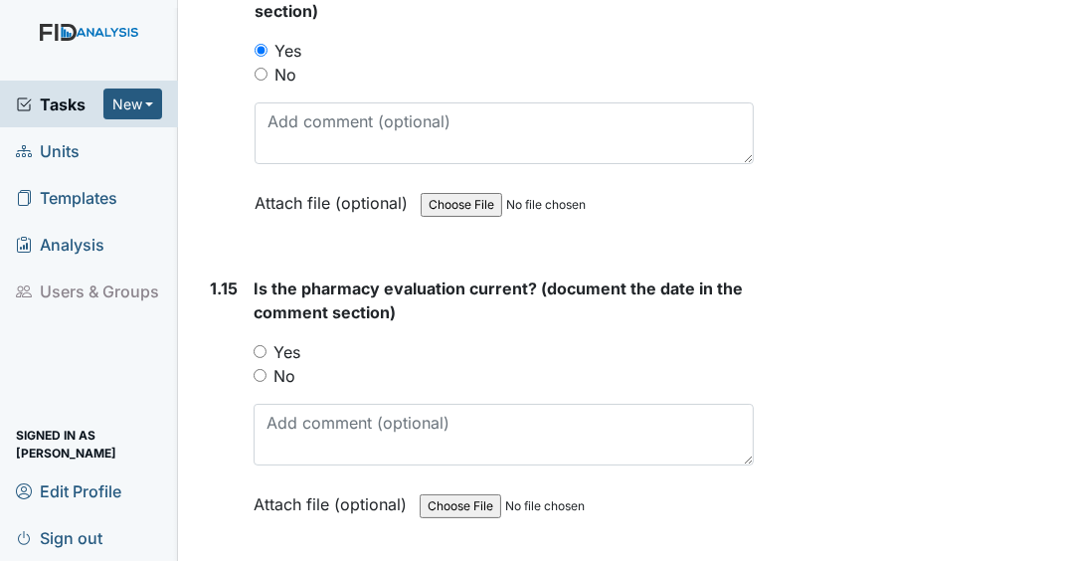
click at [255, 353] on input "Yes" at bounding box center [259, 351] width 13 height 13
radio input "true"
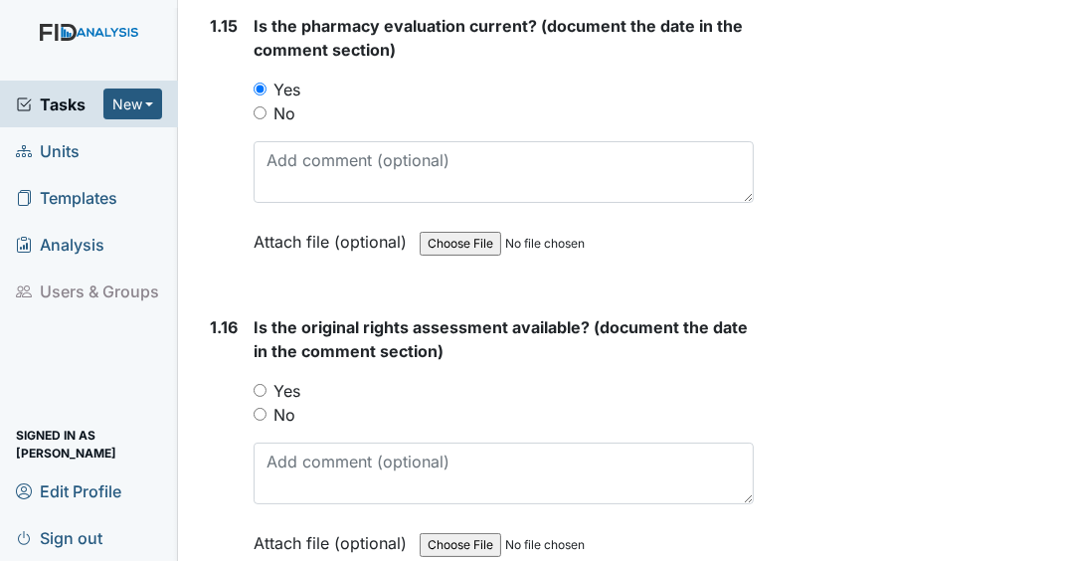
scroll to position [4772, 0]
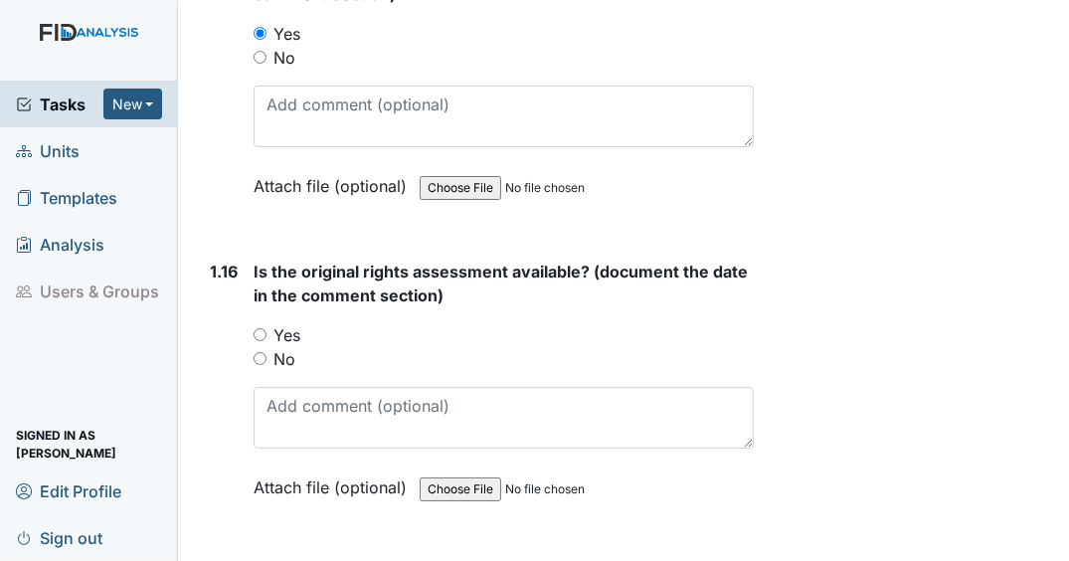
click at [262, 336] on input "Yes" at bounding box center [259, 334] width 13 height 13
radio input "true"
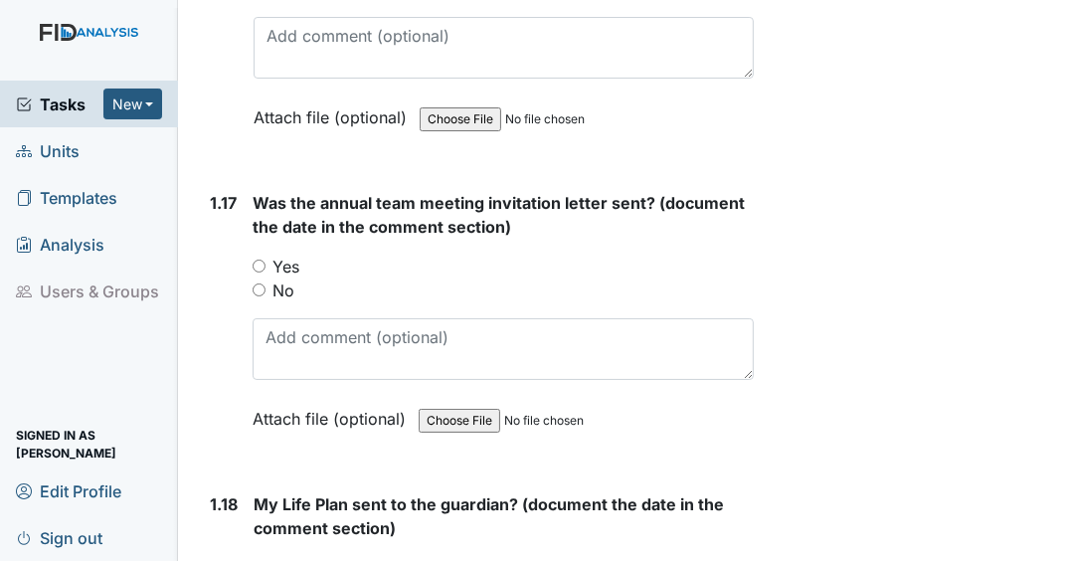
scroll to position [5169, 0]
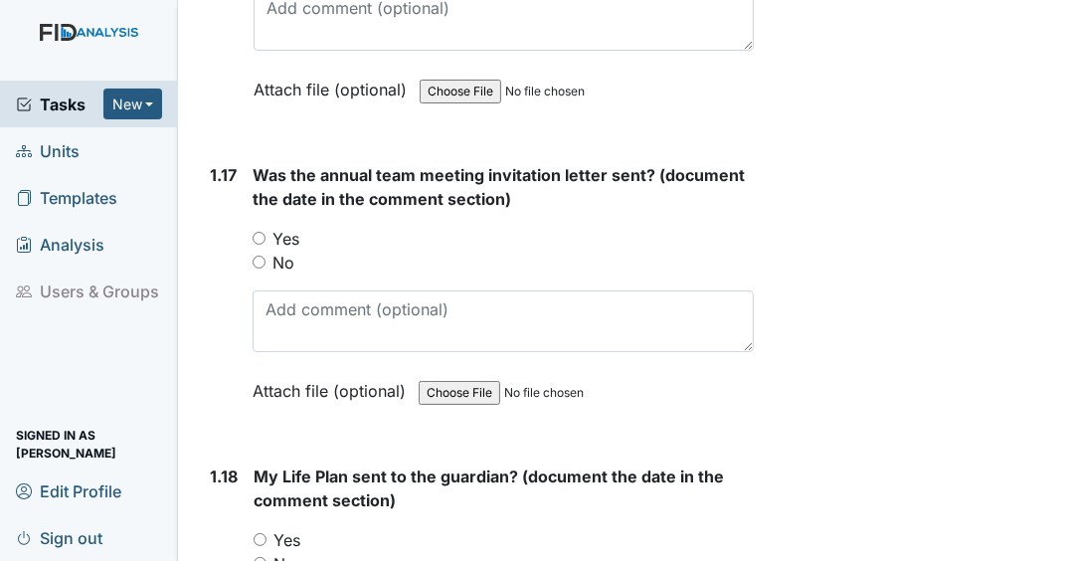
click at [263, 262] on input "No" at bounding box center [258, 261] width 13 height 13
radio input "true"
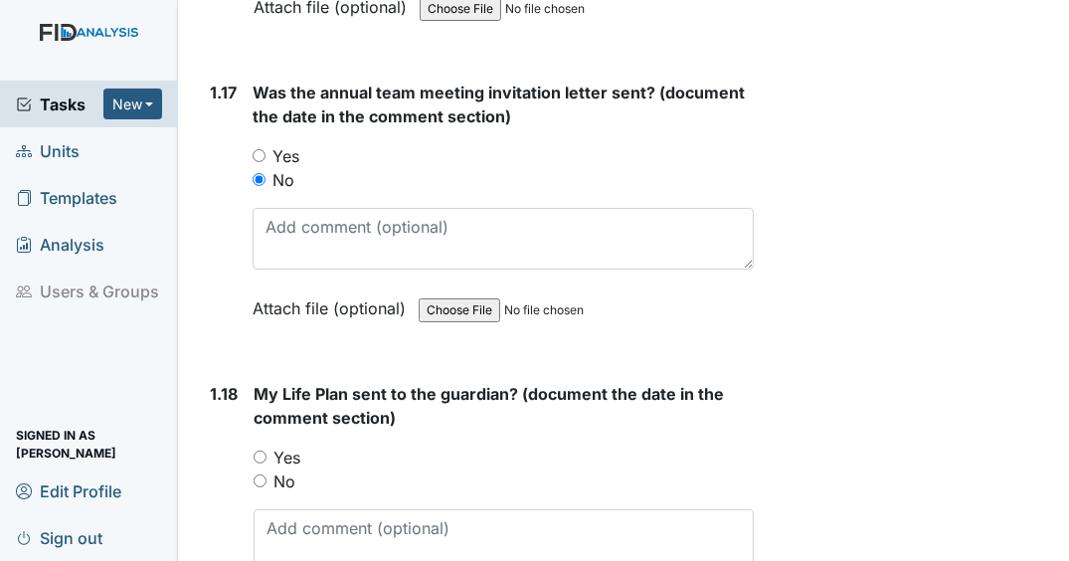
scroll to position [5328, 0]
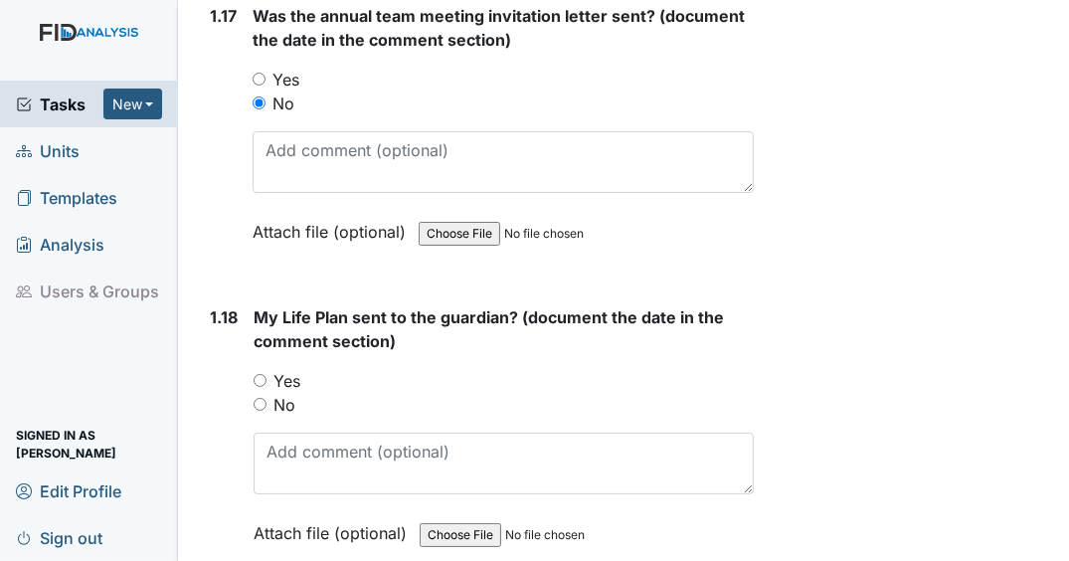
click at [259, 401] on input "No" at bounding box center [259, 404] width 13 height 13
radio input "true"
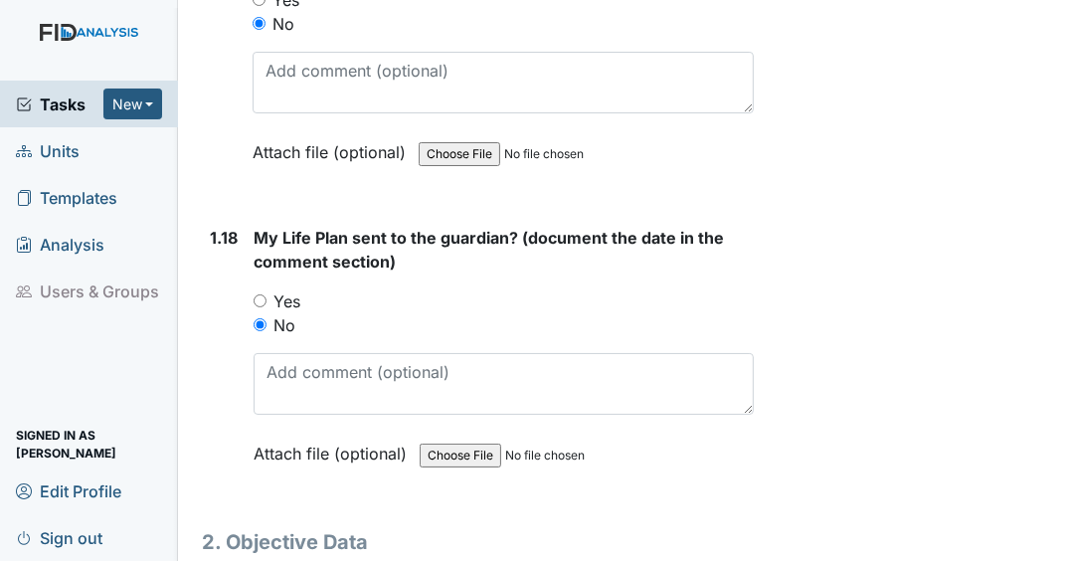
scroll to position [5483, 0]
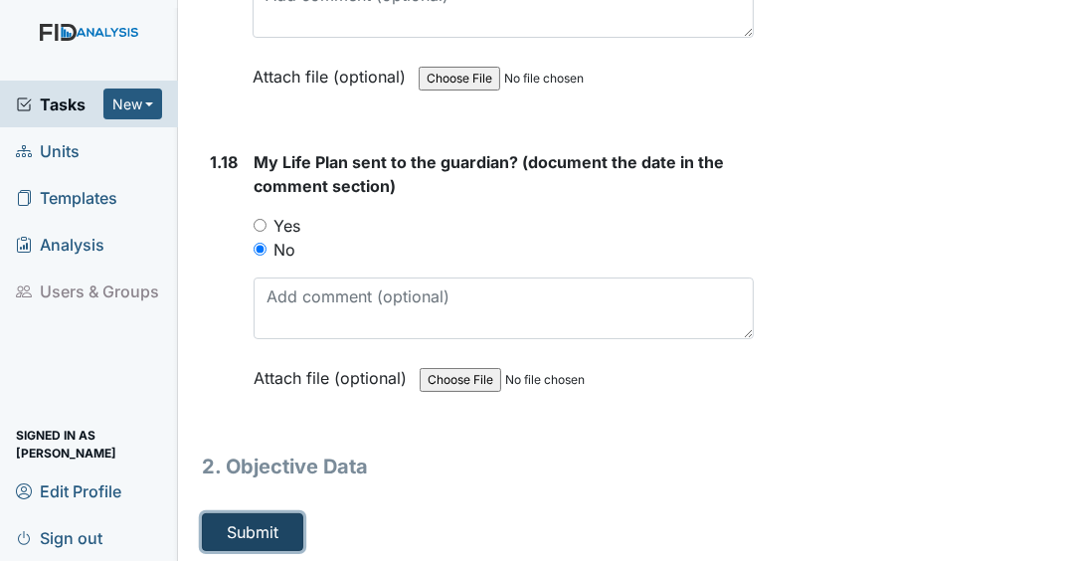
click at [278, 527] on button "Submit" at bounding box center [252, 532] width 101 height 38
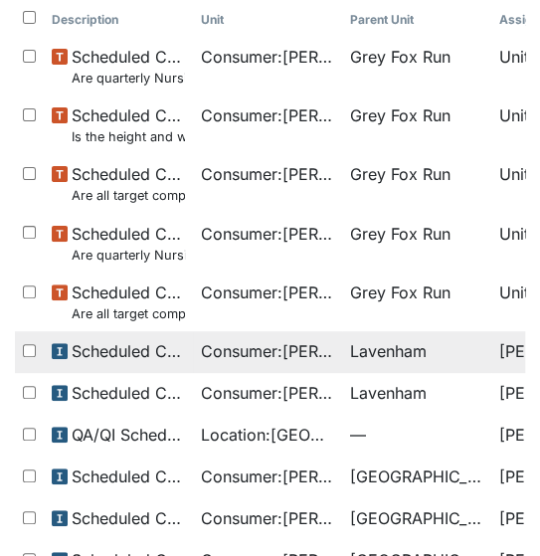
scroll to position [239, 0]
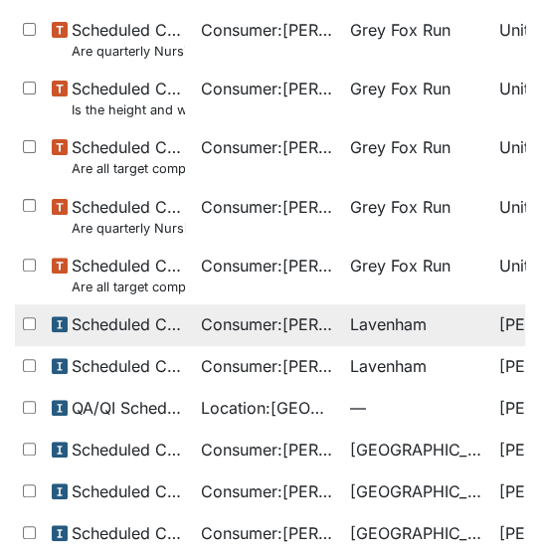
click at [387, 312] on span "Lavenham" at bounding box center [388, 324] width 77 height 24
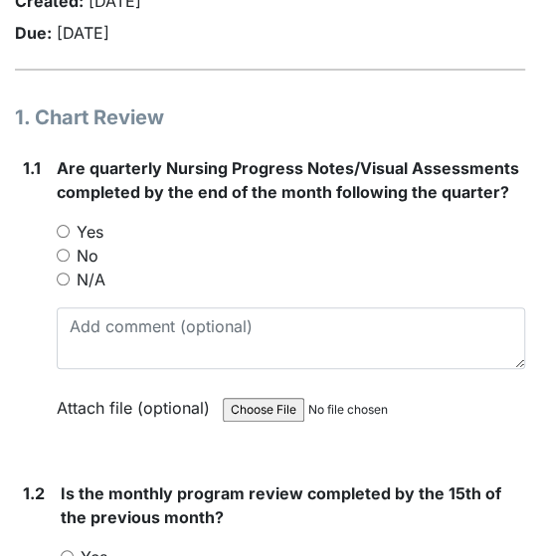
scroll to position [318, 0]
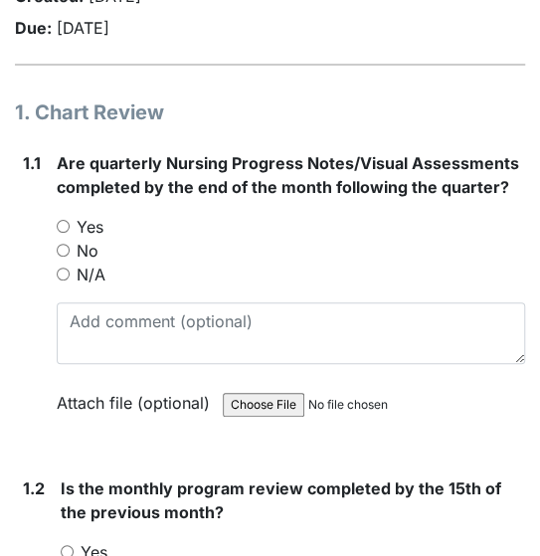
click at [62, 227] on input "Yes" at bounding box center [63, 226] width 13 height 13
radio input "true"
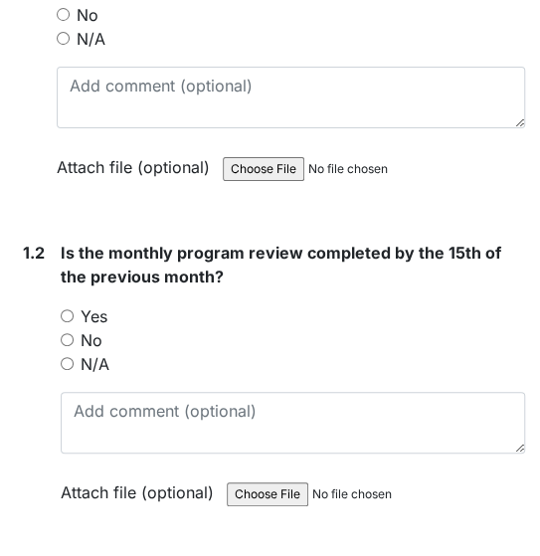
scroll to position [557, 0]
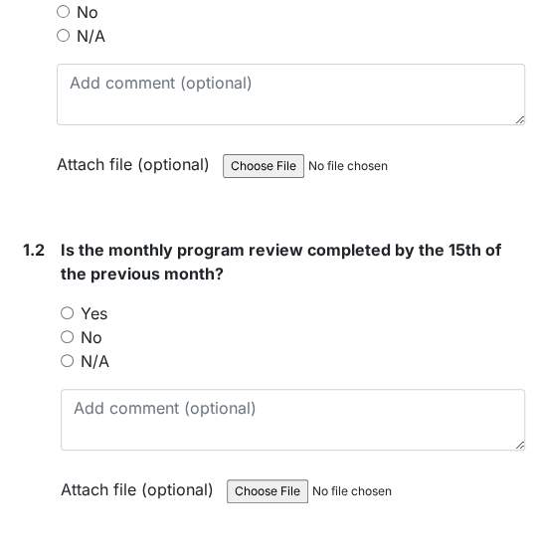
click at [69, 335] on input "No" at bounding box center [67, 336] width 13 height 13
radio input "true"
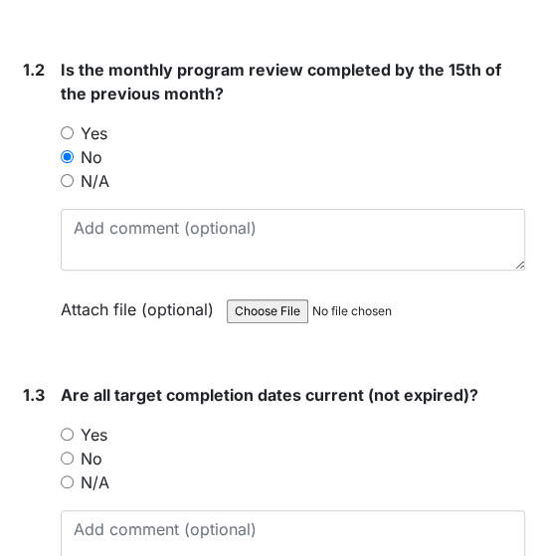
scroll to position [795, 0]
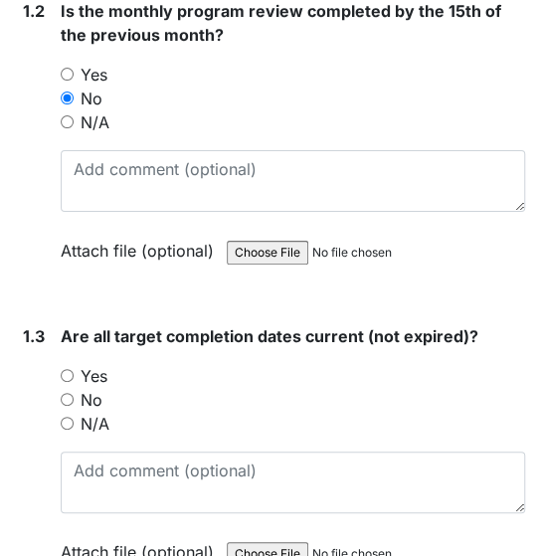
click at [69, 401] on input "No" at bounding box center [67, 399] width 13 height 13
radio input "true"
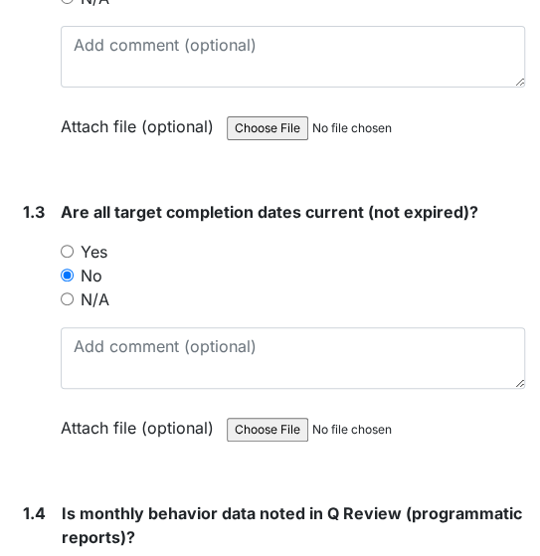
scroll to position [1113, 0]
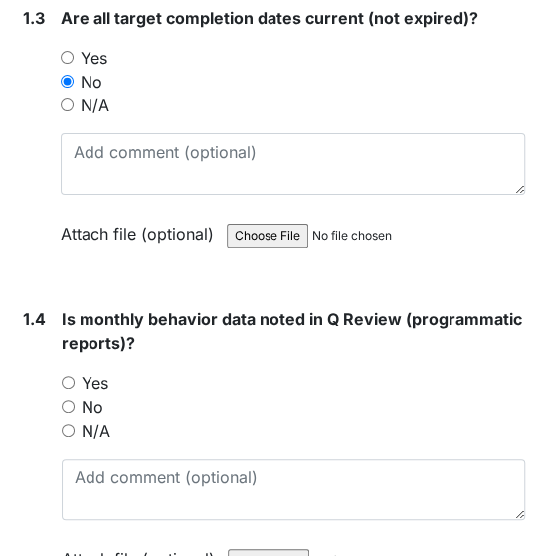
click at [70, 376] on input "Yes" at bounding box center [68, 382] width 13 height 13
radio input "true"
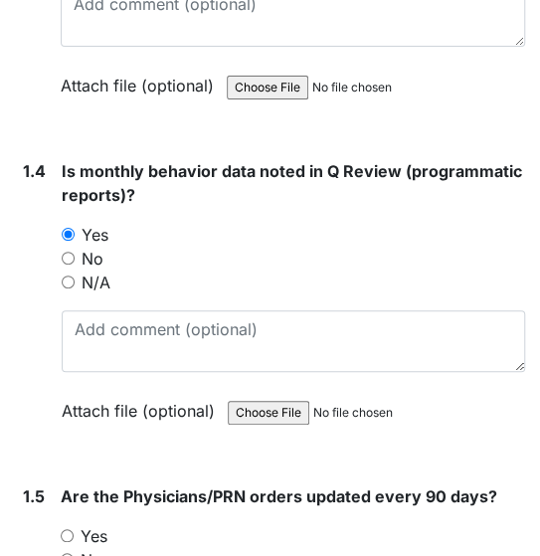
scroll to position [1272, 0]
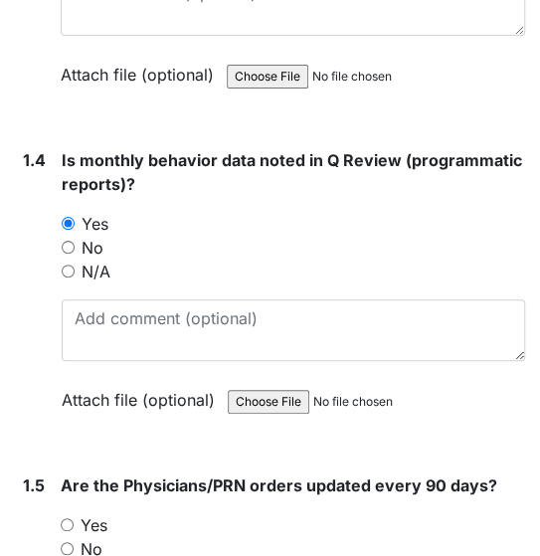
click at [65, 521] on input "Yes" at bounding box center [67, 524] width 13 height 13
radio input "true"
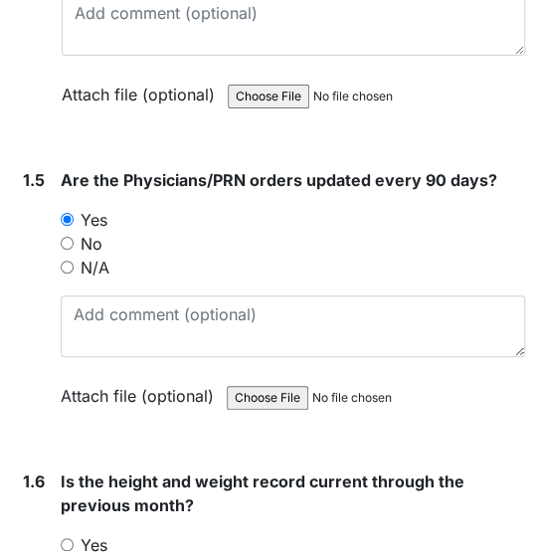
scroll to position [1591, 0]
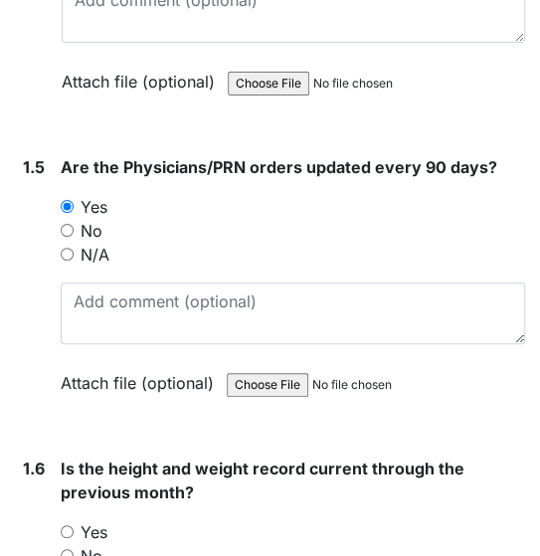
click at [69, 525] on input "Yes" at bounding box center [67, 531] width 13 height 13
radio input "true"
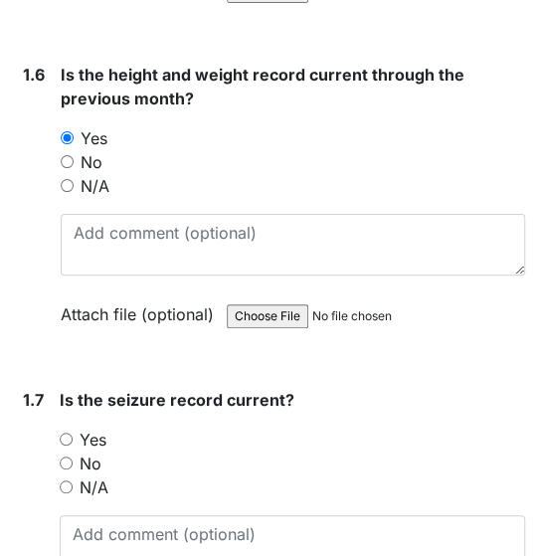
scroll to position [1988, 0]
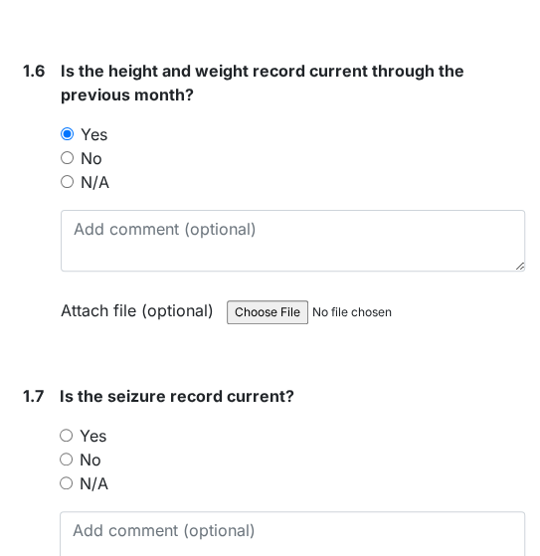
click at [71, 476] on input "N/A" at bounding box center [66, 482] width 13 height 13
radio input "true"
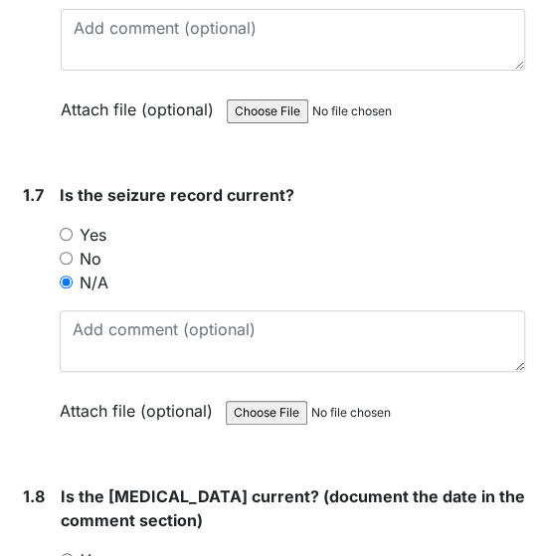
scroll to position [2306, 0]
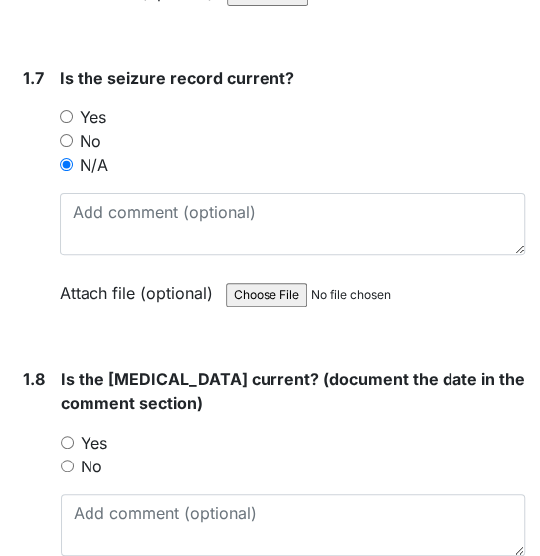
click at [71, 435] on input "Yes" at bounding box center [67, 441] width 13 height 13
radio input "true"
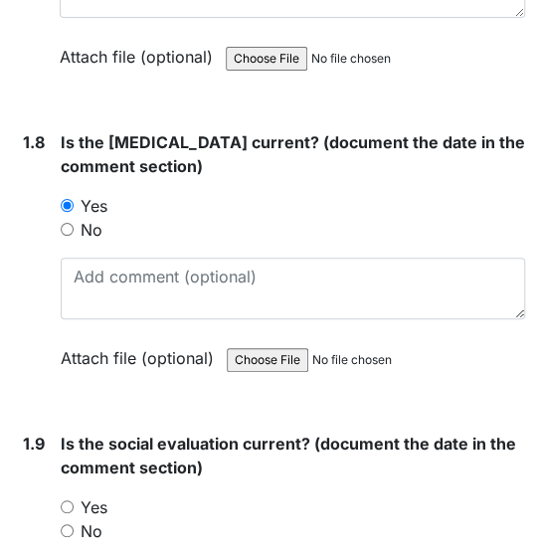
scroll to position [2545, 0]
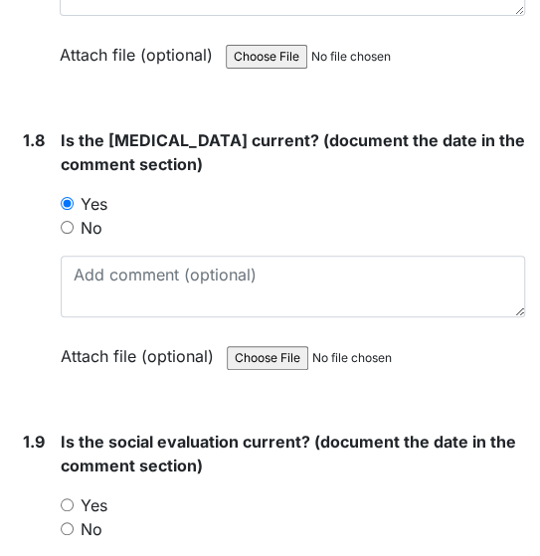
click at [65, 522] on input "No" at bounding box center [67, 528] width 13 height 13
radio input "true"
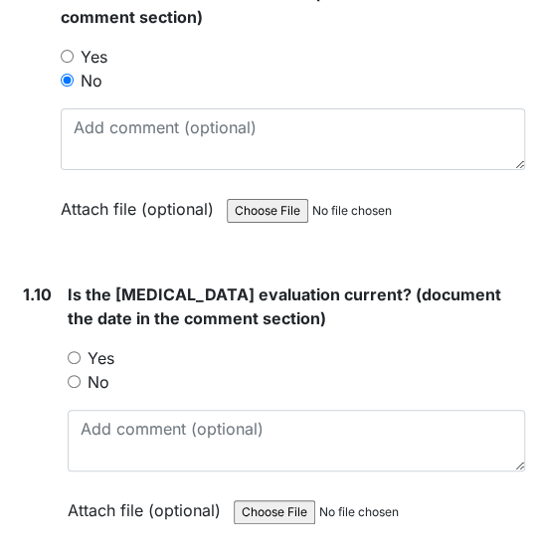
scroll to position [3022, 0]
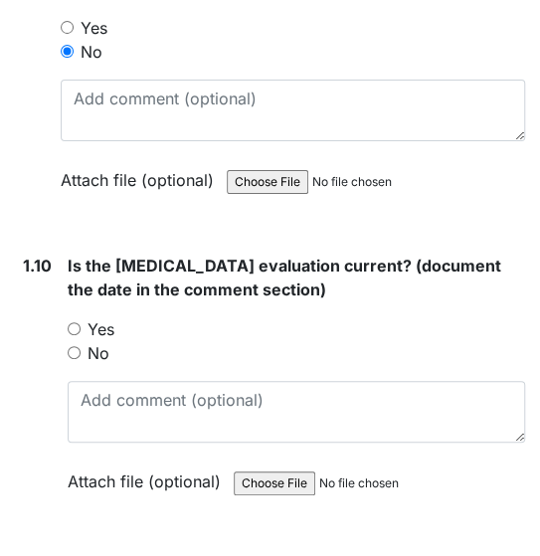
drag, startPoint x: 74, startPoint y: 318, endPoint x: 87, endPoint y: 318, distance: 13.9
click at [74, 322] on input "Yes" at bounding box center [74, 328] width 13 height 13
radio input "true"
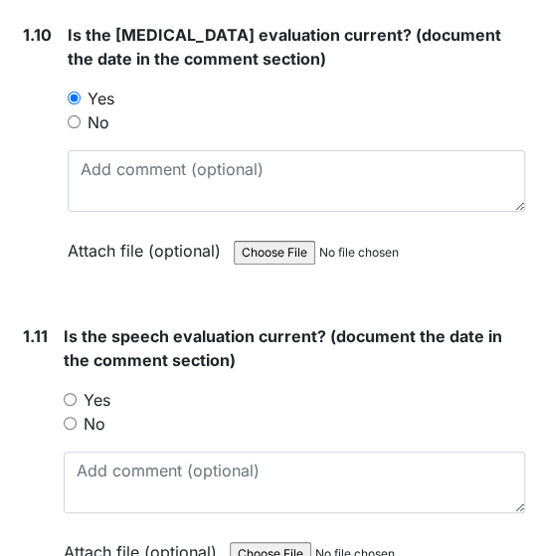
scroll to position [3261, 0]
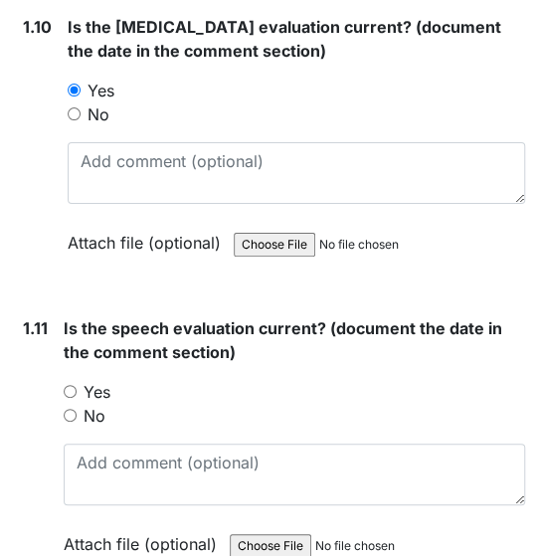
click at [75, 385] on input "Yes" at bounding box center [70, 391] width 13 height 13
radio input "true"
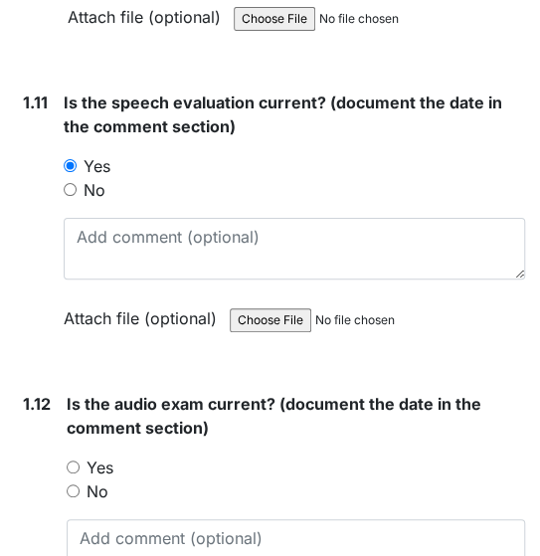
scroll to position [3499, 0]
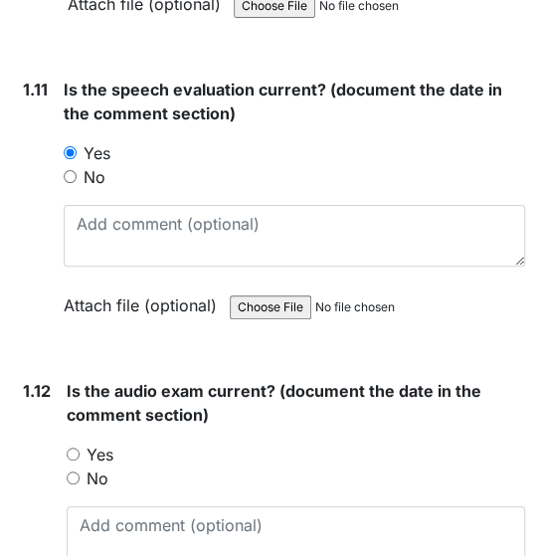
click at [73, 447] on input "Yes" at bounding box center [73, 453] width 13 height 13
radio input "true"
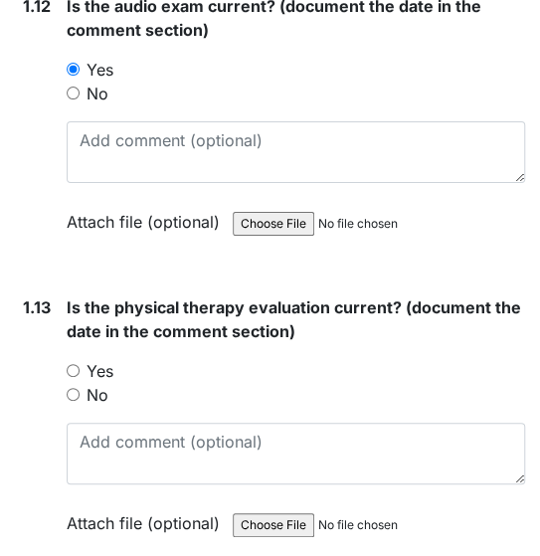
scroll to position [3897, 0]
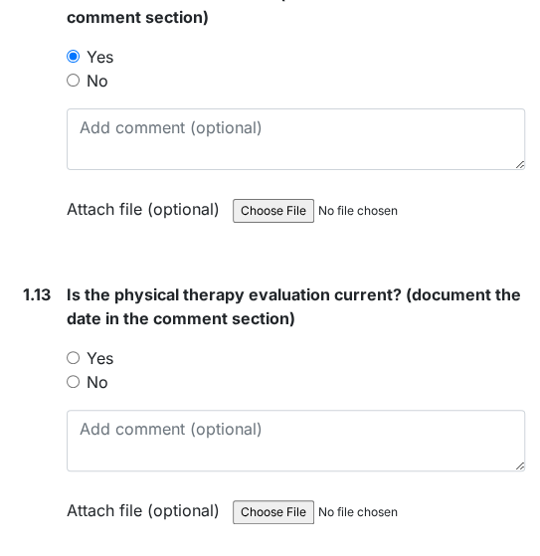
click at [74, 351] on input "Yes" at bounding box center [73, 357] width 13 height 13
radio input "true"
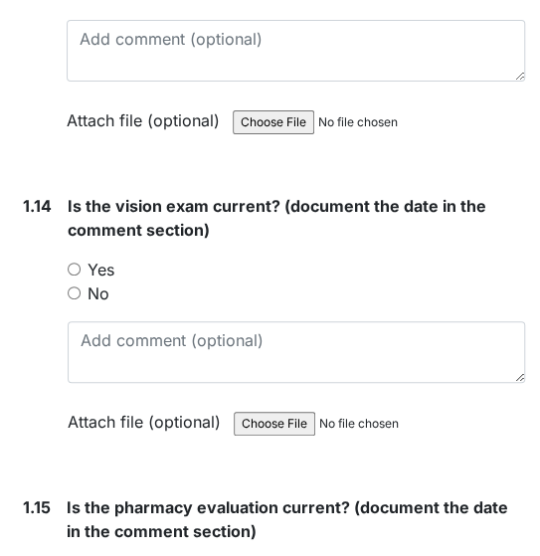
scroll to position [4294, 0]
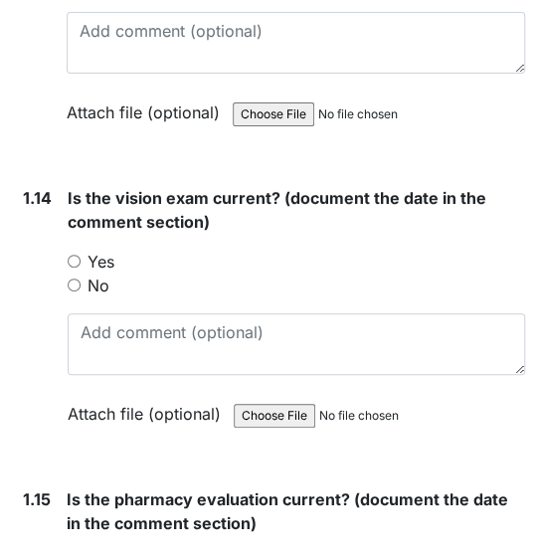
click at [73, 254] on input "Yes" at bounding box center [74, 260] width 13 height 13
radio input "true"
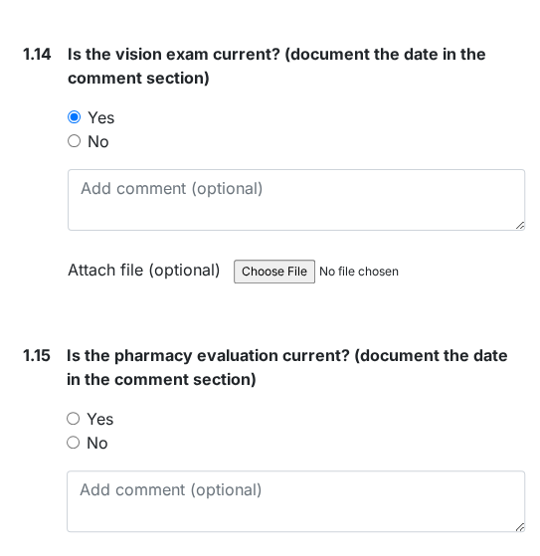
scroll to position [4453, 0]
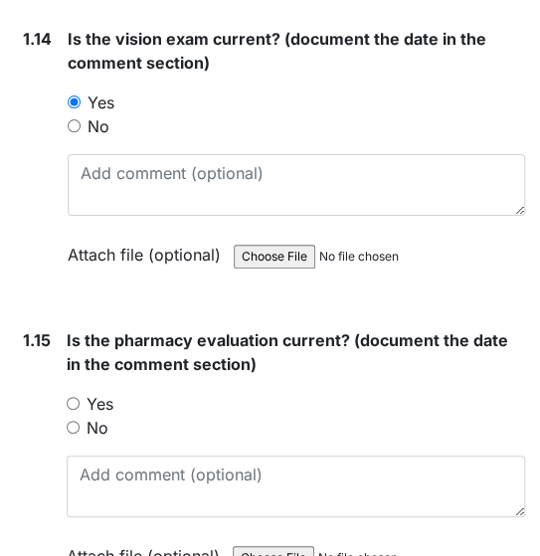
click at [75, 397] on input "Yes" at bounding box center [73, 403] width 13 height 13
radio input "true"
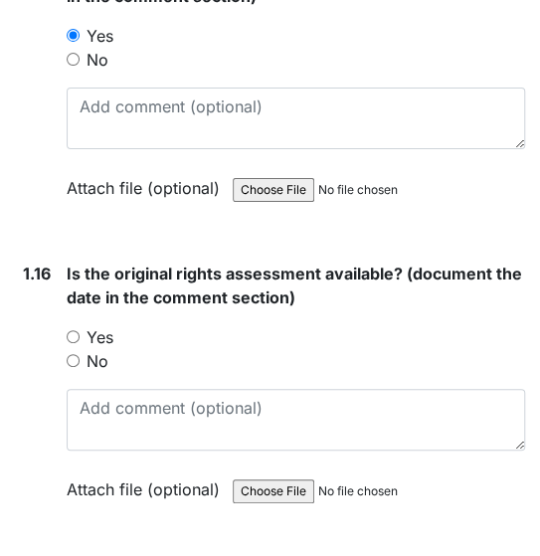
scroll to position [4851, 0]
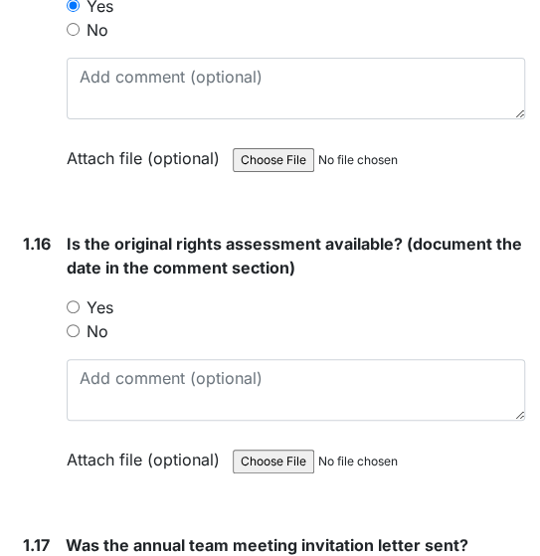
click at [78, 300] on input "Yes" at bounding box center [73, 306] width 13 height 13
radio input "true"
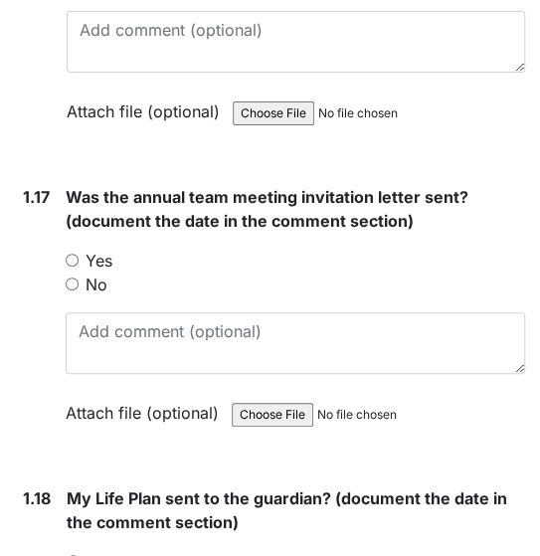
scroll to position [5249, 0]
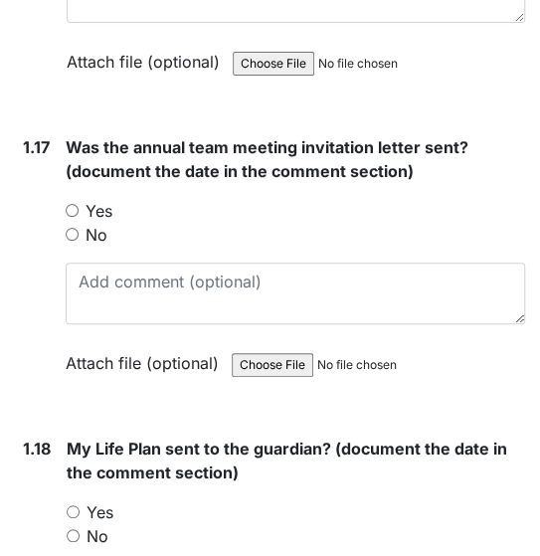
click at [74, 228] on input "No" at bounding box center [72, 234] width 13 height 13
radio input "true"
click at [75, 529] on input "No" at bounding box center [73, 535] width 13 height 13
radio input "true"
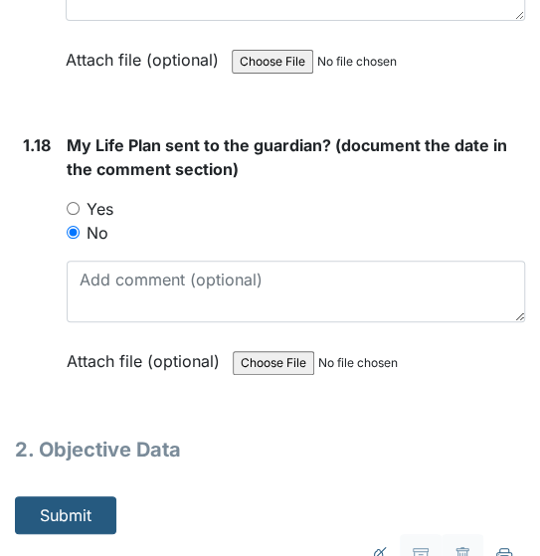
scroll to position [5567, 0]
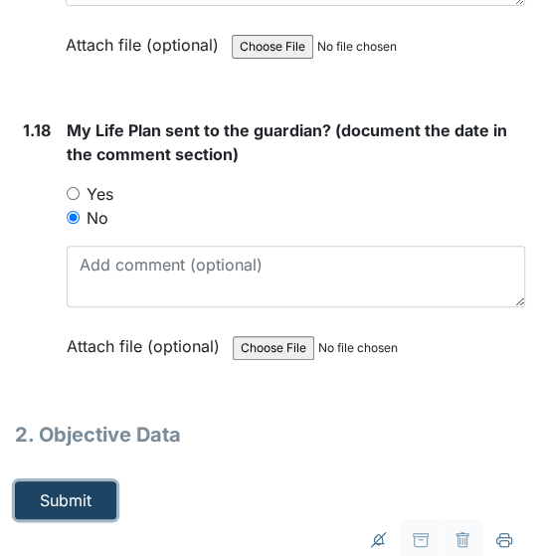
click at [96, 481] on button "Submit" at bounding box center [65, 500] width 101 height 38
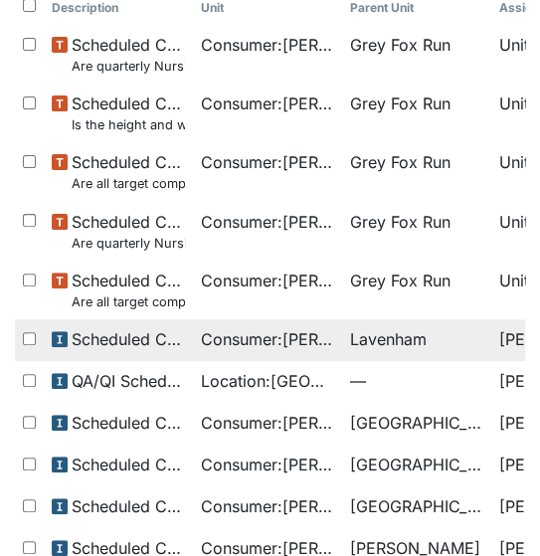
scroll to position [239, 0]
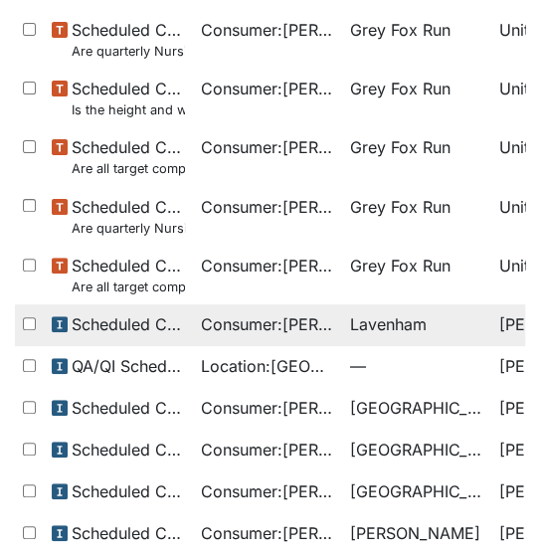
click at [441, 312] on span "Lavenham" at bounding box center [416, 324] width 133 height 24
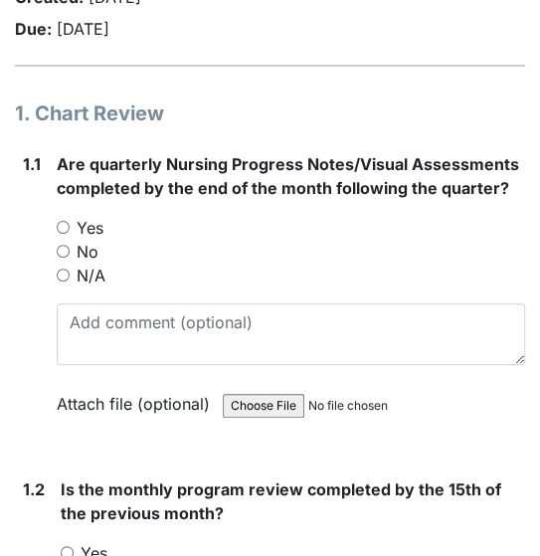
scroll to position [318, 0]
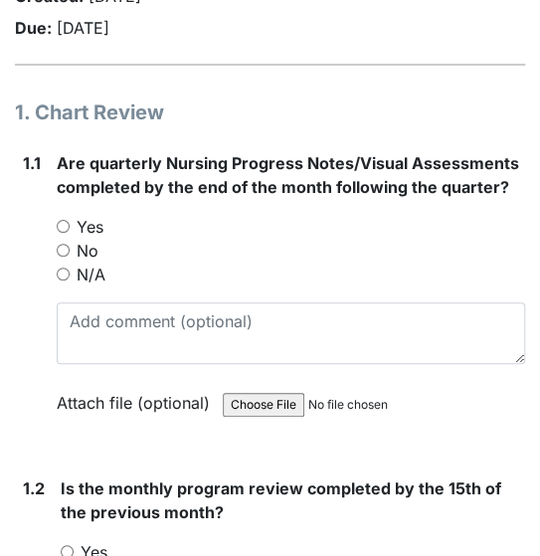
click at [66, 227] on input "Yes" at bounding box center [63, 226] width 13 height 13
radio input "true"
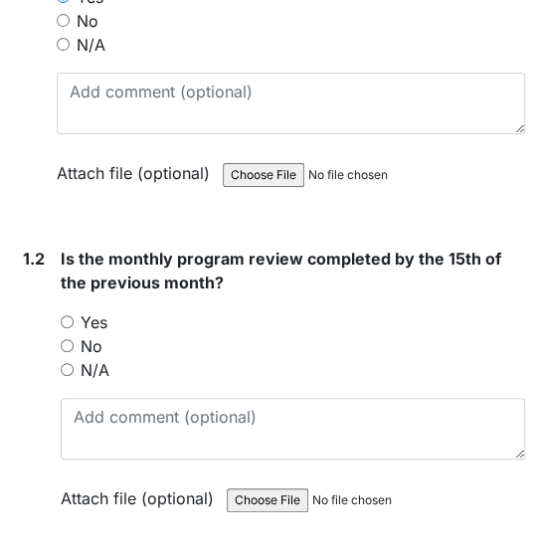
scroll to position [557, 0]
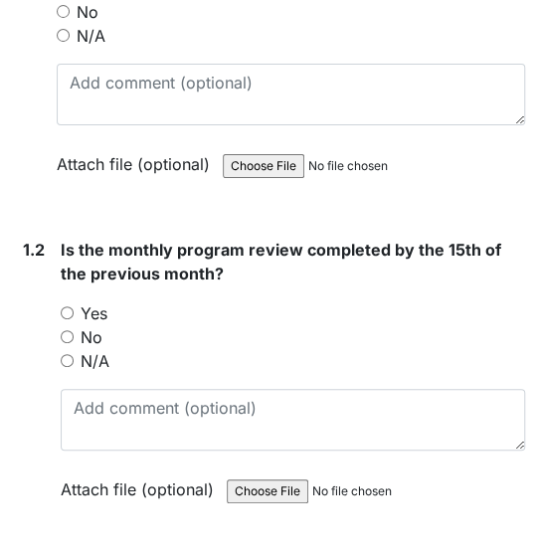
click at [68, 330] on input "No" at bounding box center [67, 336] width 13 height 13
radio input "true"
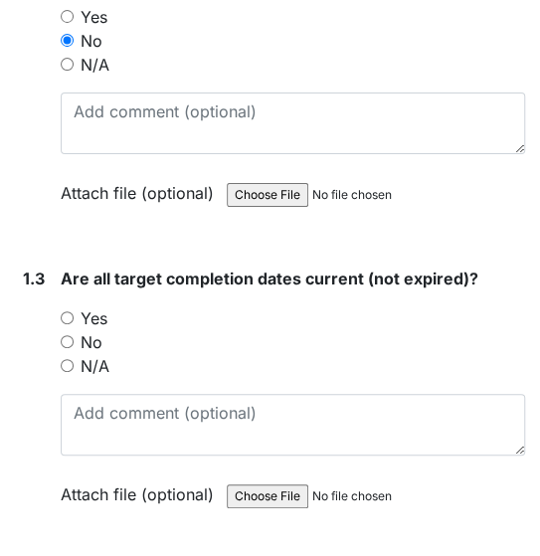
scroll to position [875, 0]
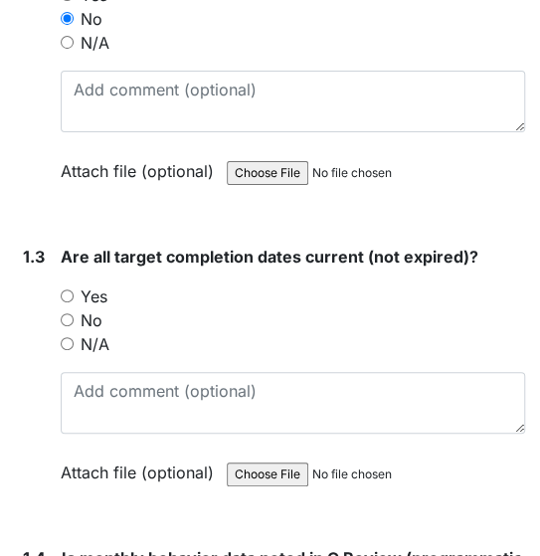
click at [68, 316] on input "No" at bounding box center [67, 319] width 13 height 13
radio input "true"
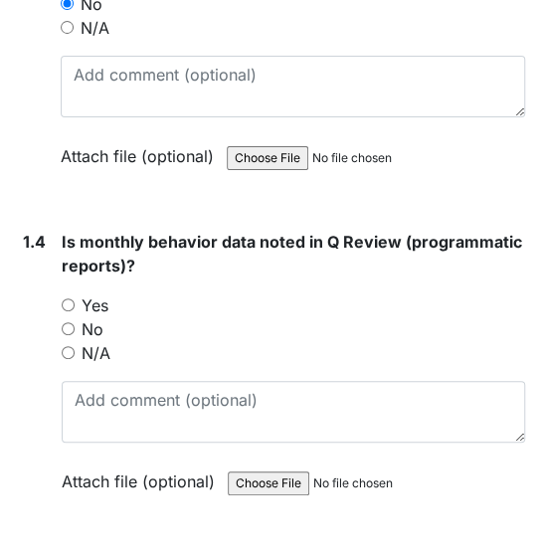
scroll to position [1193, 0]
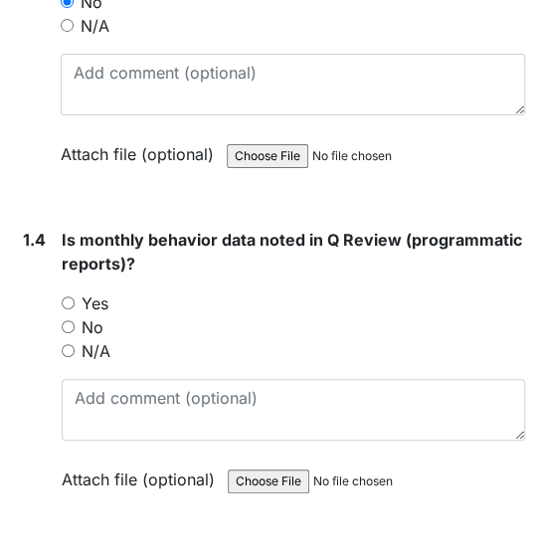
drag, startPoint x: 68, startPoint y: 295, endPoint x: 86, endPoint y: 322, distance: 32.8
click at [68, 296] on input "Yes" at bounding box center [68, 302] width 13 height 13
radio input "true"
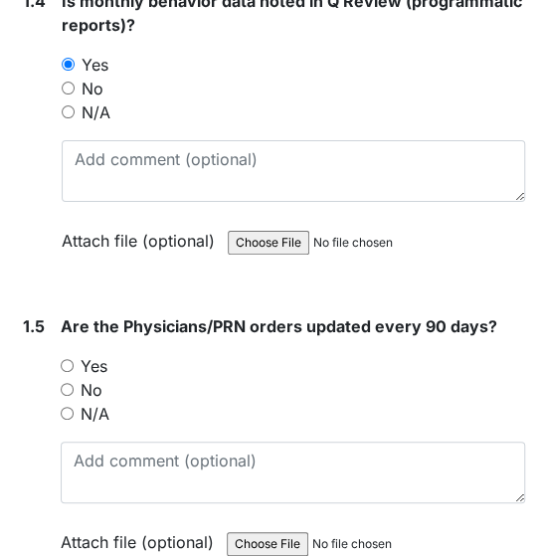
scroll to position [1511, 0]
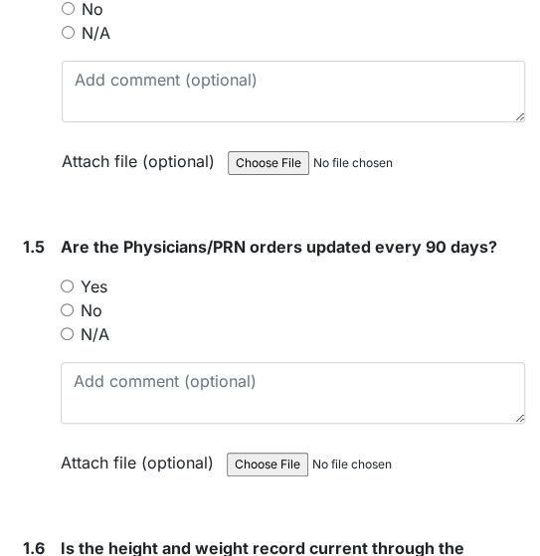
click at [69, 284] on input "Yes" at bounding box center [67, 285] width 13 height 13
radio input "true"
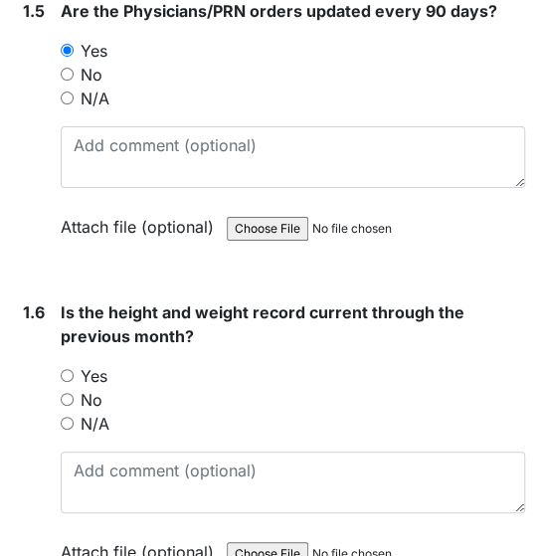
scroll to position [1750, 0]
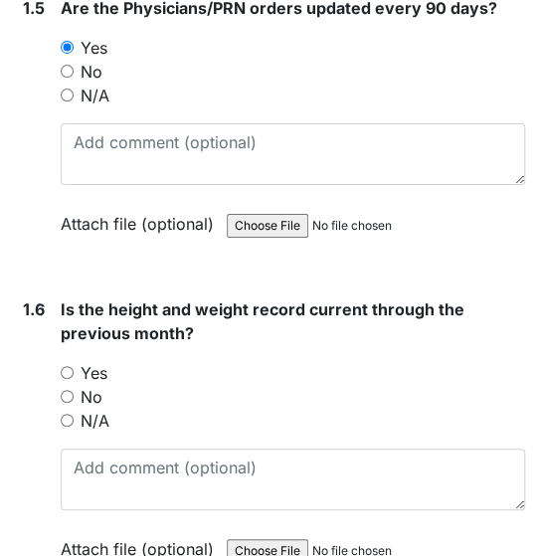
click at [69, 369] on input "Yes" at bounding box center [67, 372] width 13 height 13
radio input "true"
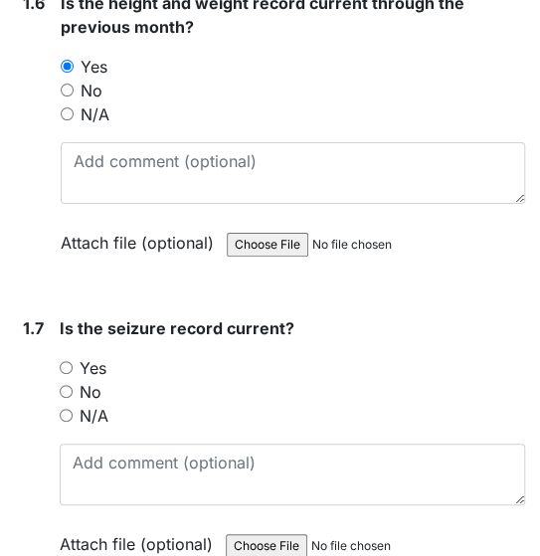
scroll to position [2147, 0]
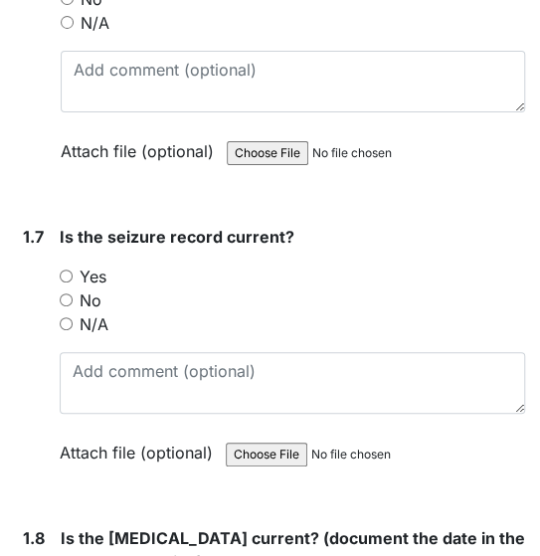
click at [69, 317] on input "N/A" at bounding box center [66, 323] width 13 height 13
radio input "true"
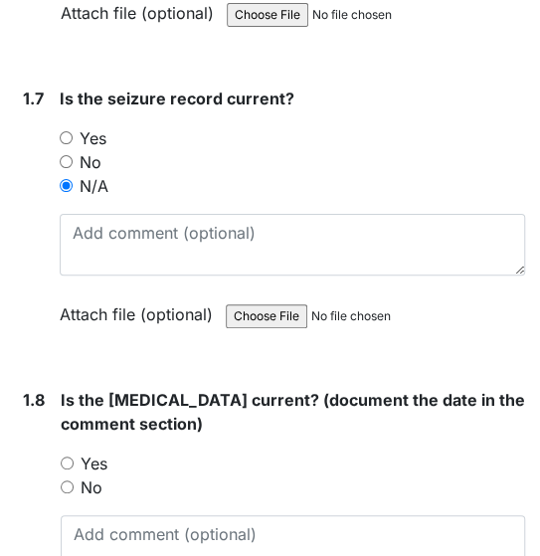
scroll to position [2306, 0]
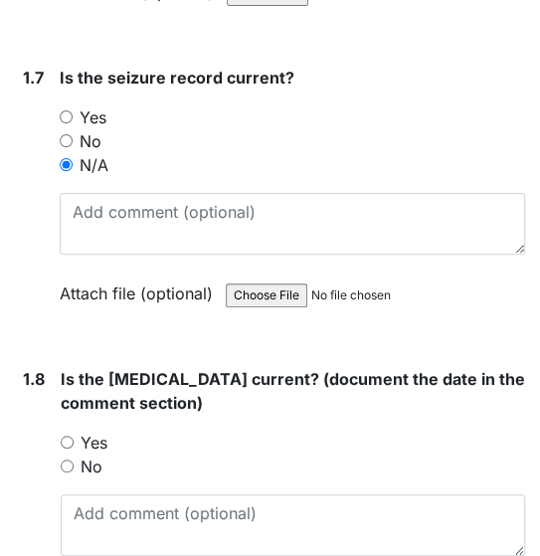
click at [69, 435] on input "Yes" at bounding box center [67, 441] width 13 height 13
radio input "true"
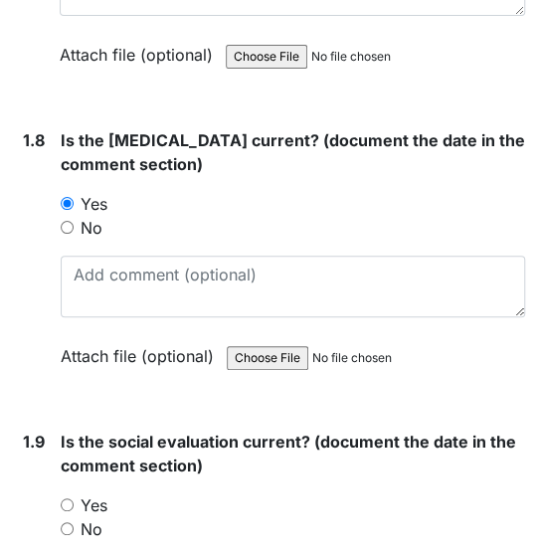
click at [69, 498] on input "Yes" at bounding box center [67, 504] width 13 height 13
radio input "true"
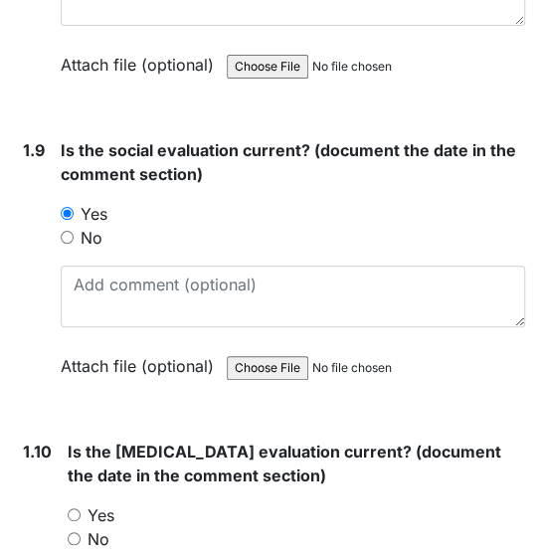
scroll to position [2863, 0]
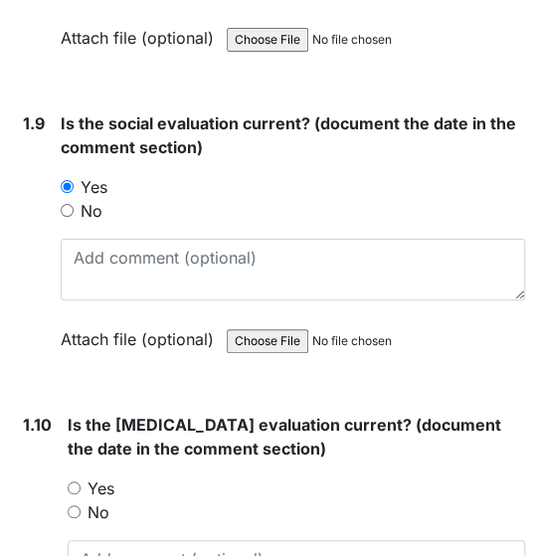
click at [75, 481] on input "Yes" at bounding box center [74, 487] width 13 height 13
radio input "true"
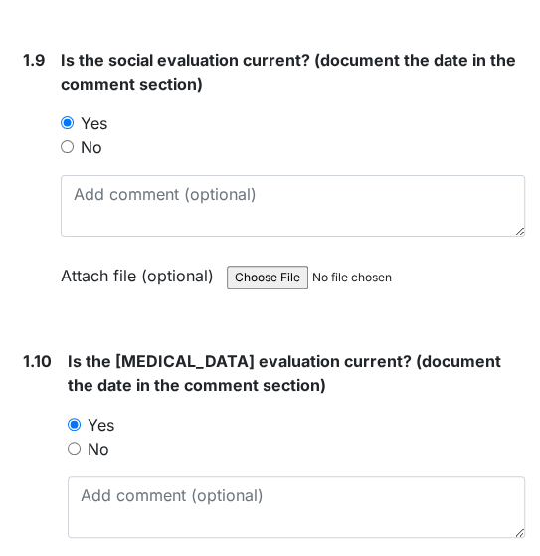
scroll to position [3101, 0]
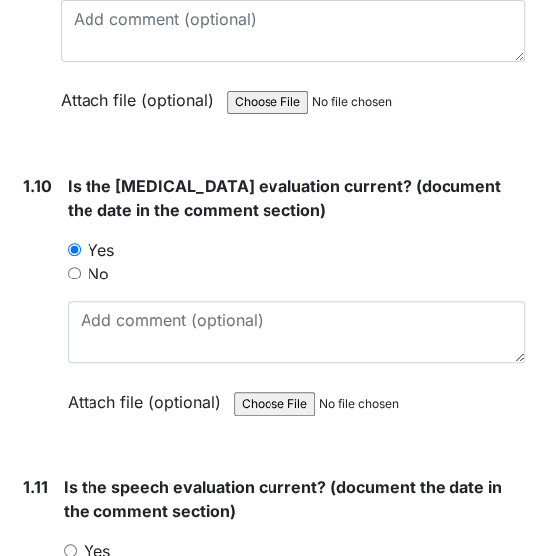
click at [65, 544] on input "Yes" at bounding box center [70, 550] width 13 height 13
radio input "true"
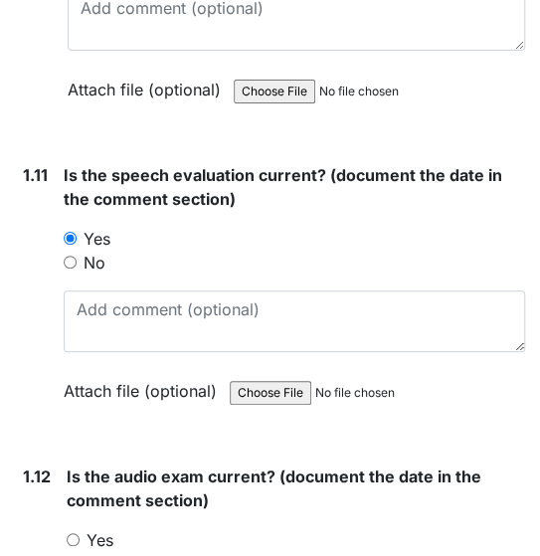
scroll to position [3420, 0]
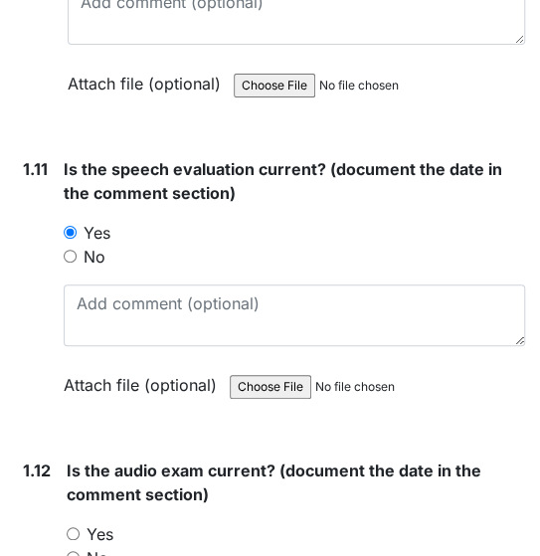
click at [72, 527] on input "Yes" at bounding box center [73, 533] width 13 height 13
radio input "true"
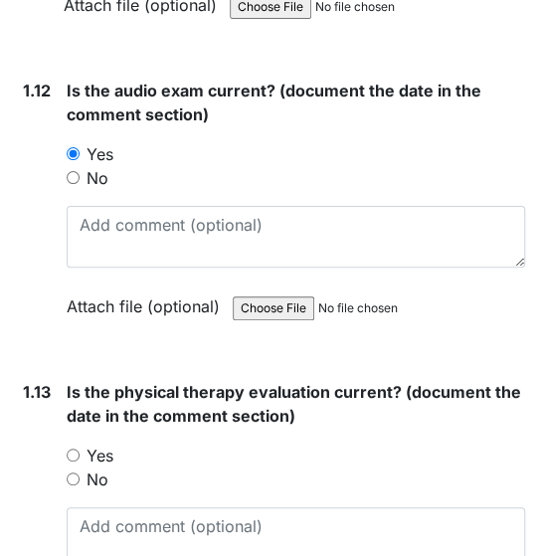
scroll to position [3817, 0]
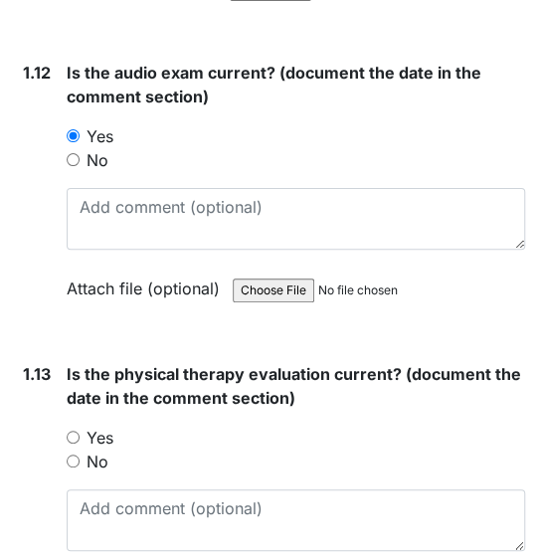
click at [77, 430] on input "Yes" at bounding box center [73, 436] width 13 height 13
radio input "true"
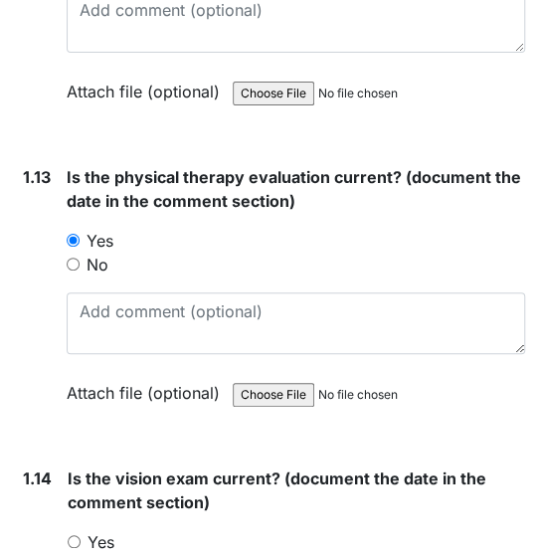
scroll to position [4056, 0]
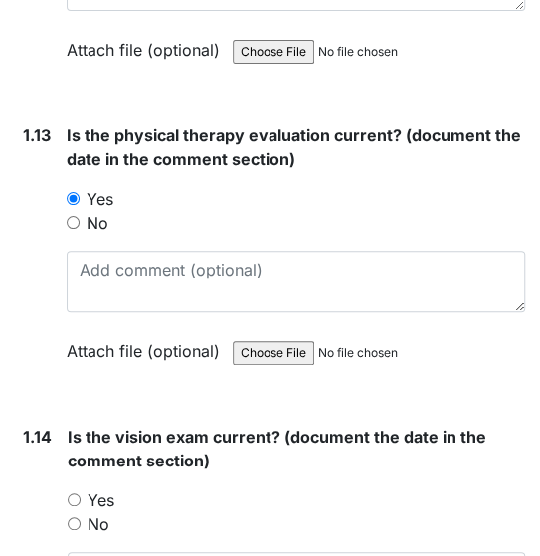
click at [77, 493] on input "Yes" at bounding box center [74, 499] width 13 height 13
radio input "true"
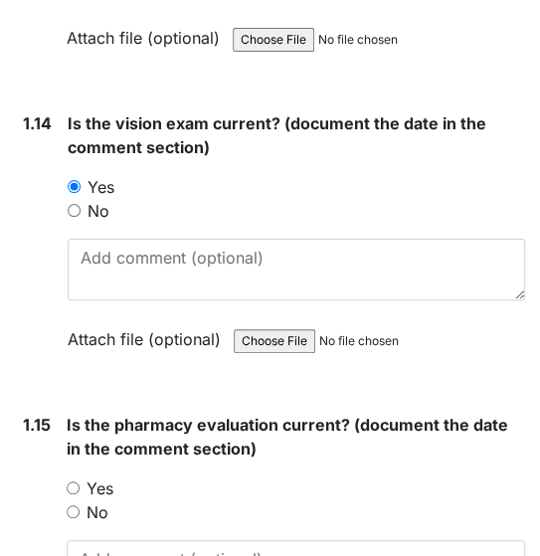
scroll to position [4374, 0]
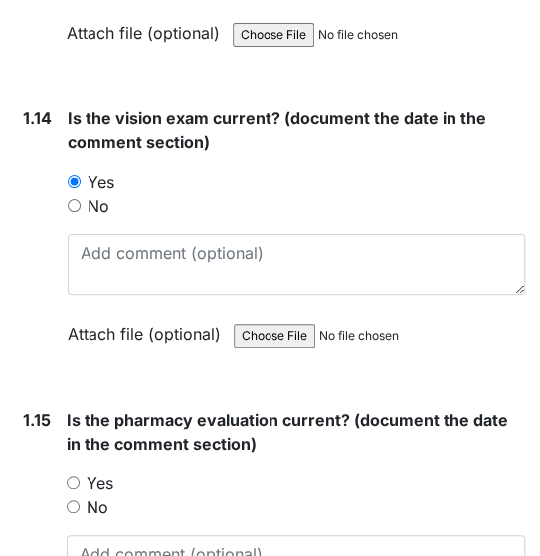
drag, startPoint x: 73, startPoint y: 459, endPoint x: 84, endPoint y: 461, distance: 12.1
click at [73, 476] on input "Yes" at bounding box center [73, 482] width 13 height 13
radio input "true"
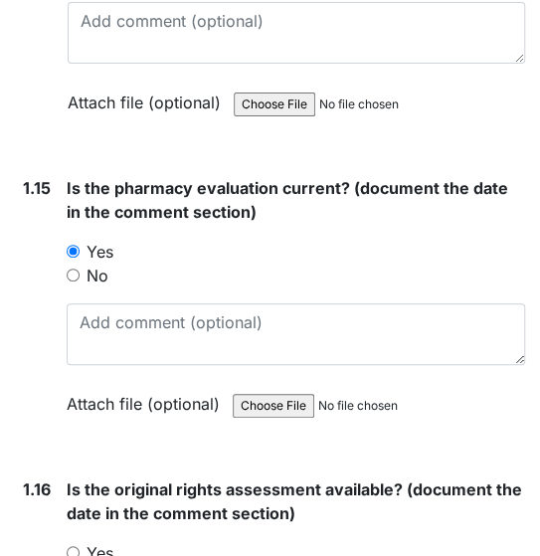
scroll to position [4692, 0]
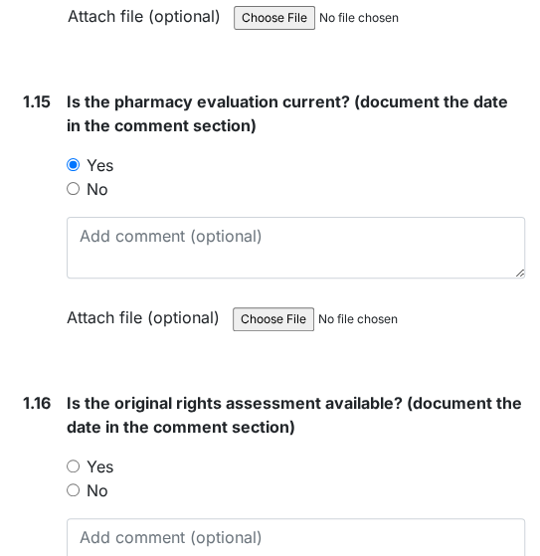
click at [78, 459] on input "Yes" at bounding box center [73, 465] width 13 height 13
radio input "true"
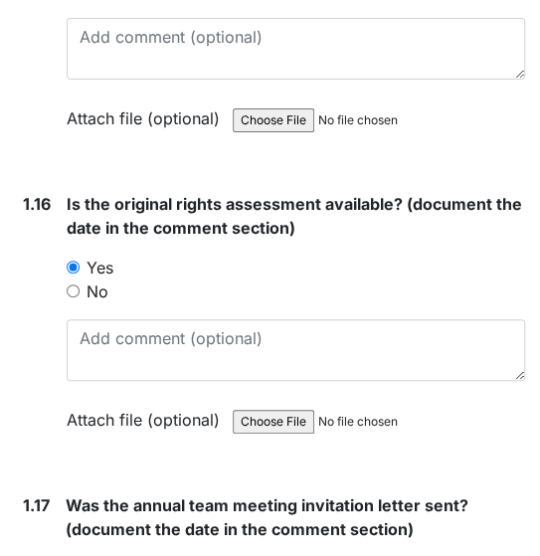
scroll to position [4931, 0]
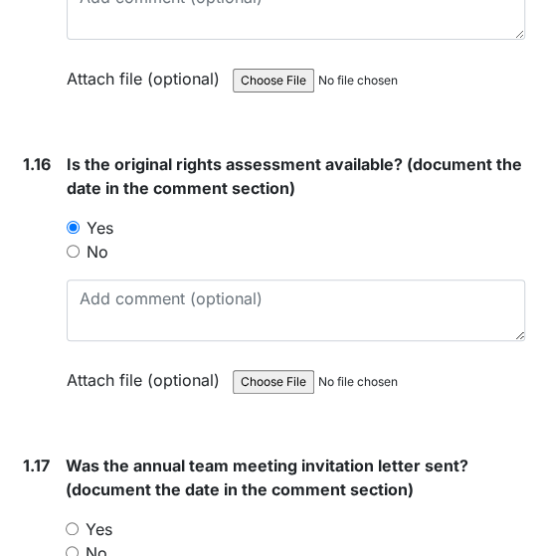
drag, startPoint x: 71, startPoint y: 508, endPoint x: 101, endPoint y: 480, distance: 41.5
click at [71, 522] on input "Yes" at bounding box center [72, 528] width 13 height 13
radio input "true"
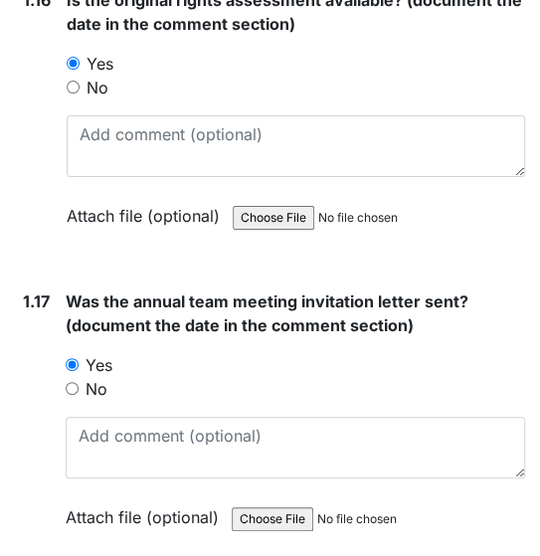
scroll to position [5328, 0]
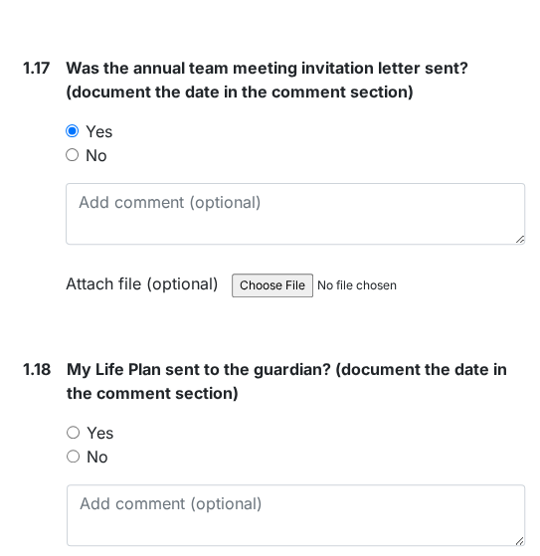
click at [79, 444] on div "No" at bounding box center [296, 456] width 458 height 24
click at [74, 449] on input "No" at bounding box center [73, 455] width 13 height 13
radio input "true"
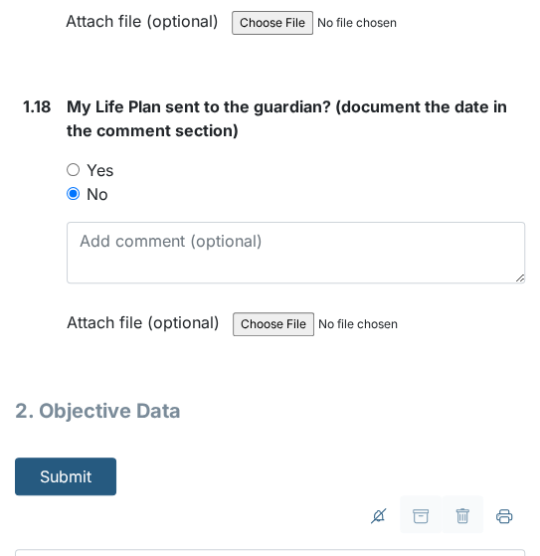
scroll to position [5726, 0]
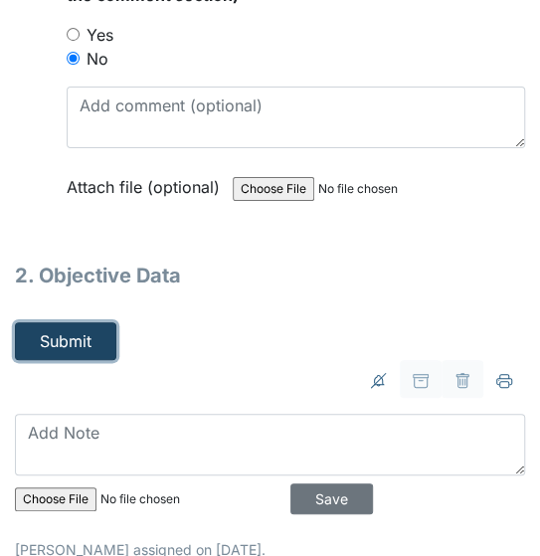
drag, startPoint x: 98, startPoint y: 313, endPoint x: 114, endPoint y: 310, distance: 16.2
click at [98, 322] on button "Submit" at bounding box center [65, 341] width 101 height 38
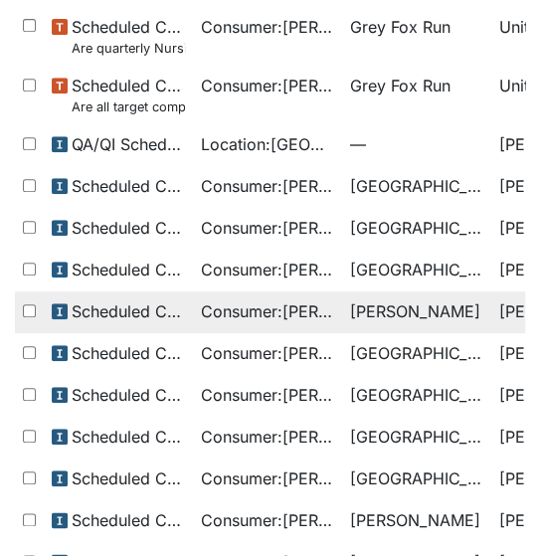
scroll to position [646, 0]
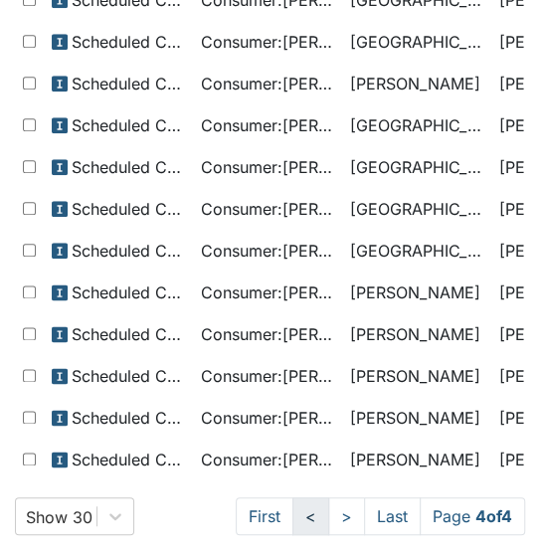
click at [292, 507] on link "<" at bounding box center [310, 516] width 37 height 38
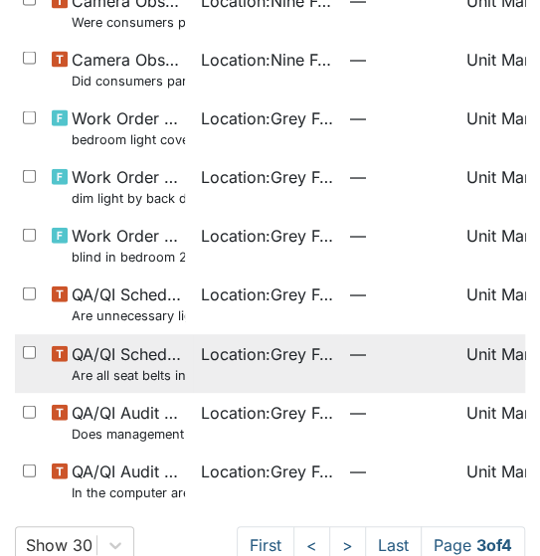
scroll to position [1282, 0]
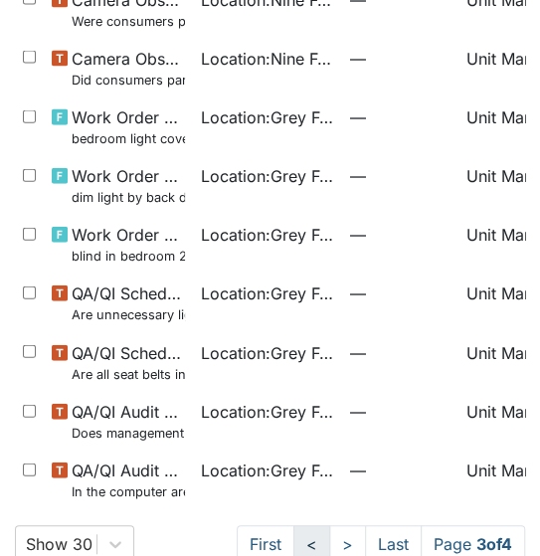
click at [293, 534] on link "<" at bounding box center [311, 544] width 37 height 38
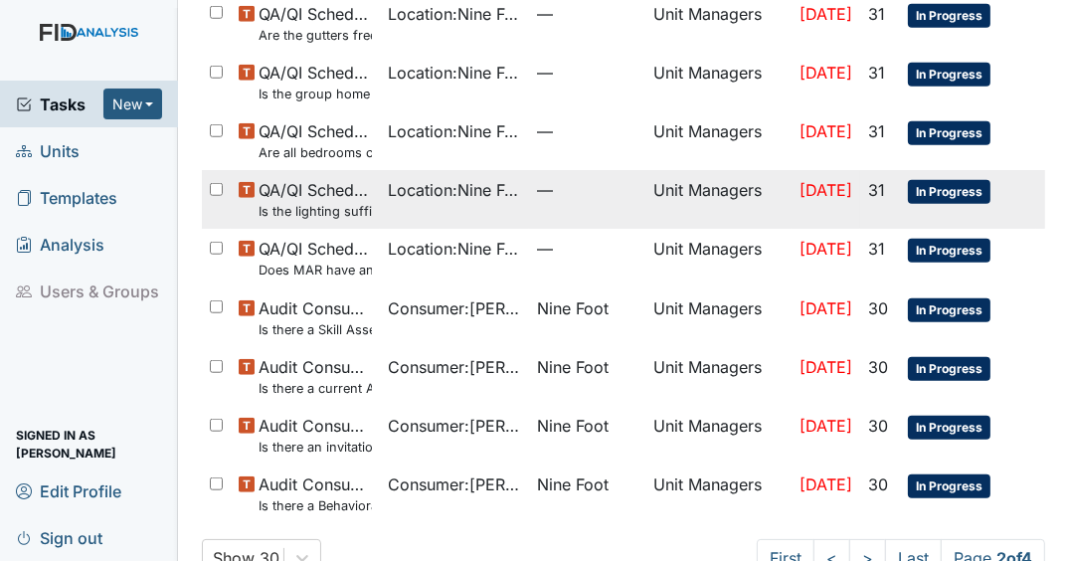
scroll to position [1410, 0]
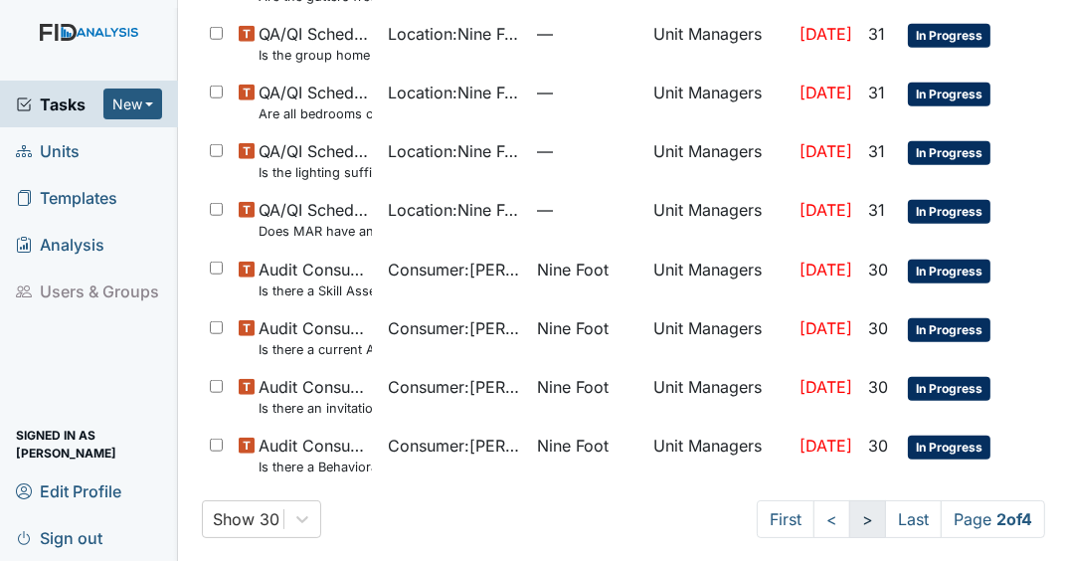
click at [539, 510] on link ">" at bounding box center [867, 519] width 37 height 38
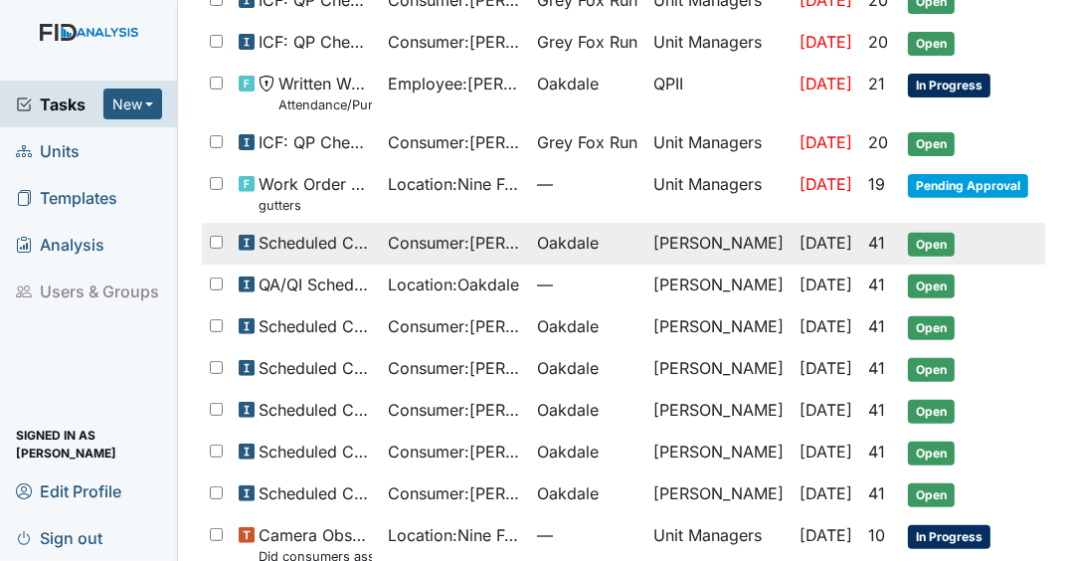
scroll to position [716, 0]
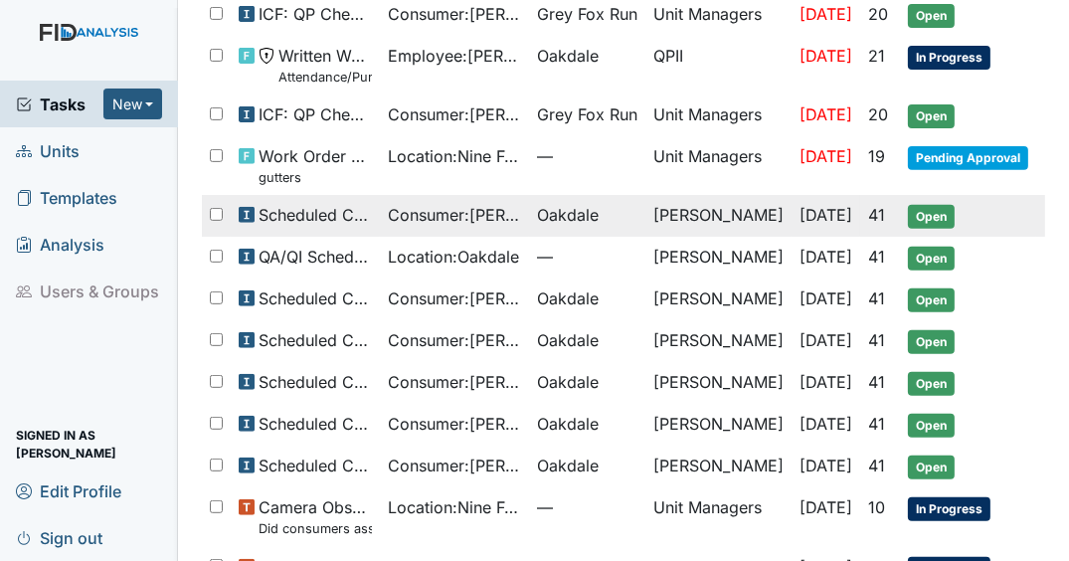
click at [539, 200] on td "[PERSON_NAME]" at bounding box center [718, 216] width 146 height 42
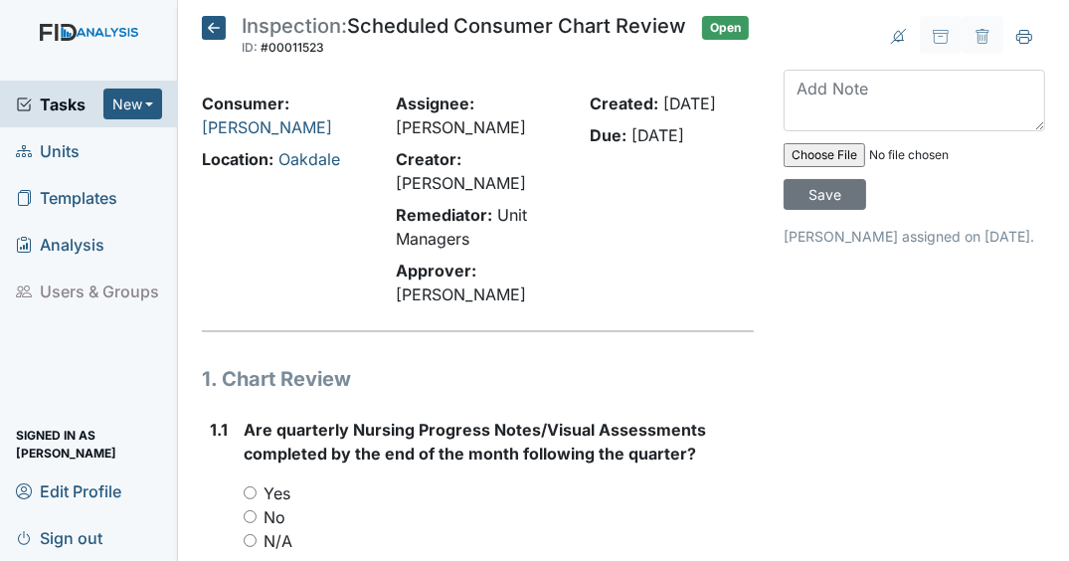
click at [212, 27] on icon at bounding box center [214, 28] width 24 height 24
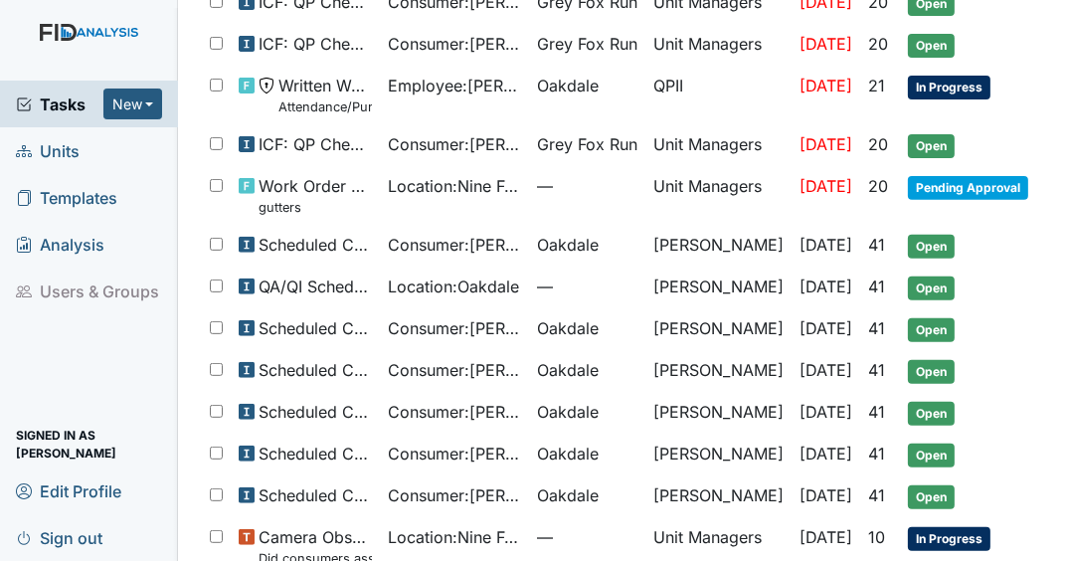
scroll to position [636, 0]
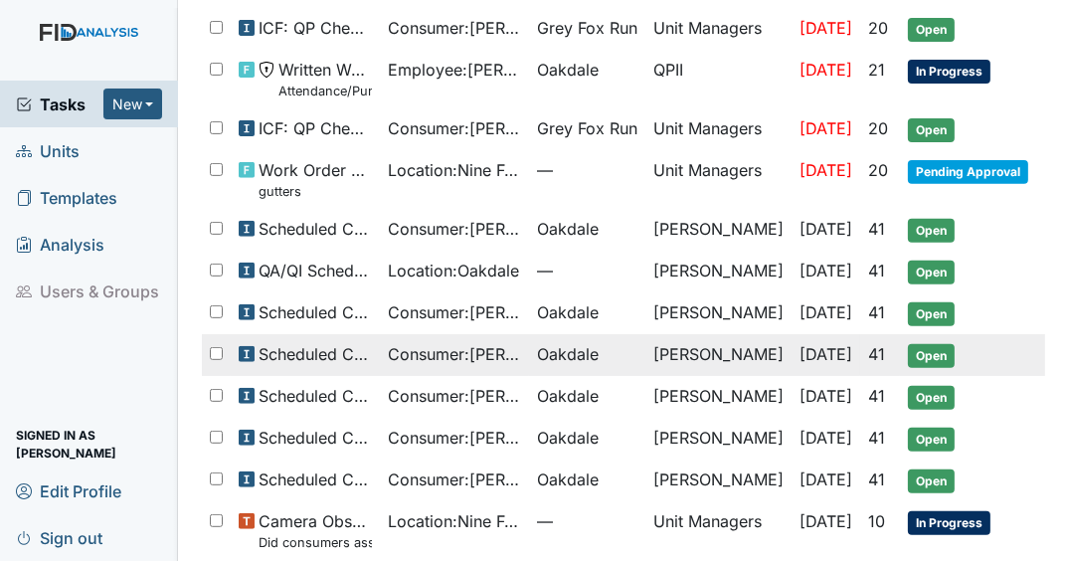
click at [532, 340] on td "Oakdale" at bounding box center [587, 355] width 116 height 42
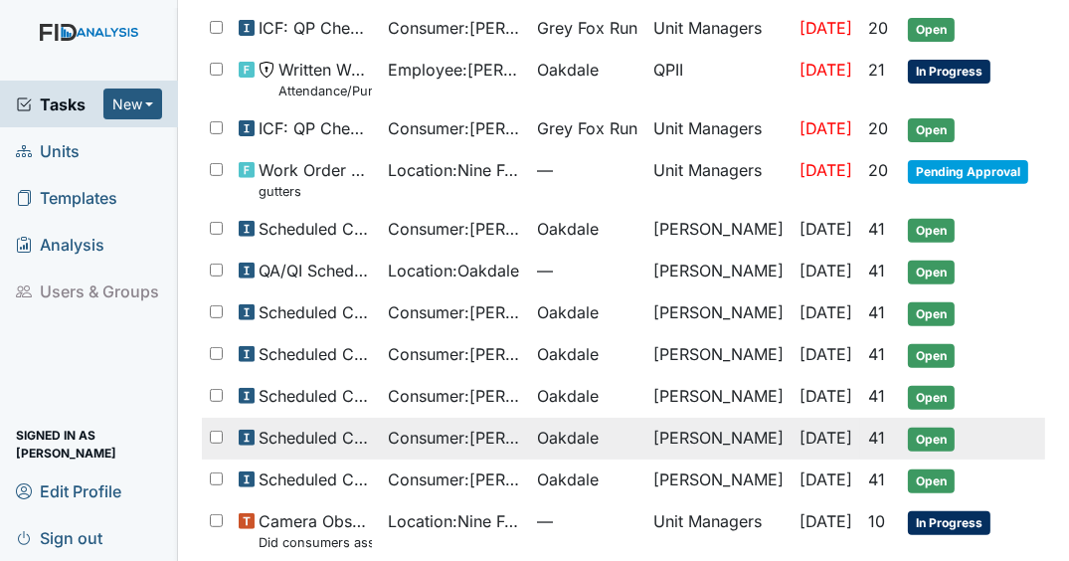
click at [536, 427] on td "Oakdale" at bounding box center [587, 439] width 116 height 42
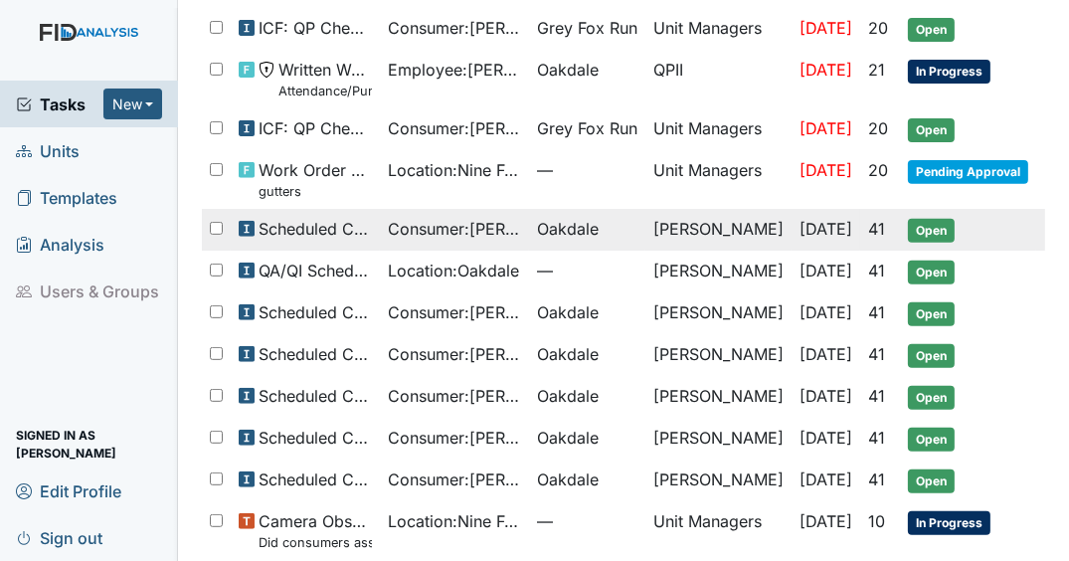
click at [939, 219] on span "Open" at bounding box center [931, 231] width 47 height 24
